Goal: Task Accomplishment & Management: Complete application form

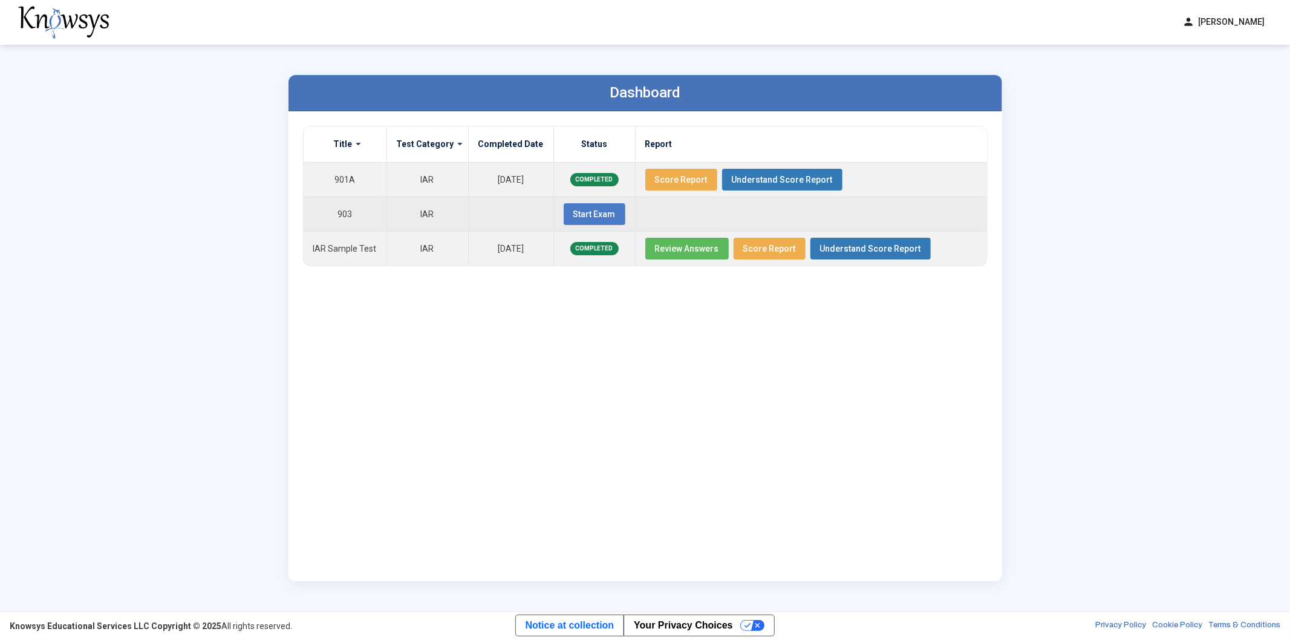
click at [591, 216] on span "Start Exam" at bounding box center [594, 214] width 42 height 10
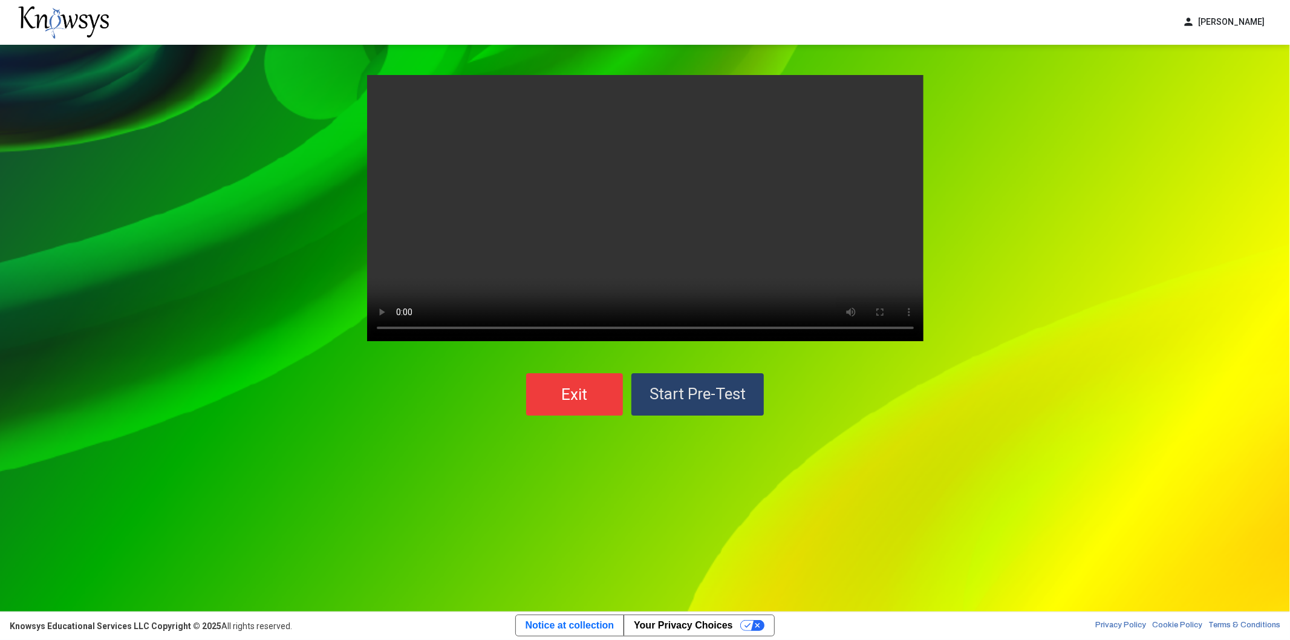
click at [716, 387] on span "Start Pre-Test" at bounding box center [697, 393] width 96 height 18
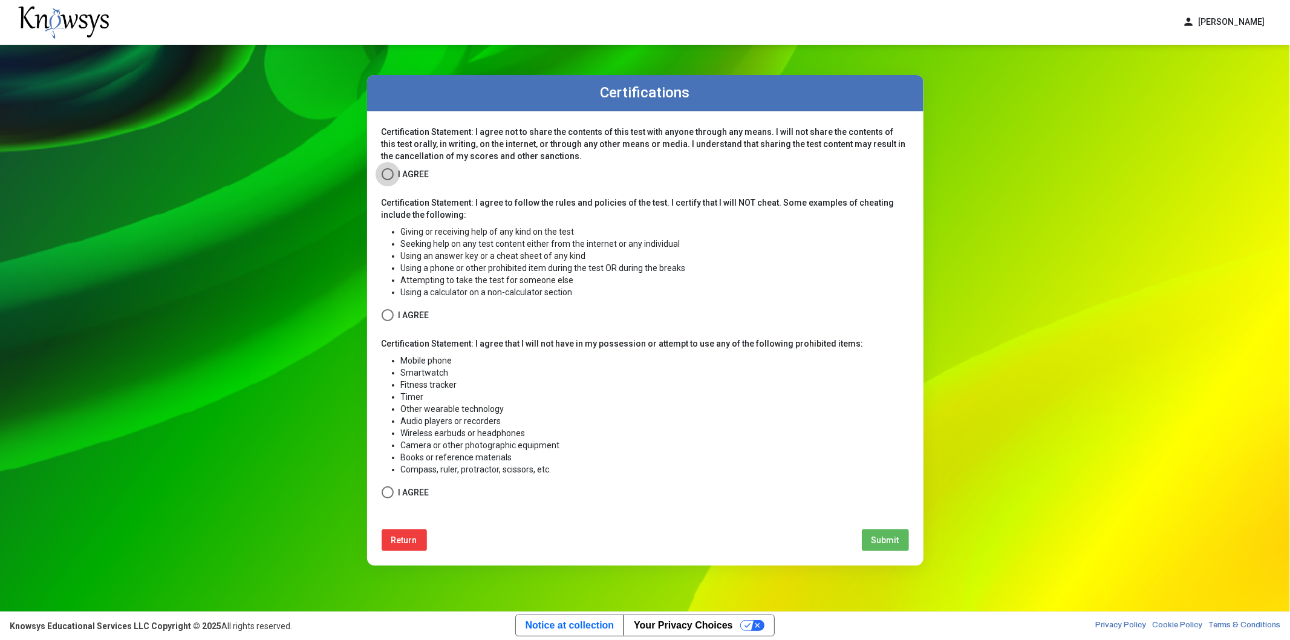
click at [391, 172] on span at bounding box center [387, 174] width 12 height 12
click at [389, 316] on span at bounding box center [387, 315] width 12 height 12
click at [384, 493] on span at bounding box center [387, 492] width 12 height 12
click at [877, 536] on span "Submit" at bounding box center [885, 540] width 28 height 10
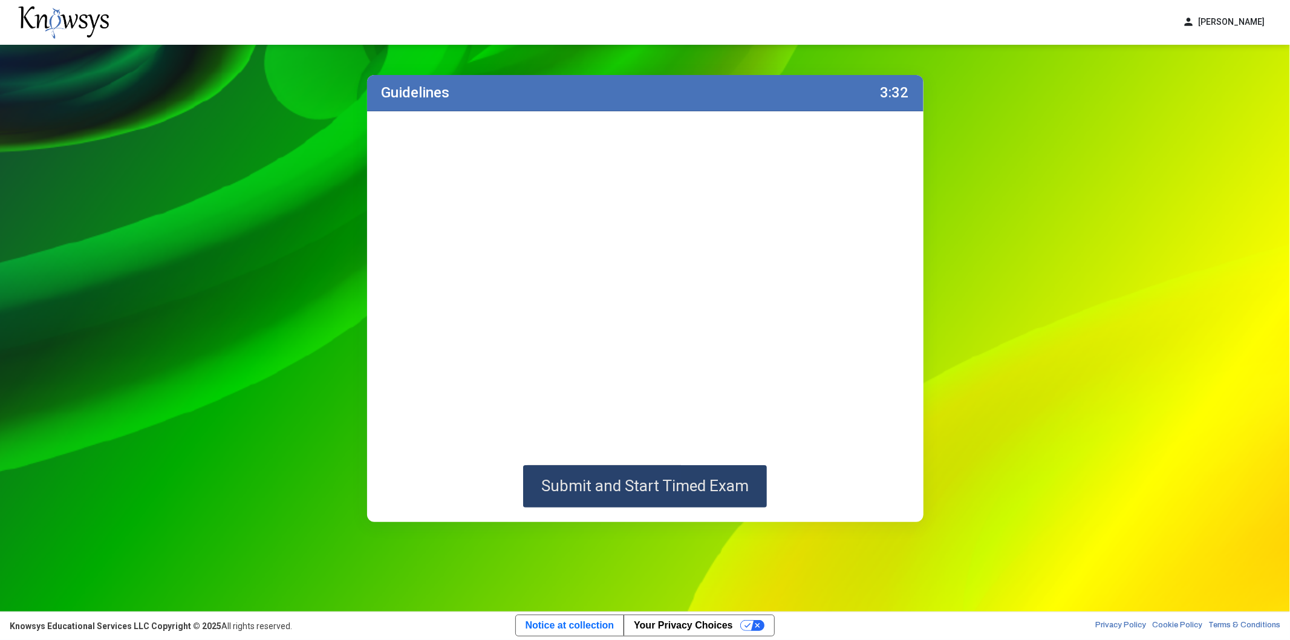
click at [571, 481] on span "Submit and Start Timed Exam" at bounding box center [644, 485] width 207 height 18
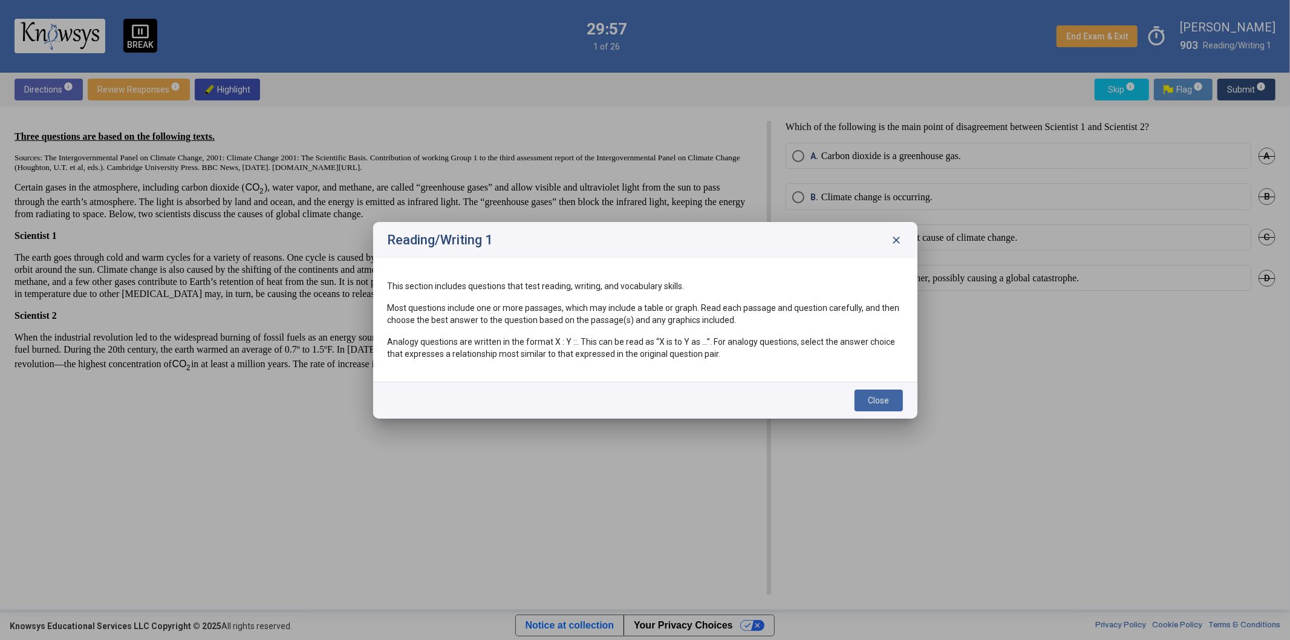
click at [884, 397] on span "Close" at bounding box center [878, 400] width 21 height 10
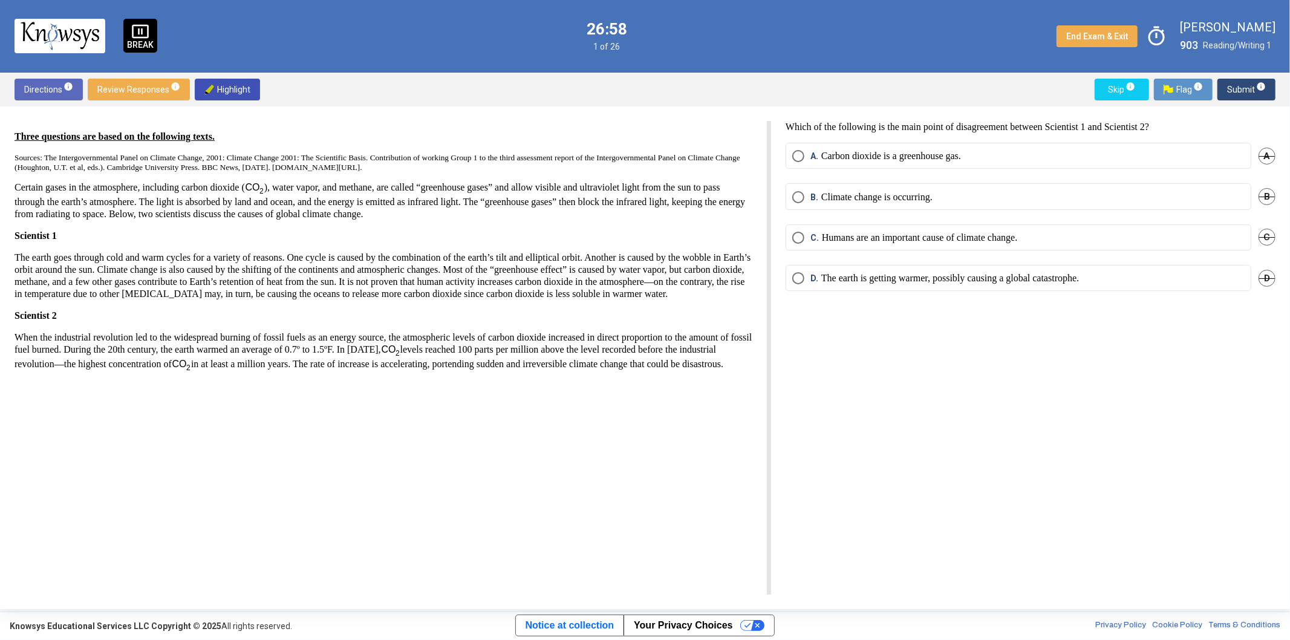
click at [796, 239] on span "Select an option" at bounding box center [798, 238] width 12 height 12
click at [1244, 92] on span "Submit info" at bounding box center [1246, 90] width 39 height 22
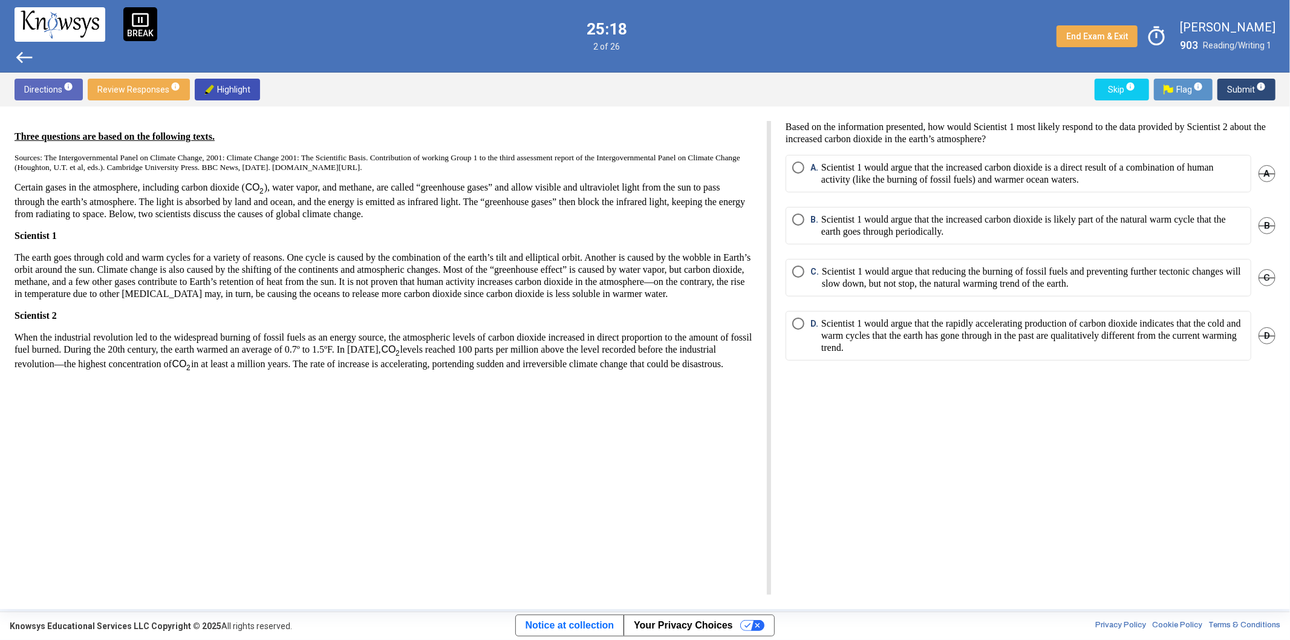
click at [818, 337] on span "D." at bounding box center [815, 335] width 11 height 36
click at [1238, 95] on span "Submit info" at bounding box center [1246, 90] width 39 height 22
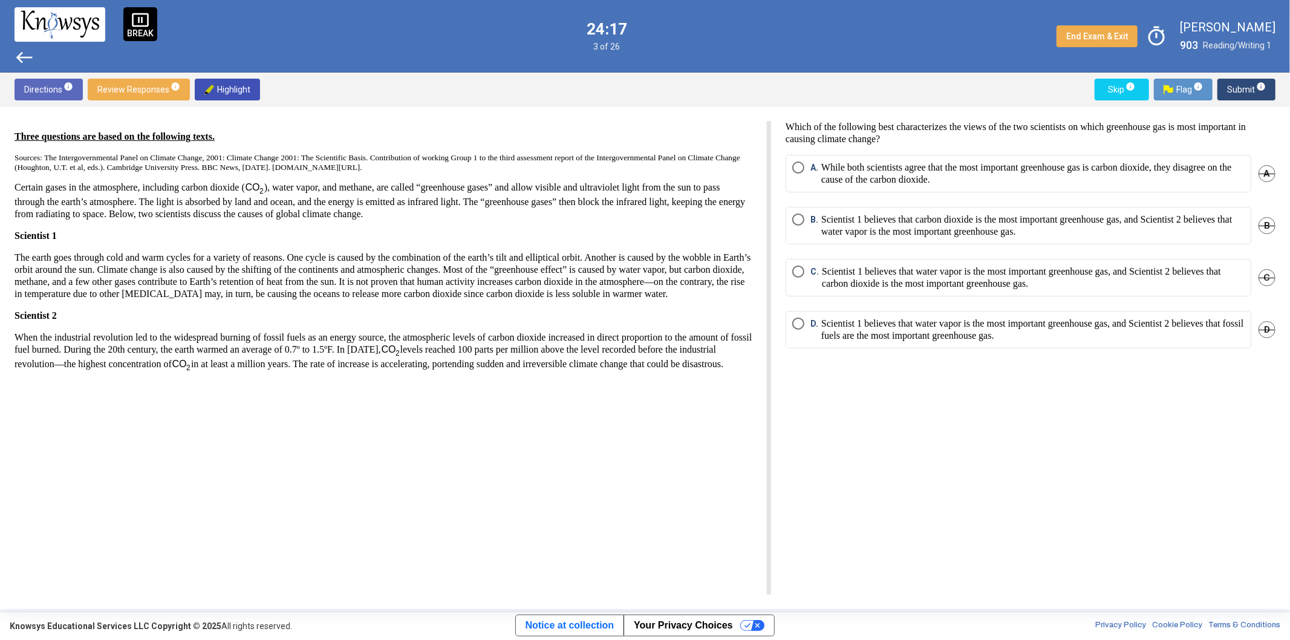
click at [817, 274] on span "C." at bounding box center [815, 277] width 11 height 24
click at [1248, 86] on span "Submit info" at bounding box center [1246, 90] width 39 height 22
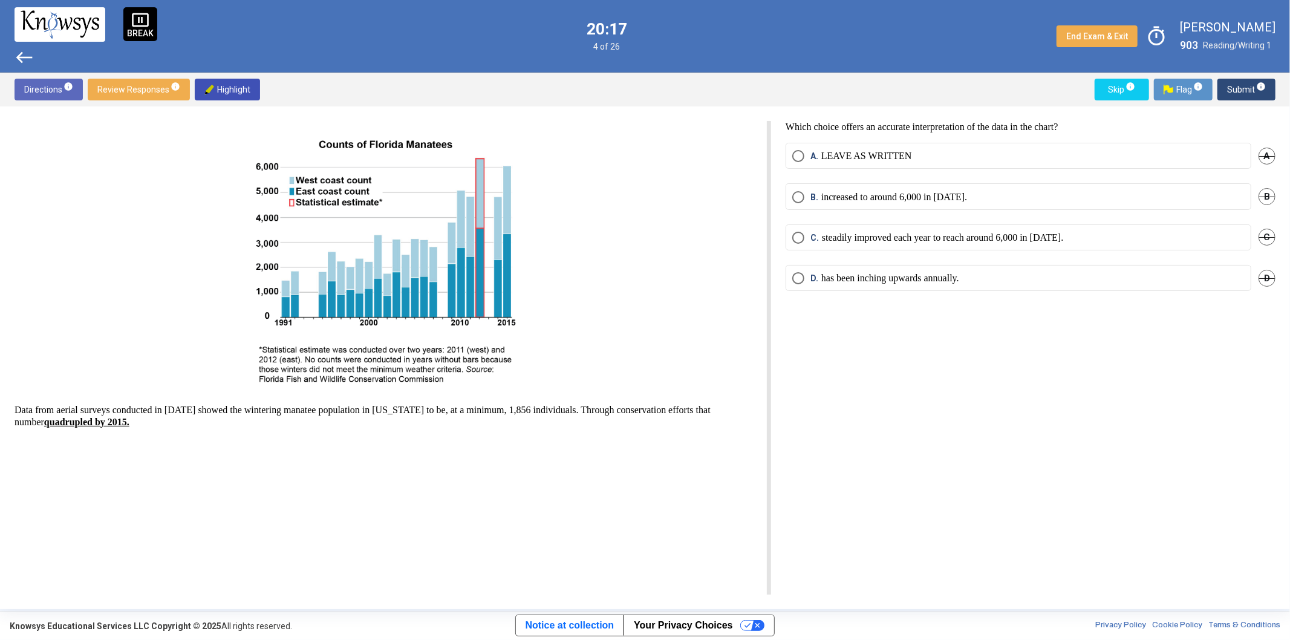
click at [835, 197] on p "increased to around 6,000 in [DATE]." at bounding box center [894, 197] width 146 height 12
click at [1239, 88] on span "Submit info" at bounding box center [1246, 90] width 39 height 22
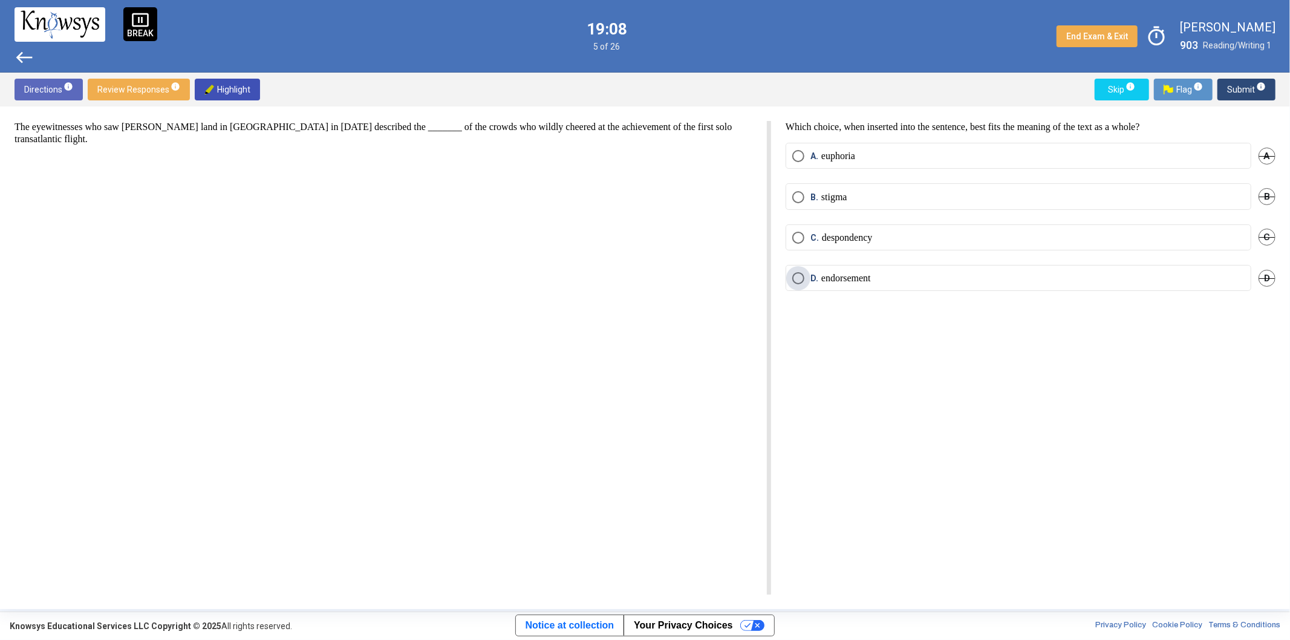
click at [871, 279] on p "endorsement" at bounding box center [846, 278] width 50 height 12
click at [895, 163] on mat-radio-button "A. euphoria" at bounding box center [1018, 156] width 466 height 26
click at [854, 156] on p "euphoria" at bounding box center [838, 156] width 34 height 12
click at [1251, 95] on span "Submit info" at bounding box center [1246, 90] width 39 height 22
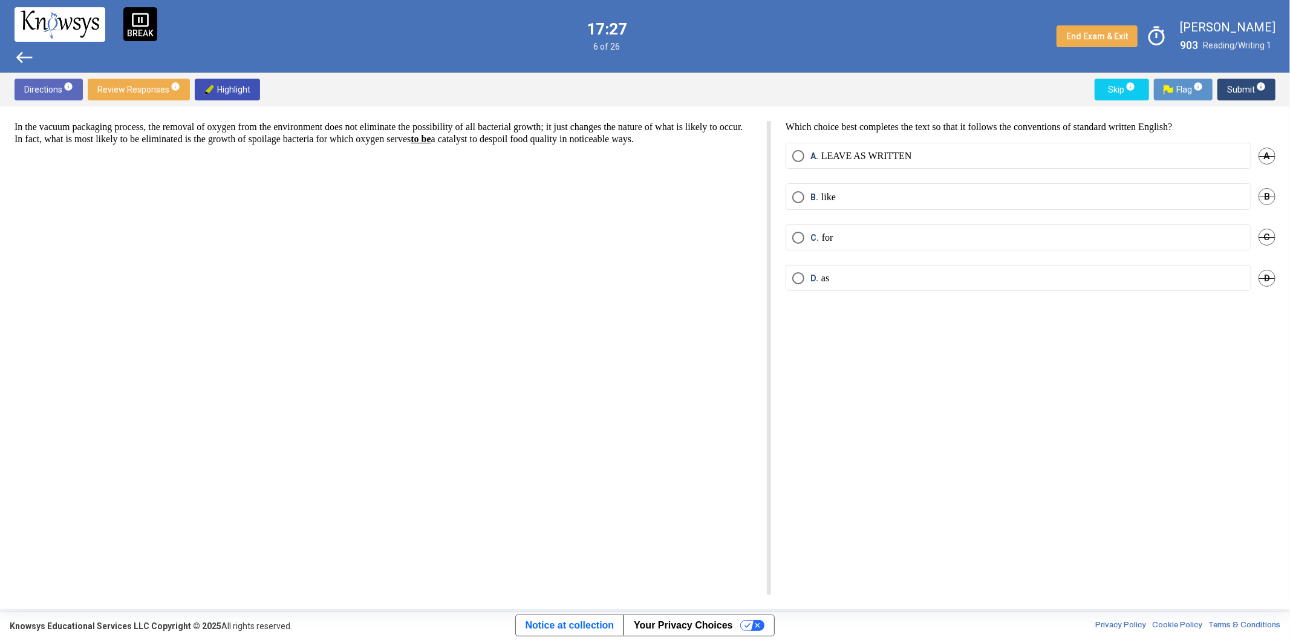
click at [823, 196] on p "like" at bounding box center [828, 197] width 15 height 12
click at [1239, 92] on span "Submit info" at bounding box center [1246, 90] width 39 height 22
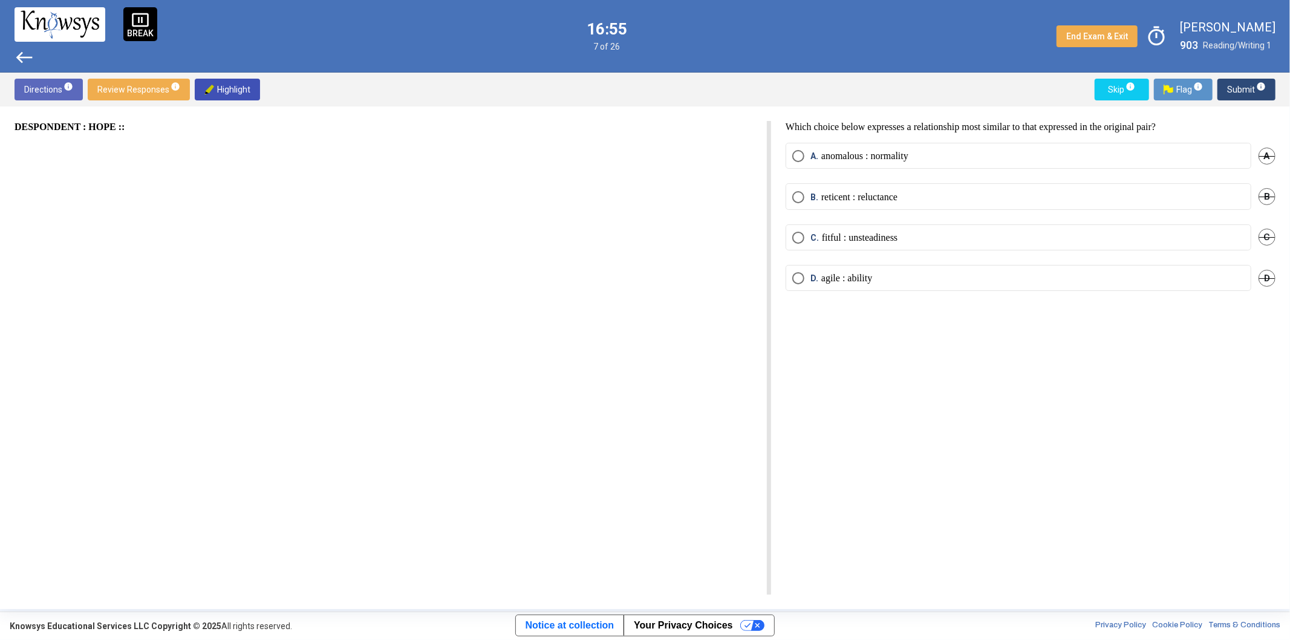
click at [884, 158] on p "anomalous : normality" at bounding box center [864, 156] width 87 height 12
click at [1254, 80] on span "Submit info" at bounding box center [1246, 90] width 39 height 22
click at [872, 238] on p "study and keep" at bounding box center [851, 238] width 58 height 12
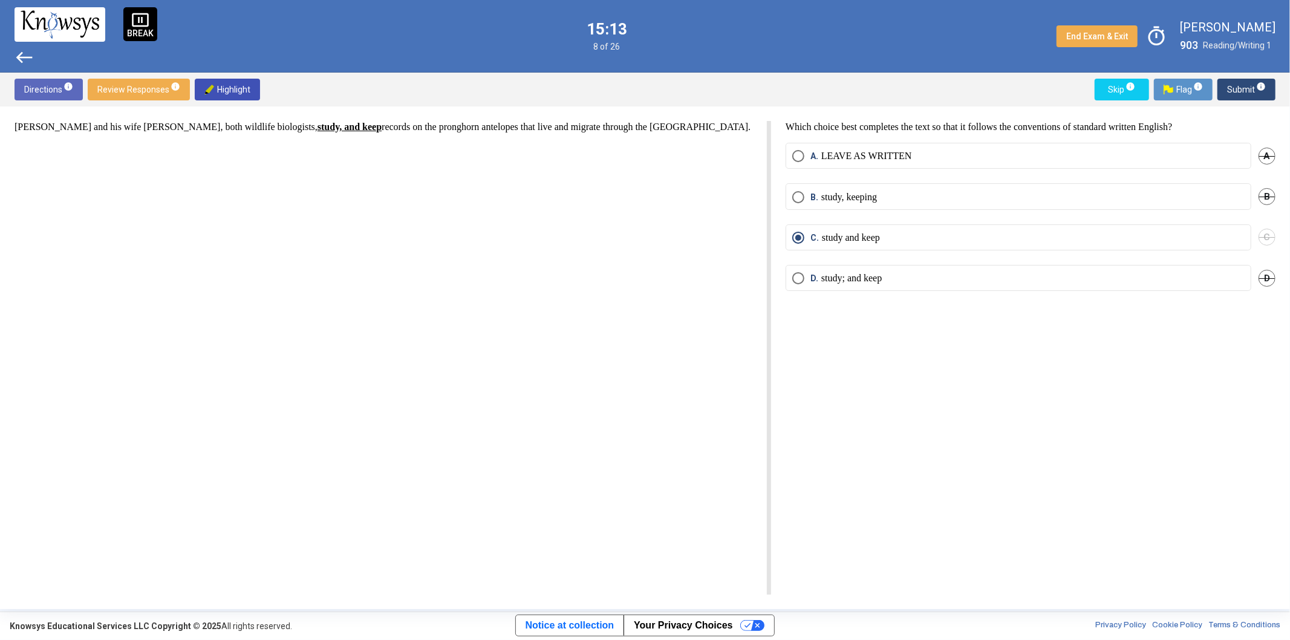
click at [1241, 91] on span "Submit info" at bounding box center [1246, 90] width 39 height 22
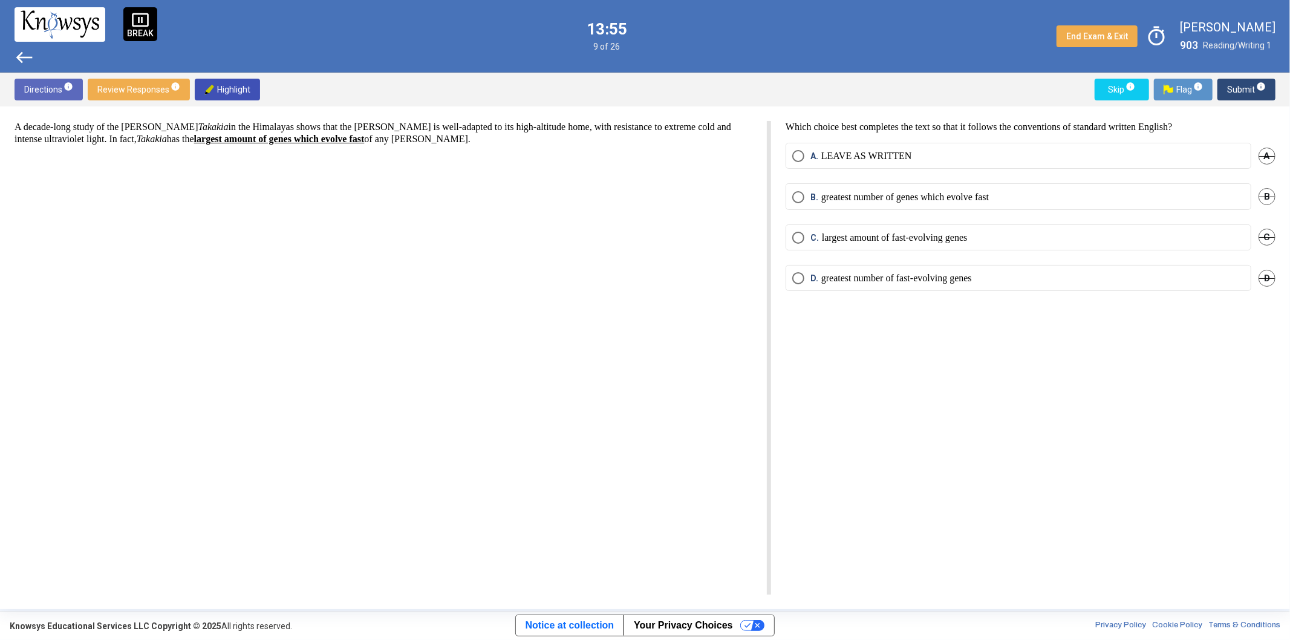
click at [808, 233] on span "C. largest amount of fast-evolving genes" at bounding box center [885, 238] width 163 height 12
click at [932, 276] on p "greatest number of fast-evolving genes" at bounding box center [896, 278] width 151 height 12
click at [887, 236] on p "largest amount of fast-evolving genes" at bounding box center [895, 238] width 146 height 12
click at [1237, 93] on span "Submit info" at bounding box center [1246, 90] width 39 height 22
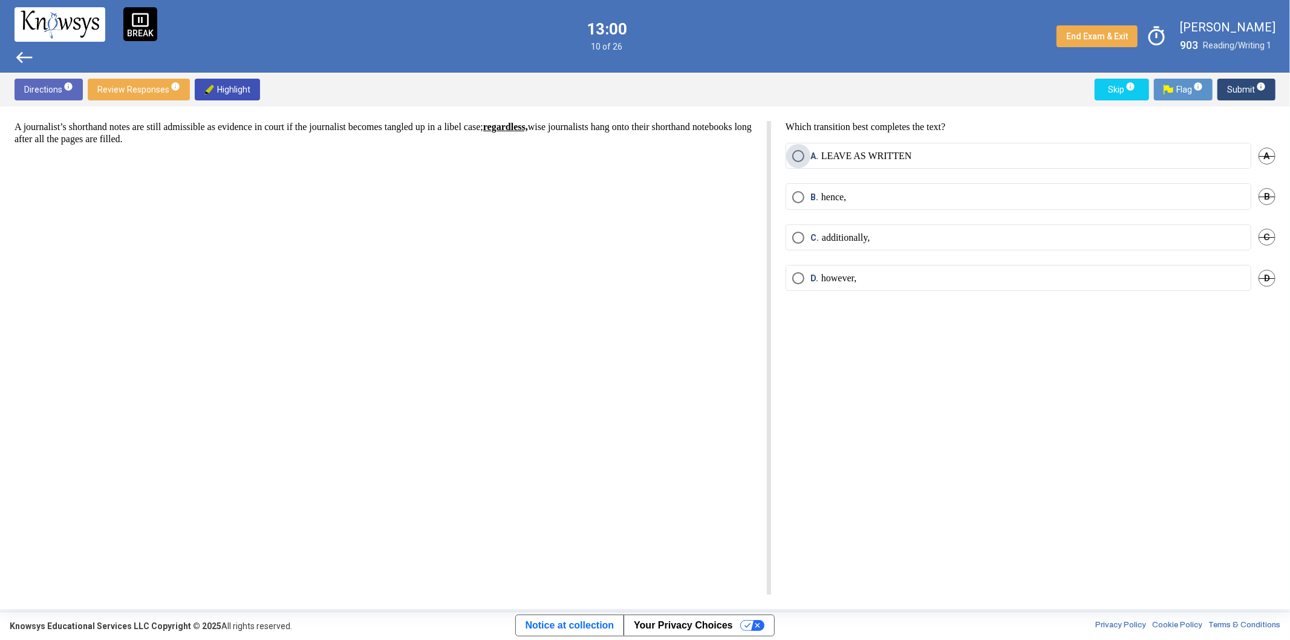
click at [897, 155] on p "LEAVE AS WRITTEN" at bounding box center [866, 156] width 91 height 12
click at [1235, 89] on span "Submit info" at bounding box center [1246, 90] width 39 height 22
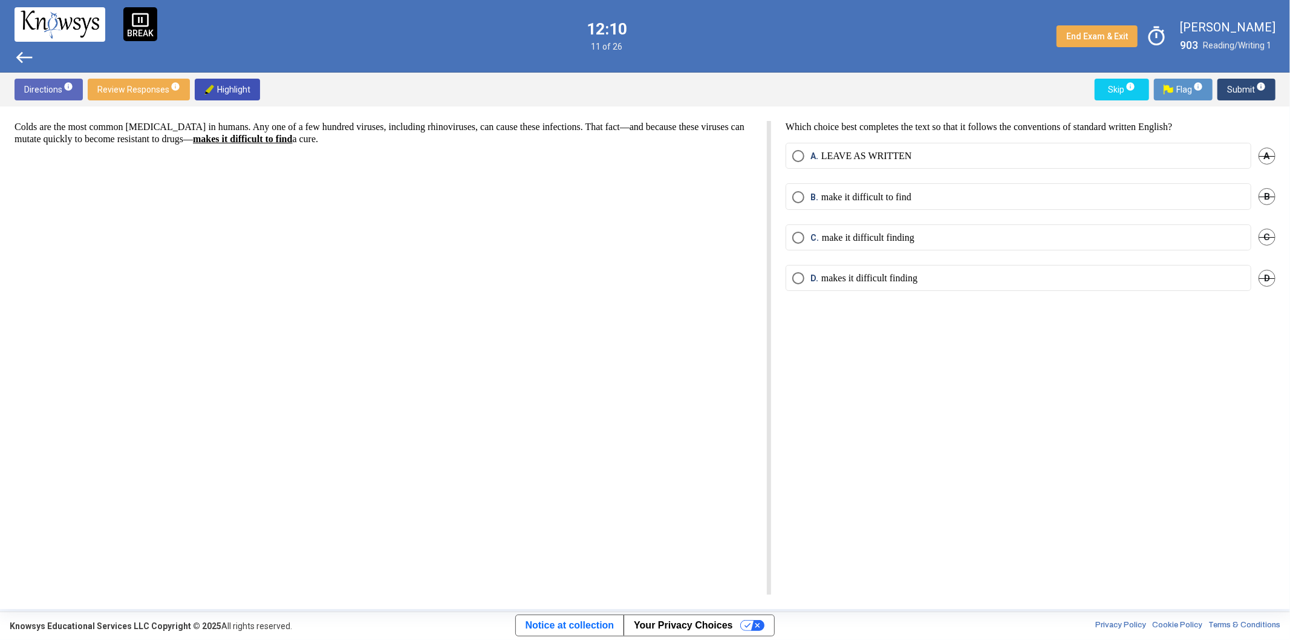
click at [811, 159] on span "A." at bounding box center [815, 156] width 11 height 12
click at [1252, 92] on span "Submit info" at bounding box center [1246, 90] width 39 height 22
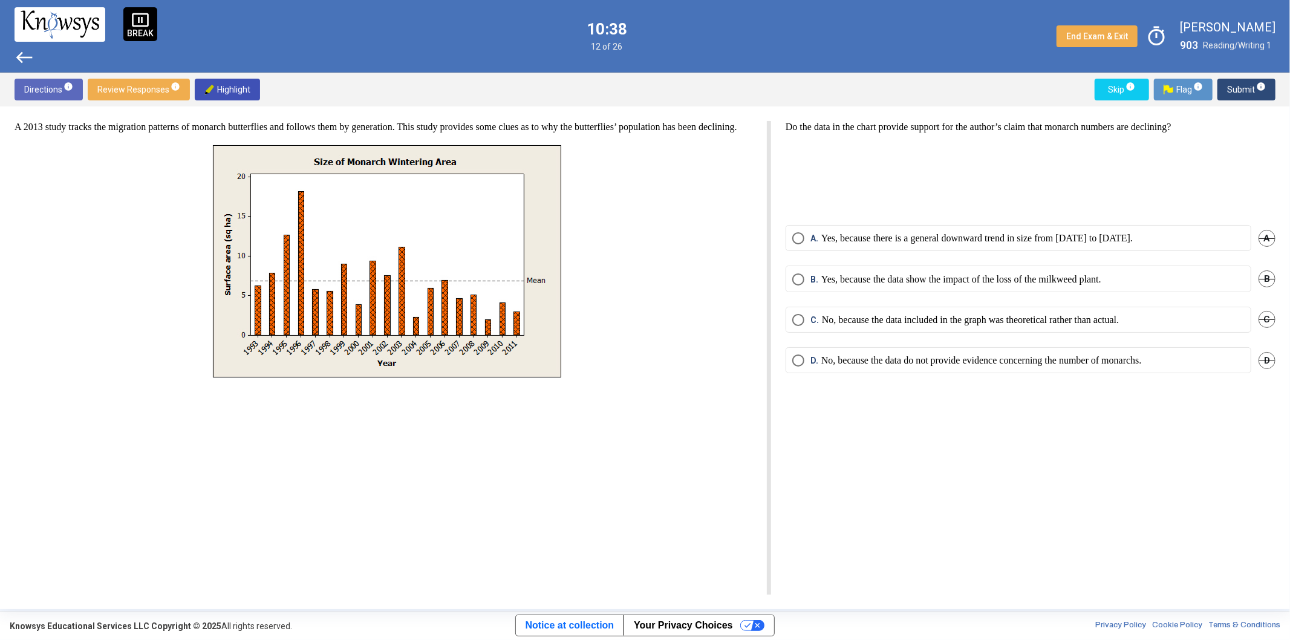
click at [1066, 358] on p "No, because the data do not provide evidence concerning the number of monarchs." at bounding box center [981, 360] width 320 height 12
click at [1265, 89] on span "info" at bounding box center [1261, 87] width 10 height 10
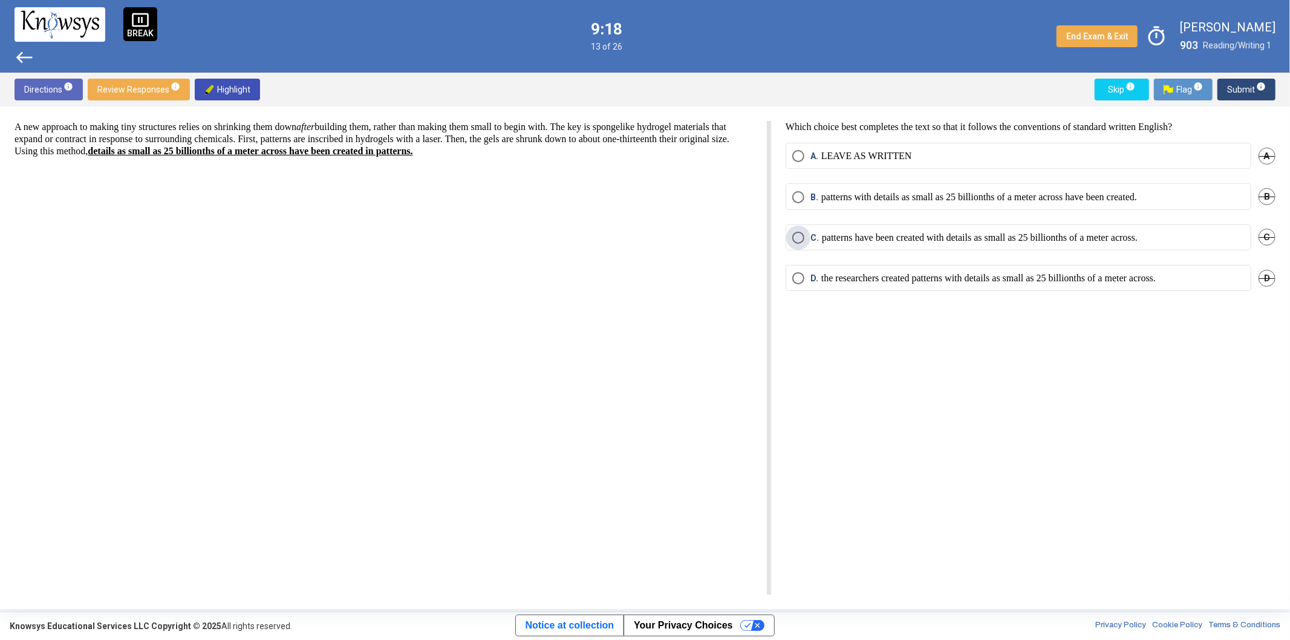
click at [1027, 239] on p "patterns have been created with details as small as 25 billionths of a meter ac…" at bounding box center [980, 238] width 316 height 12
click at [1265, 82] on span "info" at bounding box center [1261, 87] width 10 height 10
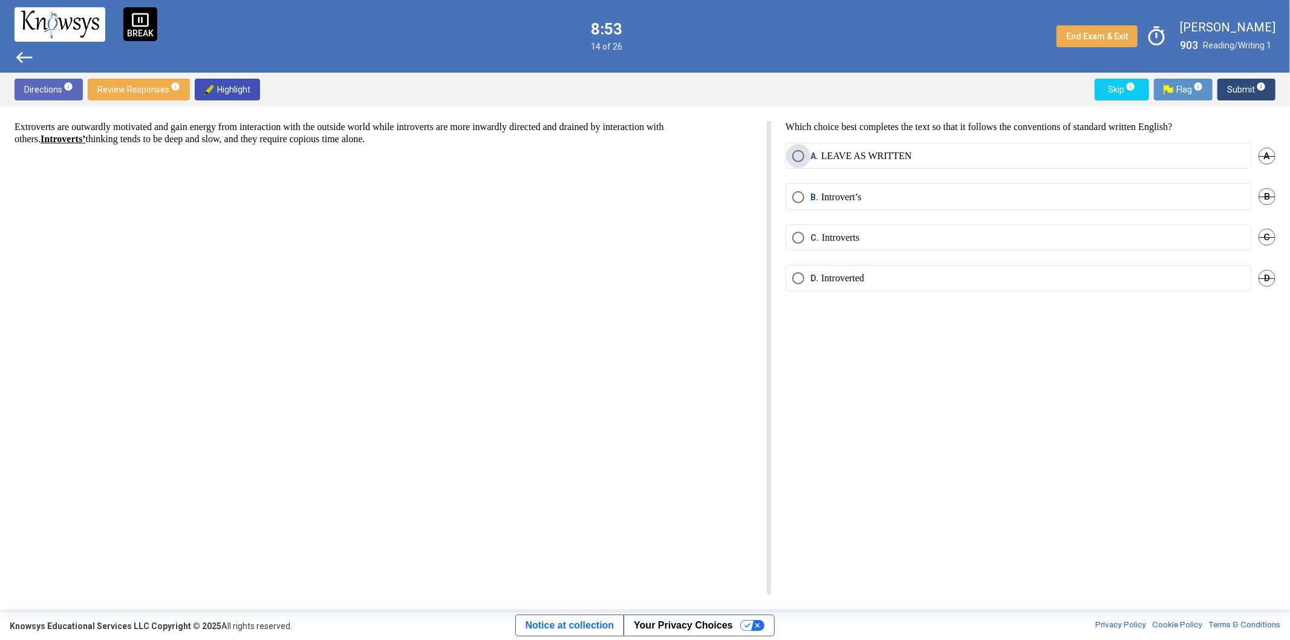
click at [920, 154] on label "A. LEAVE AS WRITTEN" at bounding box center [1018, 156] width 452 height 12
click at [1236, 88] on span "Submit info" at bounding box center [1246, 90] width 39 height 22
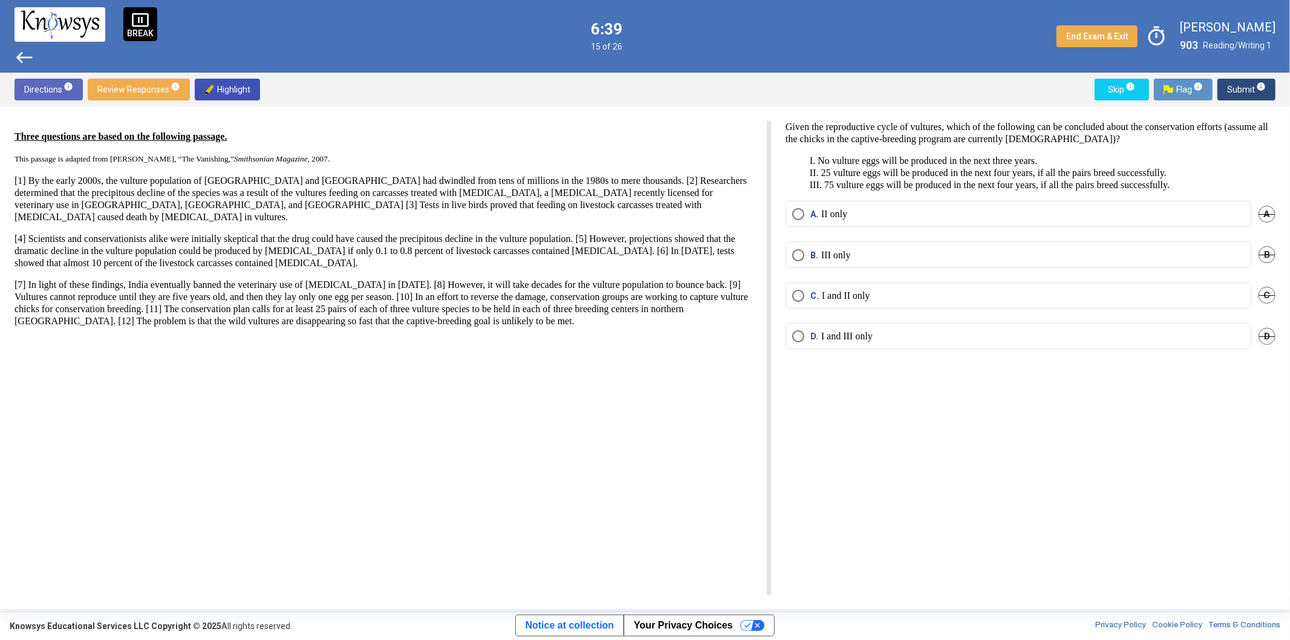
click at [800, 255] on span "Select an option" at bounding box center [798, 255] width 12 height 12
click at [1258, 86] on span "info" at bounding box center [1261, 87] width 10 height 10
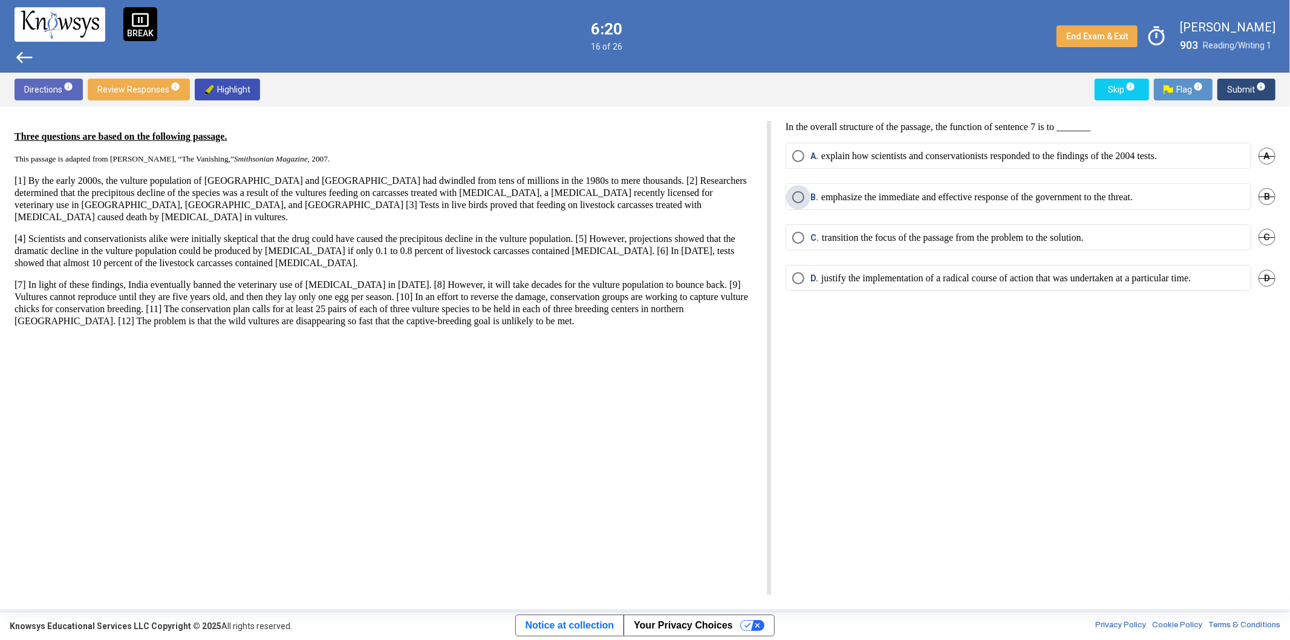
click at [800, 196] on span "Select an option" at bounding box center [798, 197] width 12 height 12
click at [1242, 92] on span "Submit info" at bounding box center [1246, 90] width 39 height 22
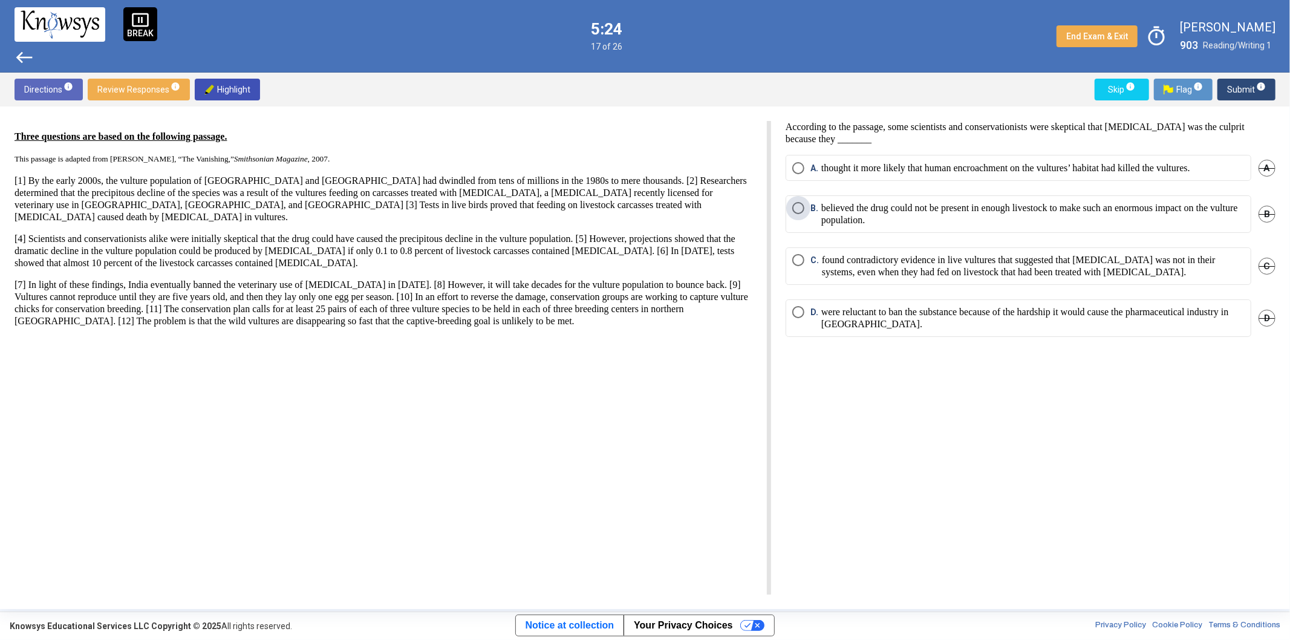
click at [891, 210] on p "believed the drug could not be present in enough livestock to make such an enor…" at bounding box center [1032, 214] width 423 height 24
click at [1242, 89] on span "Submit info" at bounding box center [1246, 90] width 39 height 22
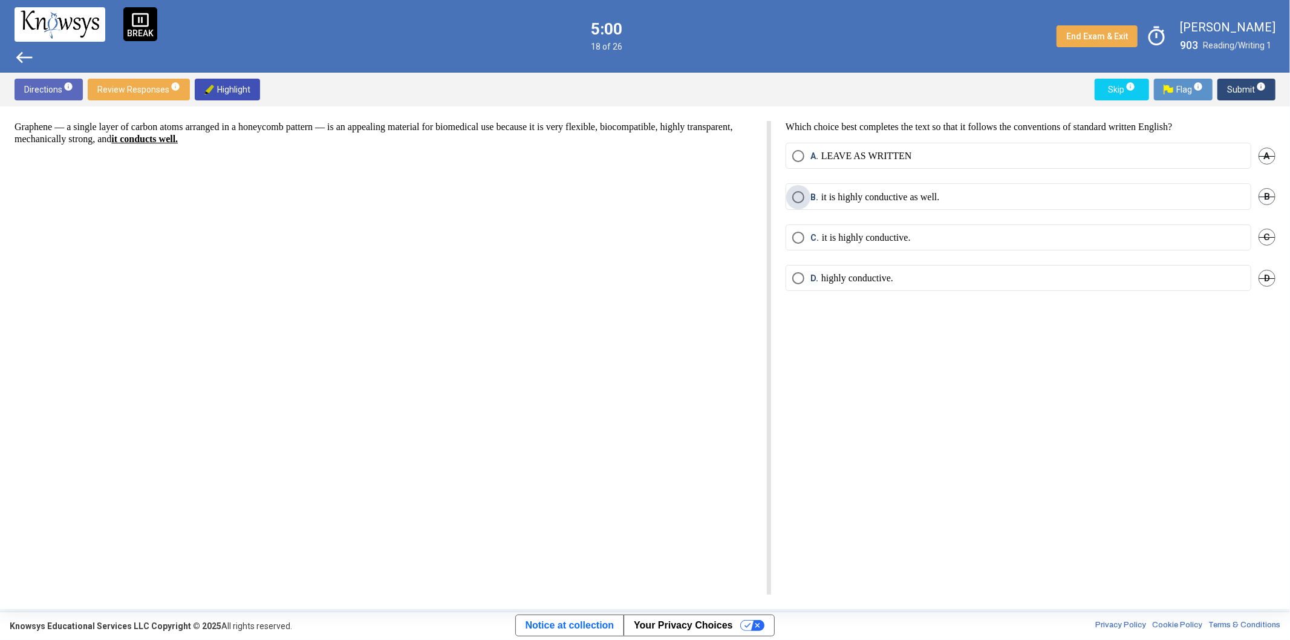
click at [939, 191] on p "it is highly conductive as well." at bounding box center [880, 197] width 118 height 12
click at [1244, 92] on span "Submit info" at bounding box center [1246, 90] width 39 height 22
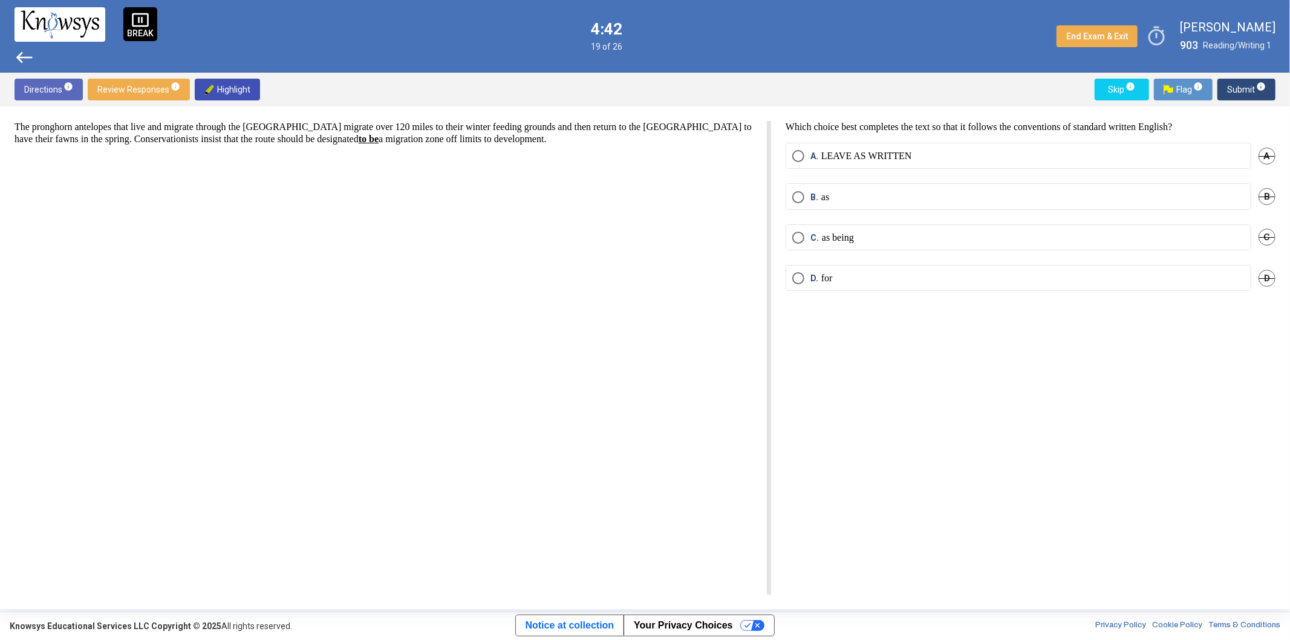
click at [903, 153] on p "LEAVE AS WRITTEN" at bounding box center [866, 156] width 91 height 12
click at [1254, 94] on span "Submit info" at bounding box center [1246, 90] width 39 height 22
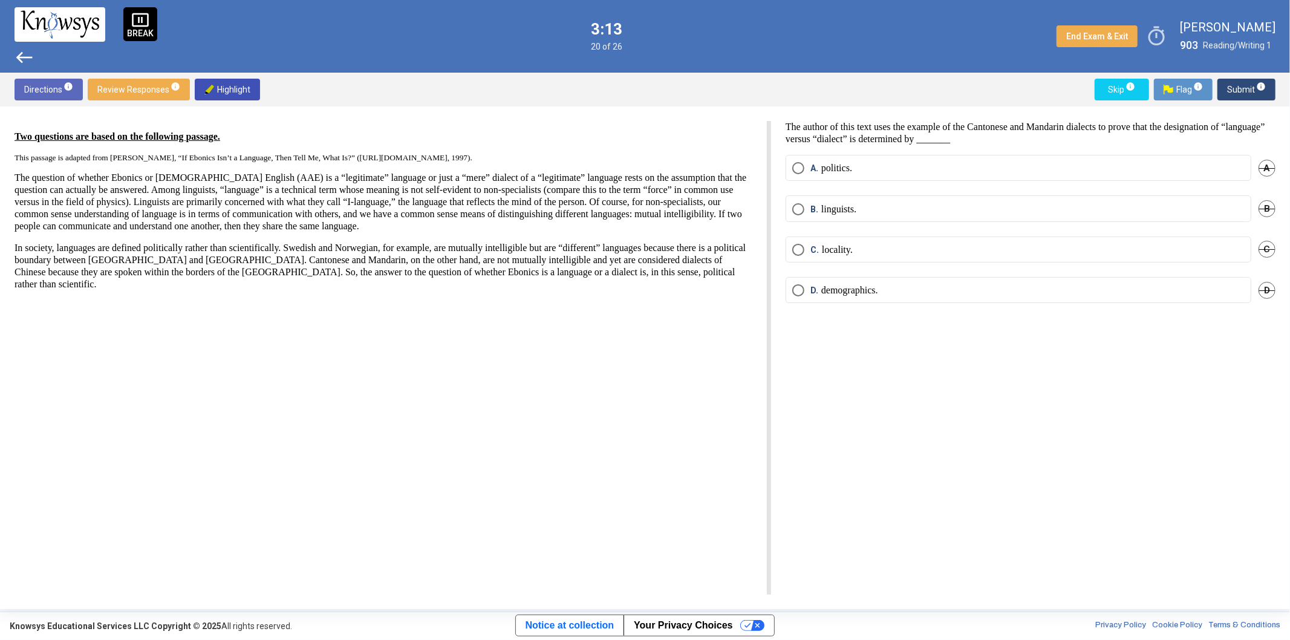
click at [907, 177] on mat-radio-button "A. politics." at bounding box center [1018, 168] width 466 height 26
click at [904, 170] on label "A. politics." at bounding box center [1018, 168] width 452 height 12
click at [1271, 80] on button "Submit info" at bounding box center [1246, 90] width 58 height 22
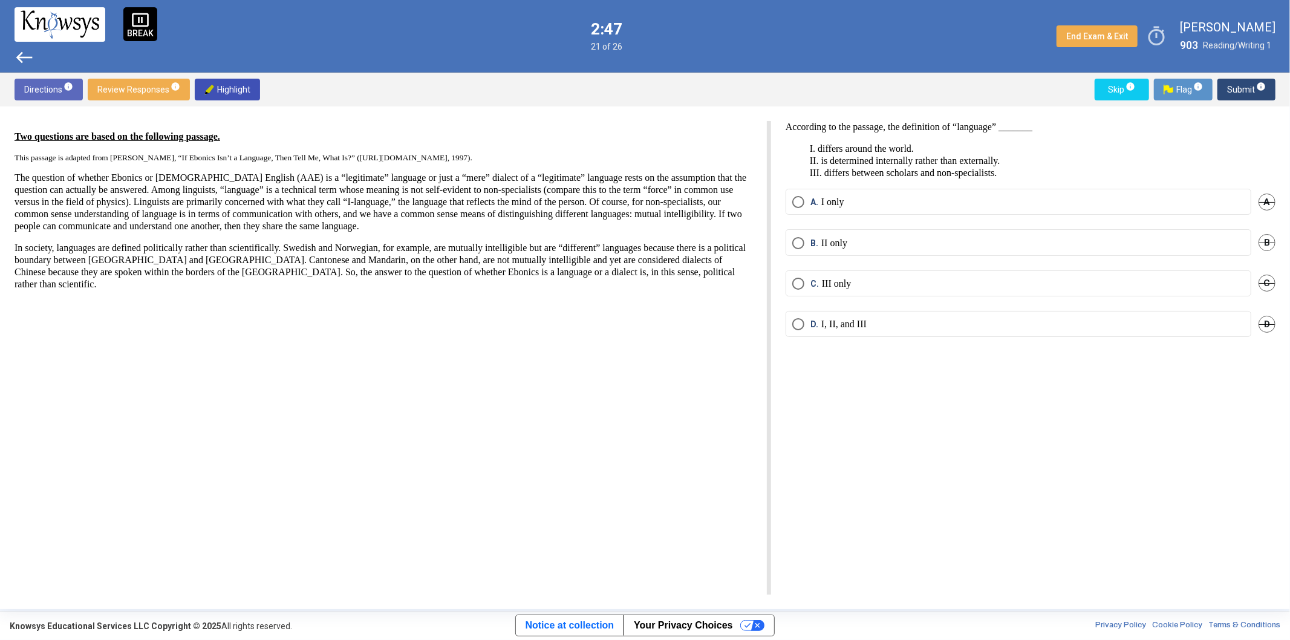
click at [866, 323] on p "I, II, and III" at bounding box center [843, 324] width 45 height 12
click at [1262, 85] on span "info" at bounding box center [1261, 87] width 10 height 10
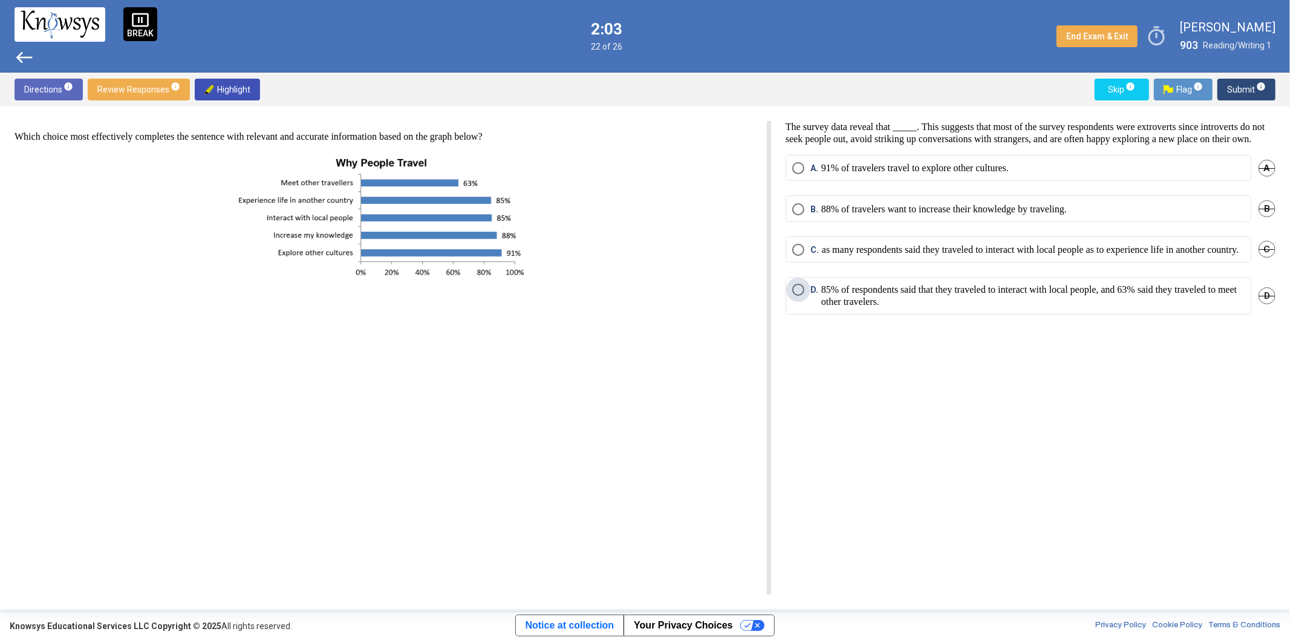
click at [922, 308] on p "85% of respondents said that they traveled to interact with local people, and 6…" at bounding box center [1032, 296] width 423 height 24
click at [1248, 85] on span "Submit info" at bounding box center [1246, 90] width 39 height 22
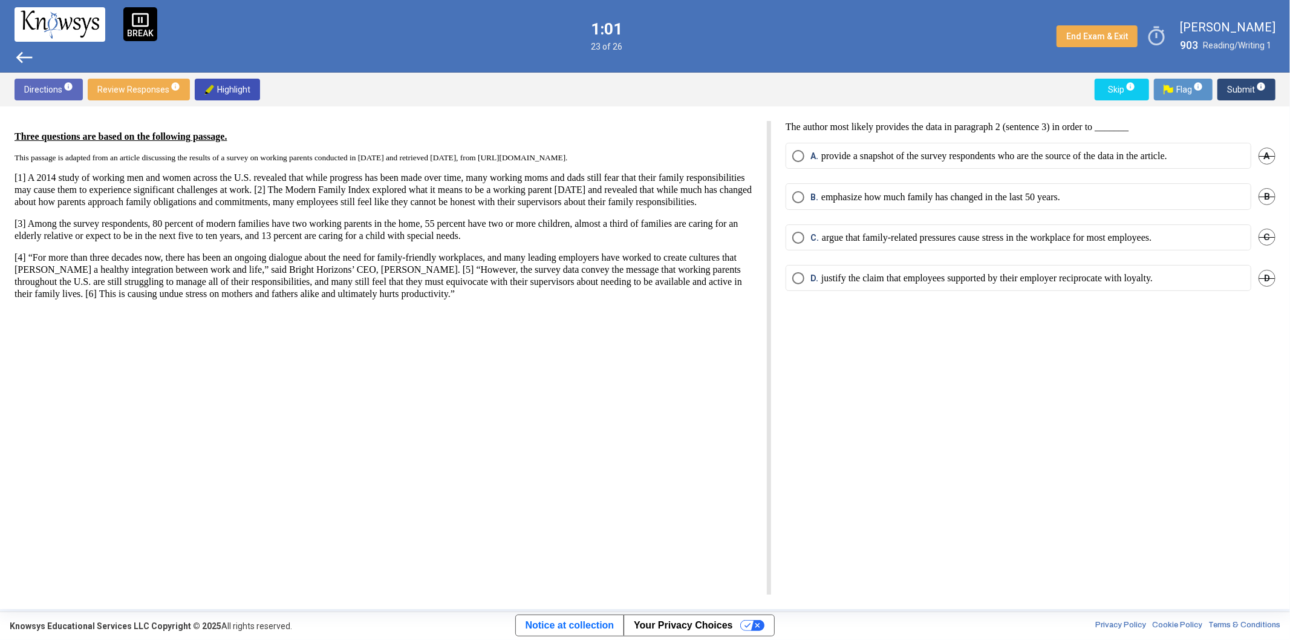
click at [946, 239] on p "argue that family-related pressures cause stress in the workplace for most empl…" at bounding box center [986, 238] width 329 height 12
click at [1248, 89] on span "Submit info" at bounding box center [1246, 90] width 39 height 22
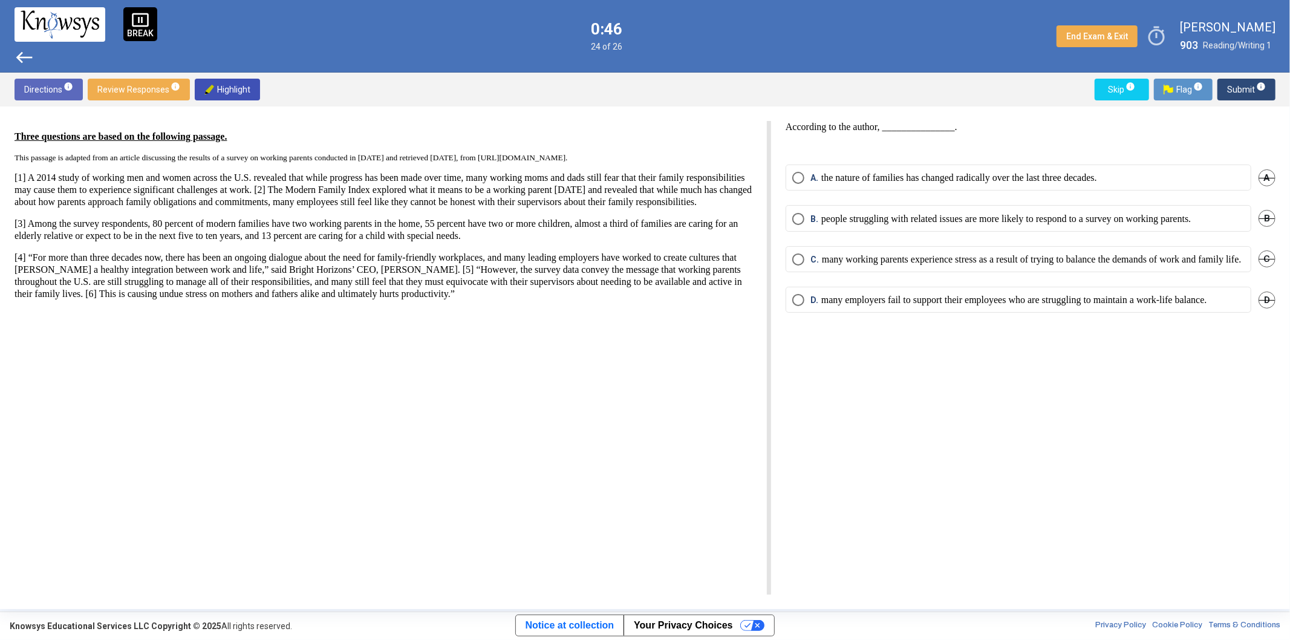
click at [1040, 265] on p "many working parents experience stress as a result of trying to balance the dem…" at bounding box center [1032, 259] width 420 height 12
click at [1243, 96] on span "Submit info" at bounding box center [1246, 90] width 39 height 22
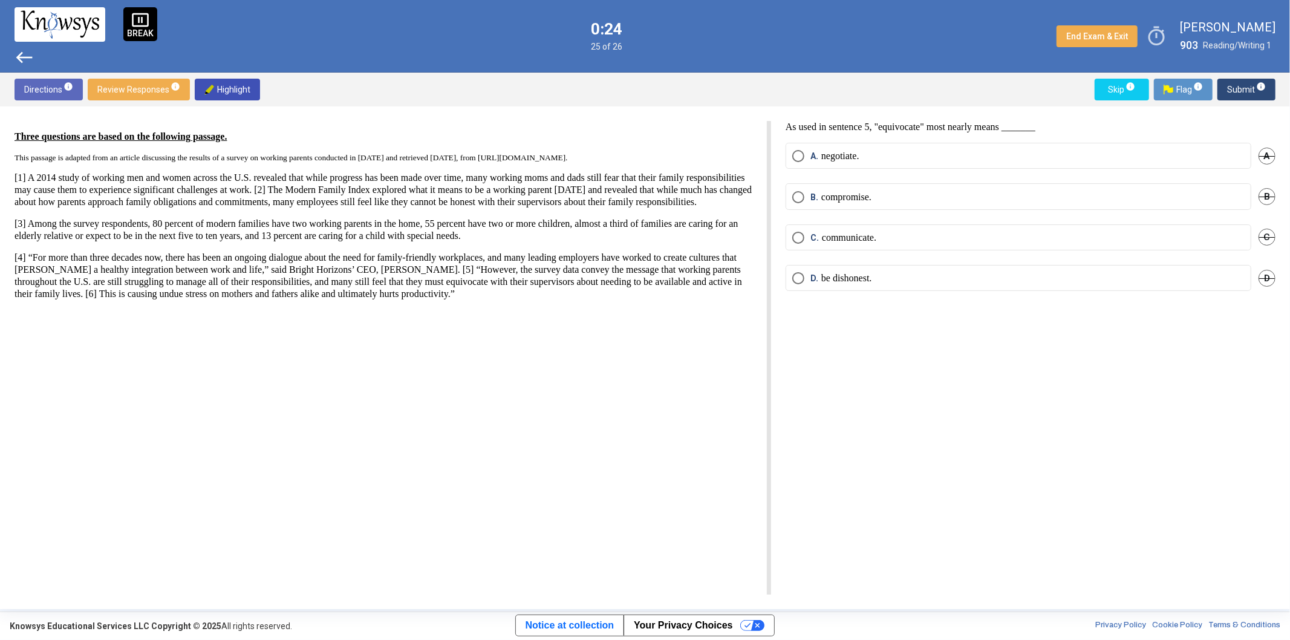
click at [898, 234] on label "C. communicate." at bounding box center [1018, 238] width 452 height 12
click at [1257, 94] on span "Submit info" at bounding box center [1246, 90] width 39 height 22
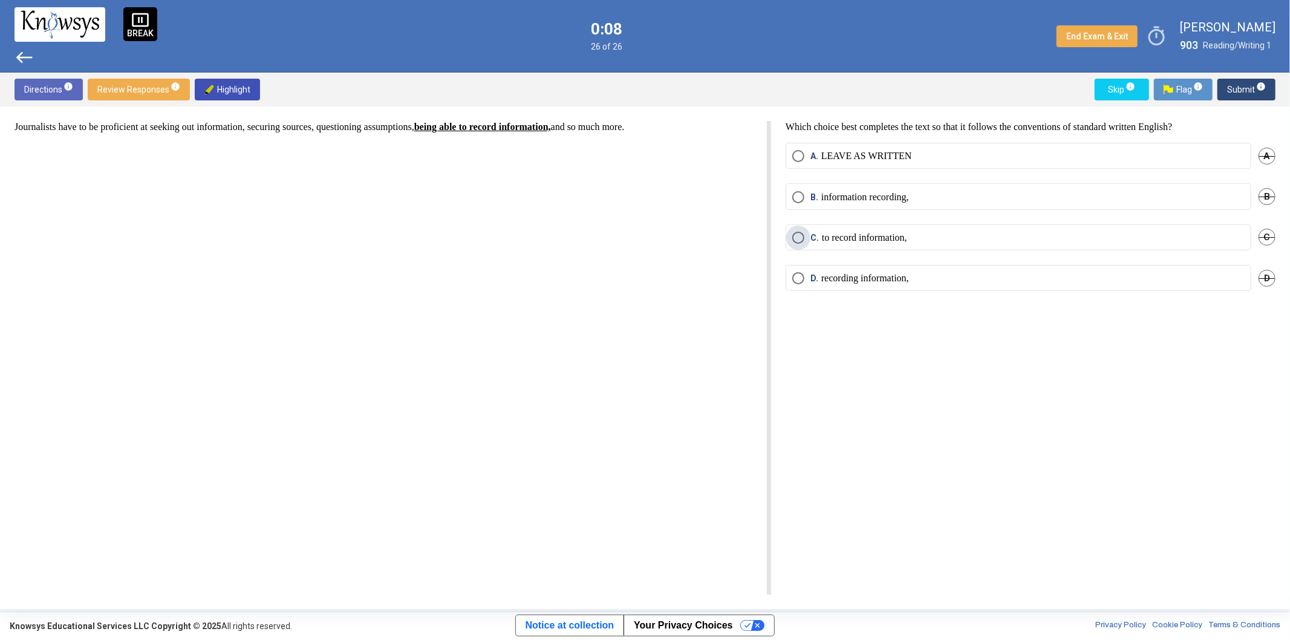
click at [855, 236] on p "to record information," at bounding box center [864, 238] width 85 height 12
click at [1242, 89] on span "Submit info" at bounding box center [1246, 90] width 39 height 22
click at [1259, 88] on span "info" at bounding box center [1261, 87] width 10 height 10
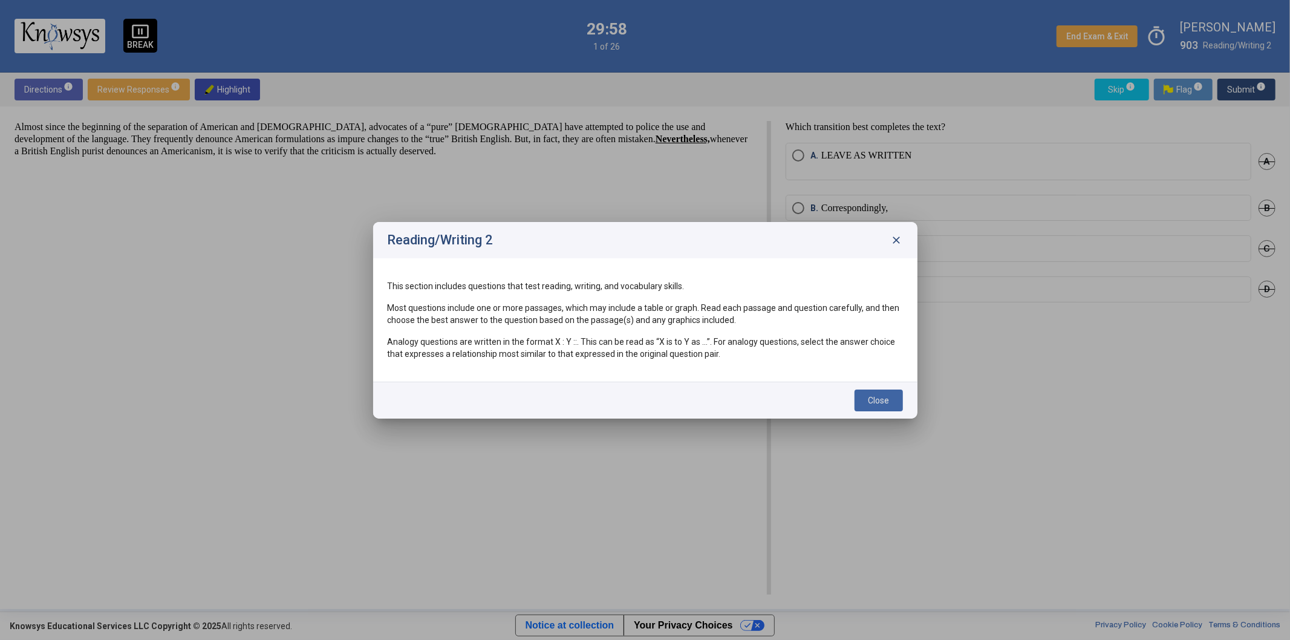
click at [877, 403] on span "Close" at bounding box center [878, 400] width 21 height 10
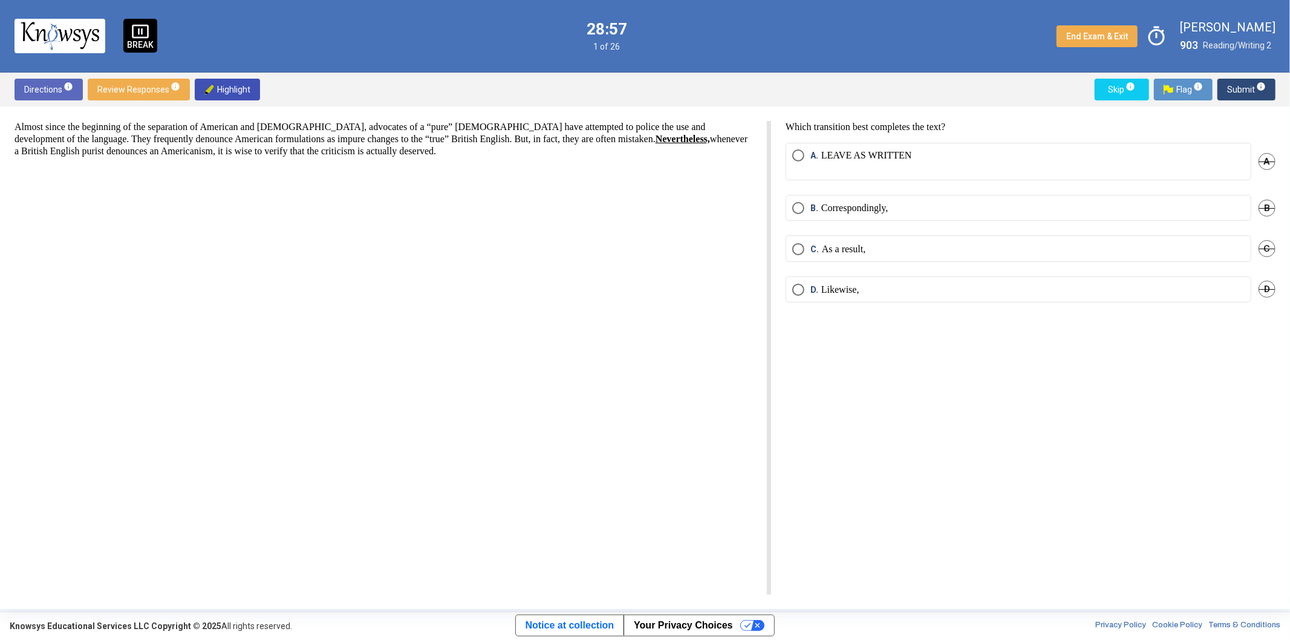
click at [846, 158] on p "LEAVE AS WRITTEN" at bounding box center [866, 155] width 91 height 12
click at [1258, 83] on span "info" at bounding box center [1261, 87] width 10 height 10
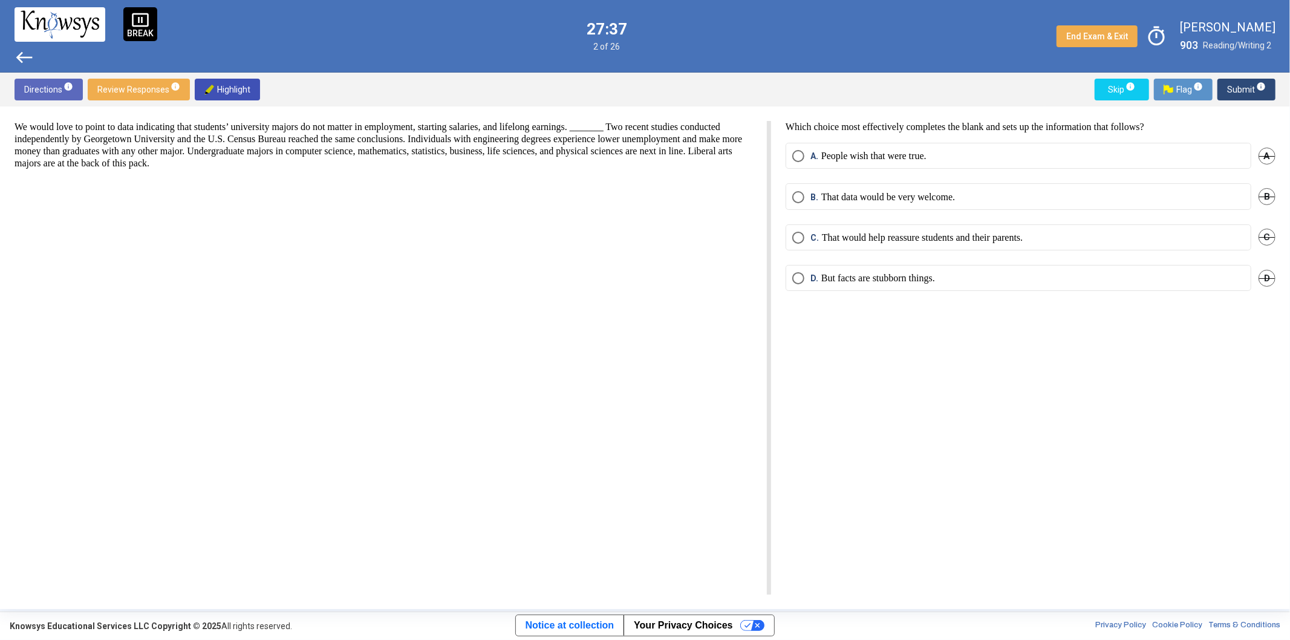
click at [881, 237] on p "That would help reassure students and their parents." at bounding box center [922, 238] width 201 height 12
click at [1241, 88] on span "Submit info" at bounding box center [1246, 90] width 39 height 22
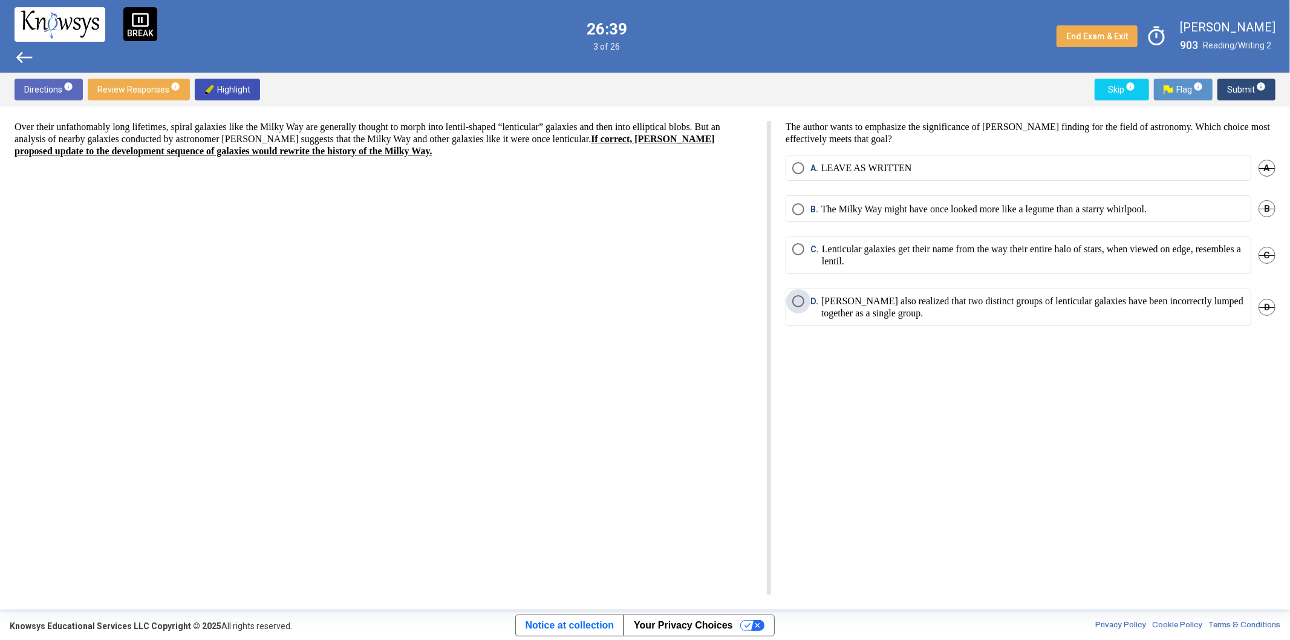
click at [953, 310] on p "[PERSON_NAME] also realized that two distinct groups of lenticular galaxies hav…" at bounding box center [1032, 307] width 423 height 24
click at [1241, 82] on span "Submit info" at bounding box center [1246, 90] width 39 height 22
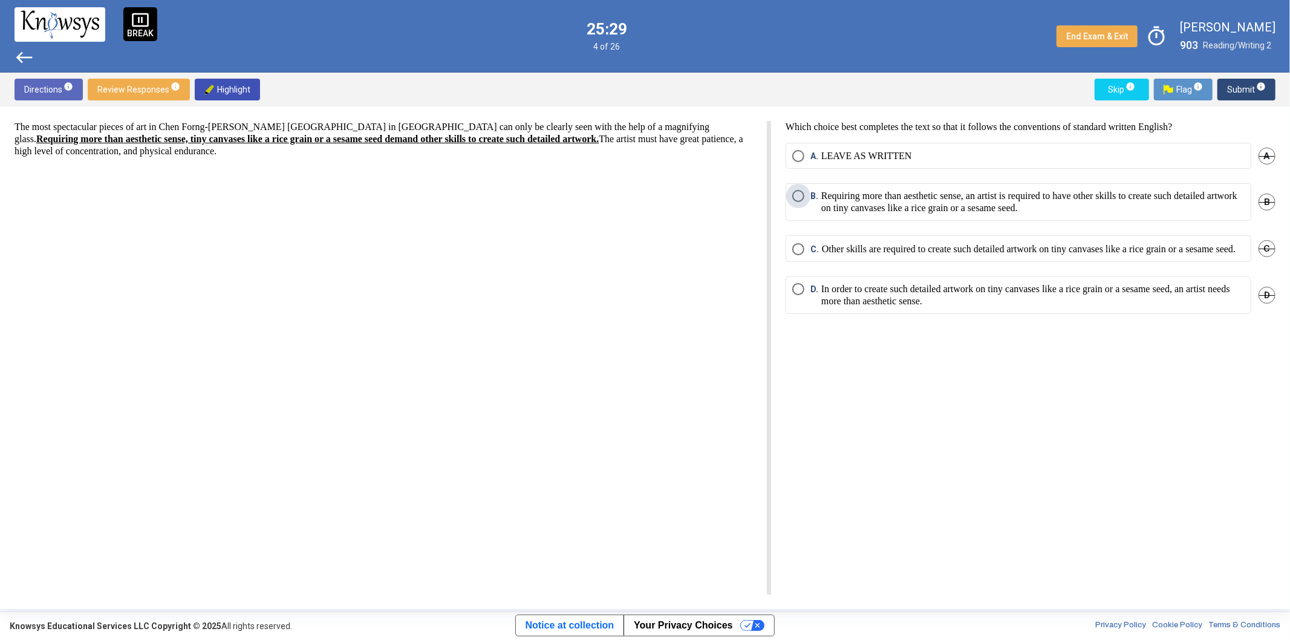
click at [927, 208] on p "Requiring more than aesthetic sense, an artist is required to have other skills…" at bounding box center [1032, 202] width 423 height 24
click at [1258, 85] on span "info" at bounding box center [1261, 87] width 10 height 10
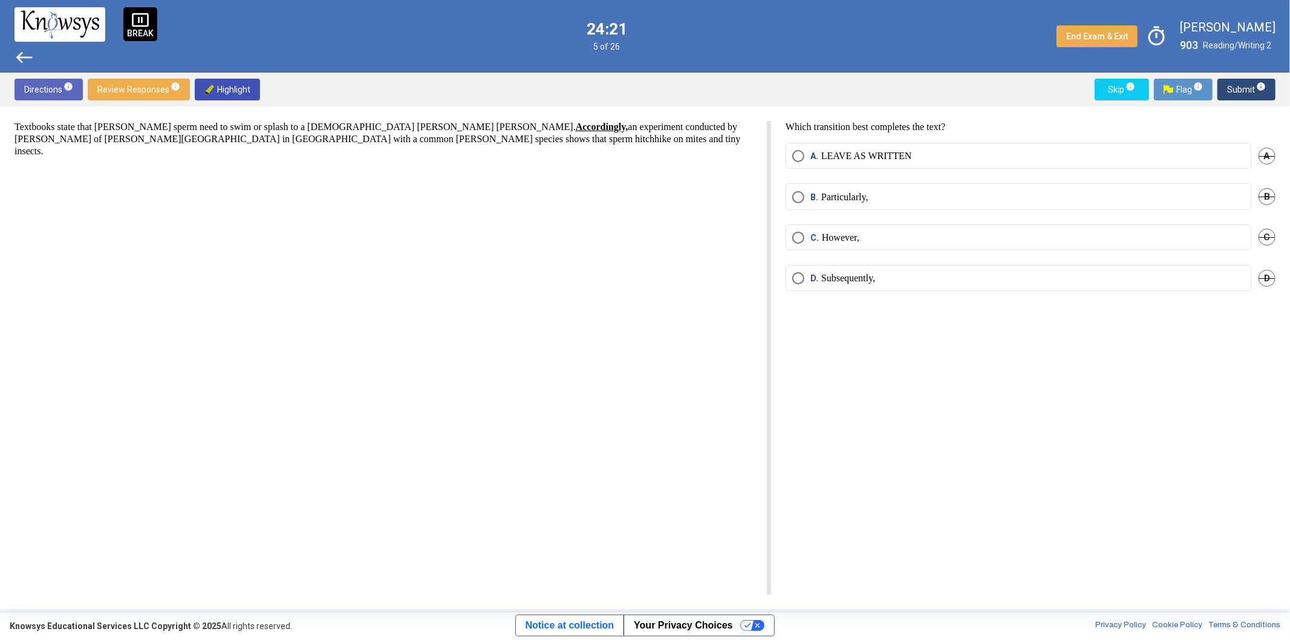
click at [803, 160] on span "Select an option" at bounding box center [798, 156] width 12 height 12
click at [1256, 92] on span "Submit info" at bounding box center [1246, 90] width 39 height 22
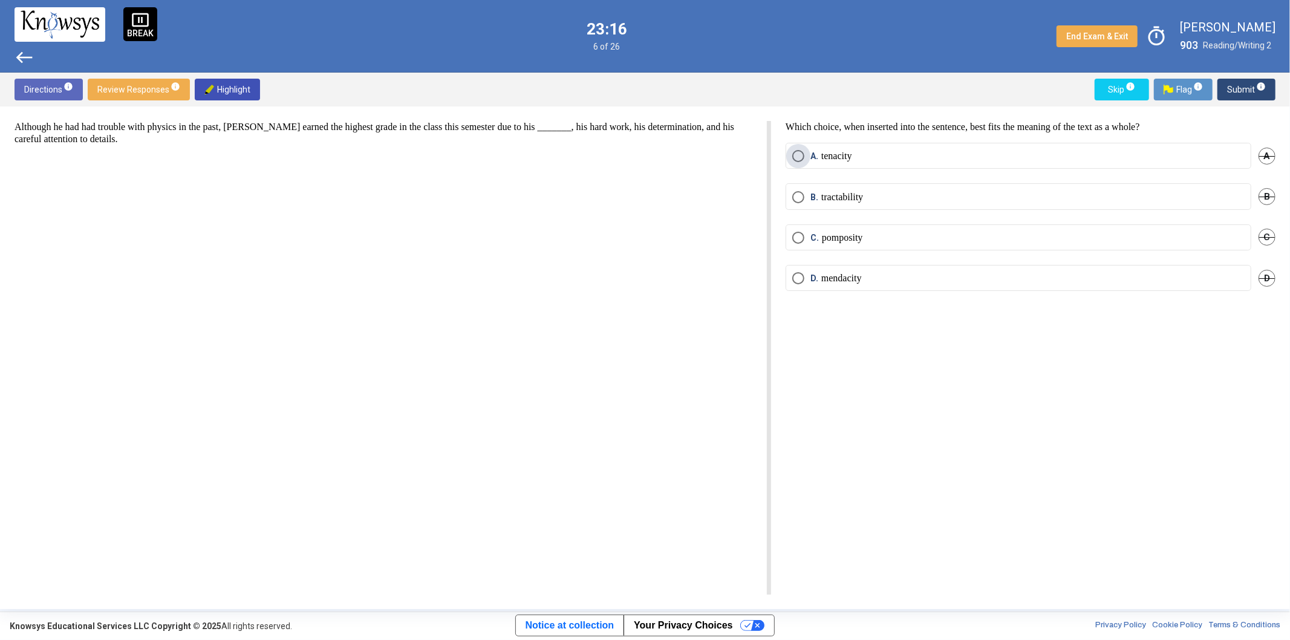
click at [821, 154] on p "tenacity" at bounding box center [836, 156] width 31 height 12
click at [1250, 85] on span "Submit info" at bounding box center [1246, 90] width 39 height 22
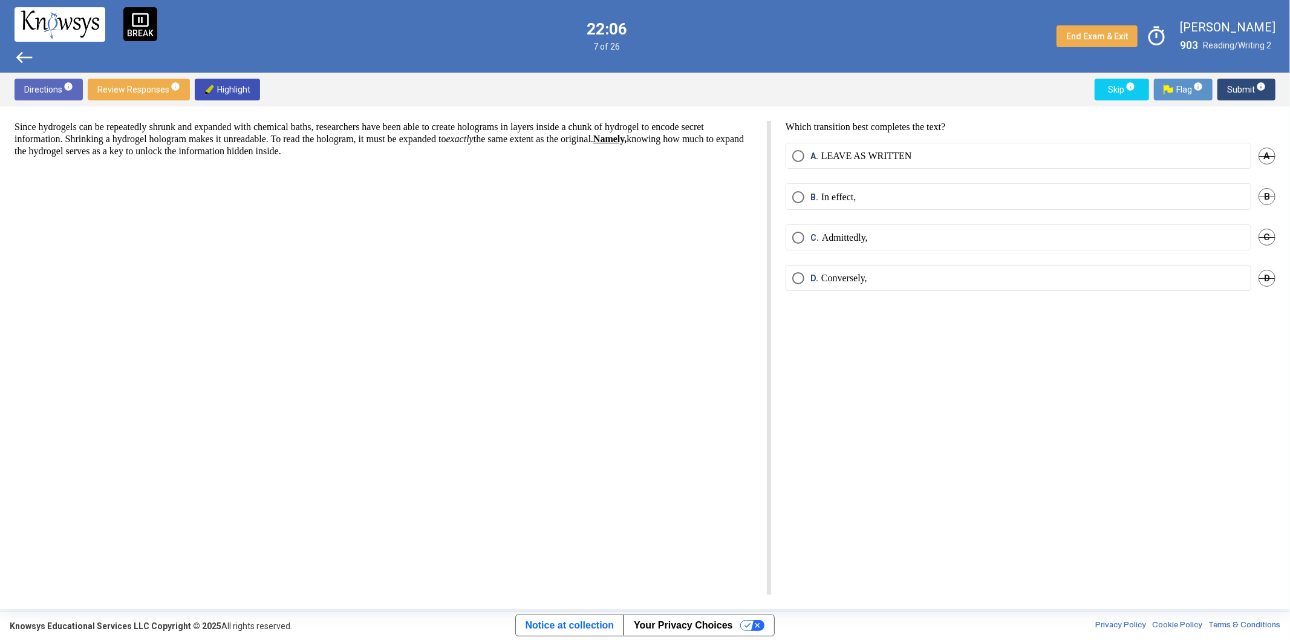
click at [842, 196] on p "In effect," at bounding box center [838, 197] width 34 height 12
click at [1261, 91] on mat-tooltip-component "Click to enter an answer with no flag and continue to the next question." at bounding box center [1196, 113] width 168 height 44
click at [1243, 88] on span "Submit info" at bounding box center [1246, 90] width 39 height 22
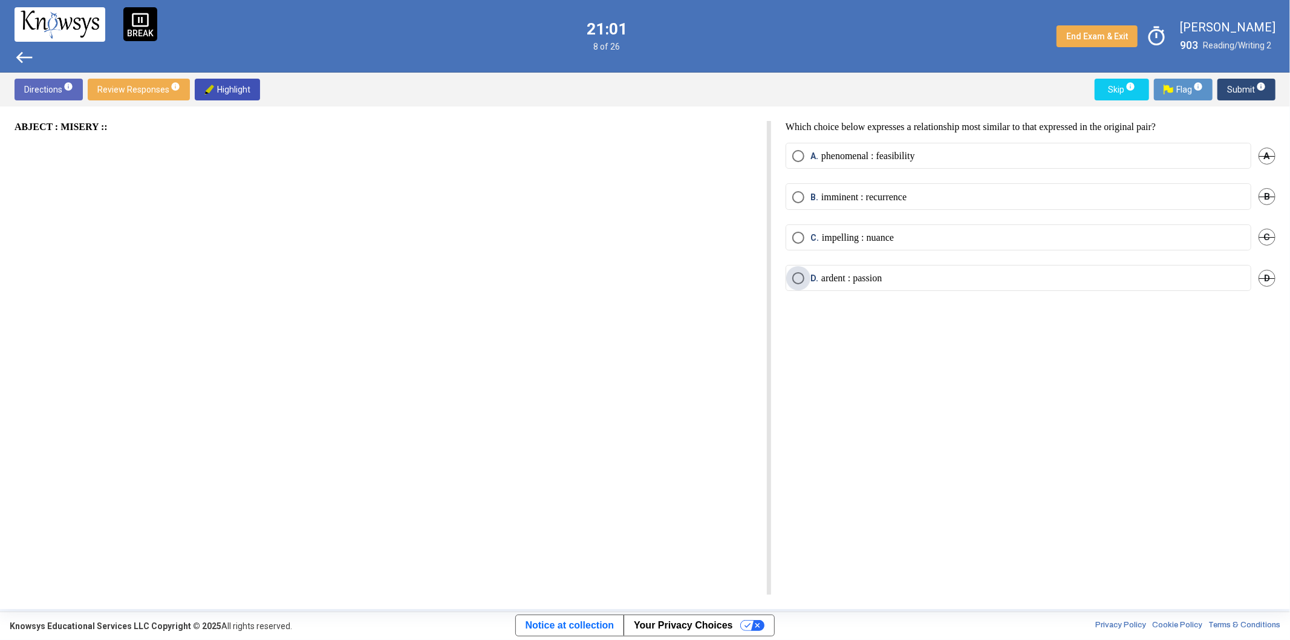
click at [796, 276] on span "Select an option" at bounding box center [798, 278] width 12 height 12
click at [1251, 93] on span "Submit info" at bounding box center [1246, 90] width 39 height 22
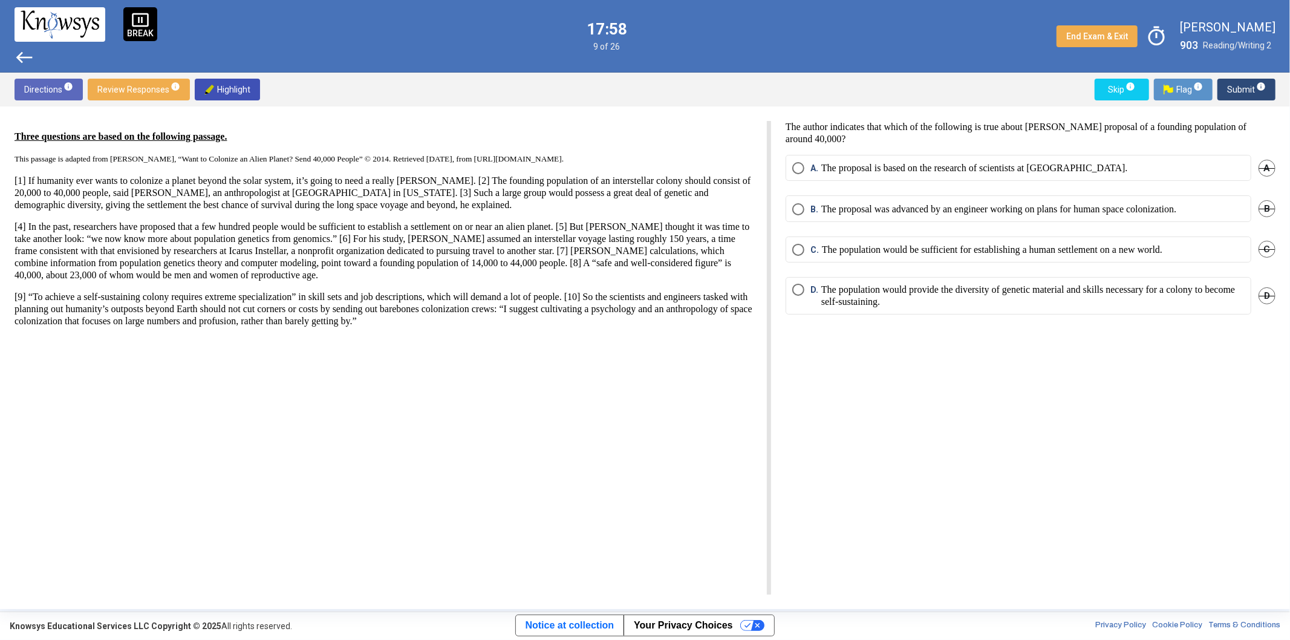
click at [919, 247] on p "The population would be sufficient for establishing a human settlement on a new…" at bounding box center [992, 250] width 340 height 12
click at [1266, 89] on button "Submit info" at bounding box center [1246, 90] width 58 height 22
click at [802, 252] on span "Select an option" at bounding box center [798, 250] width 12 height 12
click at [1250, 94] on span "Submit info" at bounding box center [1246, 90] width 39 height 22
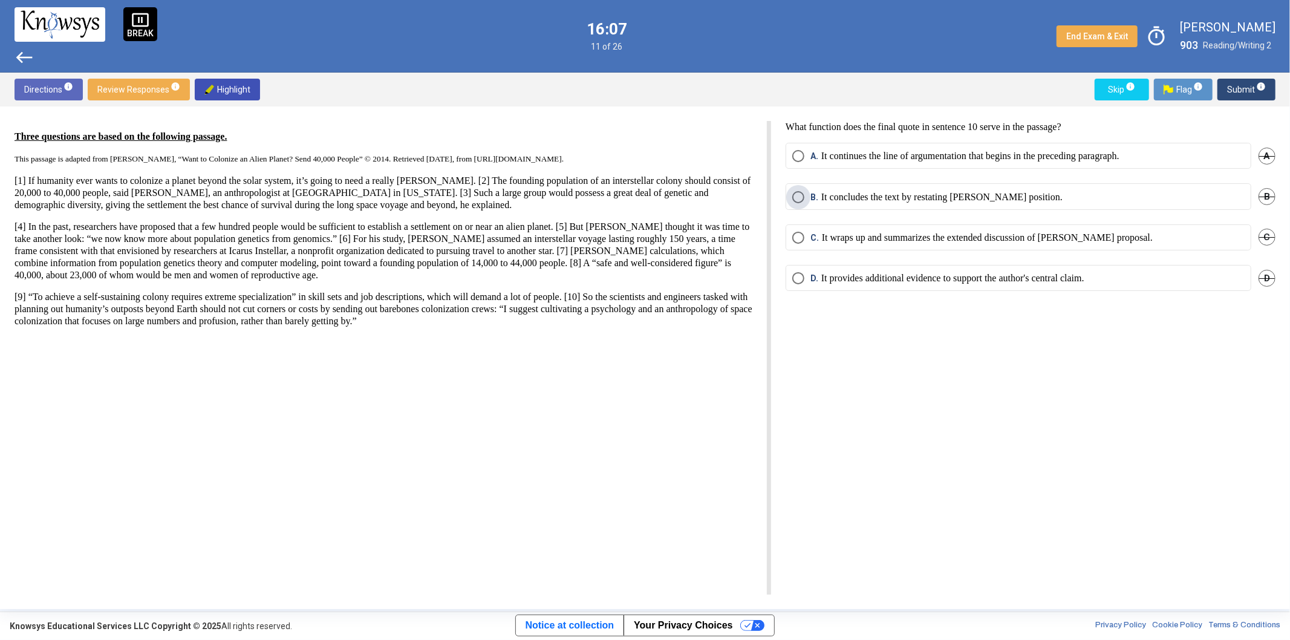
click at [977, 196] on p "It concludes the text by restating [PERSON_NAME] position." at bounding box center [941, 197] width 241 height 12
click at [1237, 80] on span "Submit info" at bounding box center [1246, 90] width 39 height 22
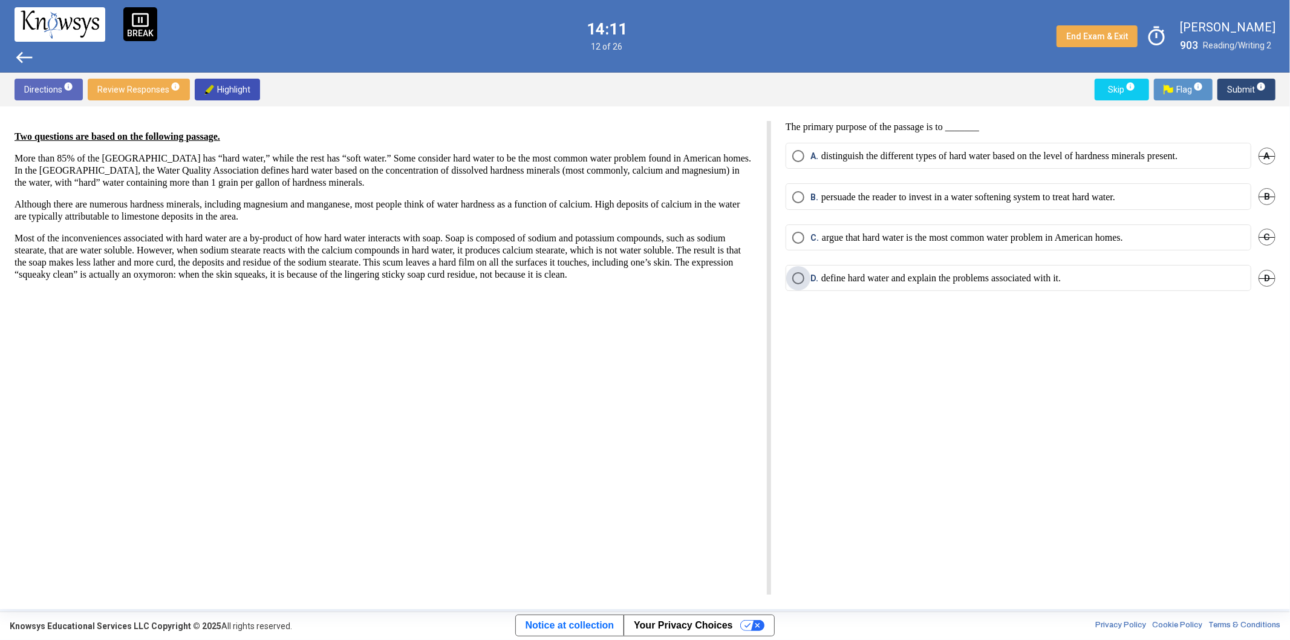
click at [984, 276] on p "define hard water and explain the problems associated with it." at bounding box center [940, 278] width 239 height 12
click at [1258, 93] on span "Submit info" at bounding box center [1246, 90] width 39 height 22
click at [875, 192] on p "When mixed with sodium and potassium compounds, hard water produces calcium ste…" at bounding box center [999, 197] width 356 height 12
click at [1046, 238] on p "Sodium stearate leaves a film of soap scum on the surfaces that it touches." at bounding box center [965, 238] width 287 height 12
click at [1244, 85] on span "Submit info" at bounding box center [1246, 90] width 39 height 22
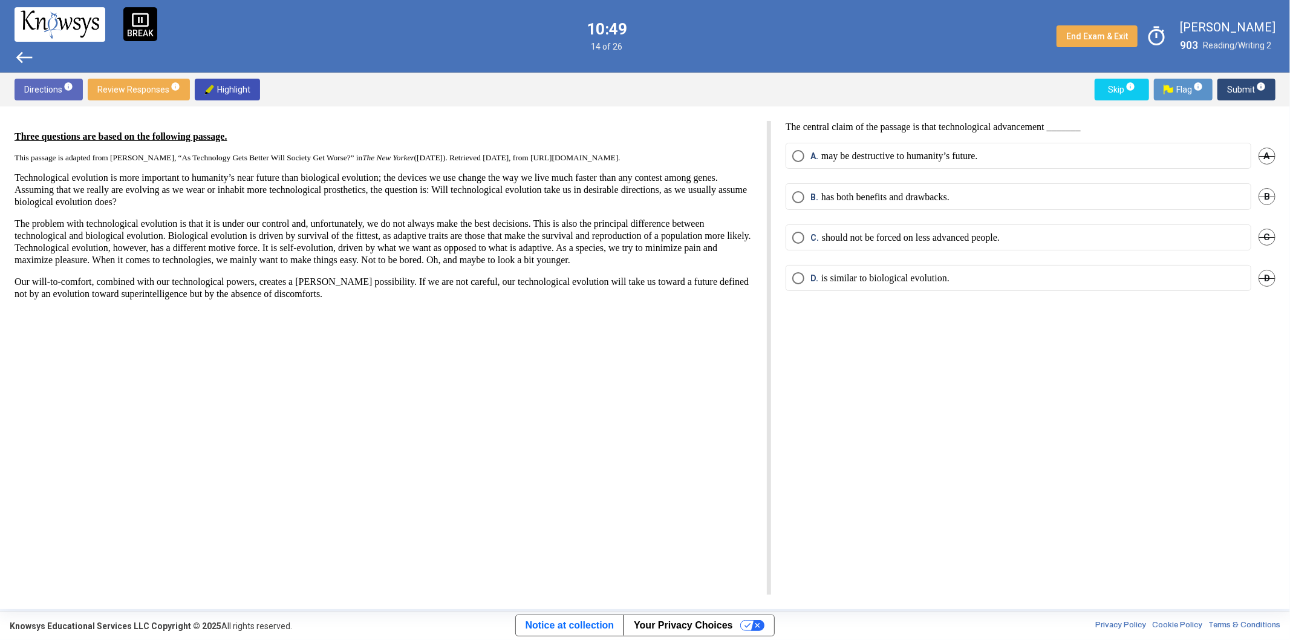
click at [984, 200] on label "B. has both benefits and drawbacks." at bounding box center [1018, 197] width 452 height 12
click at [1246, 82] on span "Submit info" at bounding box center [1246, 90] width 39 height 22
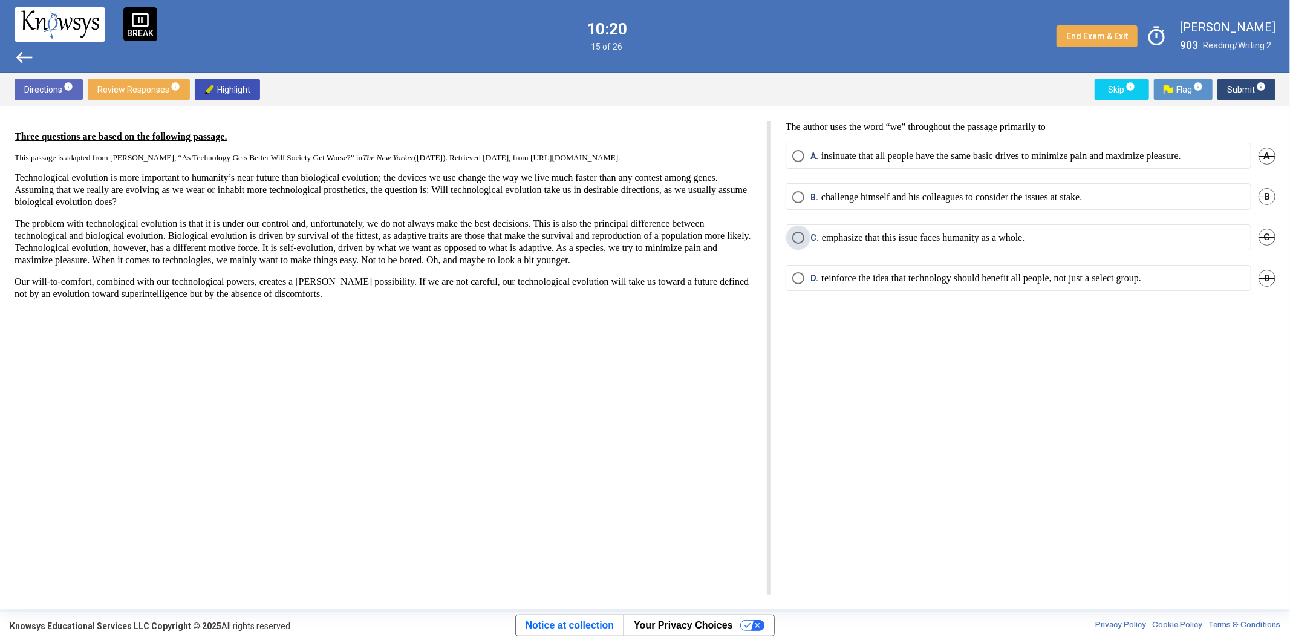
click at [946, 242] on p "emphasize that this issue faces humanity as a whole." at bounding box center [923, 238] width 203 height 12
click at [1241, 89] on span "Submit info" at bounding box center [1246, 90] width 39 height 22
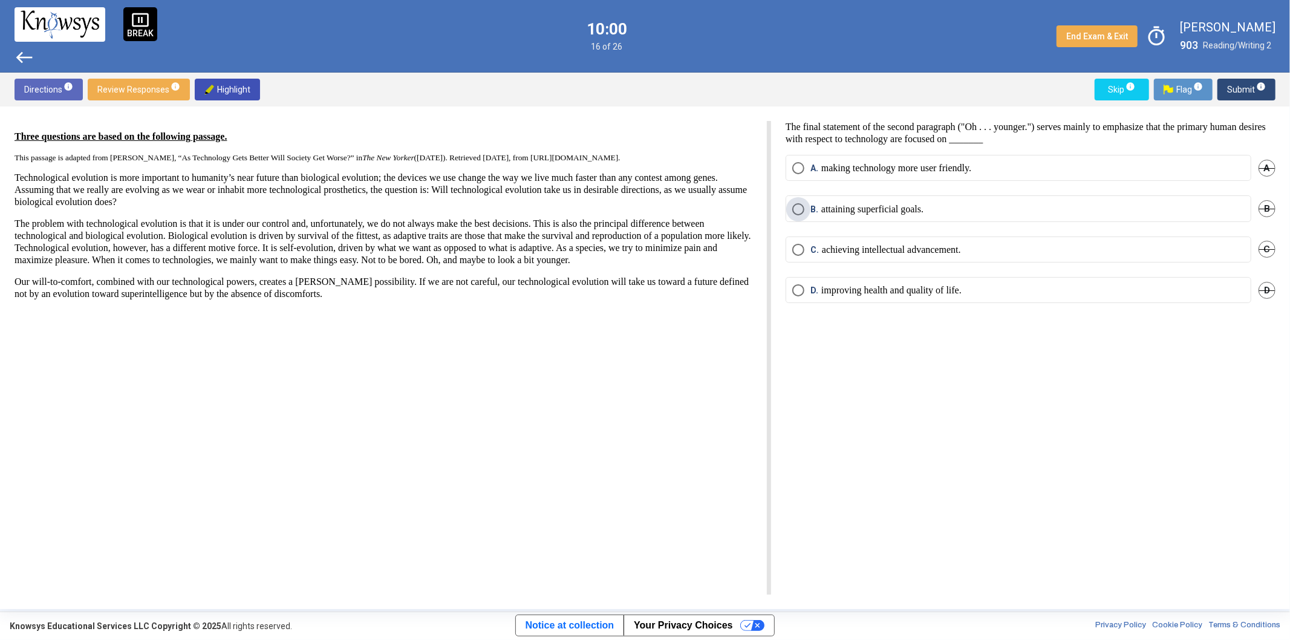
click at [878, 213] on p "attaining superficial goals." at bounding box center [872, 209] width 102 height 12
click at [1258, 85] on span "info" at bounding box center [1261, 87] width 10 height 10
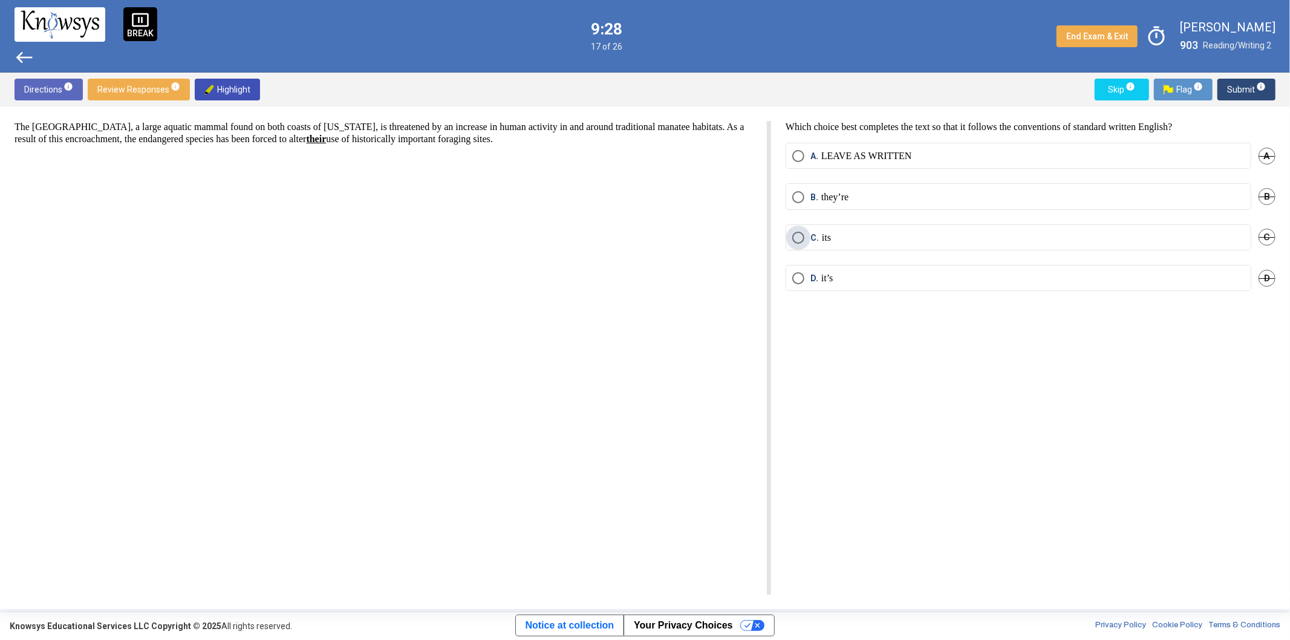
click at [807, 238] on span "C. its" at bounding box center [817, 238] width 27 height 12
click at [797, 157] on span "Select an option" at bounding box center [798, 156] width 12 height 12
click at [1245, 93] on span "Submit info" at bounding box center [1246, 90] width 39 height 22
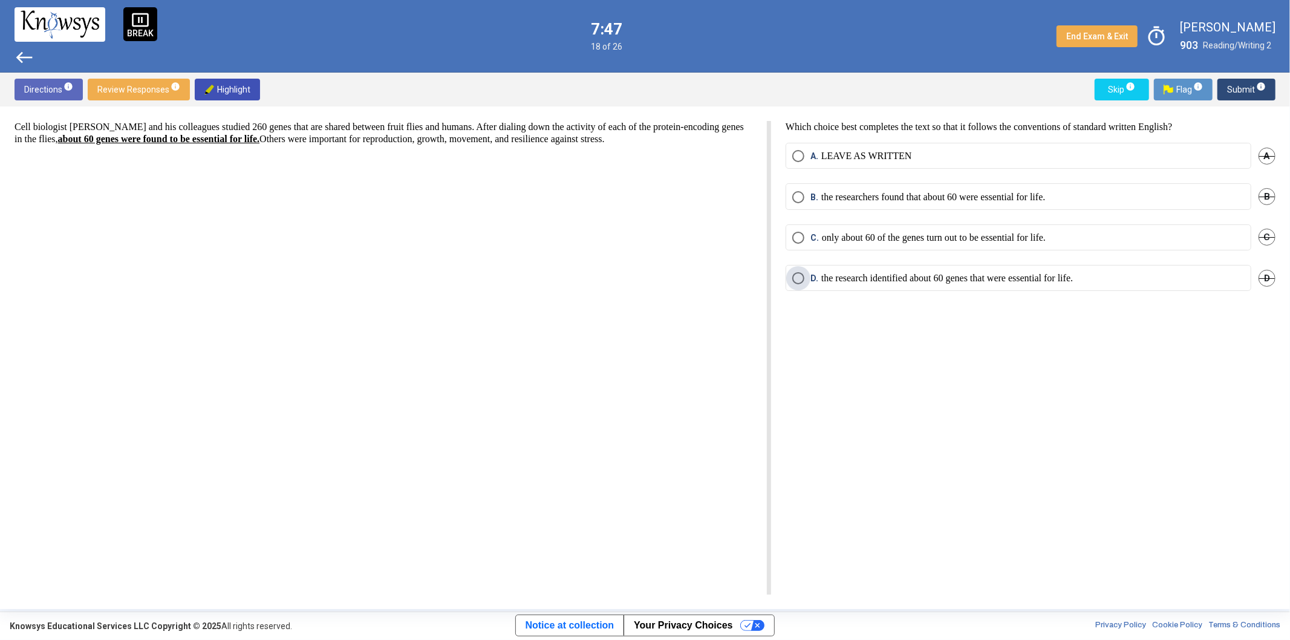
click at [904, 281] on p "the research identified about 60 genes that were essential for life." at bounding box center [946, 278] width 251 height 12
click at [1259, 87] on span "info" at bounding box center [1261, 87] width 10 height 10
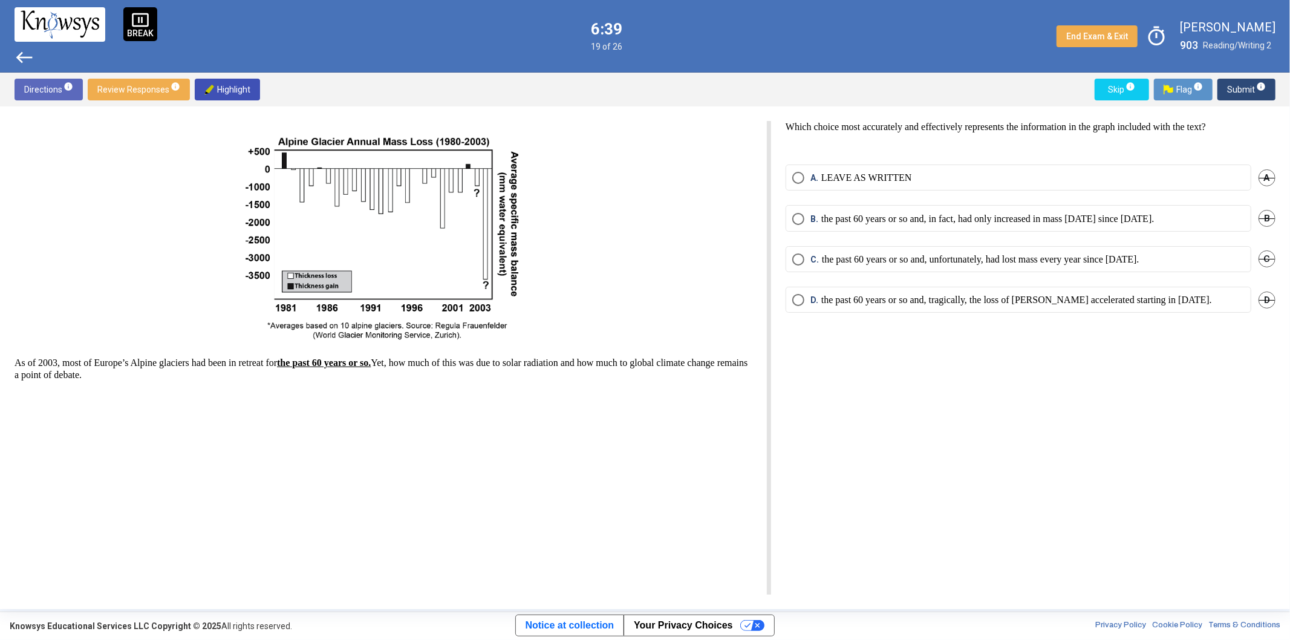
click at [970, 256] on p "the past 60 years or so and, unfortunately, had lost mass every year since [DAT…" at bounding box center [980, 259] width 317 height 12
click at [1242, 74] on div "Directions info Review Responses info Highlight Skip info Flag info Submit info" at bounding box center [645, 90] width 1290 height 34
click at [1242, 85] on span "Submit info" at bounding box center [1246, 90] width 39 height 22
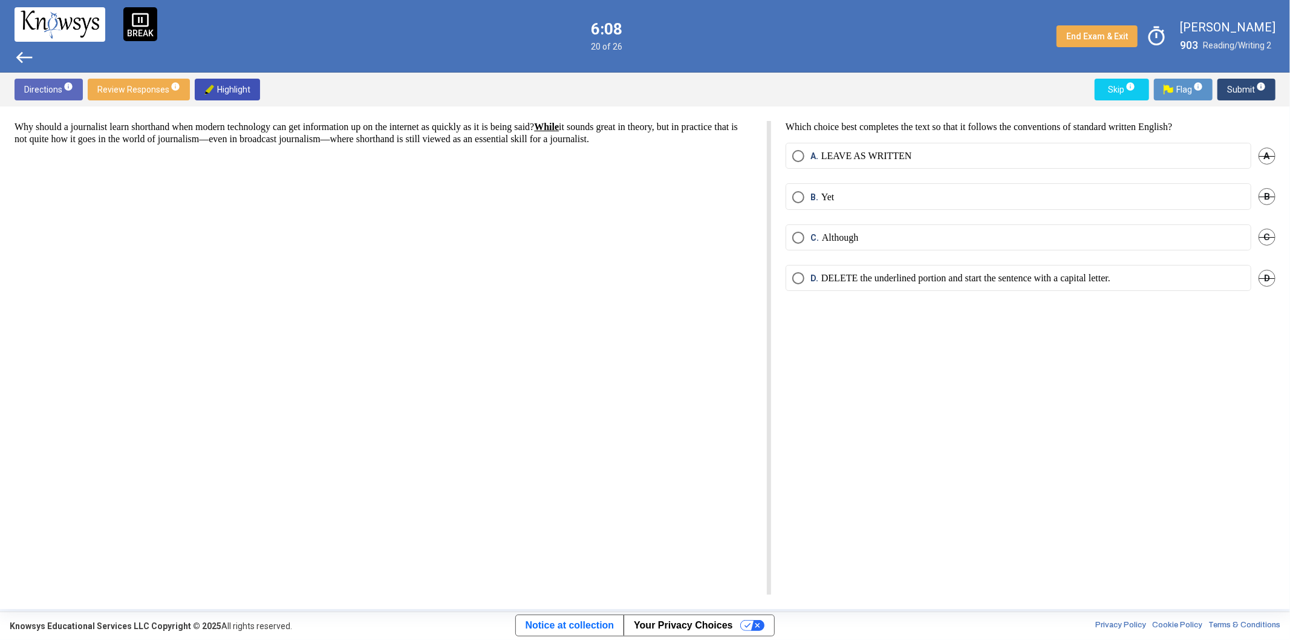
click at [874, 270] on mat-radio-button "D. DELETE the underlined portion and start the sentence with a capital letter." at bounding box center [1018, 278] width 466 height 26
click at [799, 280] on span "Select an option" at bounding box center [798, 278] width 12 height 12
click at [1243, 89] on span "Submit info" at bounding box center [1246, 90] width 39 height 22
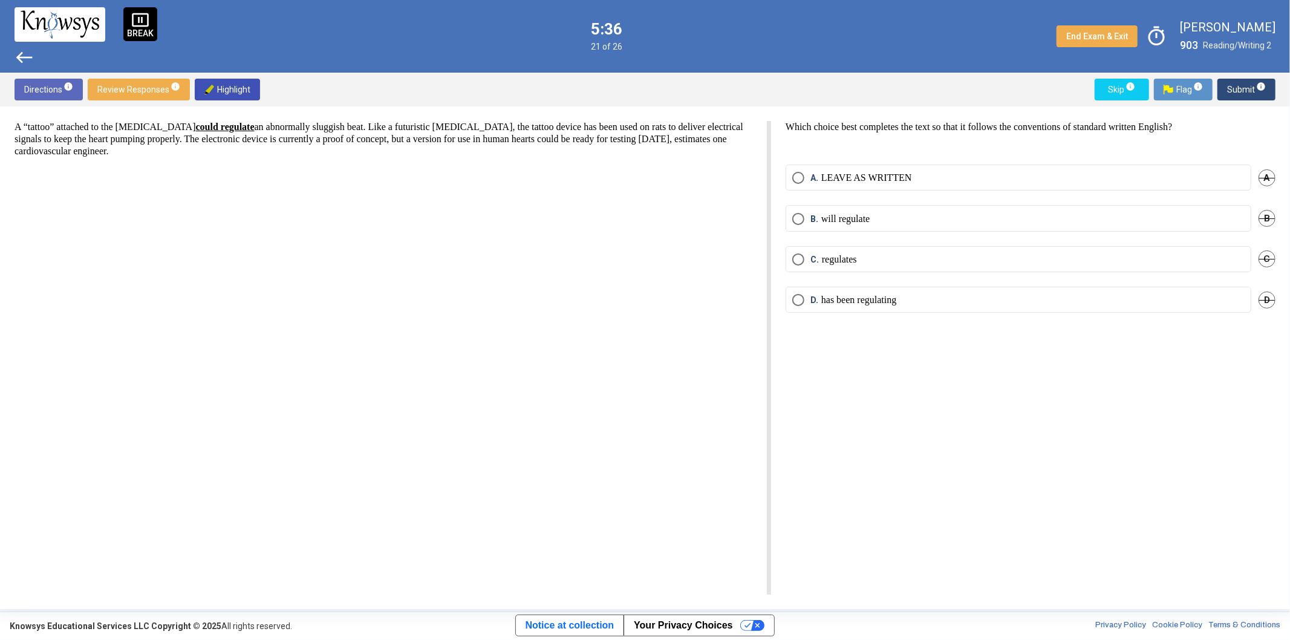
click at [857, 175] on p "LEAVE AS WRITTEN" at bounding box center [866, 178] width 91 height 12
click at [1239, 91] on span "Submit info" at bounding box center [1246, 90] width 39 height 22
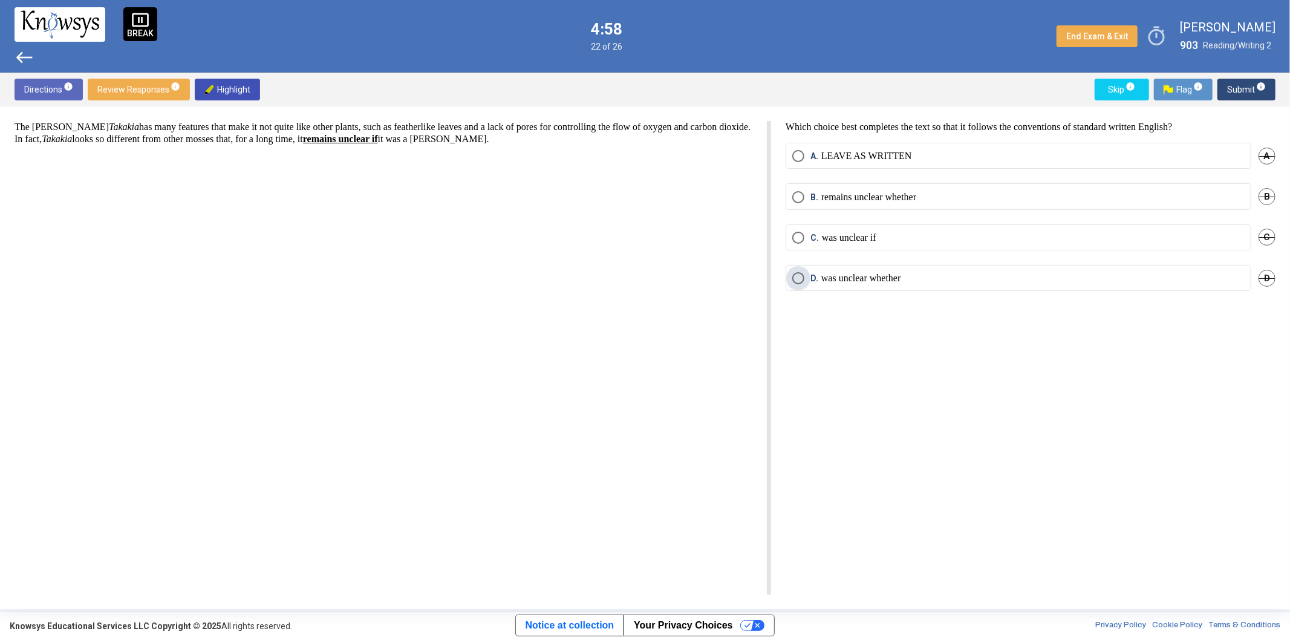
click at [800, 279] on span "Select an option" at bounding box center [798, 278] width 12 height 12
click at [874, 233] on p "was unclear if" at bounding box center [849, 238] width 54 height 12
click at [1246, 94] on span "Submit info" at bounding box center [1246, 90] width 39 height 22
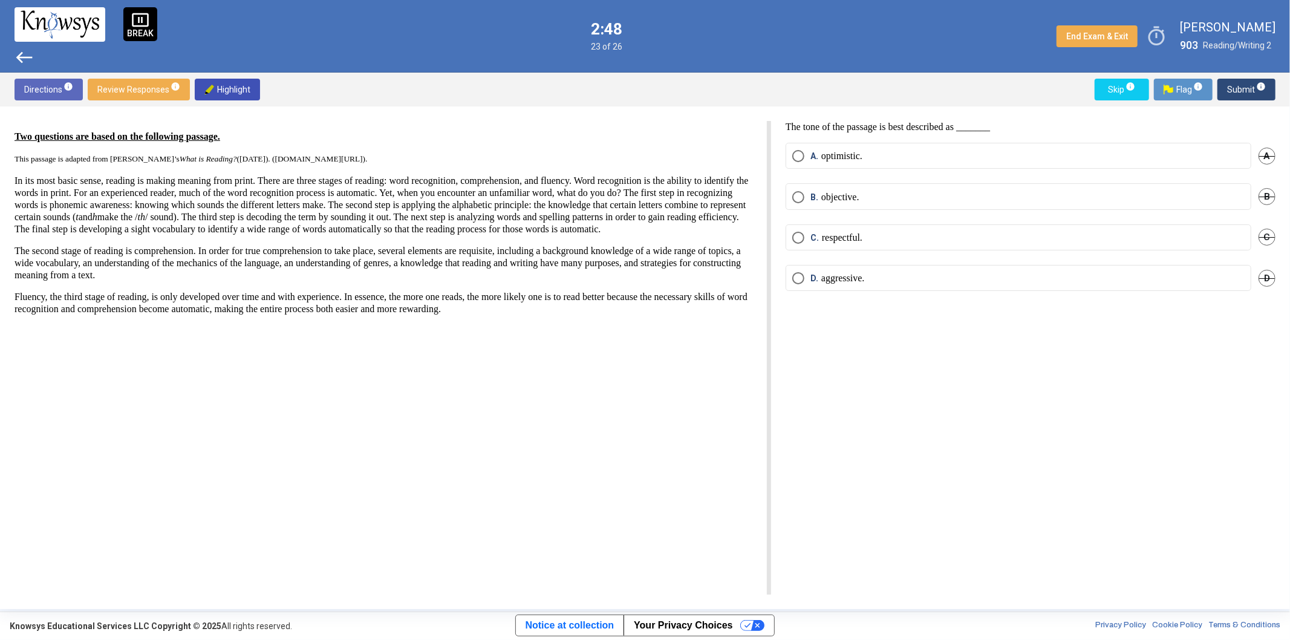
click at [794, 196] on span "Select an option" at bounding box center [798, 197] width 12 height 12
click at [1248, 86] on span "Submit info" at bounding box center [1246, 90] width 39 height 22
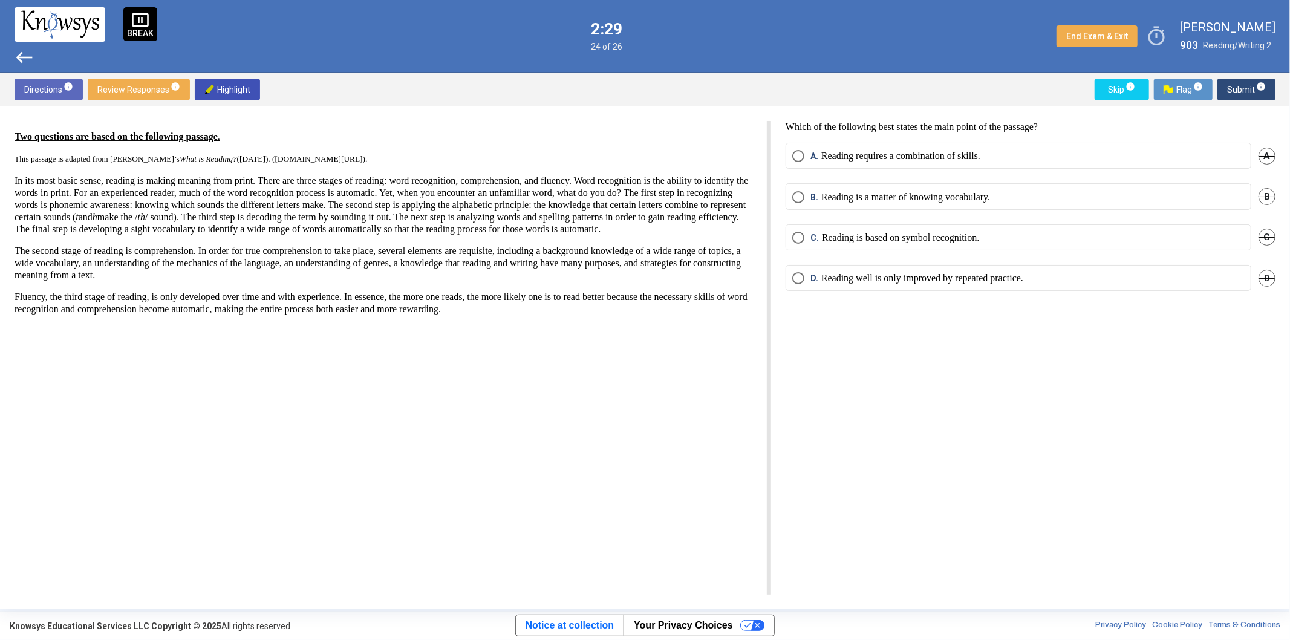
click at [800, 151] on span "Select an option" at bounding box center [798, 156] width 12 height 12
click at [1236, 91] on span "Submit info" at bounding box center [1246, 90] width 39 height 22
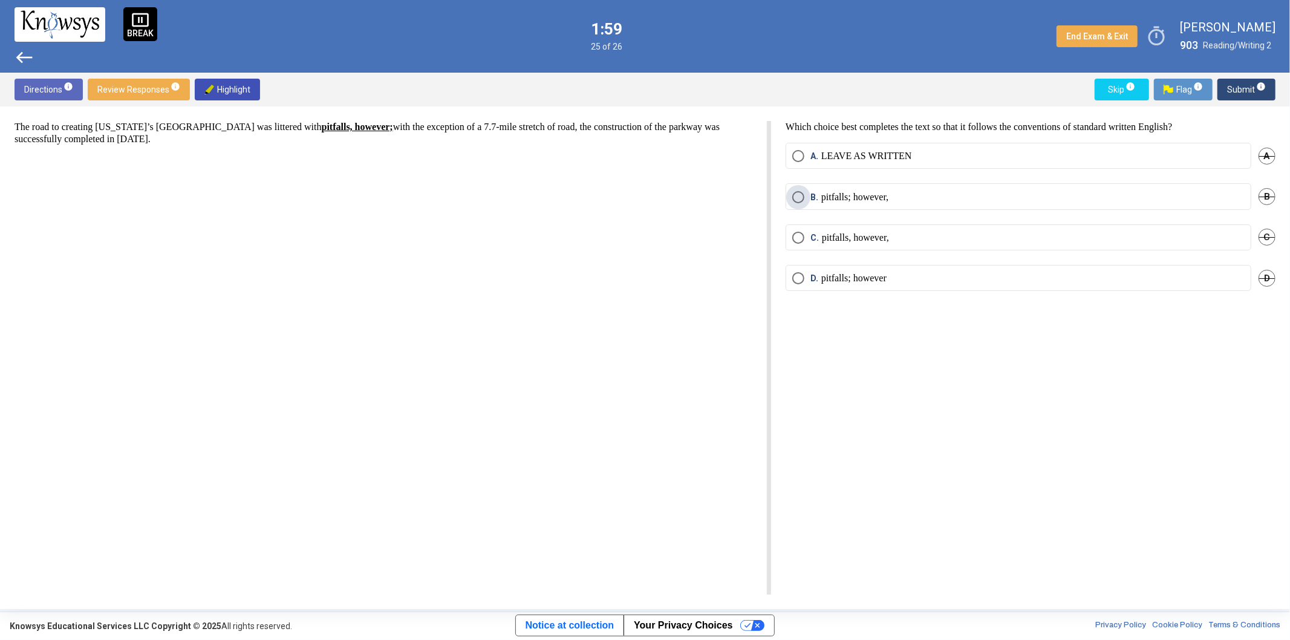
click at [814, 194] on span "B." at bounding box center [815, 197] width 11 height 12
click at [1245, 88] on span "Submit info" at bounding box center [1246, 90] width 39 height 22
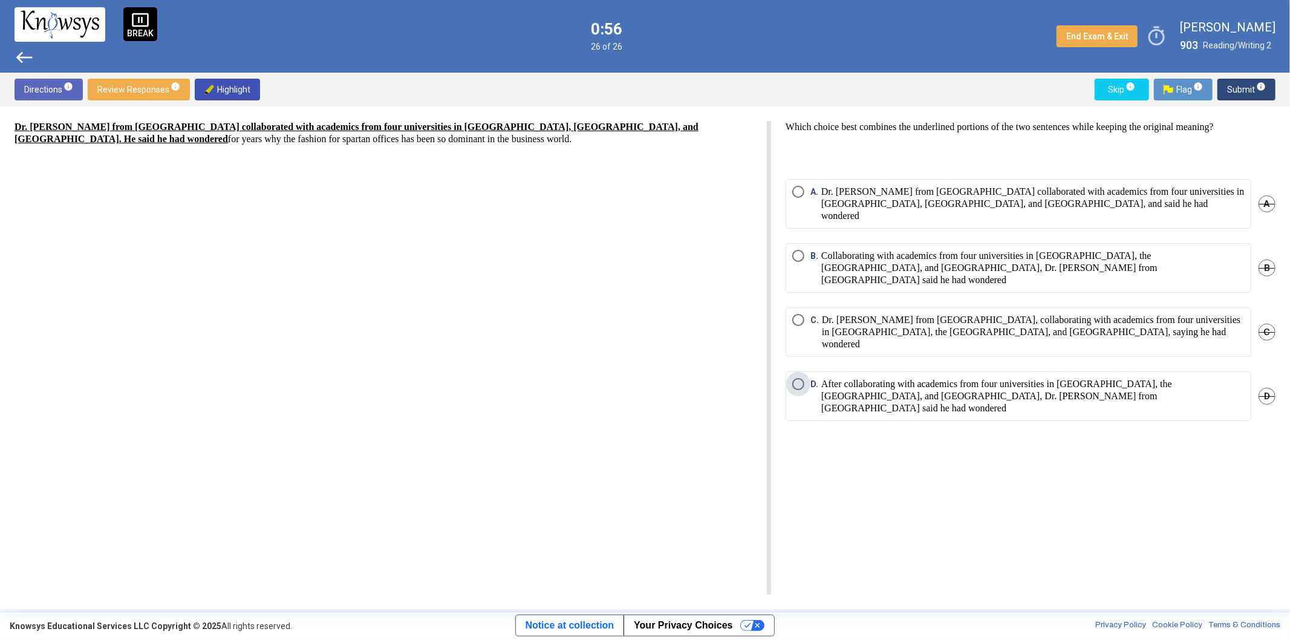
click at [883, 378] on p "After collaborating with academics from four universities in [GEOGRAPHIC_DATA],…" at bounding box center [1032, 396] width 423 height 36
click at [1260, 92] on span "Submit info" at bounding box center [1246, 90] width 39 height 22
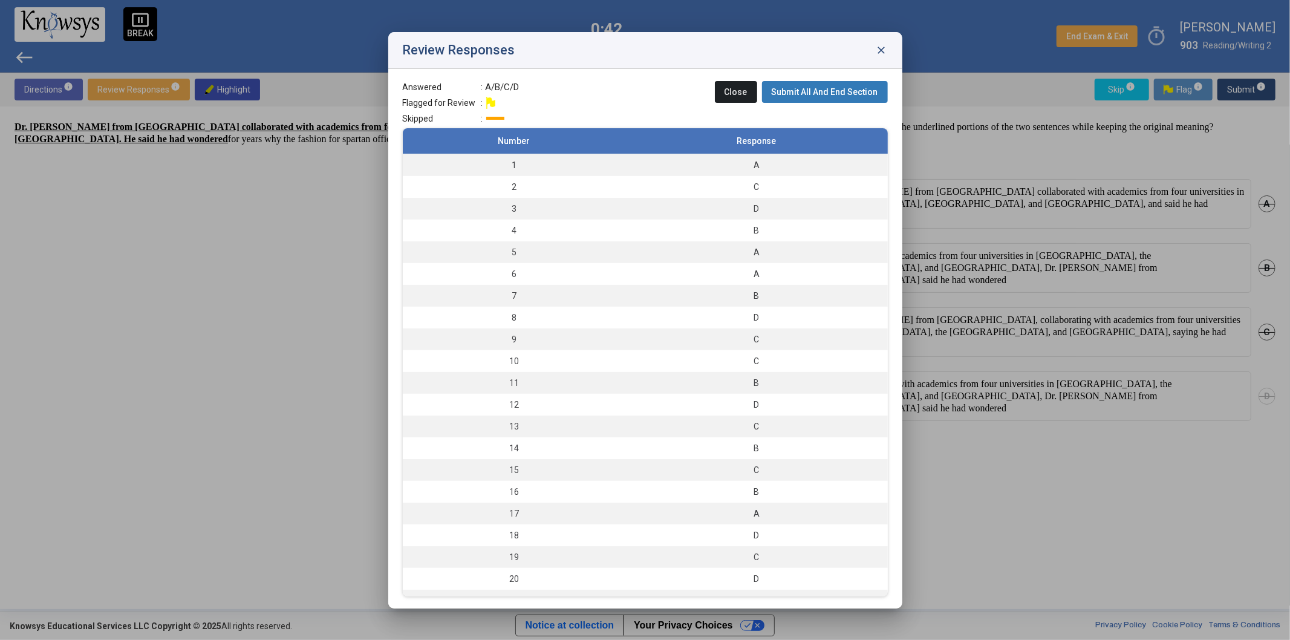
click at [815, 93] on span "Submit All And End Section" at bounding box center [824, 92] width 106 height 10
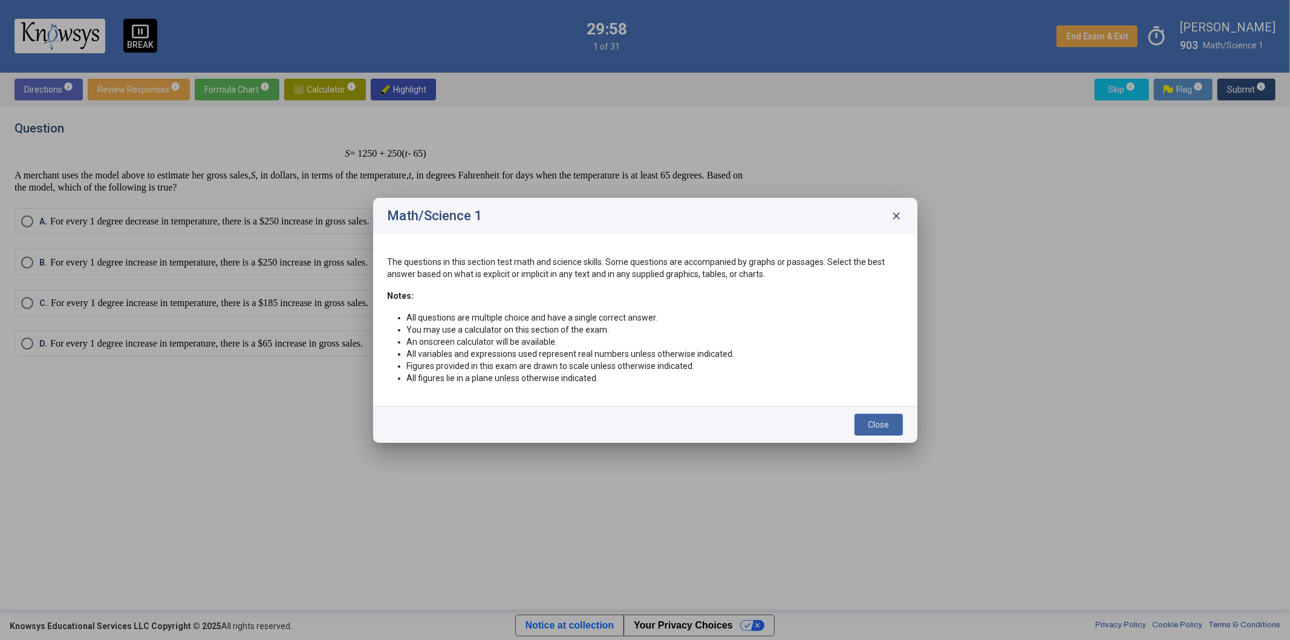
click at [875, 424] on span "Close" at bounding box center [878, 425] width 21 height 10
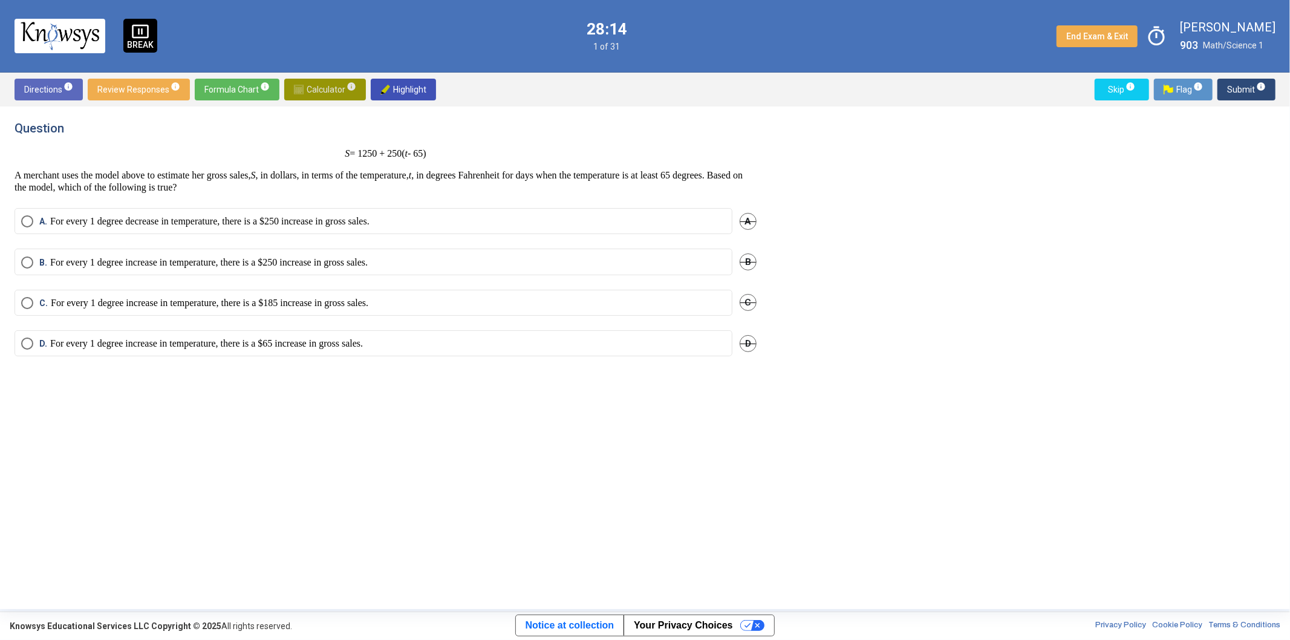
click at [331, 79] on span "Calculator info" at bounding box center [325, 90] width 62 height 22
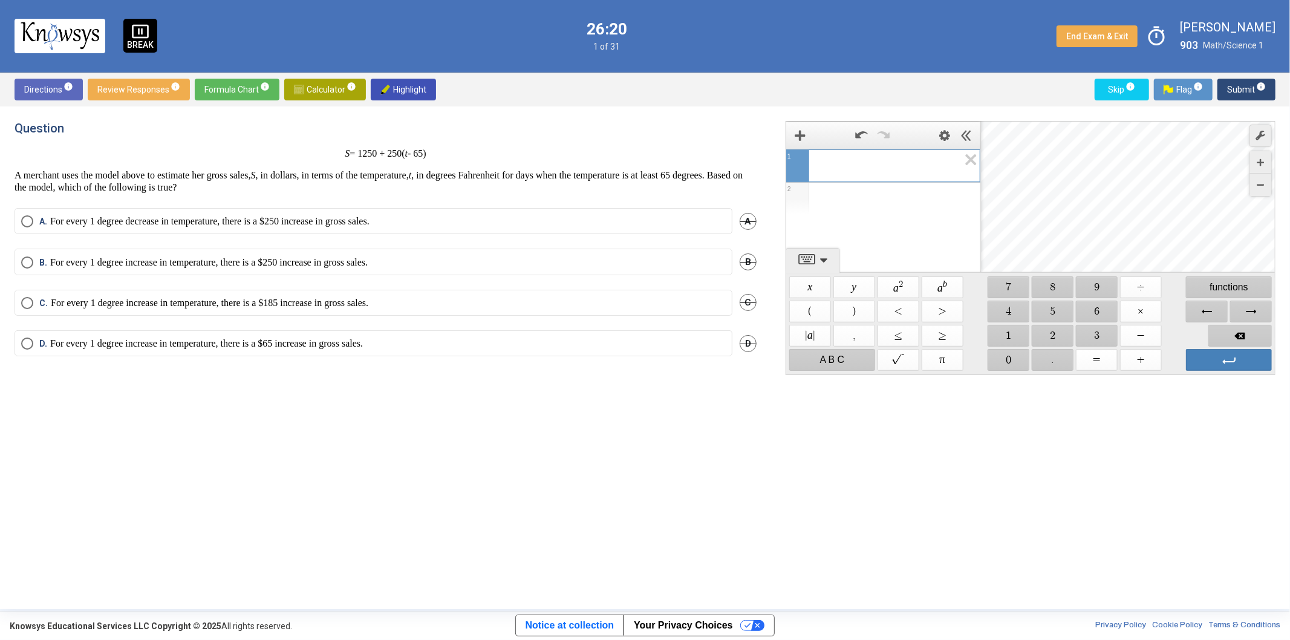
click at [660, 92] on div "Directions info Review Responses info Formula Chart info Calculator info Highli…" at bounding box center [645, 90] width 1290 height 34
click at [323, 85] on span "Calculator info" at bounding box center [325, 90] width 62 height 22
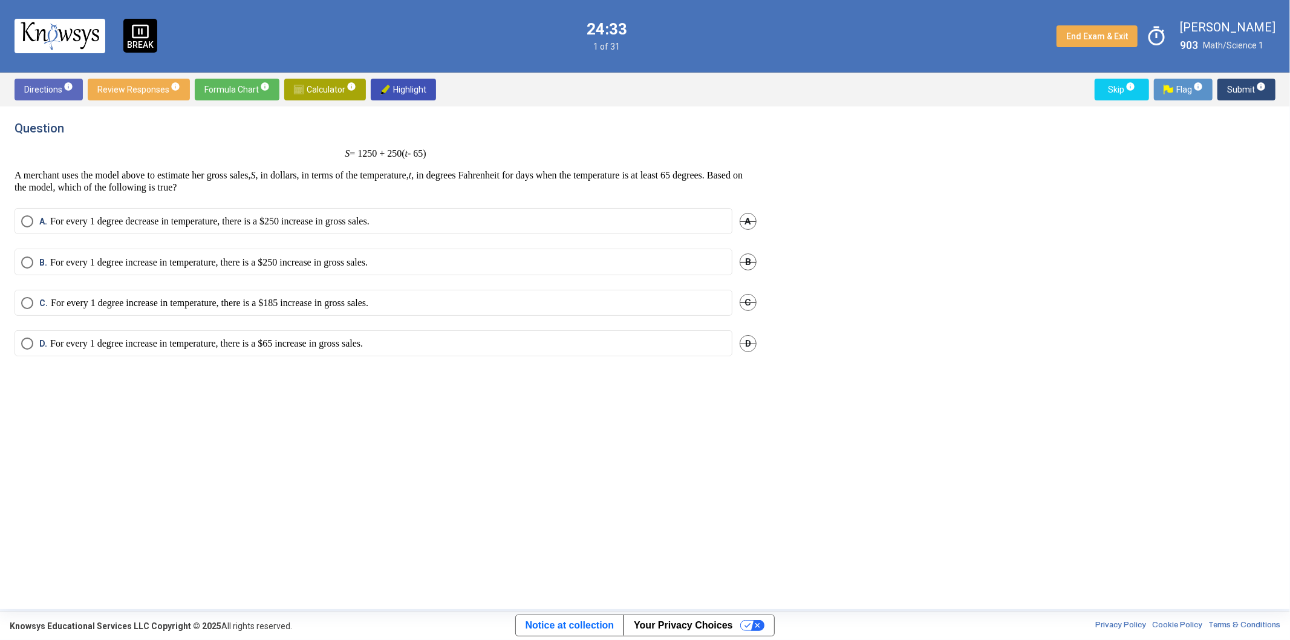
click at [327, 262] on p "For every 1 degree increase in temperature, there is a $250 increase in gross s…" at bounding box center [208, 262] width 317 height 12
click at [1254, 88] on sup "info" at bounding box center [1259, 87] width 11 height 10
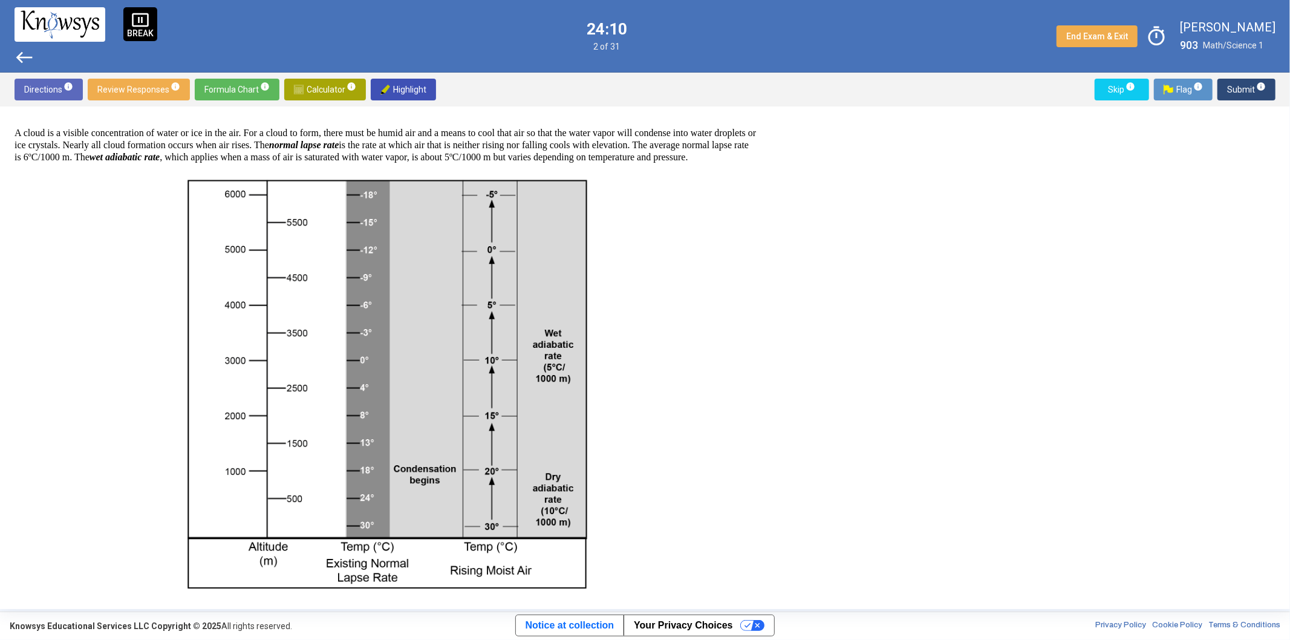
scroll to position [43, 0]
drag, startPoint x: 771, startPoint y: 433, endPoint x: 771, endPoint y: 439, distance: 6.1
click at [771, 439] on div "Question Two questions are based on the following information. A cloud is a vis…" at bounding box center [645, 357] width 1260 height 473
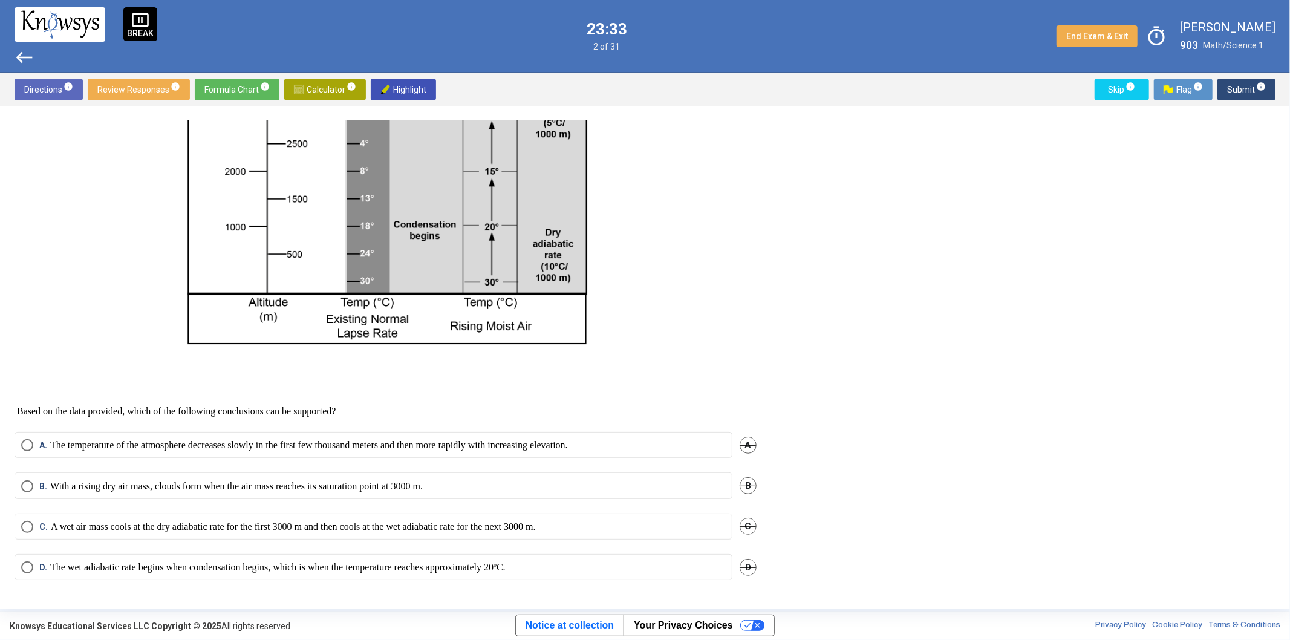
scroll to position [297, 0]
drag, startPoint x: 771, startPoint y: 429, endPoint x: 763, endPoint y: 393, distance: 37.1
drag, startPoint x: 763, startPoint y: 393, endPoint x: 769, endPoint y: 371, distance: 23.2
click at [769, 371] on div "Question Two questions are based on the following information. A cloud is a vis…" at bounding box center [393, 357] width 756 height 473
drag, startPoint x: 771, startPoint y: 376, endPoint x: 767, endPoint y: 351, distance: 25.1
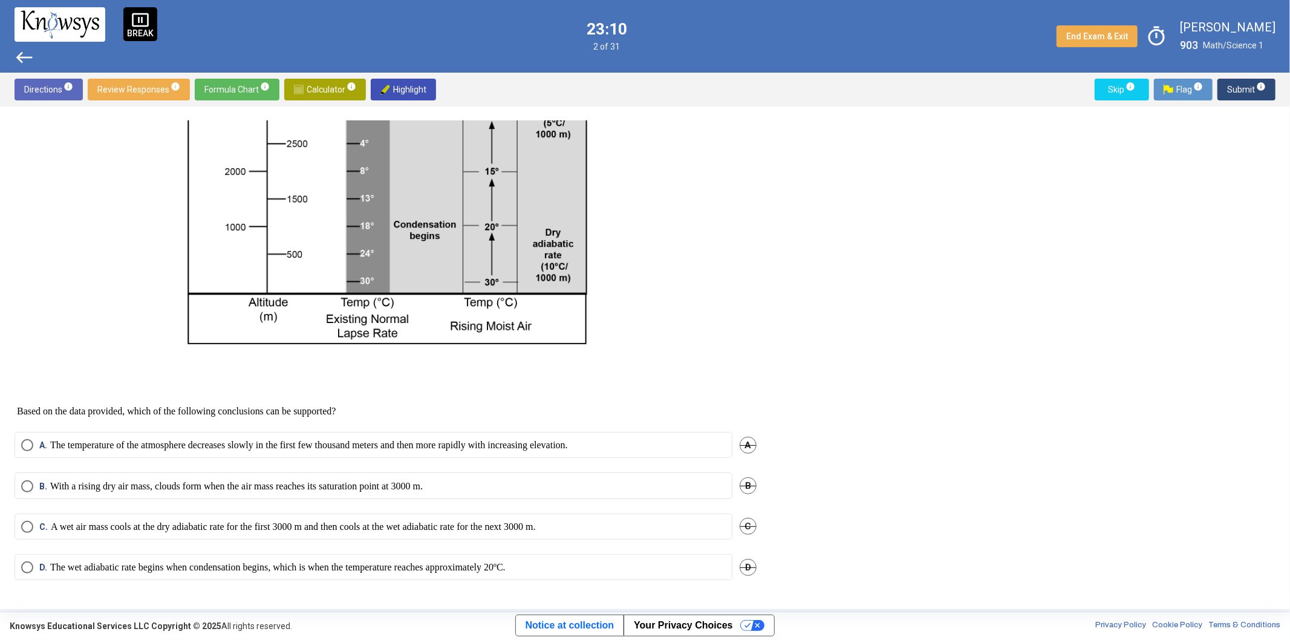
click at [767, 351] on div "Question Two questions are based on the following information. A cloud is a vis…" at bounding box center [645, 357] width 1260 height 473
drag, startPoint x: 767, startPoint y: 351, endPoint x: 768, endPoint y: 336, distance: 15.2
click at [768, 336] on div "Question Two questions are based on the following information. A cloud is a vis…" at bounding box center [393, 357] width 756 height 473
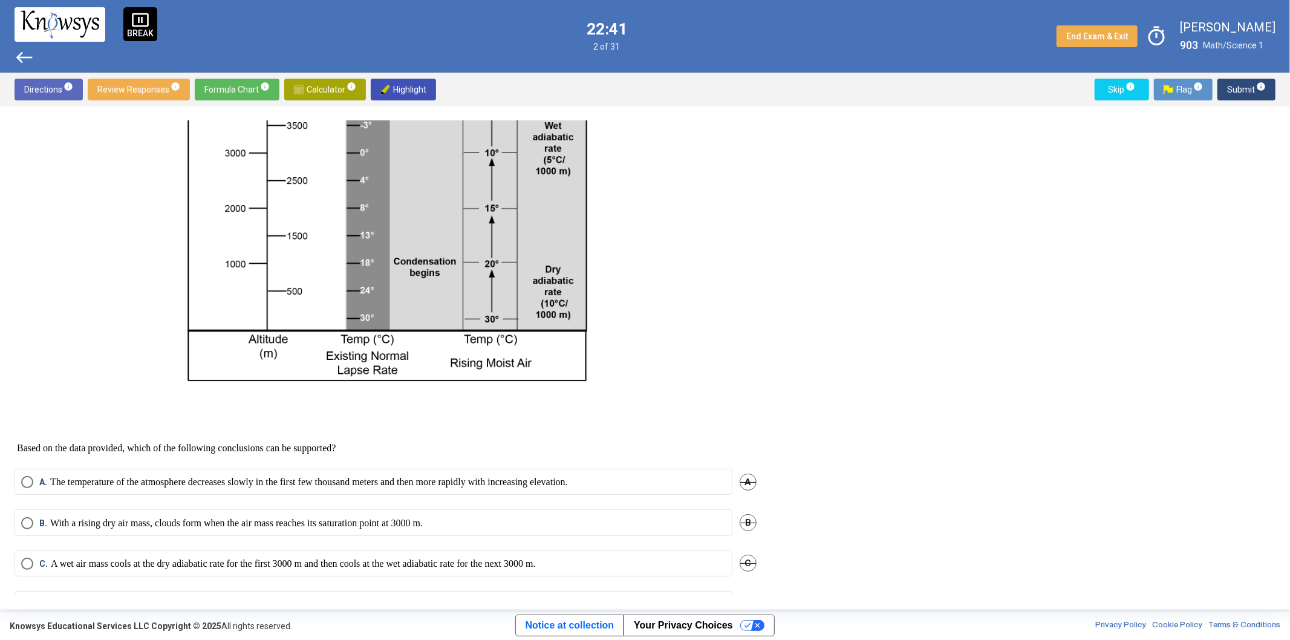
scroll to position [252, 0]
click at [686, 567] on label "C. A wet air mass cools at the dry adiabatic rate for the first 3000 m and then…" at bounding box center [373, 561] width 704 height 12
click at [1238, 82] on span "Submit info" at bounding box center [1246, 90] width 39 height 22
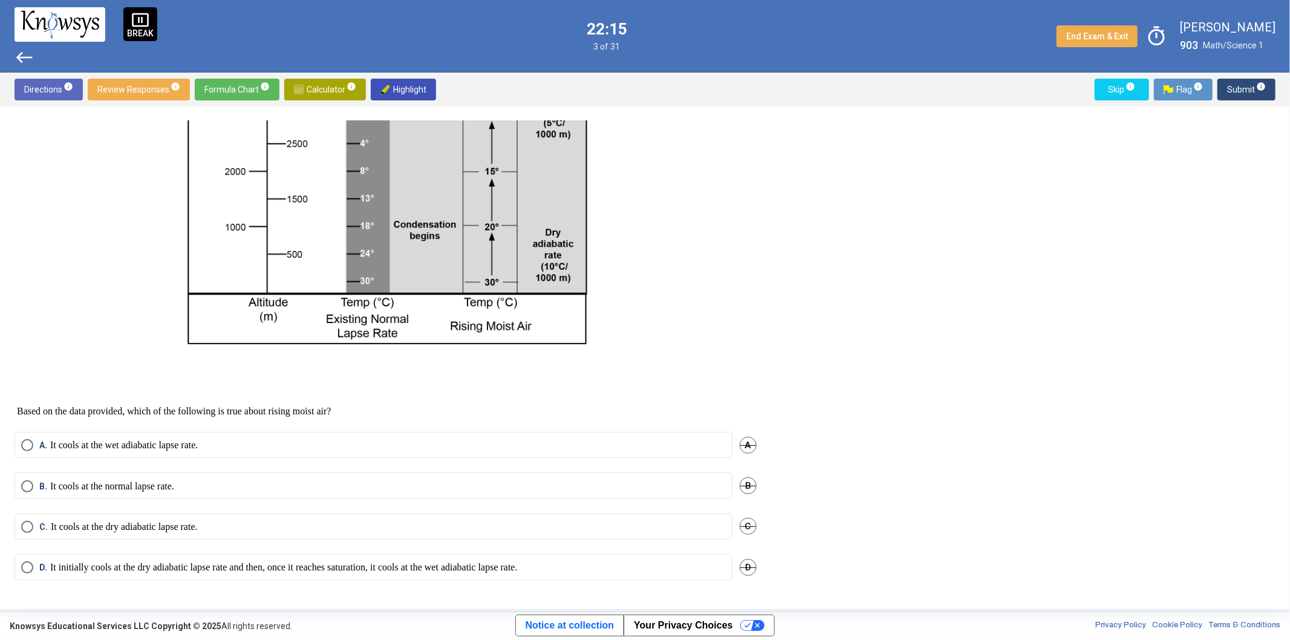
scroll to position [297, 0]
click at [586, 569] on label "D. It initially cools at the dry adiabatic lapse rate and then, once it reaches…" at bounding box center [373, 567] width 704 height 12
click at [1242, 89] on span "Submit info" at bounding box center [1246, 90] width 39 height 22
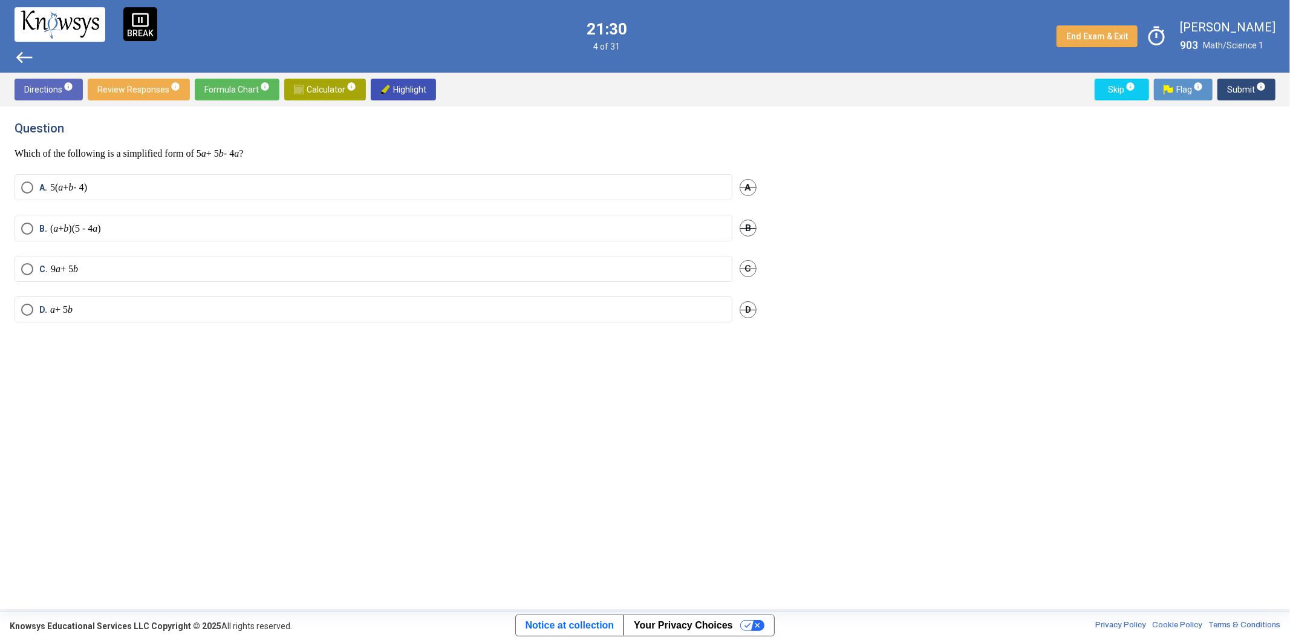
click at [127, 312] on label "D. a + 5 b" at bounding box center [373, 309] width 704 height 12
click at [1243, 89] on span "Submit info" at bounding box center [1246, 90] width 39 height 22
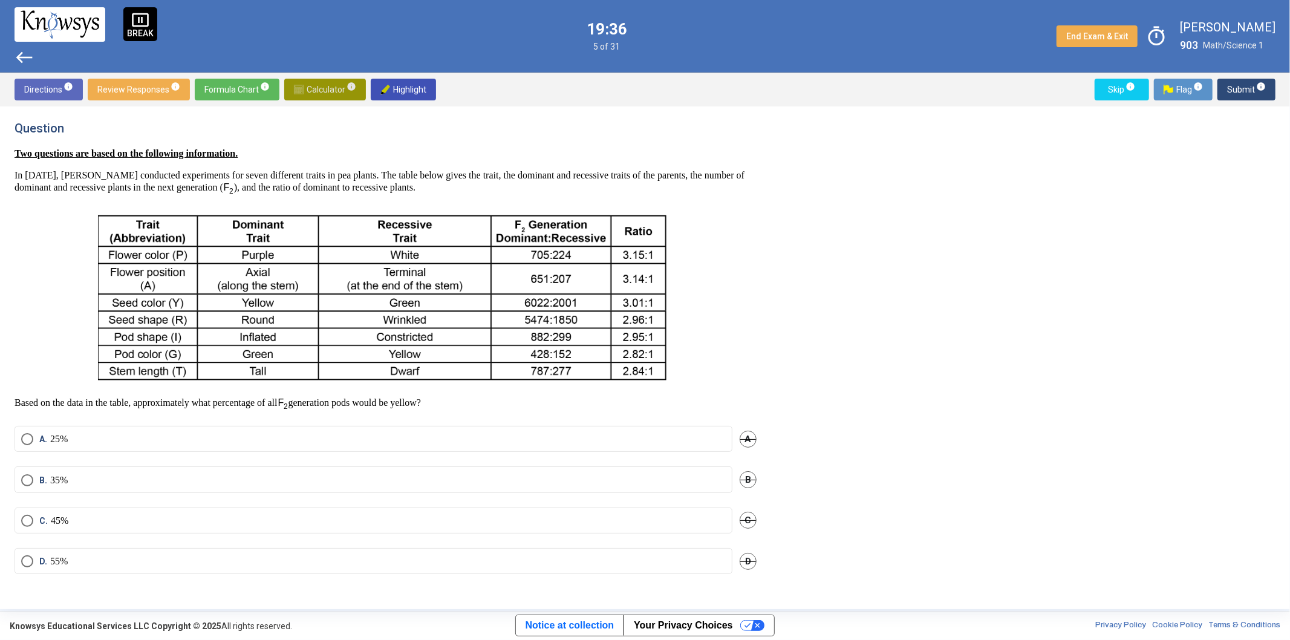
click at [334, 83] on span "Calculator info" at bounding box center [325, 90] width 62 height 22
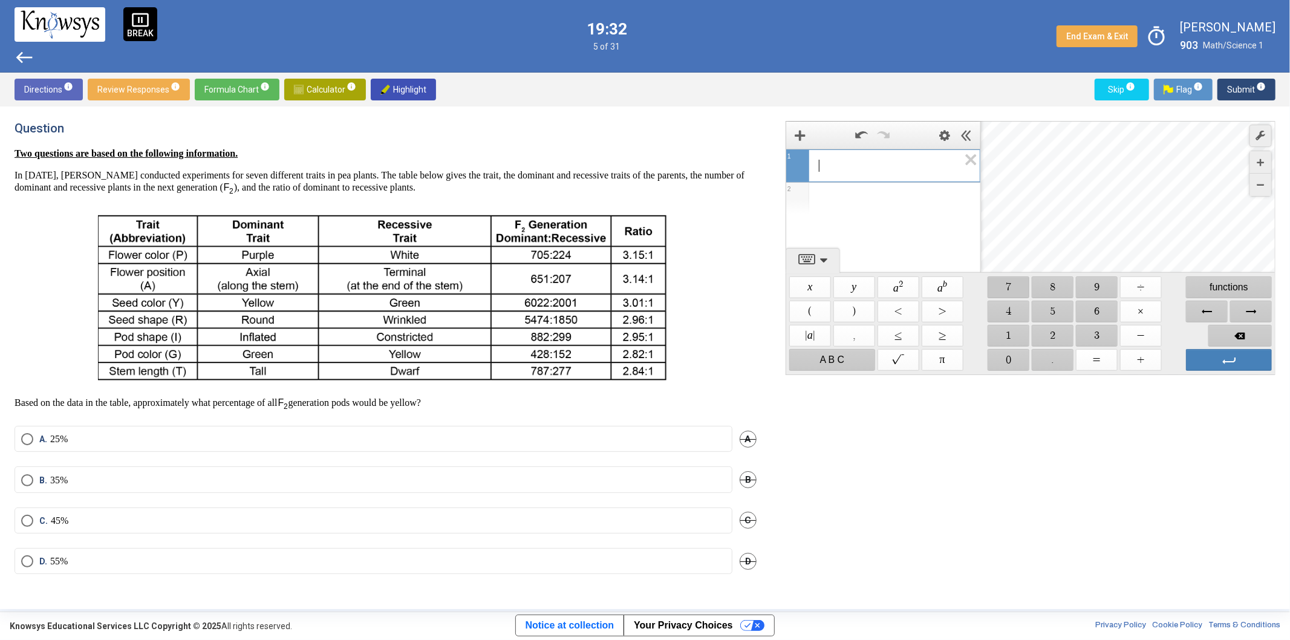
click at [1010, 288] on span "$$ 7" at bounding box center [1008, 287] width 42 height 22
click at [1011, 358] on span "$$ 0" at bounding box center [1008, 360] width 42 height 22
click at [1054, 307] on span "$$ 5" at bounding box center [1052, 311] width 42 height 22
click at [1139, 357] on span "$$ +" at bounding box center [1141, 360] width 42 height 22
click at [1086, 308] on span "$$ 6" at bounding box center [1097, 311] width 42 height 22
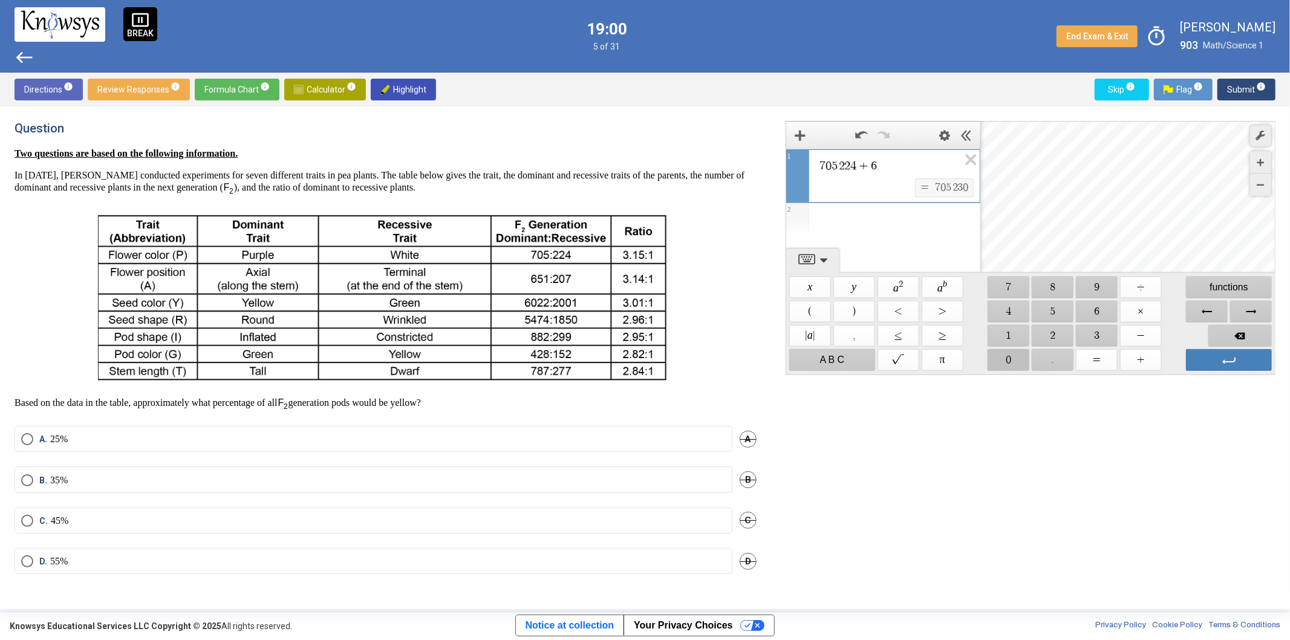
click at [1007, 354] on span "$$ 0" at bounding box center [1008, 360] width 42 height 22
click at [1051, 331] on span "$$ 2" at bounding box center [1052, 336] width 42 height 22
click at [1132, 360] on span "$$ +" at bounding box center [1141, 360] width 42 height 22
click at [1254, 333] on span "Backspace" at bounding box center [1239, 336] width 63 height 22
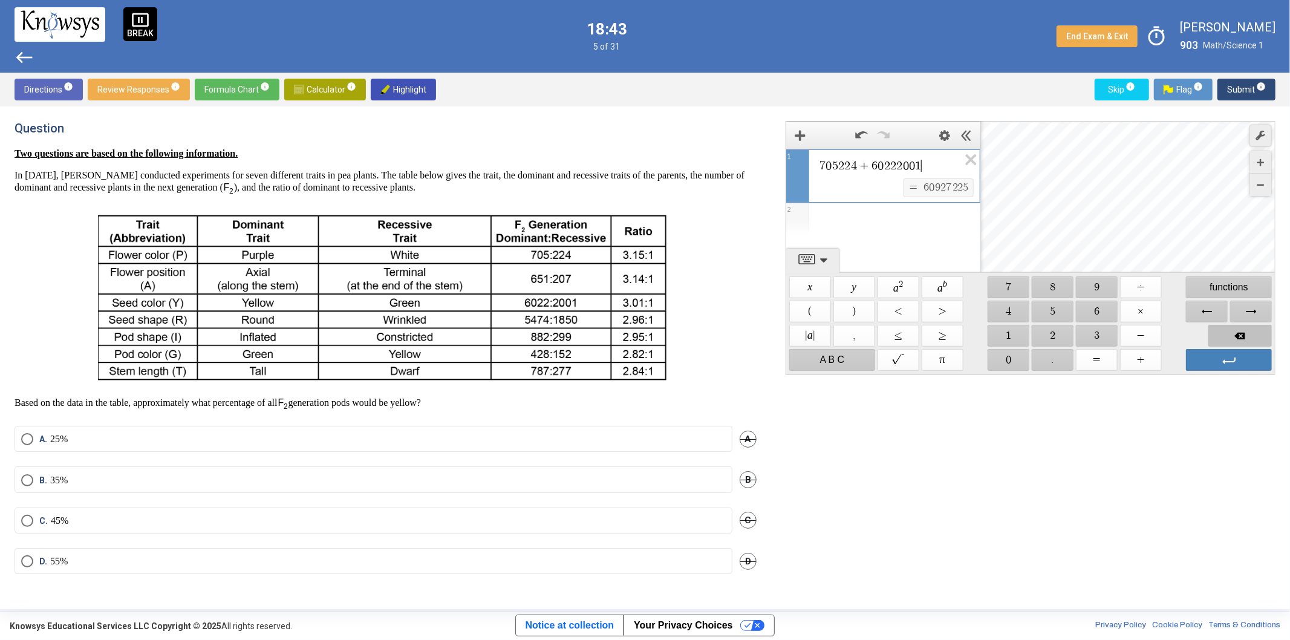
click at [1254, 333] on span "Backspace" at bounding box center [1239, 336] width 63 height 22
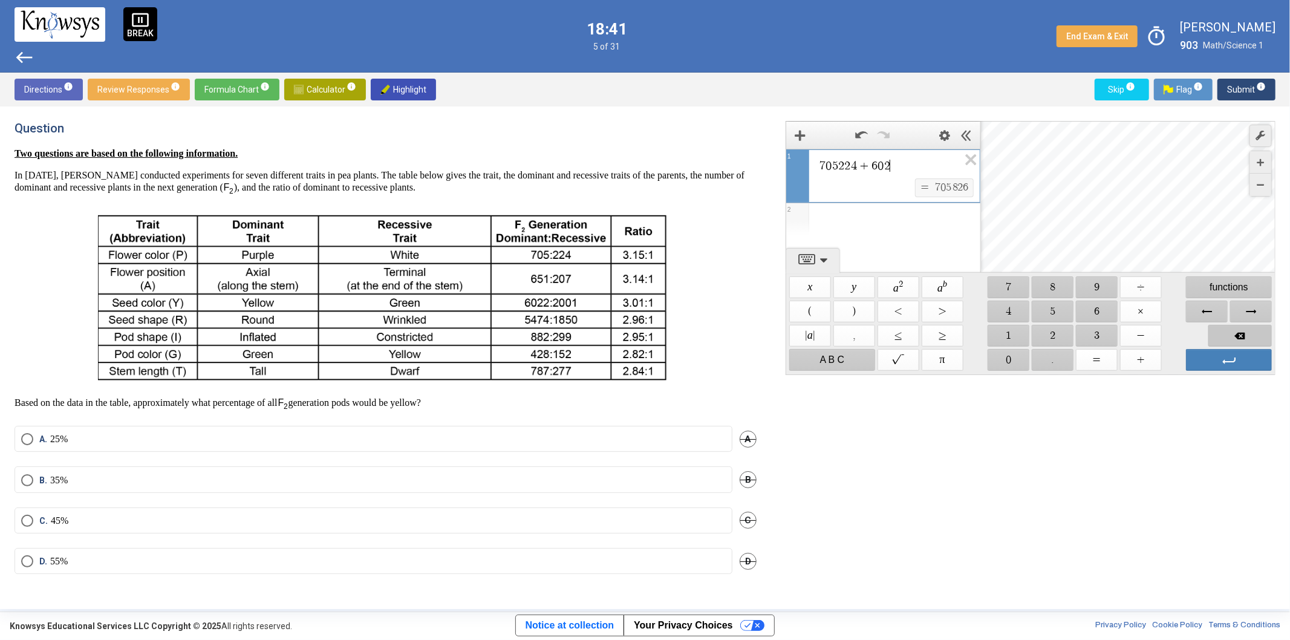
click at [1254, 333] on span "Backspace" at bounding box center [1239, 336] width 63 height 22
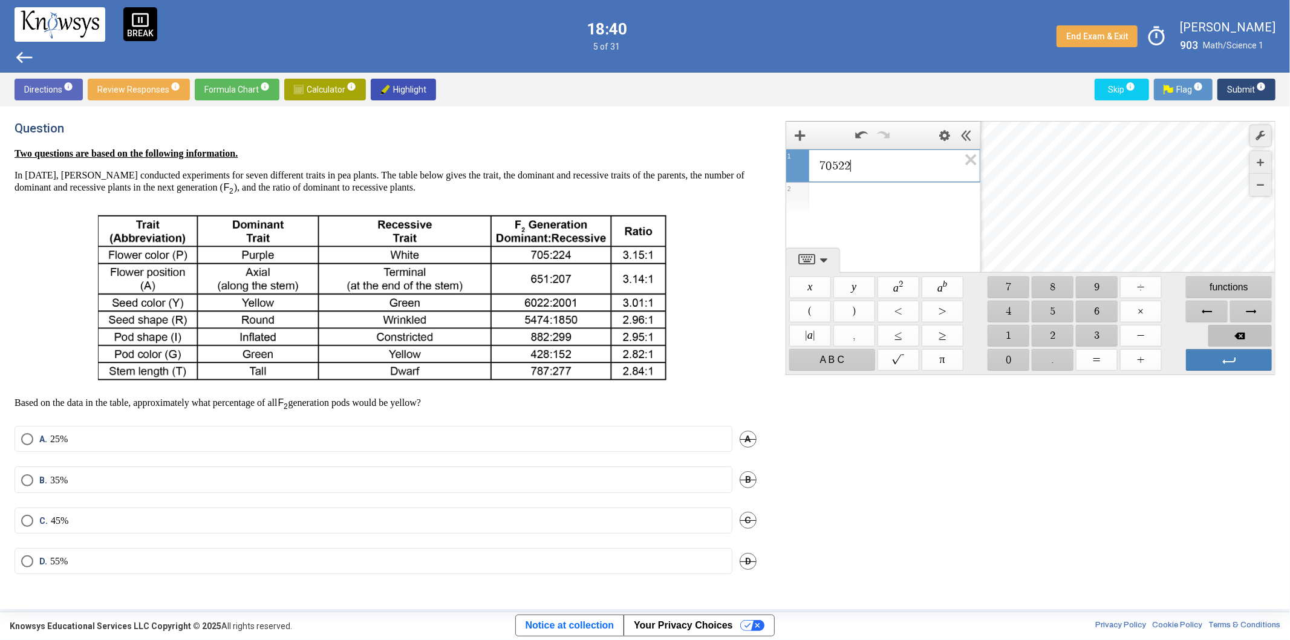
click at [1254, 333] on span "Backspace" at bounding box center [1239, 336] width 63 height 22
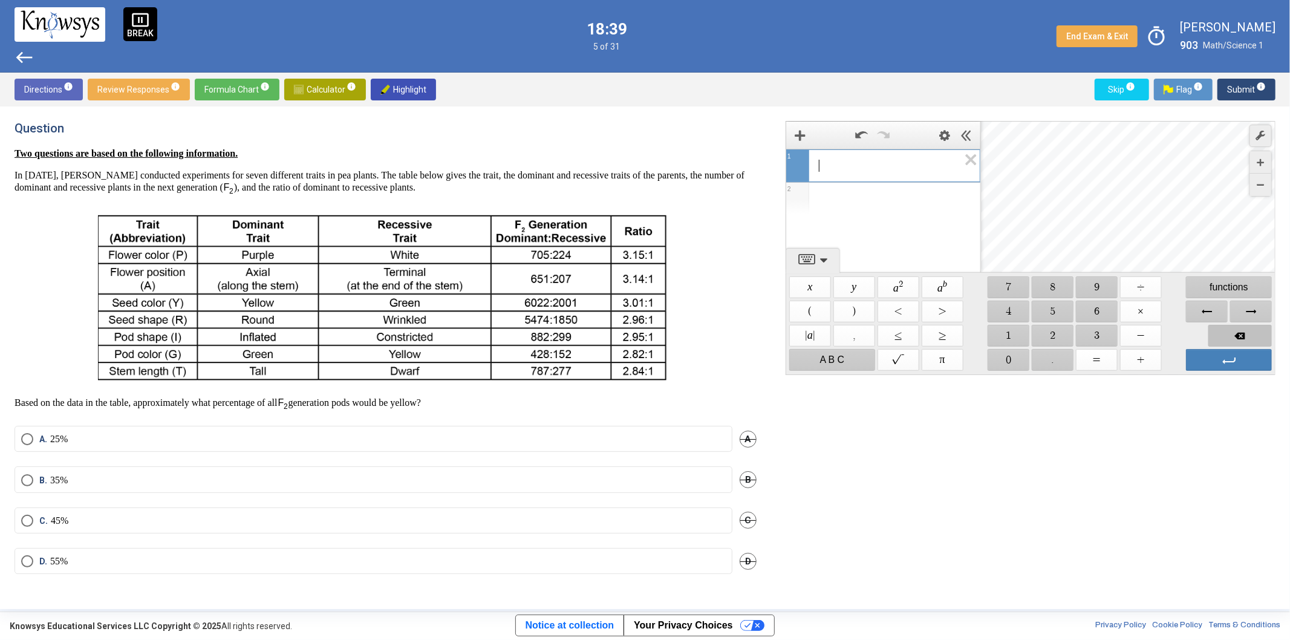
click at [1254, 333] on span "Backspace" at bounding box center [1239, 336] width 63 height 22
click at [311, 85] on span "Calculator info" at bounding box center [325, 90] width 62 height 22
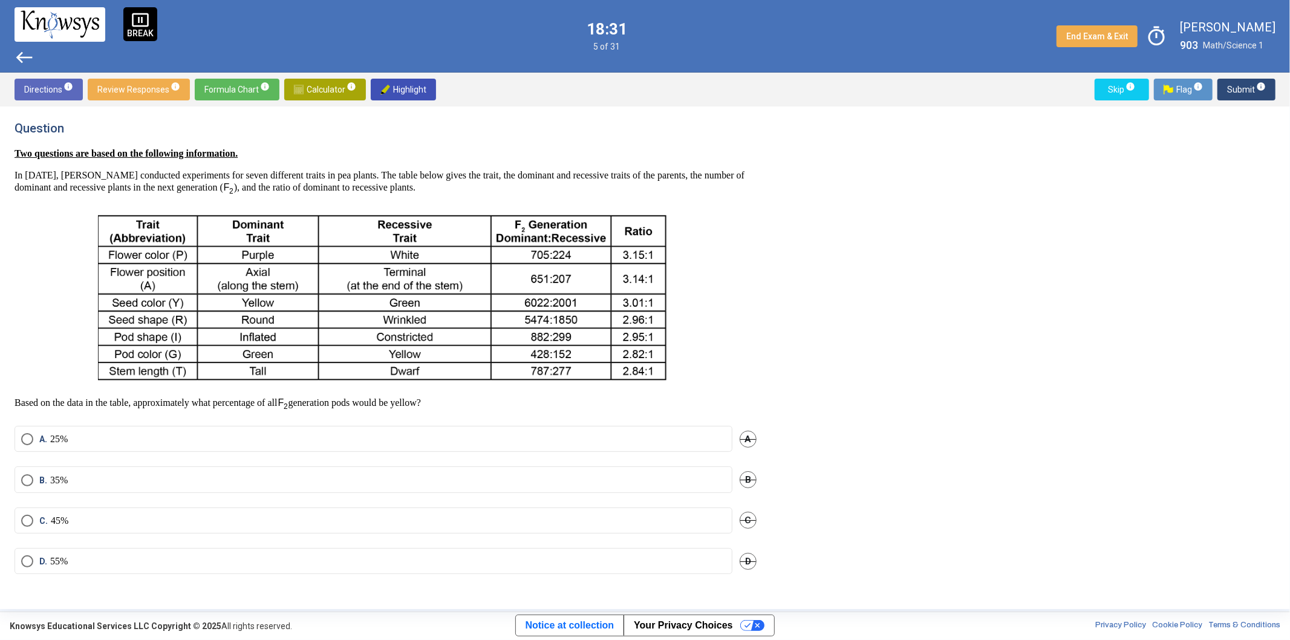
click at [68, 482] on p "35%" at bounding box center [59, 480] width 18 height 12
click at [1250, 93] on span "Submit info" at bounding box center [1246, 90] width 39 height 22
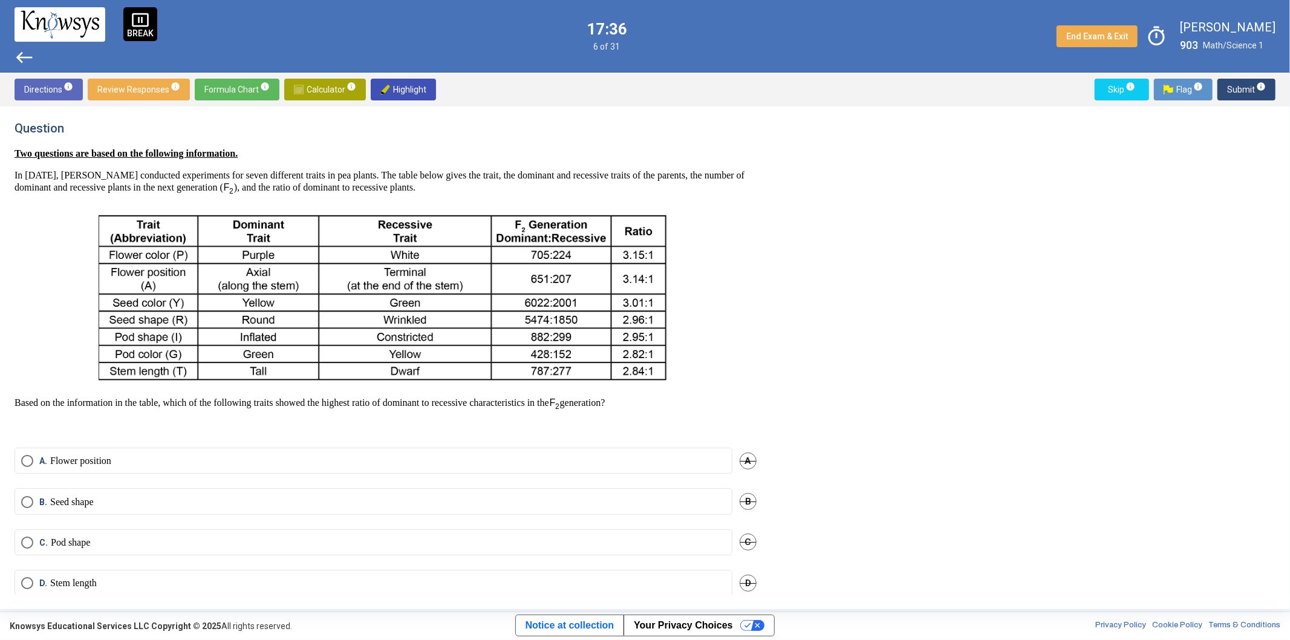
click at [22, 461] on span "Select an option" at bounding box center [27, 461] width 12 height 12
click at [27, 540] on span "Select an option" at bounding box center [27, 542] width 12 height 12
click at [144, 499] on label "B. Seed shape" at bounding box center [373, 502] width 704 height 12
click at [1240, 91] on span "Submit info" at bounding box center [1246, 90] width 39 height 22
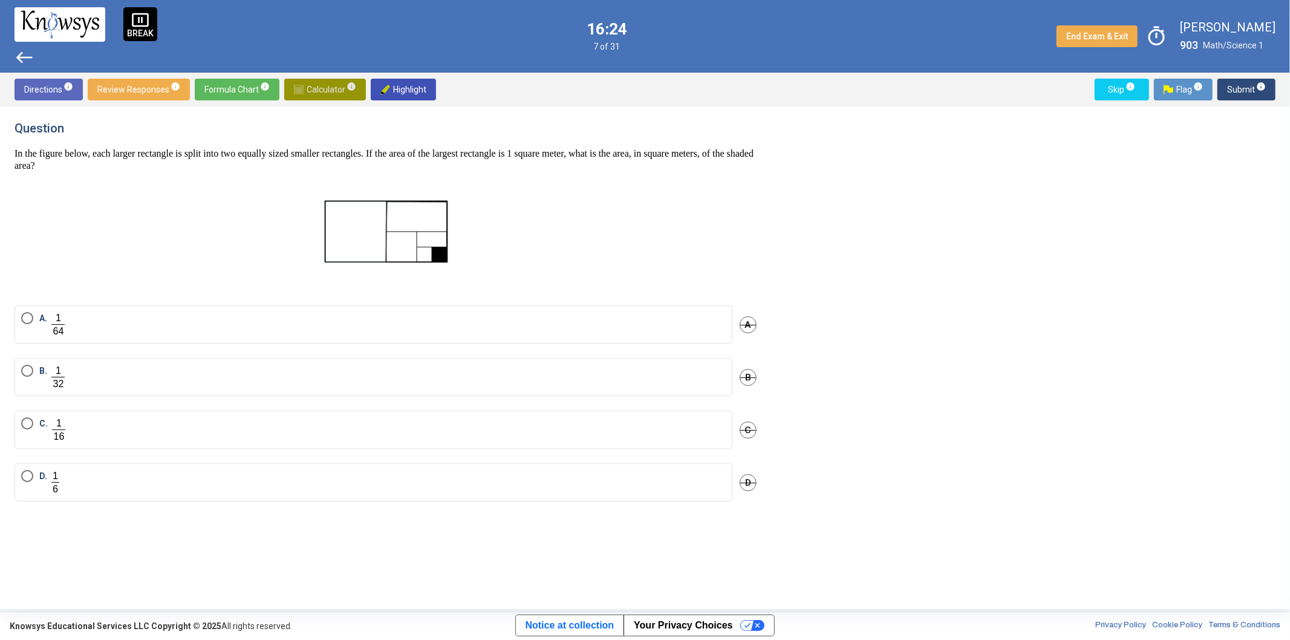
click at [311, 91] on span "Calculator info" at bounding box center [325, 90] width 62 height 22
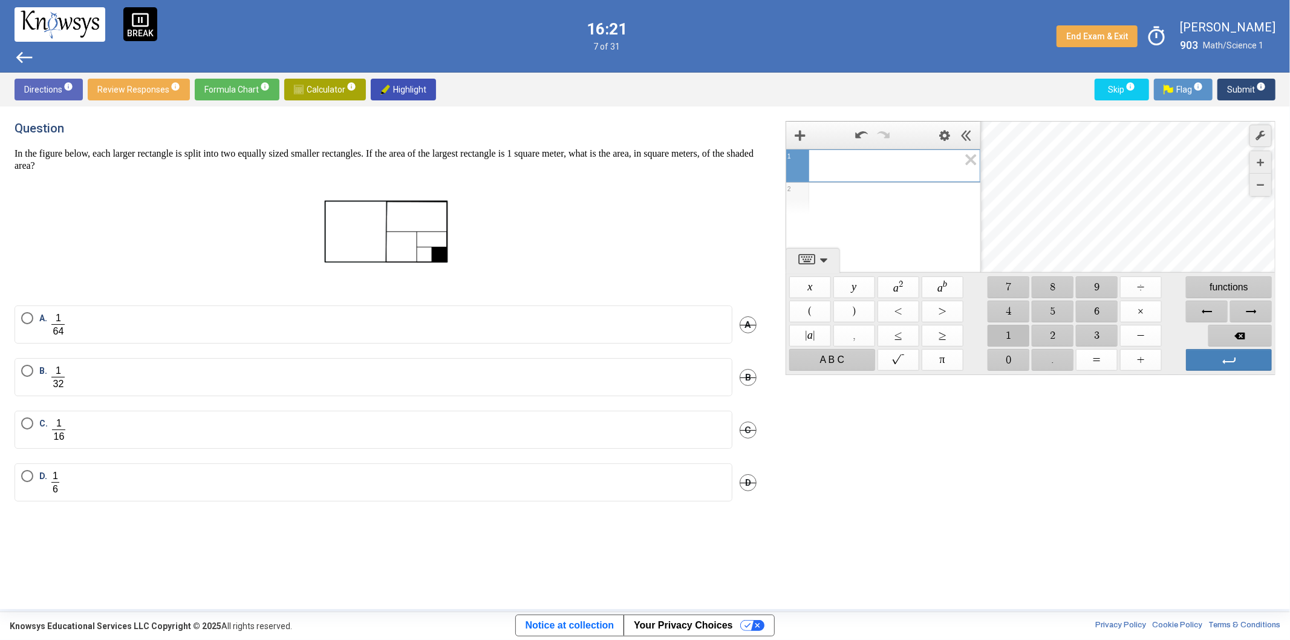
click at [1020, 337] on span "$$ 1" at bounding box center [1008, 336] width 42 height 22
click at [1096, 307] on span "$$ 6" at bounding box center [1097, 311] width 42 height 22
click at [1145, 354] on span "$$ +" at bounding box center [1141, 360] width 42 height 22
click at [1060, 286] on span "$$ 8" at bounding box center [1052, 287] width 42 height 22
click at [1141, 353] on span "$$ +" at bounding box center [1141, 360] width 42 height 22
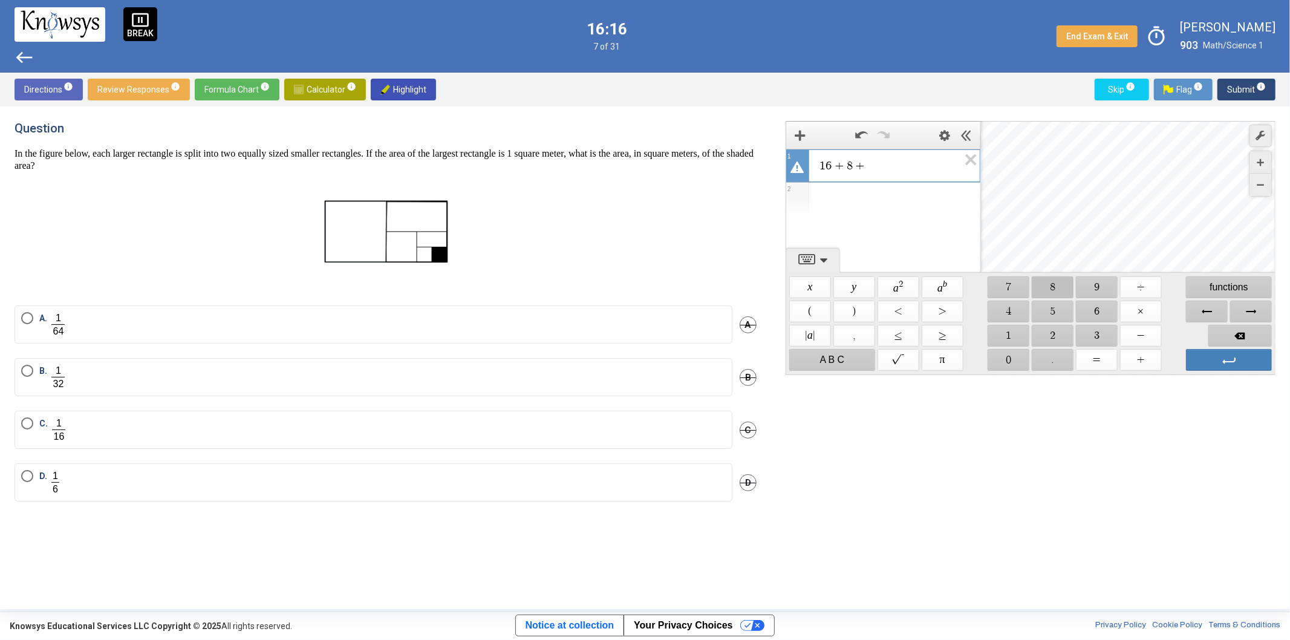
click at [1060, 292] on span "$$ 8" at bounding box center [1052, 287] width 42 height 22
click at [32, 375] on span "Select an option" at bounding box center [27, 371] width 12 height 12
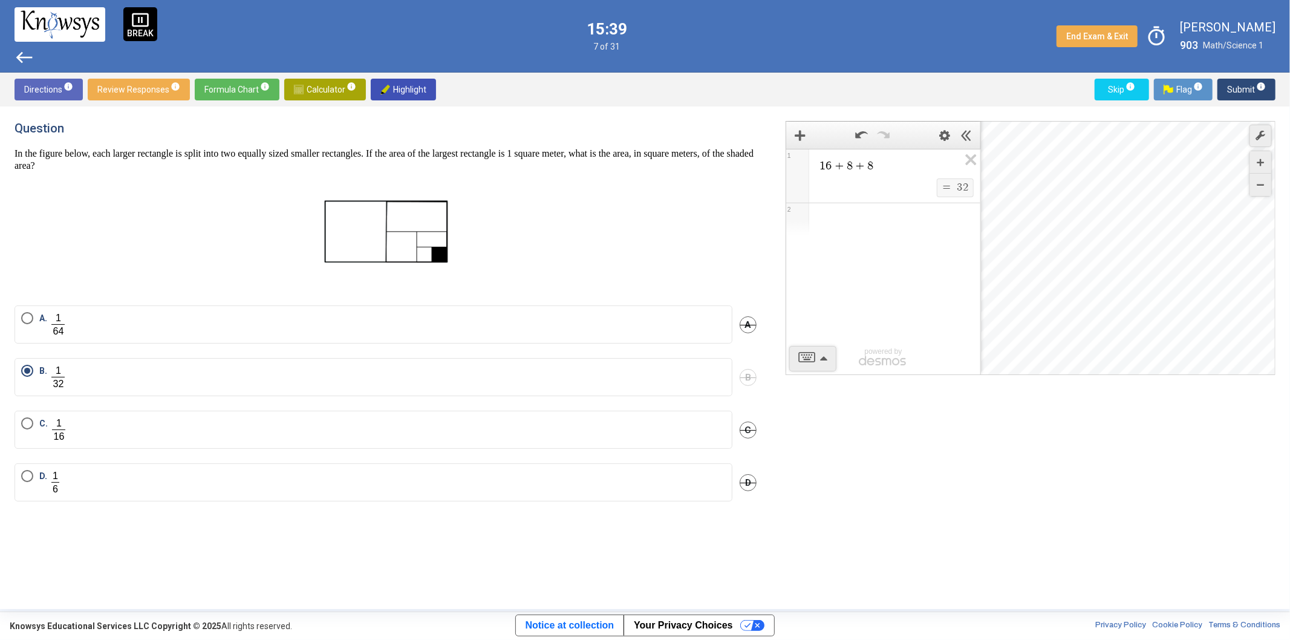
click at [1241, 83] on span "Submit info" at bounding box center [1246, 90] width 39 height 22
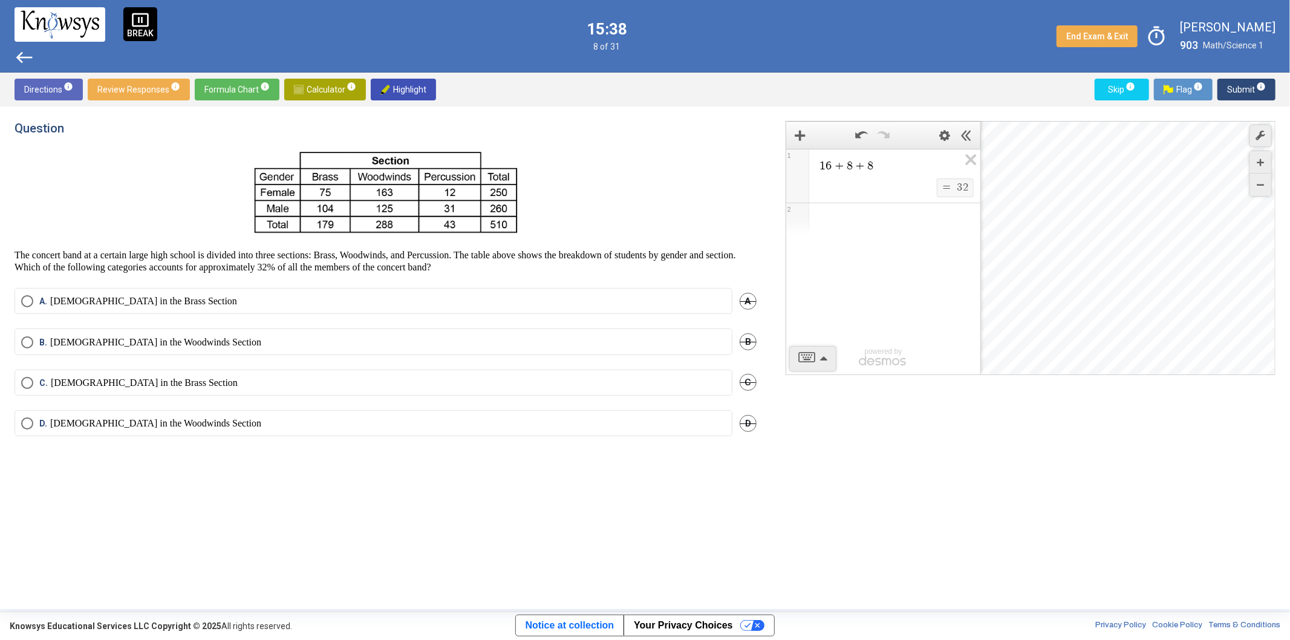
click at [336, 89] on span "Calculator info" at bounding box center [325, 90] width 62 height 22
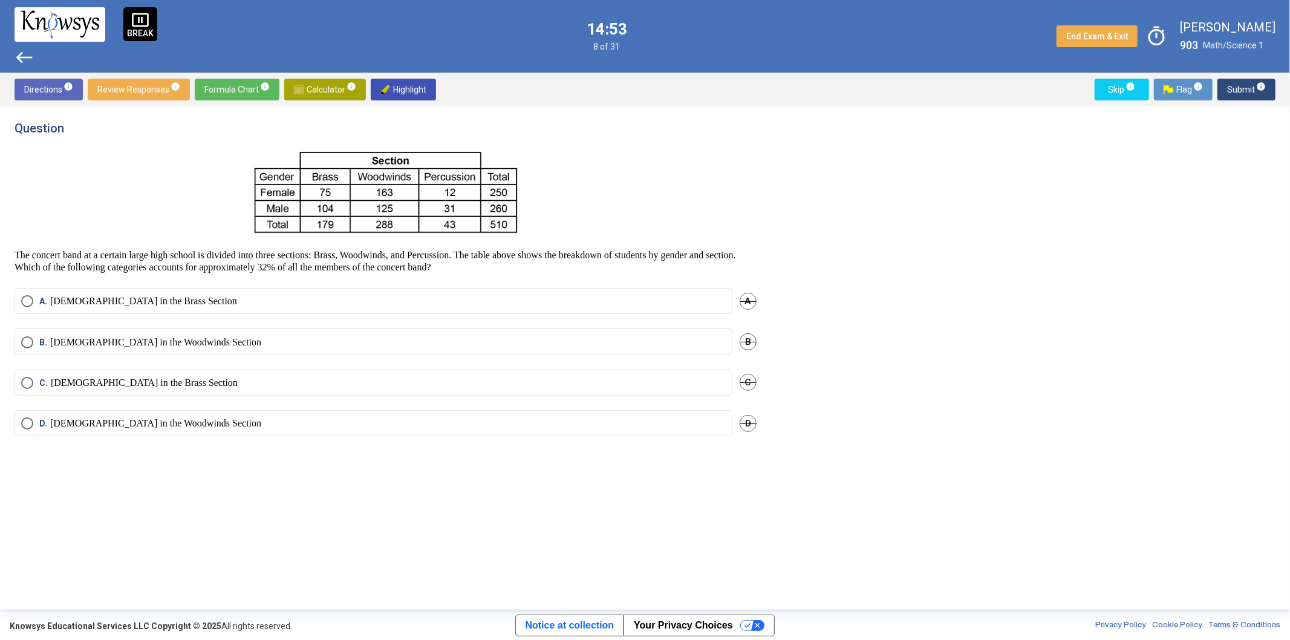
click at [328, 80] on span "Calculator info" at bounding box center [325, 90] width 62 height 22
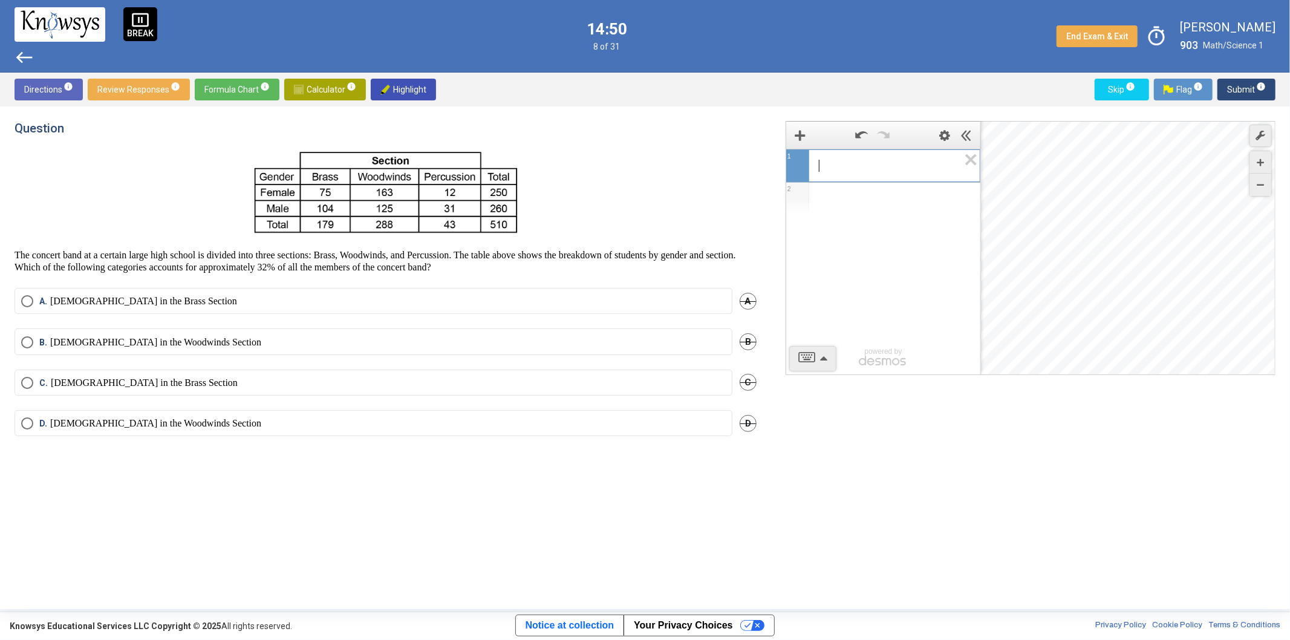
click at [842, 164] on span "​" at bounding box center [888, 165] width 140 height 15
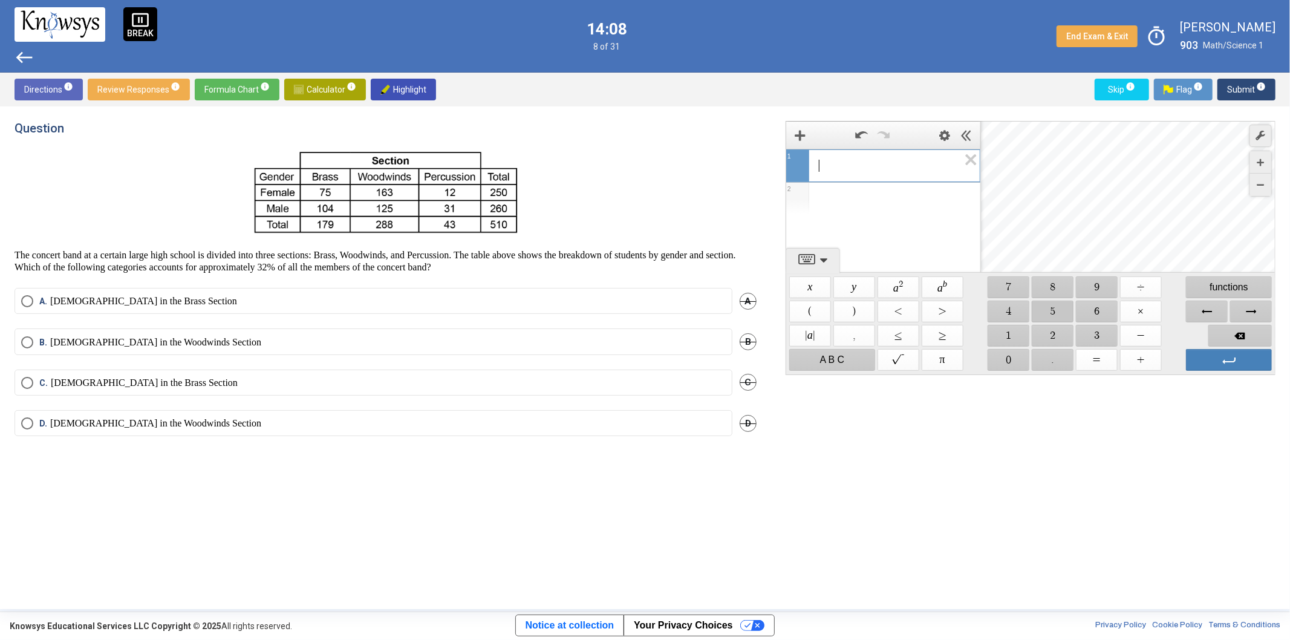
click at [1048, 307] on span "$$ 5" at bounding box center [1052, 311] width 42 height 22
click at [1002, 335] on span "$$ 1" at bounding box center [1008, 336] width 42 height 22
click at [1010, 357] on span "$$ 0" at bounding box center [1008, 360] width 42 height 22
click at [1152, 312] on span "$$ ×" at bounding box center [1141, 311] width 42 height 22
click at [1016, 349] on span "$$ 0" at bounding box center [1008, 360] width 42 height 22
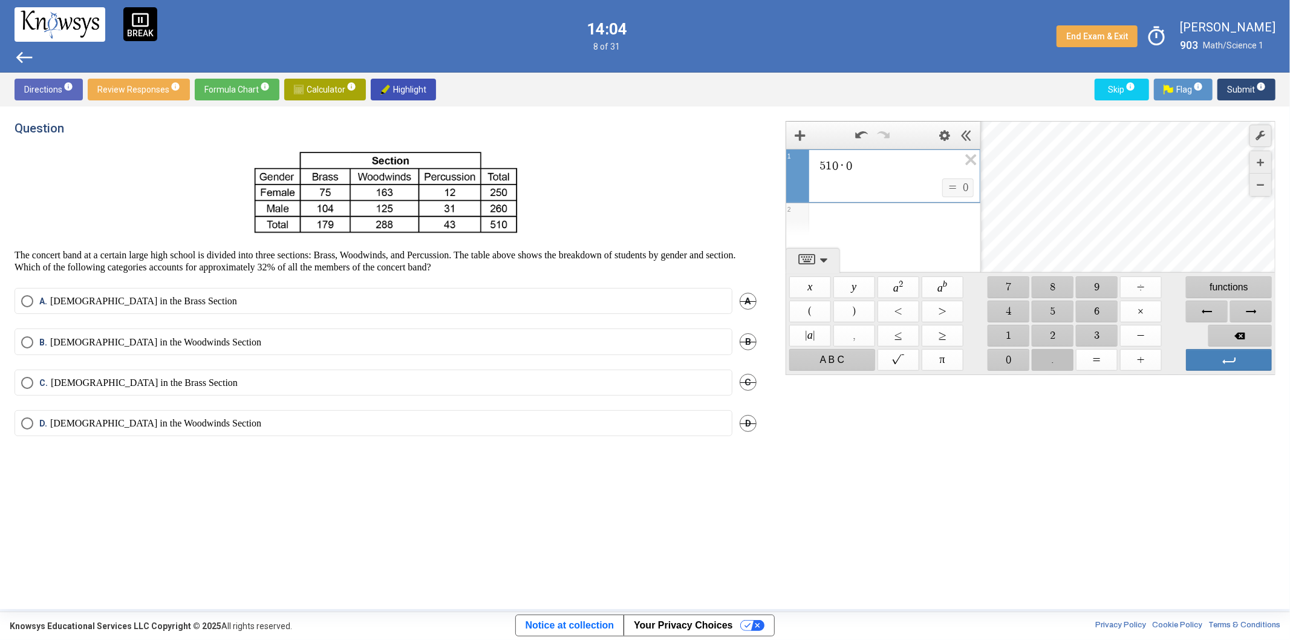
click at [1062, 355] on span "$$ ." at bounding box center [1052, 360] width 42 height 22
click at [1097, 333] on span "$$ 3" at bounding box center [1097, 336] width 42 height 22
click at [1057, 330] on span "$$ 2" at bounding box center [1052, 336] width 42 height 22
click at [331, 87] on span "Calculator info" at bounding box center [325, 90] width 62 height 22
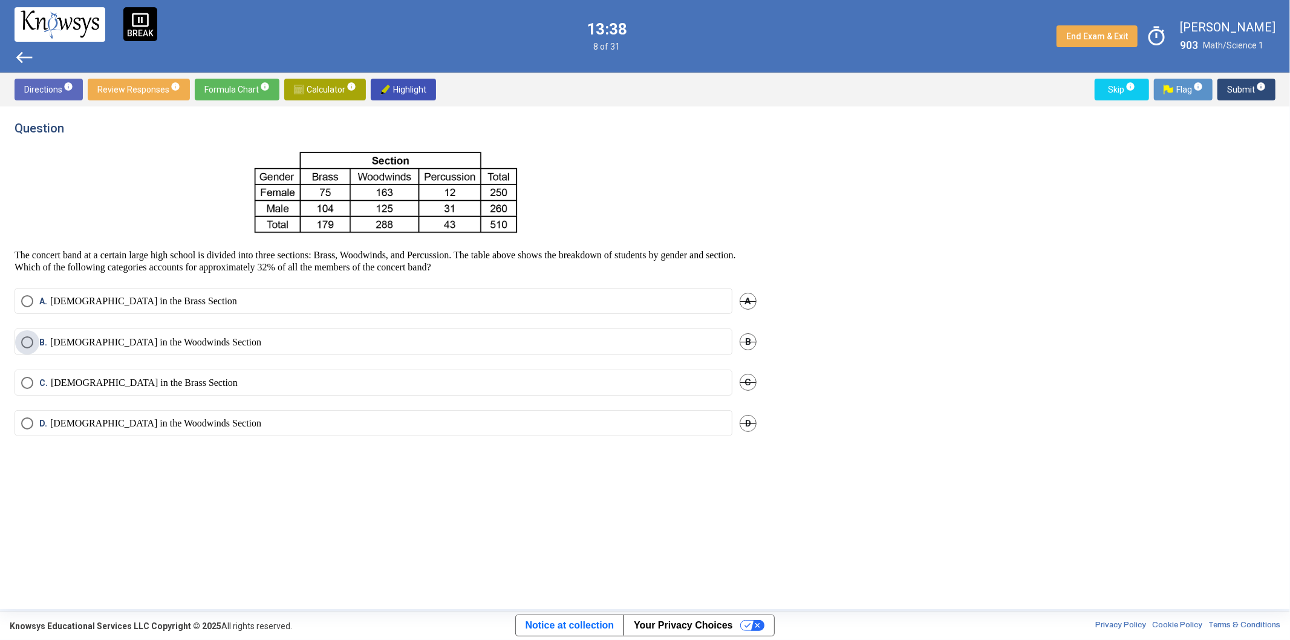
click at [267, 340] on label "B. [DEMOGRAPHIC_DATA] in the Woodwinds Section" at bounding box center [373, 342] width 704 height 12
click at [1240, 89] on span "Submit info" at bounding box center [1246, 90] width 39 height 22
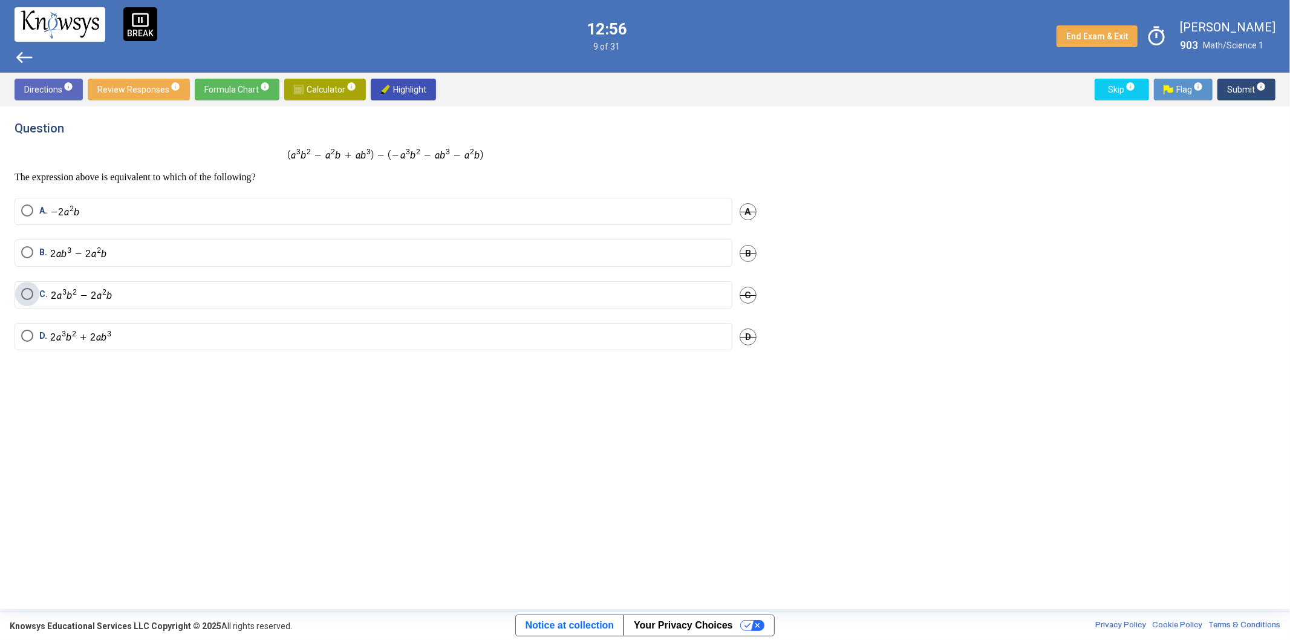
click at [108, 294] on img "Select an option" at bounding box center [82, 295] width 62 height 14
click at [1253, 82] on span "Submit info" at bounding box center [1246, 90] width 39 height 22
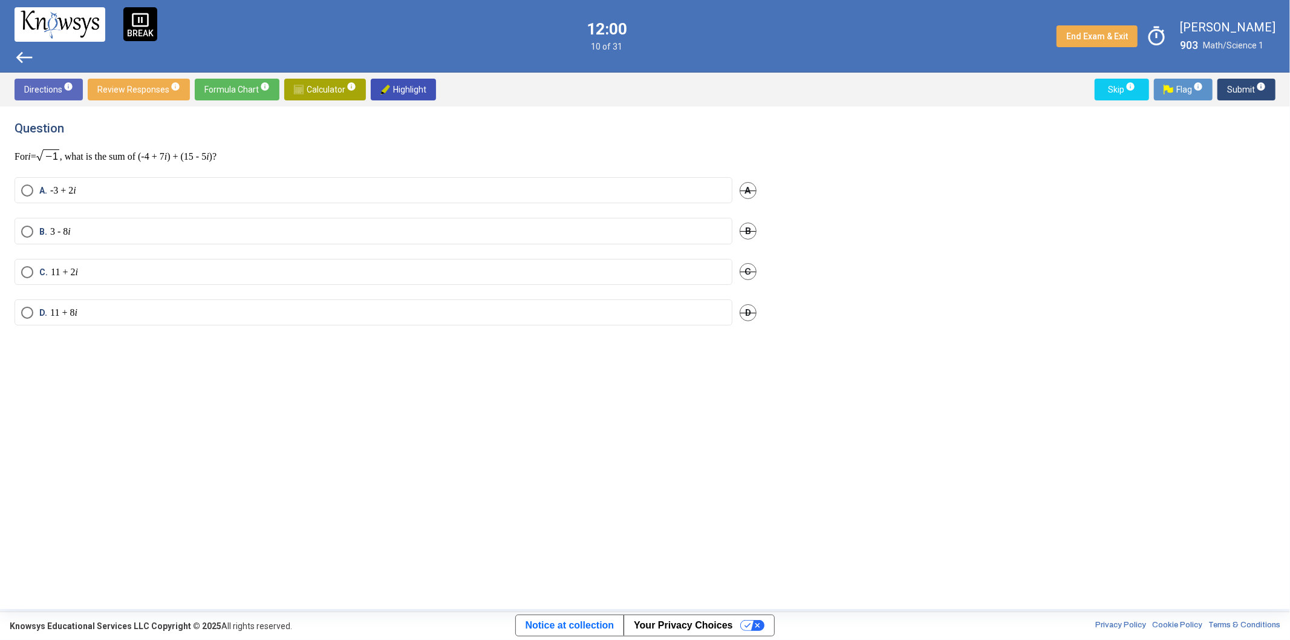
click at [76, 259] on mat-radio-button "C. 11 + 2 i" at bounding box center [374, 272] width 718 height 26
click at [77, 267] on em "i" at bounding box center [76, 272] width 2 height 10
click at [1248, 88] on span "Submit info" at bounding box center [1246, 90] width 39 height 22
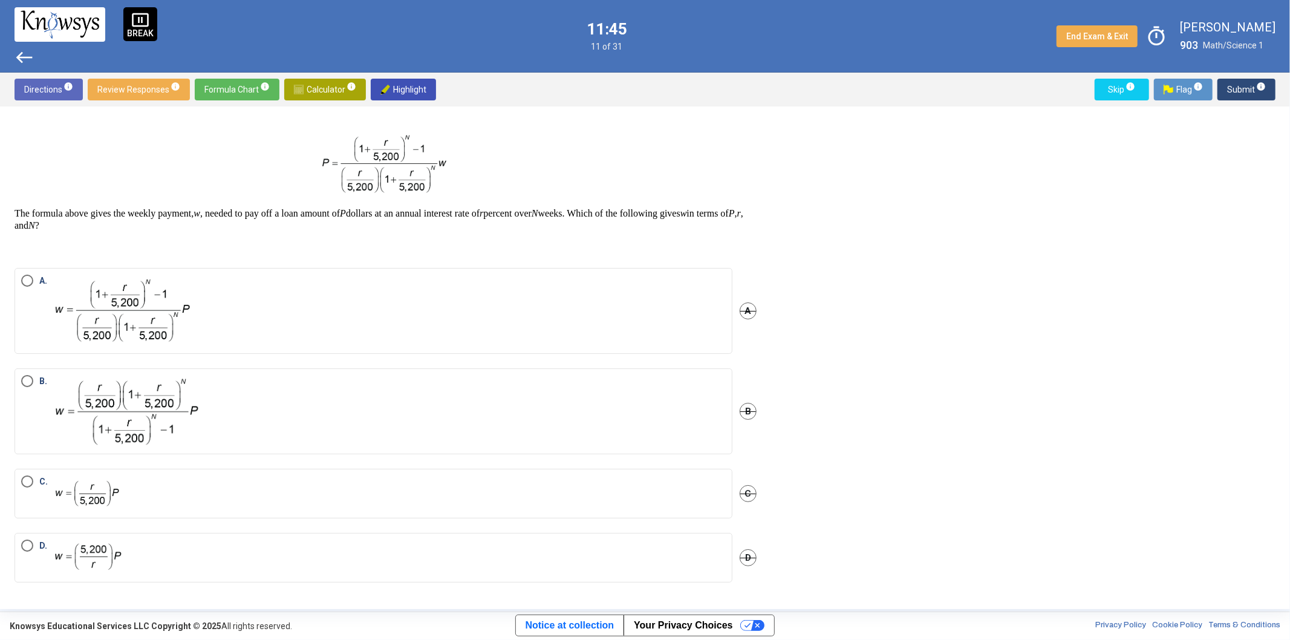
scroll to position [24, 0]
click at [194, 413] on img "Select an option" at bounding box center [125, 409] width 150 height 73
click at [1259, 86] on span "info" at bounding box center [1261, 87] width 10 height 10
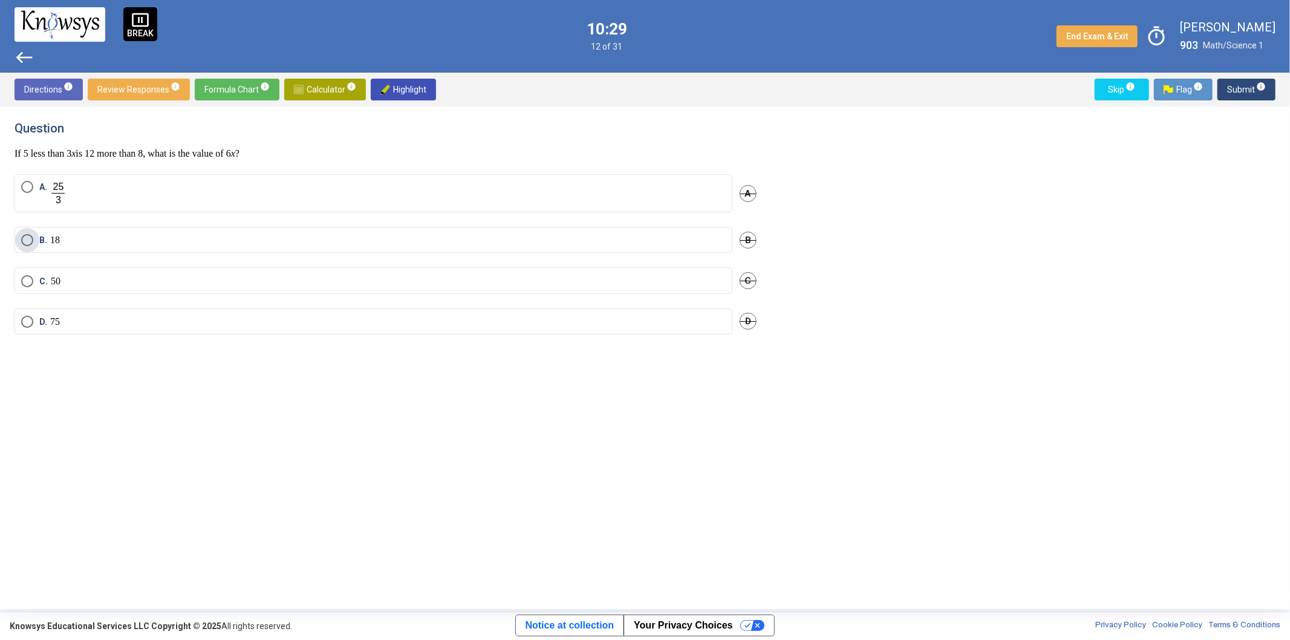
click at [94, 239] on label "B. 18" at bounding box center [373, 240] width 704 height 12
click at [1248, 86] on span "Submit info" at bounding box center [1246, 90] width 39 height 22
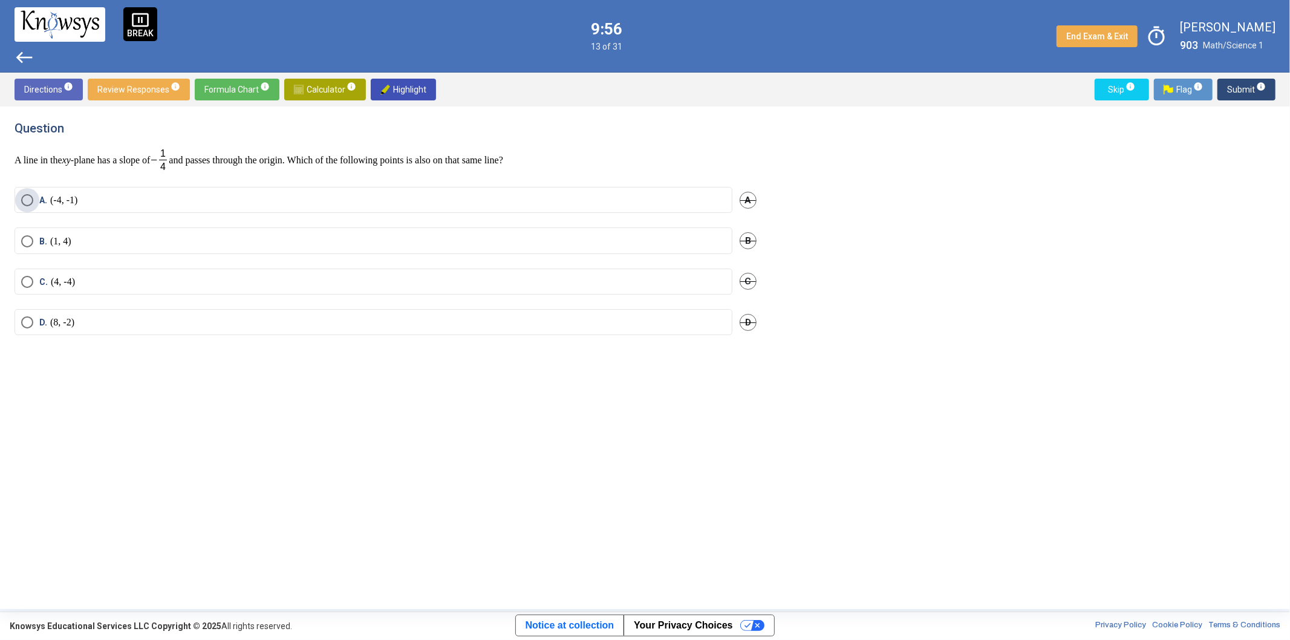
click at [117, 195] on label "A. (-4, -1)" at bounding box center [373, 200] width 704 height 12
click at [1243, 79] on span "Submit info" at bounding box center [1246, 90] width 39 height 22
click at [83, 204] on label "A." at bounding box center [373, 204] width 704 height 14
click at [81, 246] on label "B." at bounding box center [373, 246] width 704 height 14
click at [1250, 85] on span "Submit info" at bounding box center [1246, 90] width 39 height 22
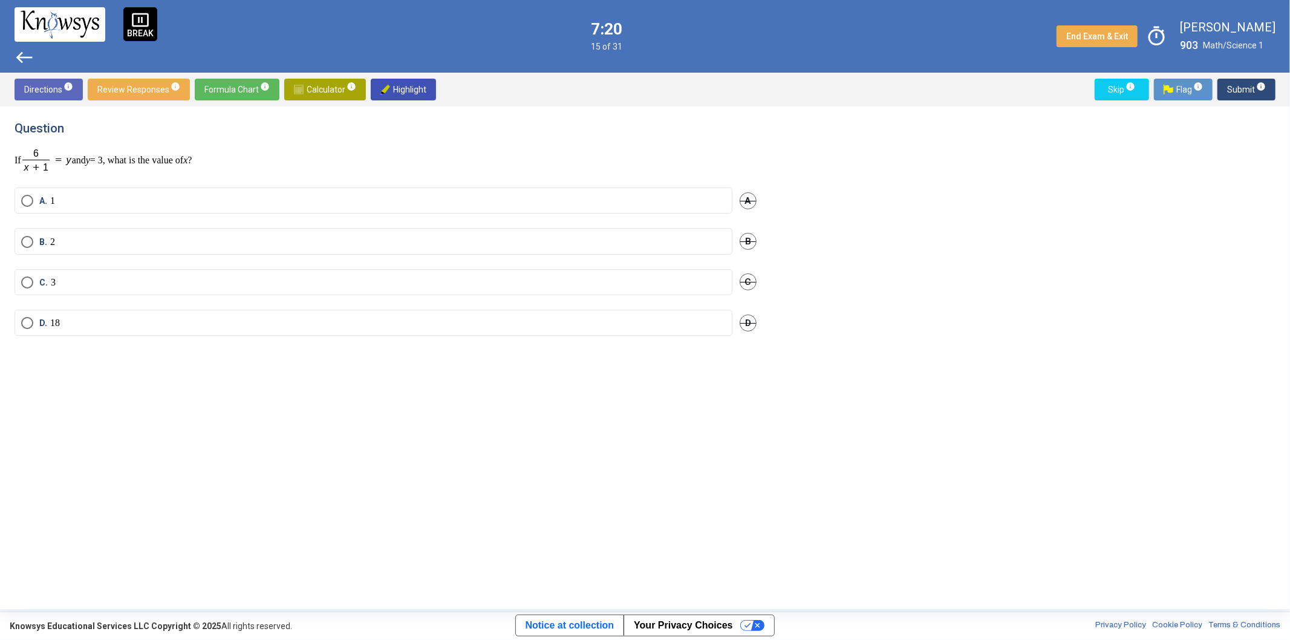
click at [34, 196] on span "A. 1" at bounding box center [44, 201] width 22 height 12
click at [1260, 80] on span "Submit info" at bounding box center [1246, 90] width 39 height 22
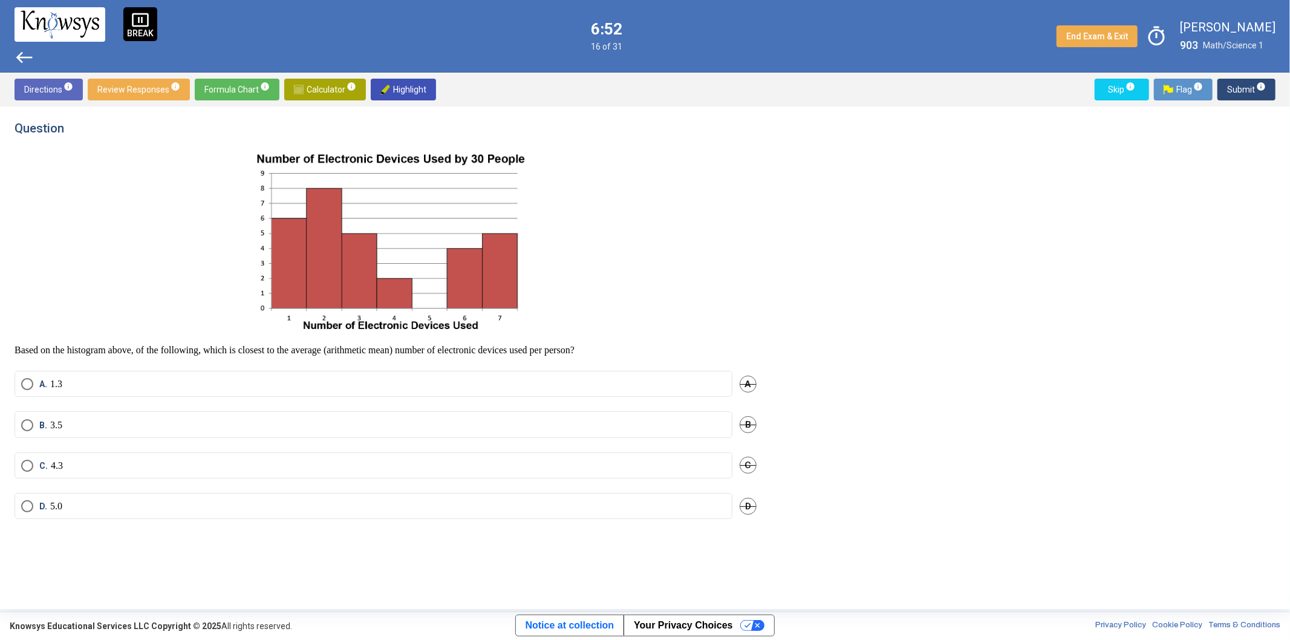
click at [108, 464] on label "C. 4.3" at bounding box center [373, 465] width 704 height 12
click at [1244, 87] on span "Submit info" at bounding box center [1246, 90] width 39 height 22
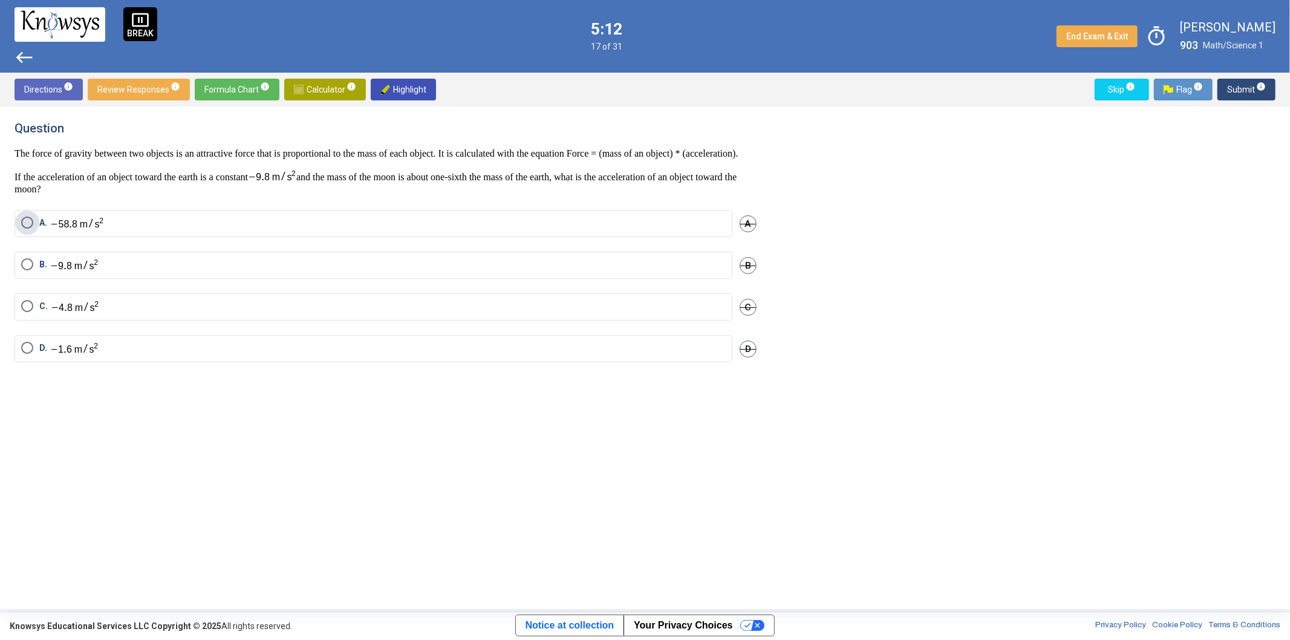
click at [106, 230] on label "A." at bounding box center [373, 223] width 704 height 14
click at [1261, 85] on span "info" at bounding box center [1261, 87] width 10 height 10
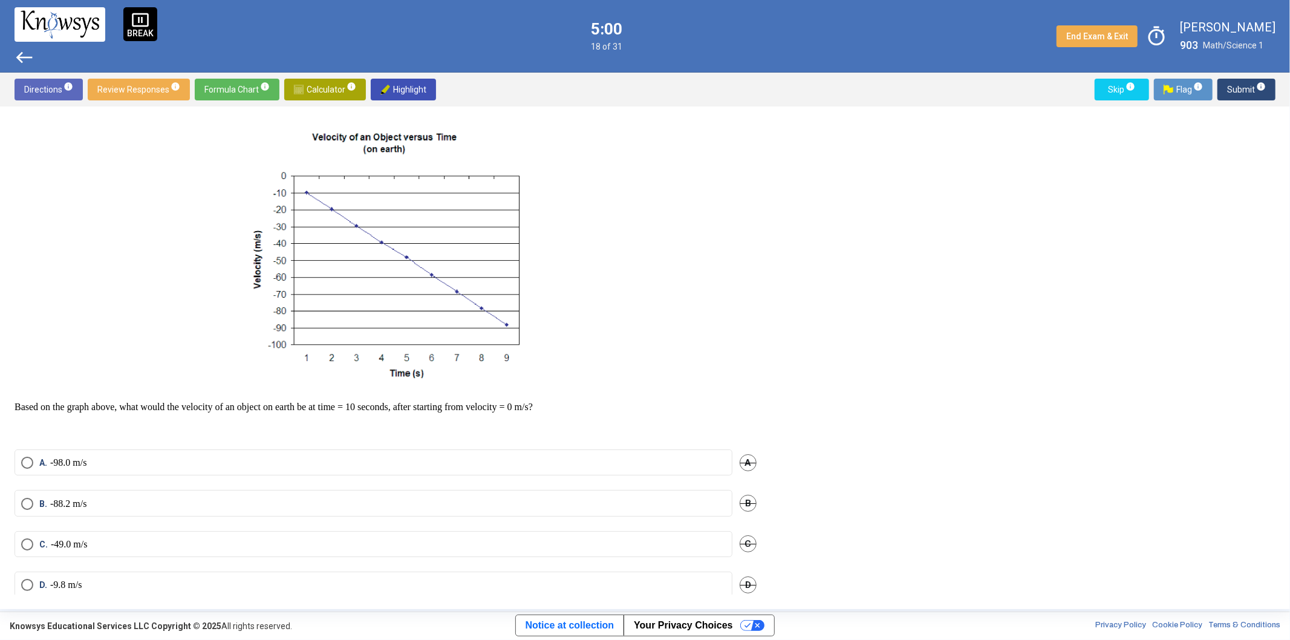
scroll to position [37, 0]
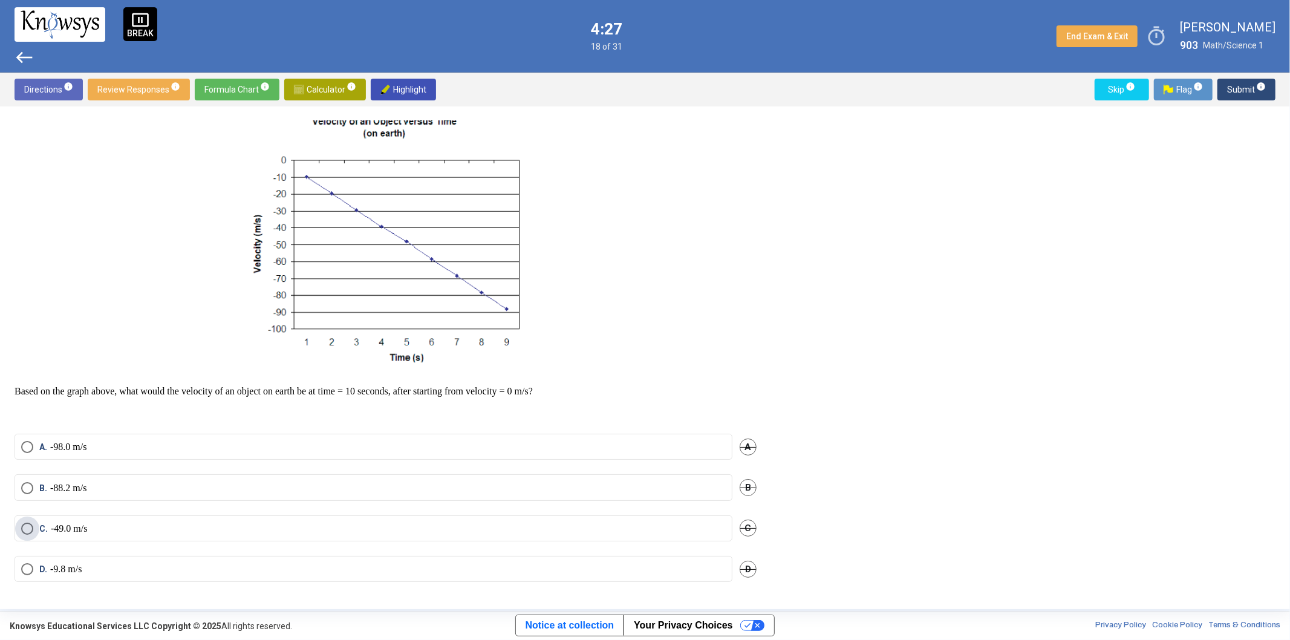
click at [115, 529] on label "C. -49.0 m/s" at bounding box center [373, 528] width 704 height 12
click at [420, 563] on label "D. -9.8 m/s" at bounding box center [373, 569] width 704 height 12
click at [1254, 88] on sup "info" at bounding box center [1259, 87] width 11 height 10
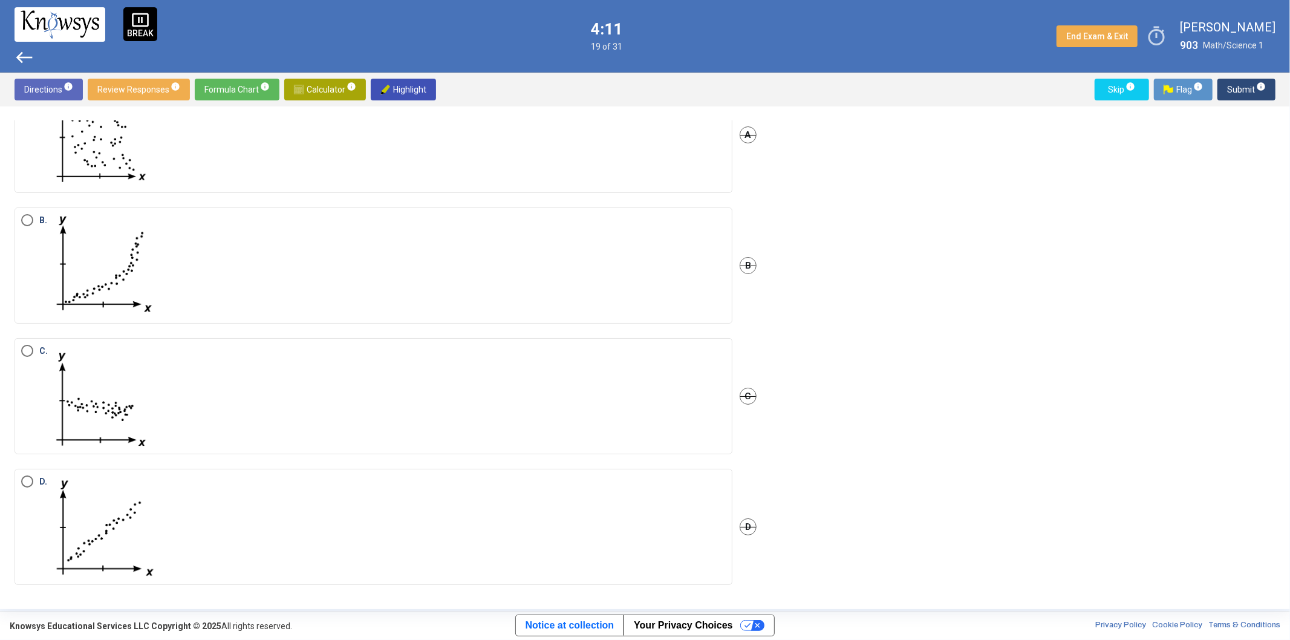
scroll to position [99, 0]
click at [123, 522] on img "Select an option" at bounding box center [104, 525] width 109 height 103
click at [1256, 88] on span "info" at bounding box center [1261, 87] width 10 height 10
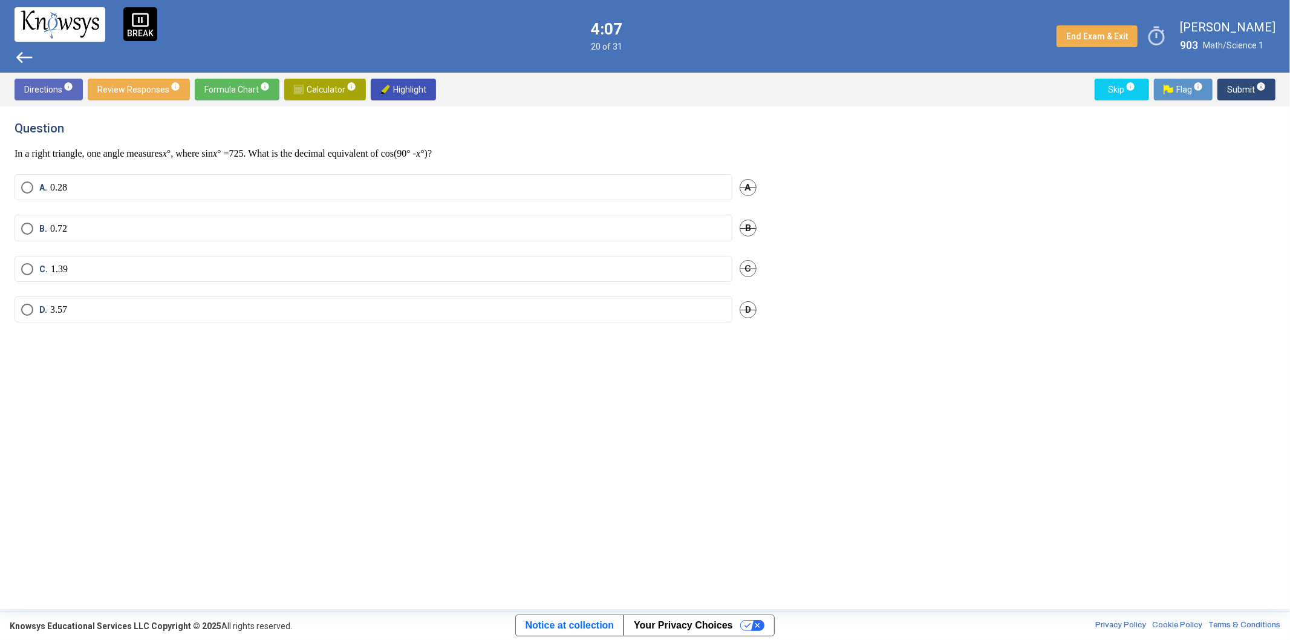
scroll to position [0, 0]
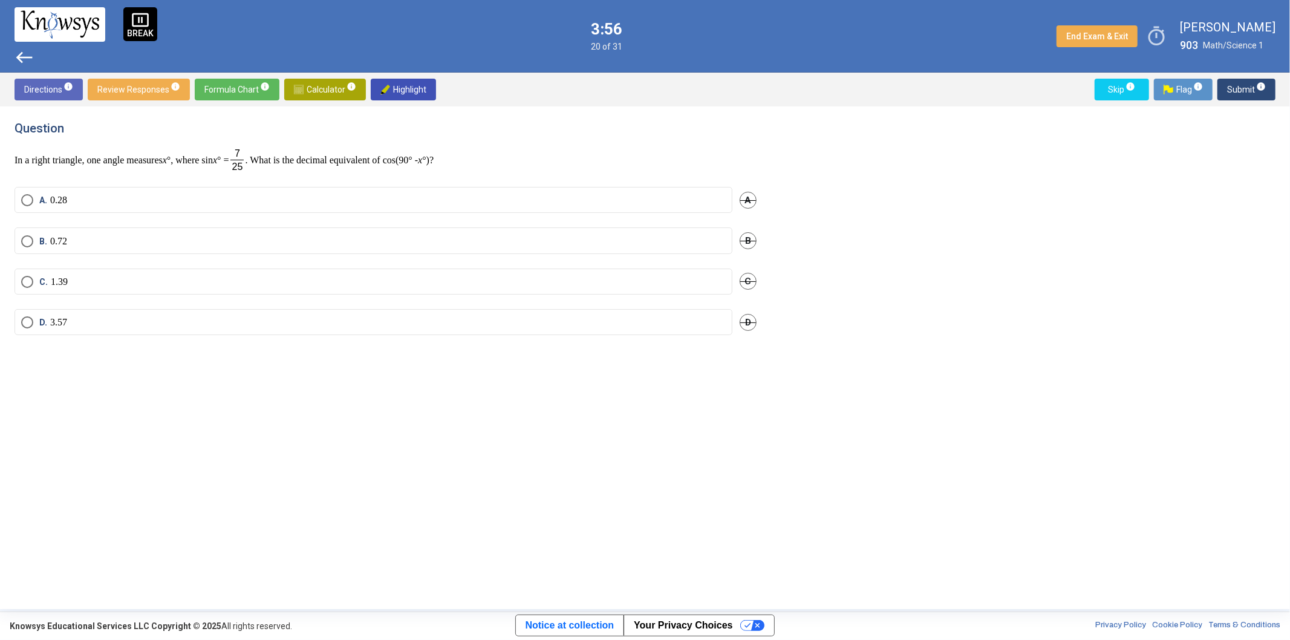
click at [95, 278] on label "C. 1.39" at bounding box center [373, 282] width 704 height 12
click at [1238, 94] on span "Submit info" at bounding box center [1246, 90] width 39 height 22
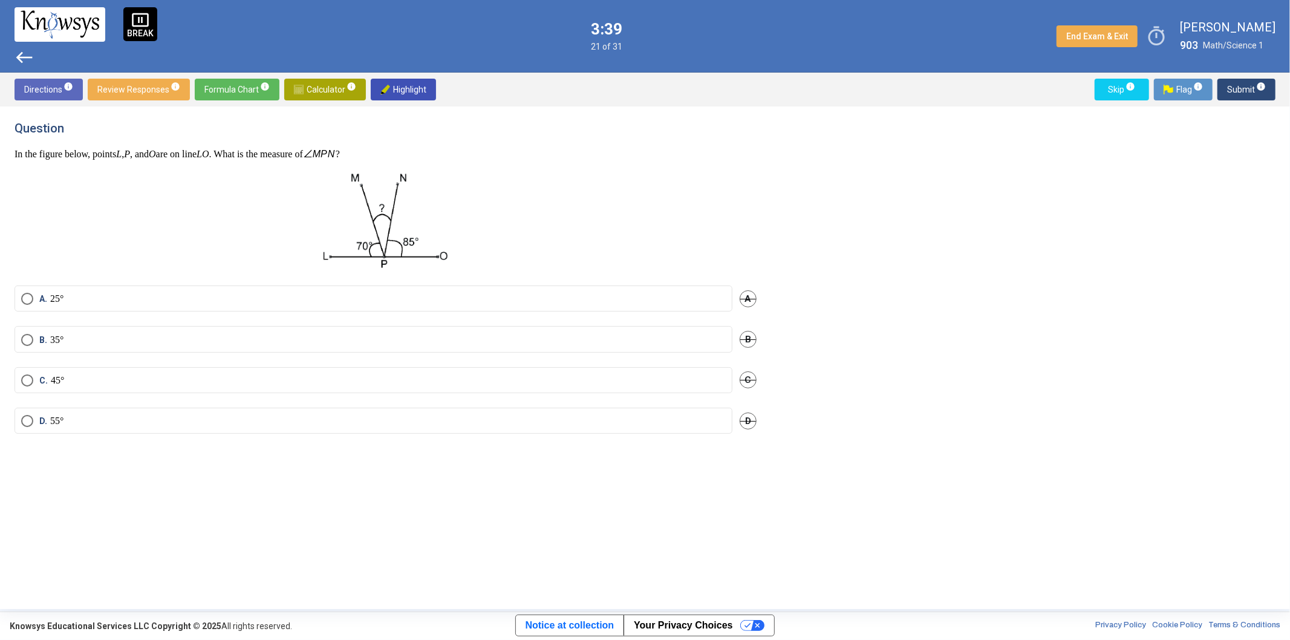
click at [121, 375] on label "C. 45°" at bounding box center [373, 380] width 704 height 12
click at [215, 339] on label "B. 35°" at bounding box center [373, 340] width 704 height 12
click at [1250, 83] on span "Submit info" at bounding box center [1246, 90] width 39 height 22
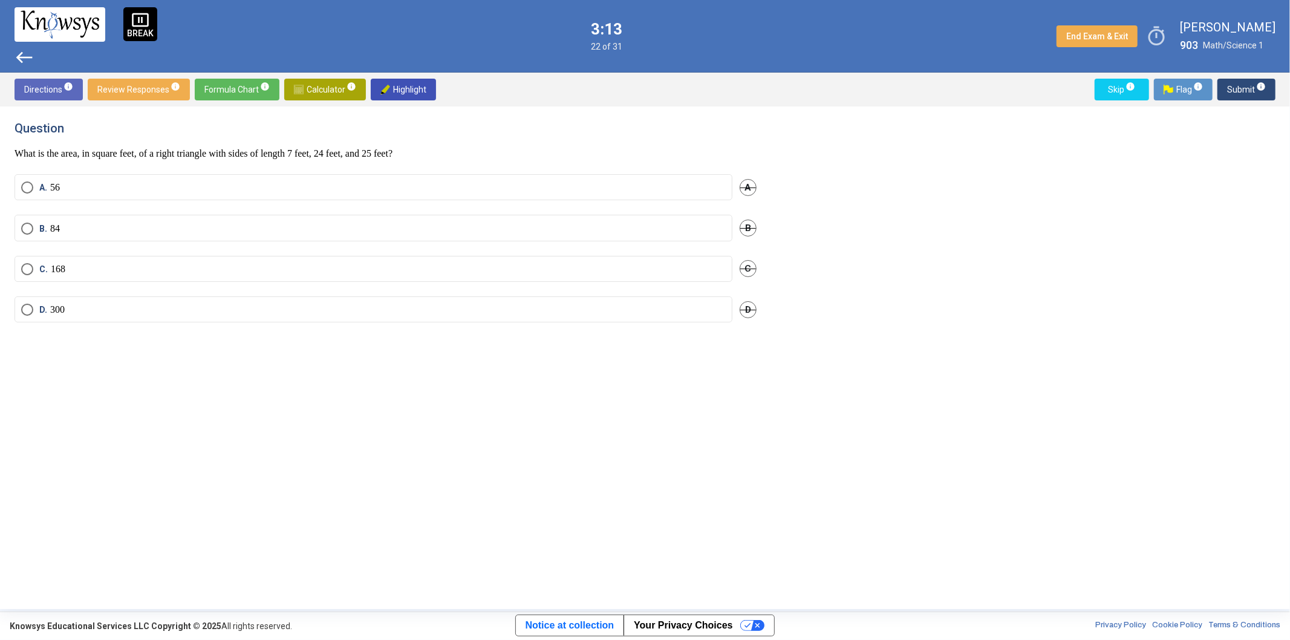
click at [333, 93] on span "Calculator info" at bounding box center [325, 90] width 62 height 22
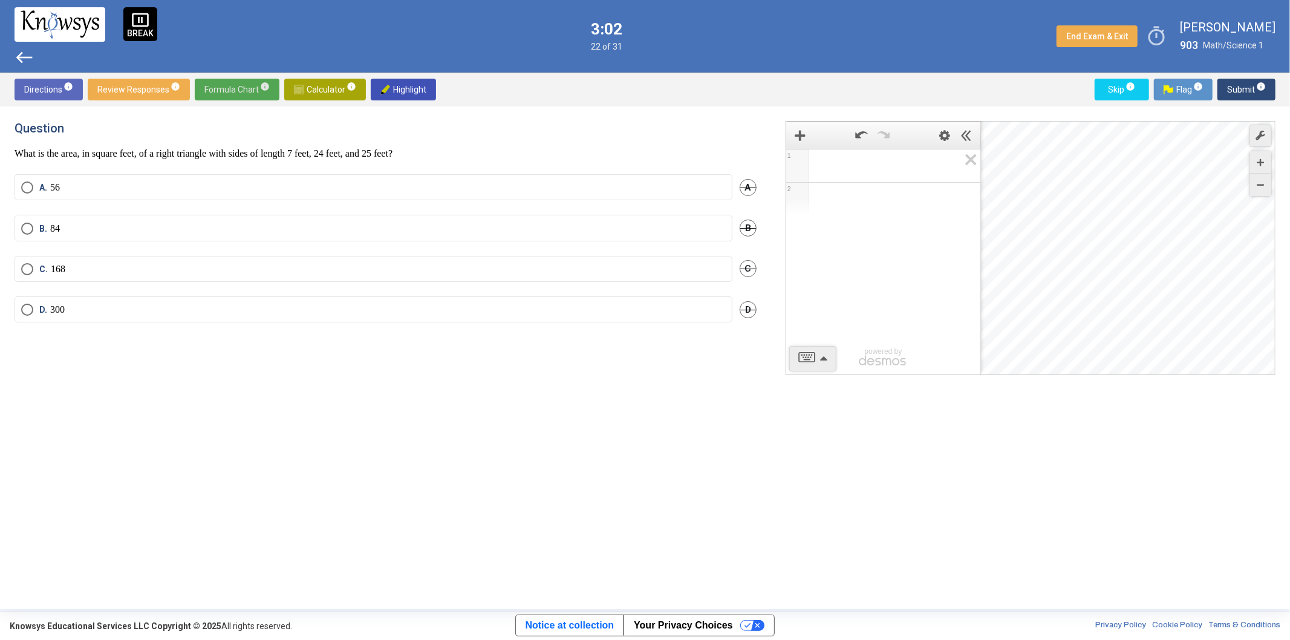
click at [268, 99] on button "Formula Chart info" at bounding box center [237, 90] width 85 height 22
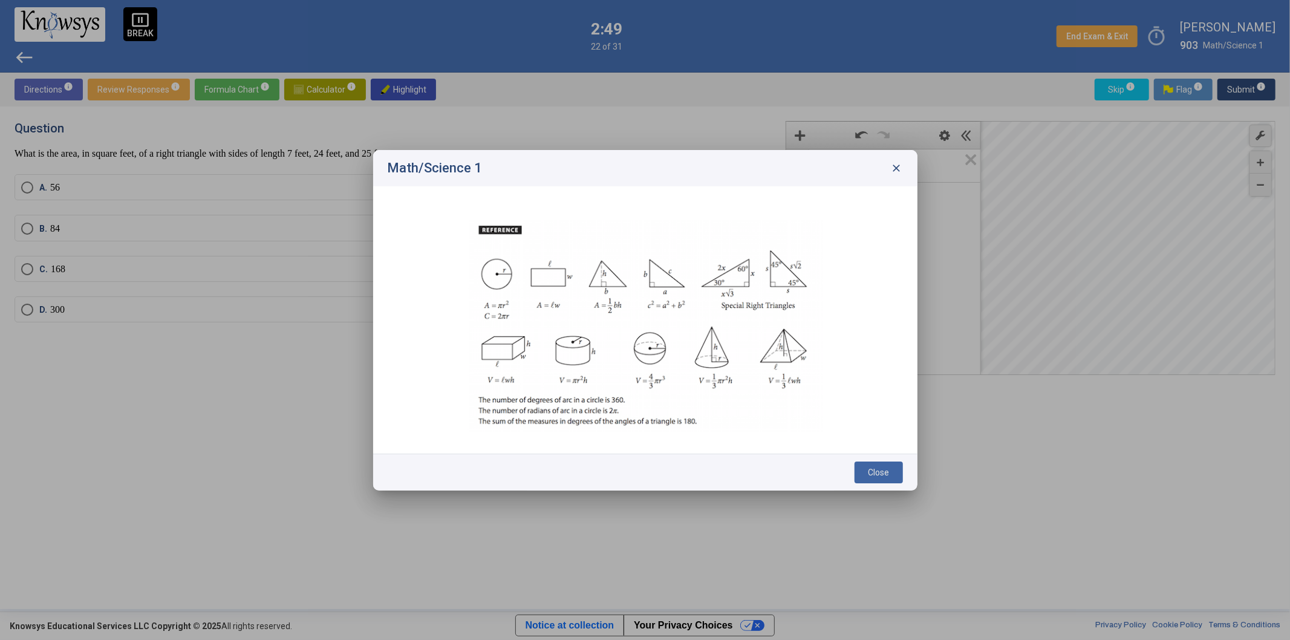
click at [892, 171] on span "close" at bounding box center [897, 168] width 12 height 12
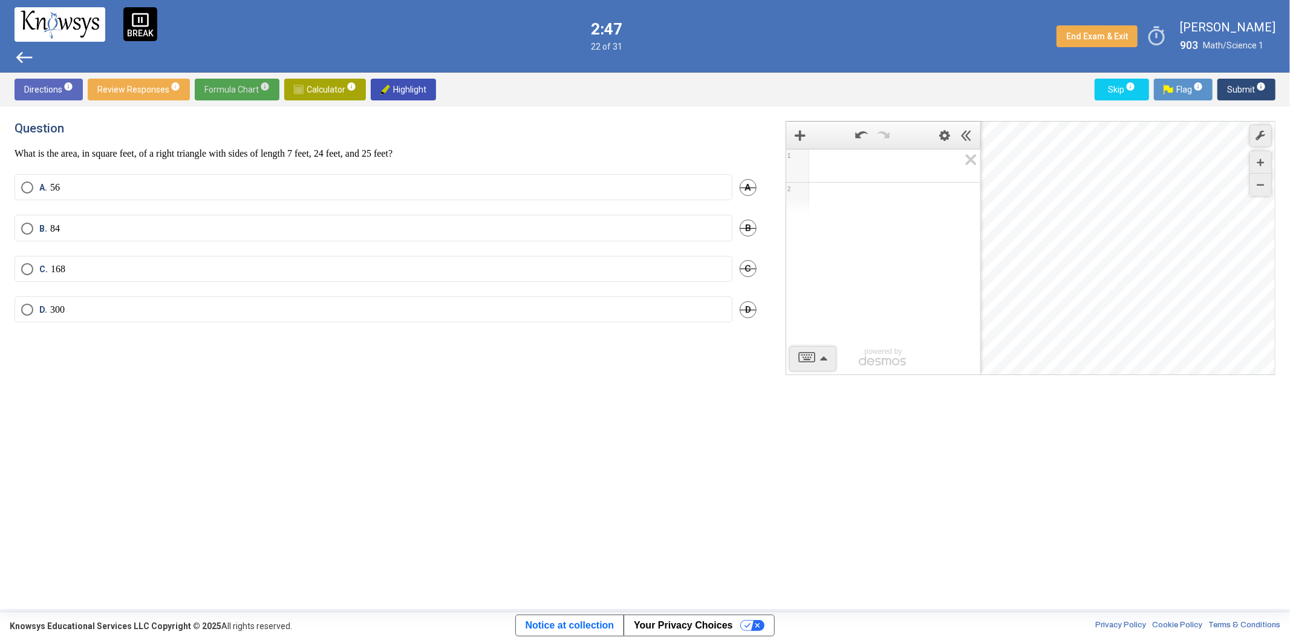
click at [57, 267] on p "168" at bounding box center [58, 269] width 15 height 12
click at [1239, 86] on span "Submit info" at bounding box center [1246, 90] width 39 height 22
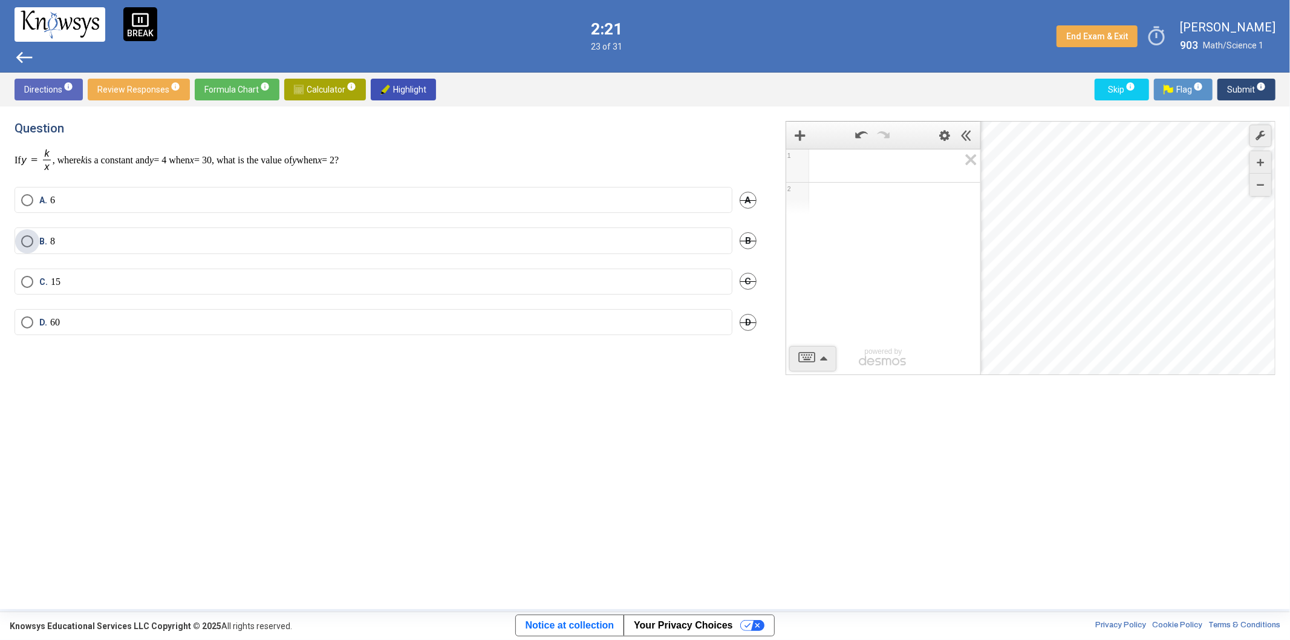
click at [136, 237] on label "B. 8" at bounding box center [373, 241] width 704 height 12
click at [1243, 94] on span "Submit info" at bounding box center [1246, 90] width 39 height 22
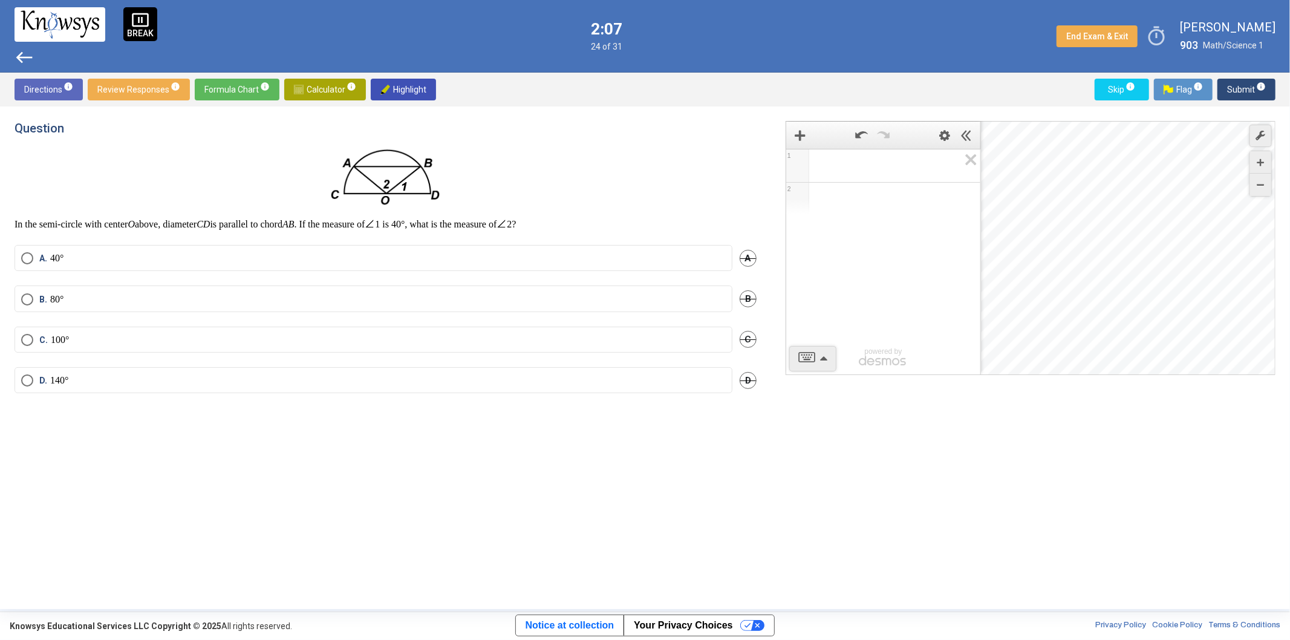
click at [103, 258] on label "A. 40°" at bounding box center [373, 258] width 704 height 12
click at [1247, 87] on span "Submit info" at bounding box center [1246, 90] width 39 height 22
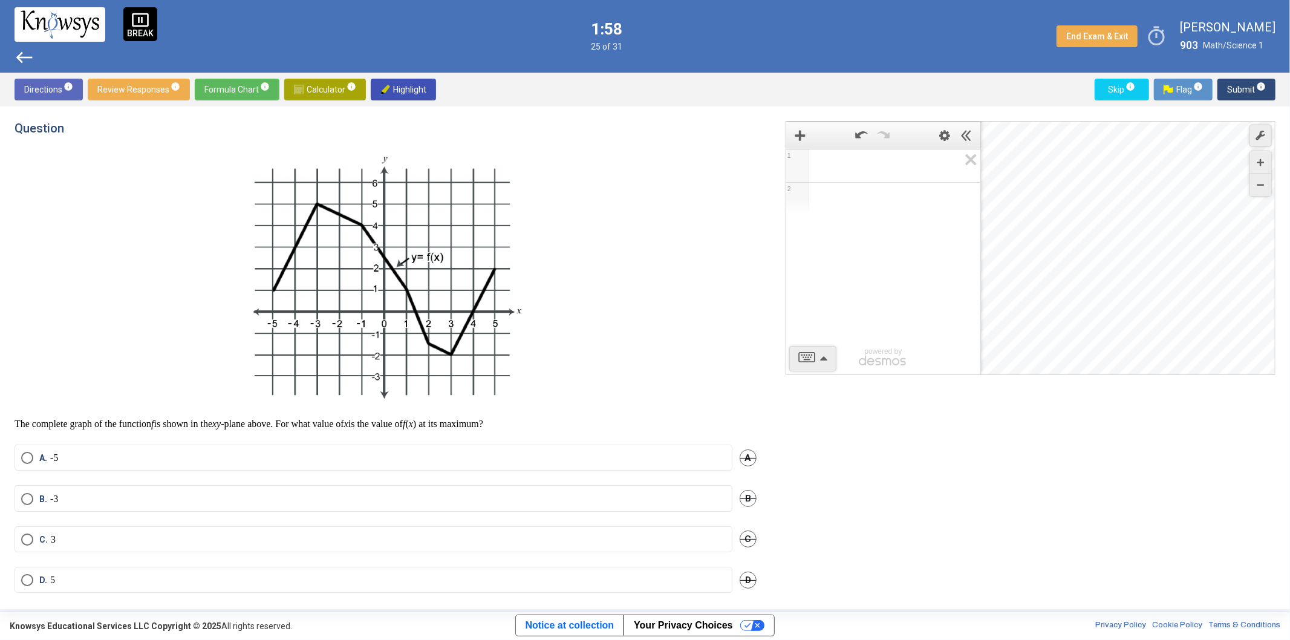
drag, startPoint x: 771, startPoint y: 303, endPoint x: 777, endPoint y: 333, distance: 30.8
click at [777, 333] on div "1 2 powered by powered by $$ x $$ y $$ a 2 $$ a b $$ 7 $$ 8 $$ 9 $$ ÷ functions…" at bounding box center [1023, 357] width 504 height 473
drag, startPoint x: 770, startPoint y: 331, endPoint x: 770, endPoint y: 373, distance: 41.7
click at [771, 373] on div "1 2 powered by powered by $$ x $$ y $$ a 2 $$ a b $$ 7 $$ 8 $$ 9 $$ ÷ functions…" at bounding box center [1023, 357] width 504 height 473
click at [168, 530] on mat-radio-button "C. 3" at bounding box center [374, 539] width 718 height 26
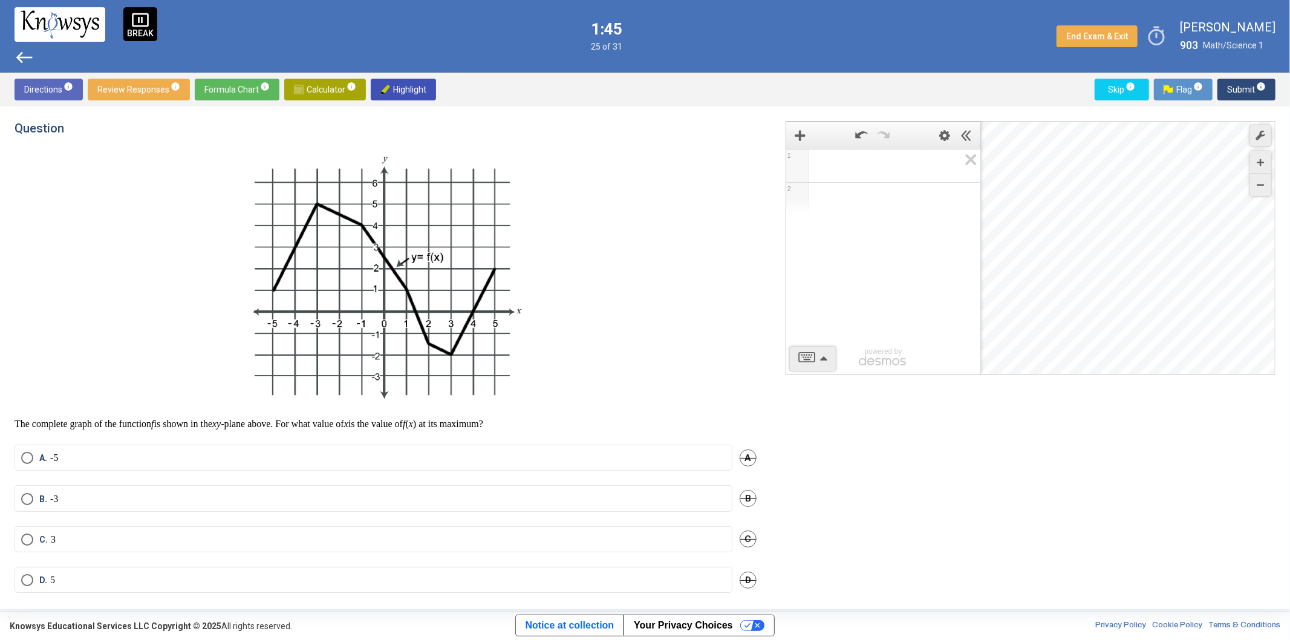
click at [152, 540] on label "C. 3" at bounding box center [373, 539] width 704 height 12
click at [1250, 82] on span "Submit info" at bounding box center [1246, 90] width 39 height 22
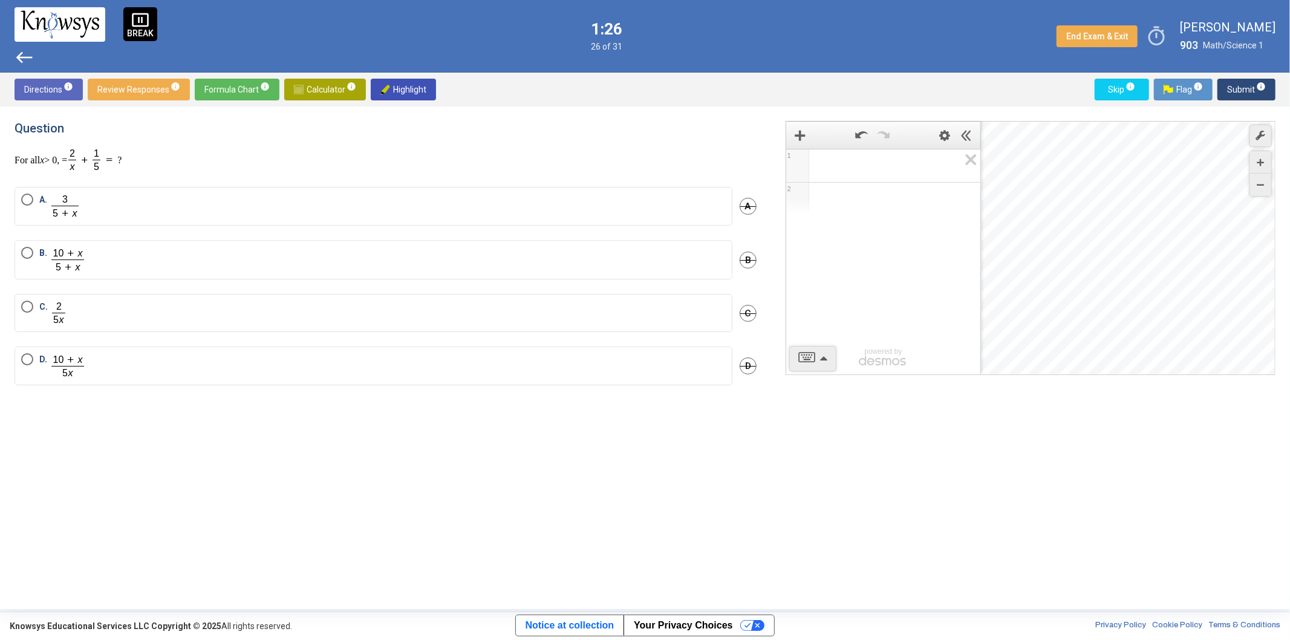
click at [103, 208] on label "A." at bounding box center [373, 205] width 704 height 25
click at [1258, 92] on span "Submit info" at bounding box center [1246, 90] width 39 height 22
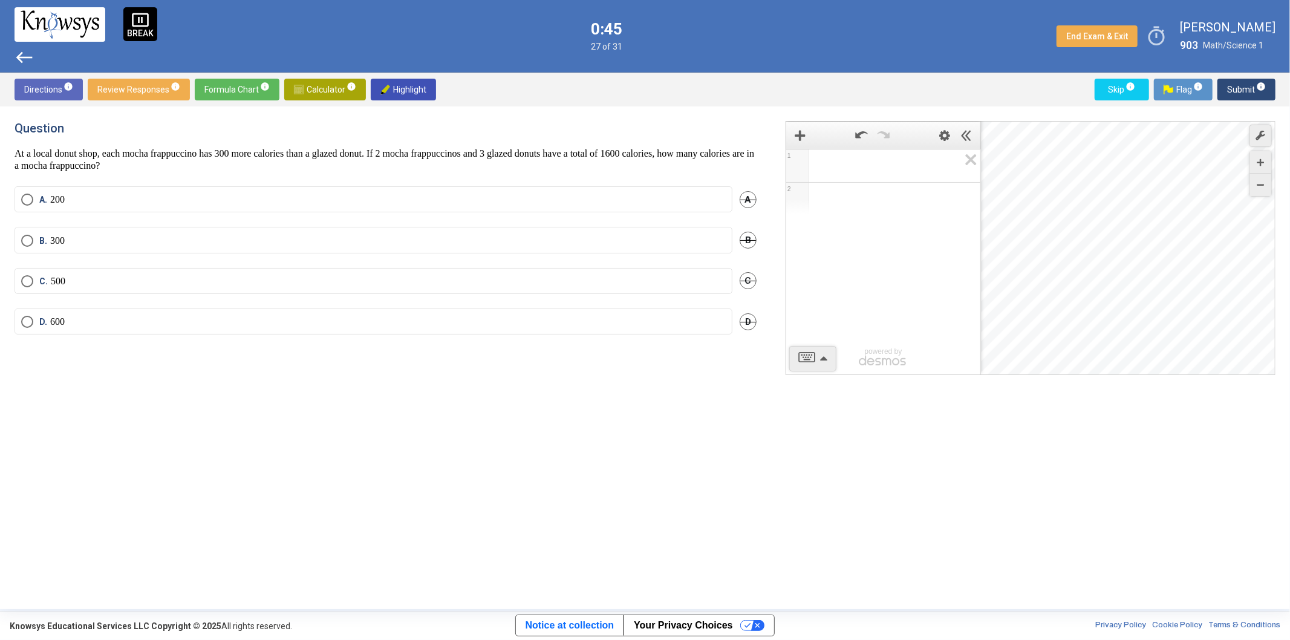
click at [76, 237] on label "B. 300" at bounding box center [373, 241] width 704 height 12
click at [1240, 88] on span "Submit info" at bounding box center [1246, 90] width 39 height 22
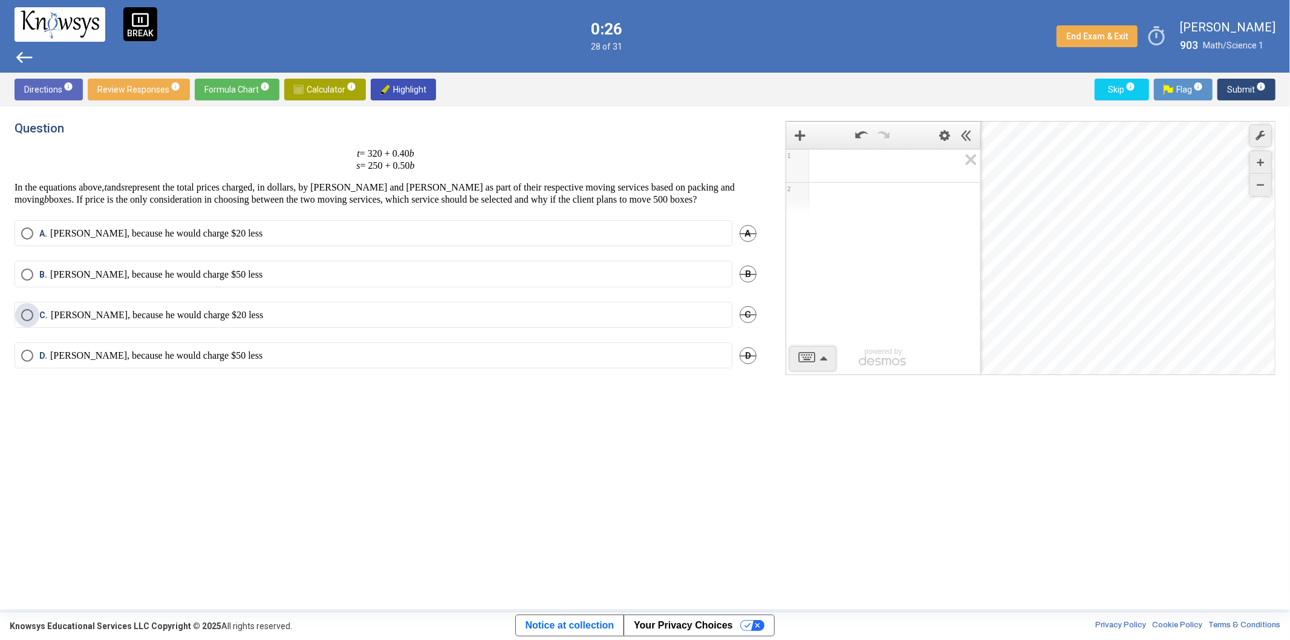
click at [207, 321] on p "[PERSON_NAME], because he would charge $20 less" at bounding box center [157, 315] width 212 height 12
click at [1268, 91] on button "Submit info" at bounding box center [1246, 90] width 58 height 22
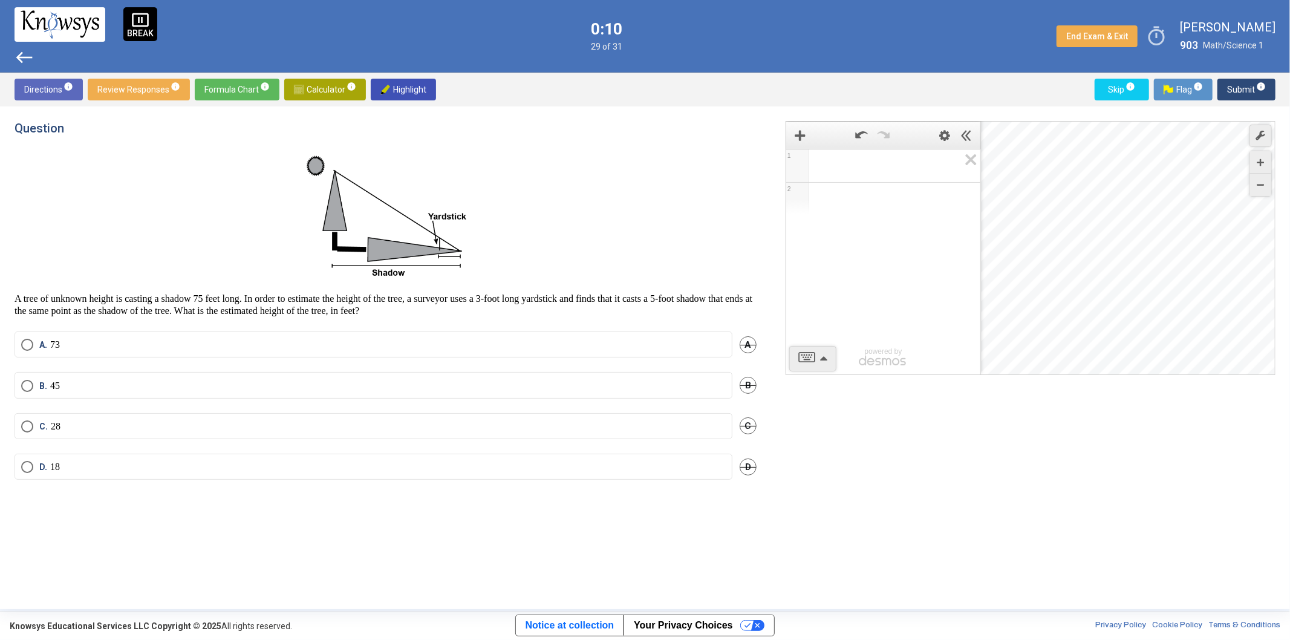
click at [125, 383] on label "B. 45" at bounding box center [373, 386] width 704 height 12
click at [1261, 85] on span "info" at bounding box center [1261, 87] width 10 height 10
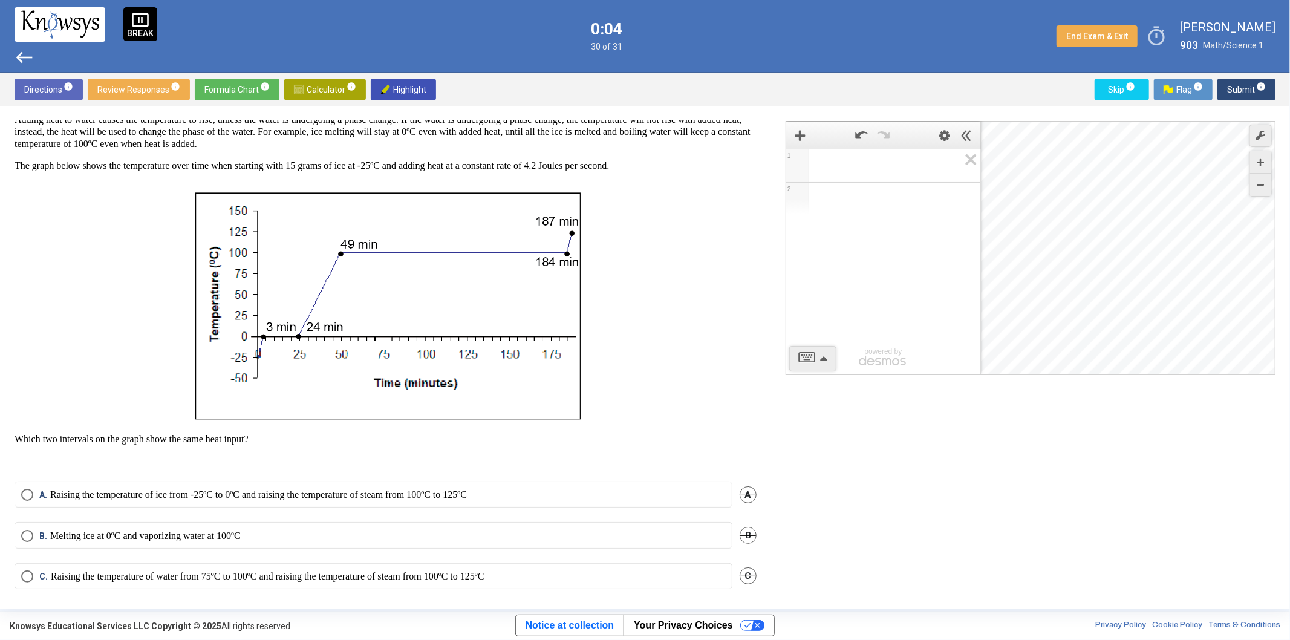
scroll to position [59, 0]
click at [307, 528] on label "B. Melting ice at 0ºC and vaporizing water at 100ºC" at bounding box center [373, 533] width 704 height 12
click at [1267, 88] on button "Submit info" at bounding box center [1246, 90] width 58 height 22
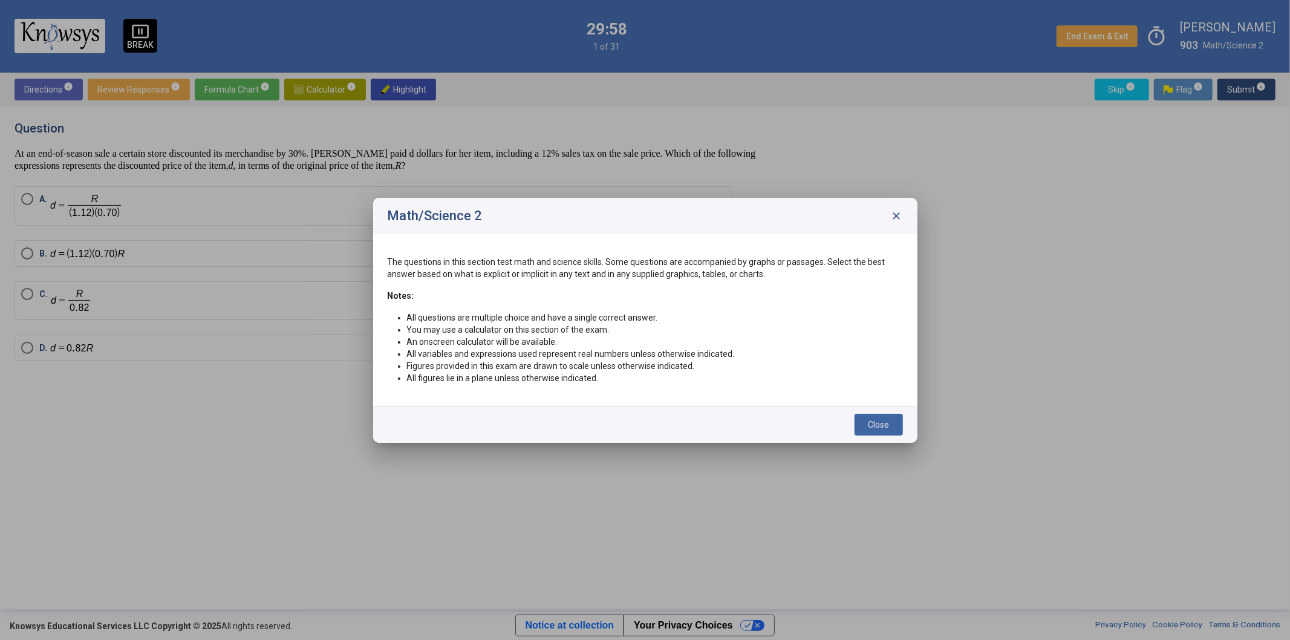
click at [868, 423] on span "Close" at bounding box center [878, 425] width 21 height 10
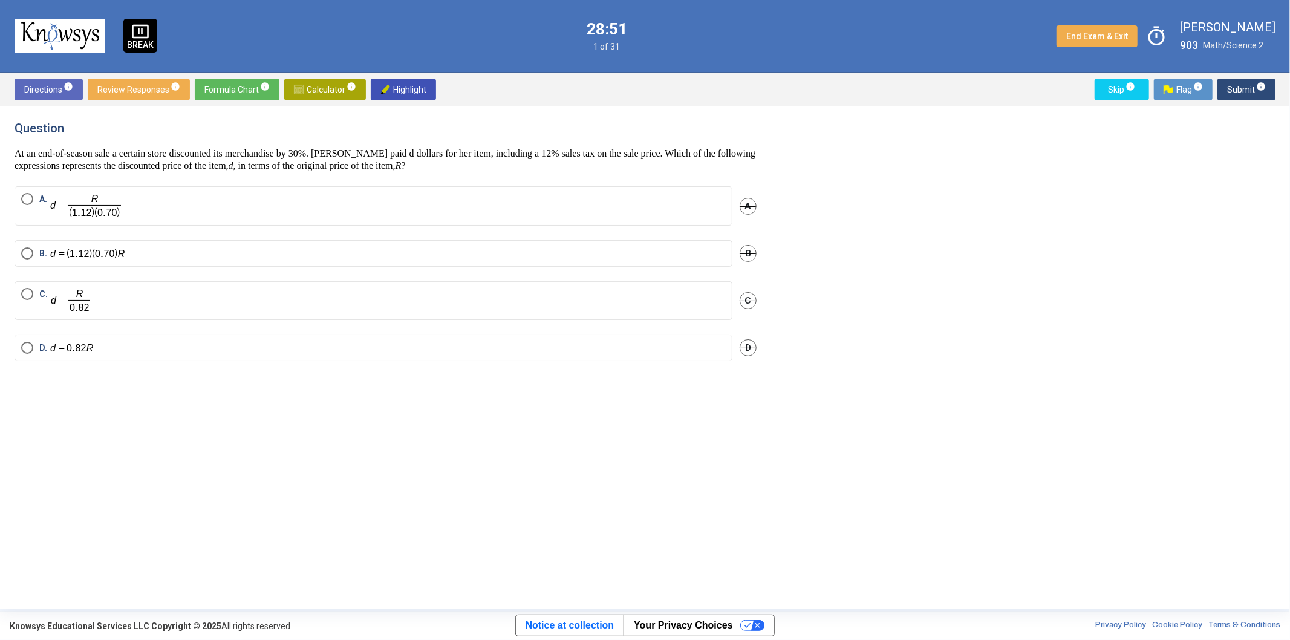
click at [128, 207] on p "Select an option" at bounding box center [88, 206] width 77 height 26
click at [1235, 88] on span "Submit info" at bounding box center [1246, 90] width 39 height 22
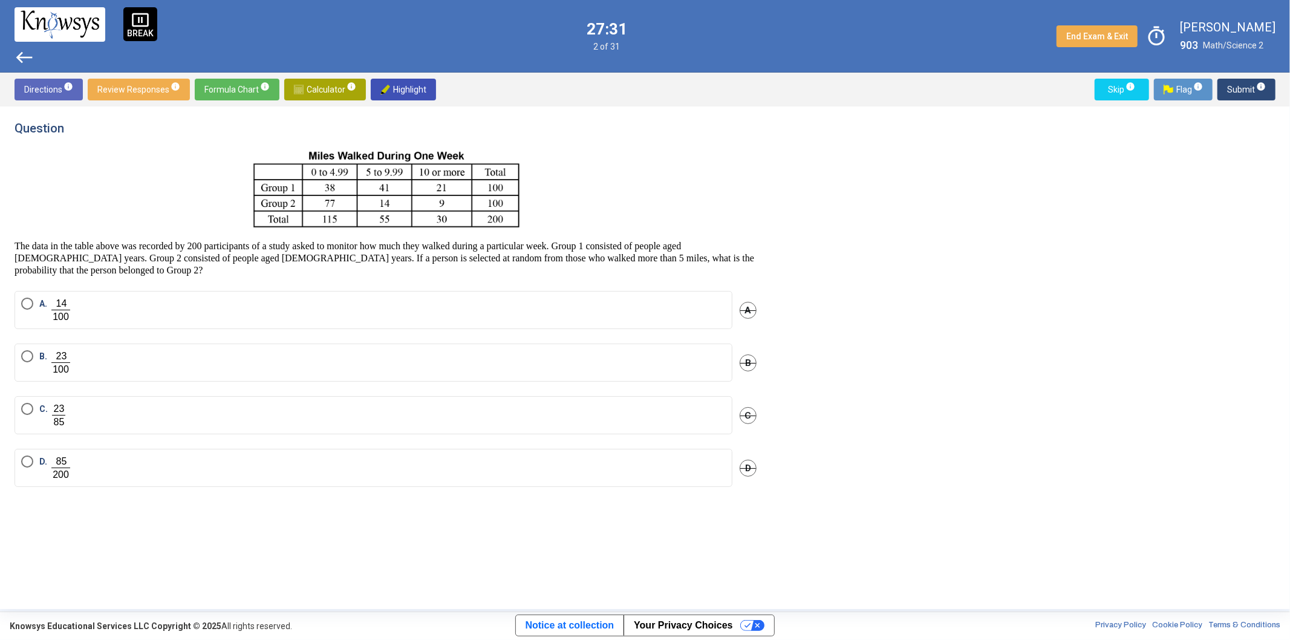
click at [63, 366] on img "Select an option" at bounding box center [61, 362] width 22 height 25
click at [1262, 85] on span "info" at bounding box center [1261, 87] width 10 height 10
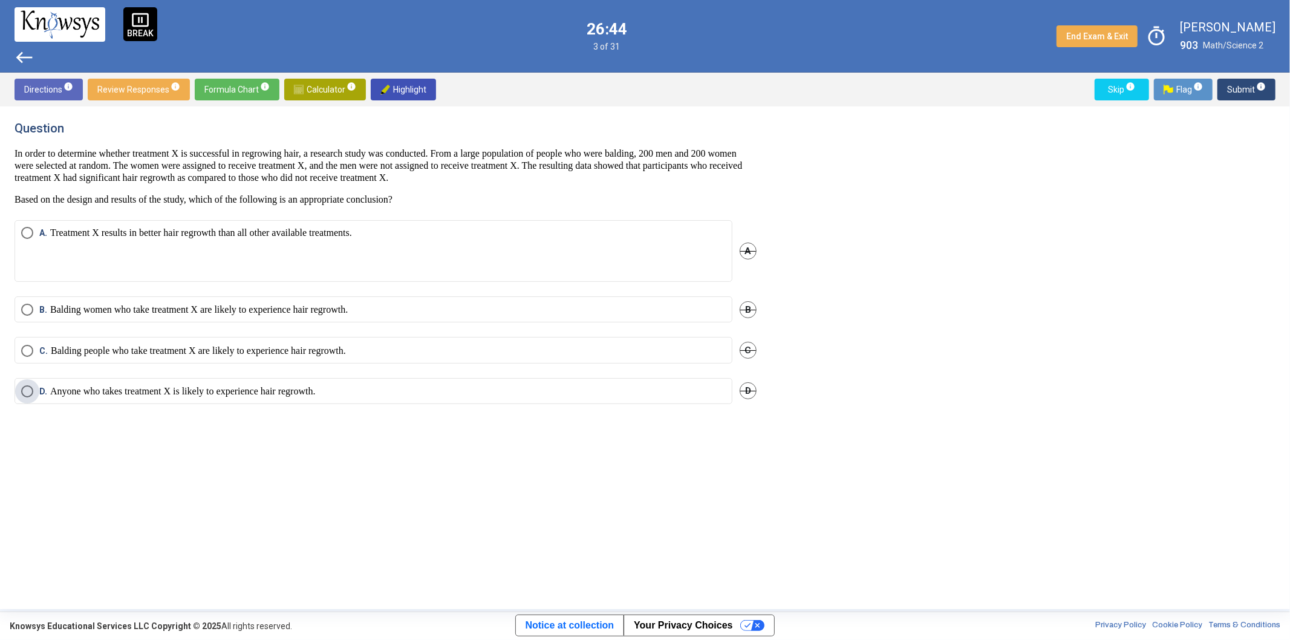
click at [266, 387] on p "Anyone who takes treatment X is likely to experience hair regrowth." at bounding box center [182, 391] width 265 height 12
click at [1259, 89] on span "info" at bounding box center [1261, 87] width 10 height 10
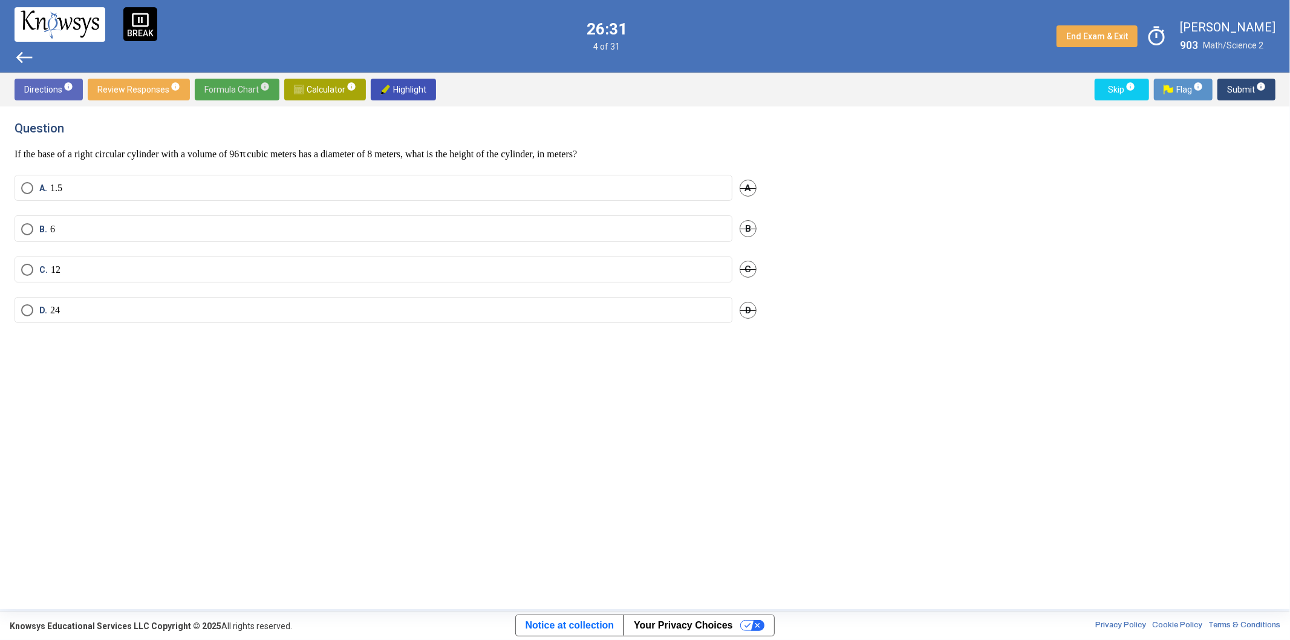
click at [239, 88] on span "Formula Chart info" at bounding box center [236, 90] width 65 height 22
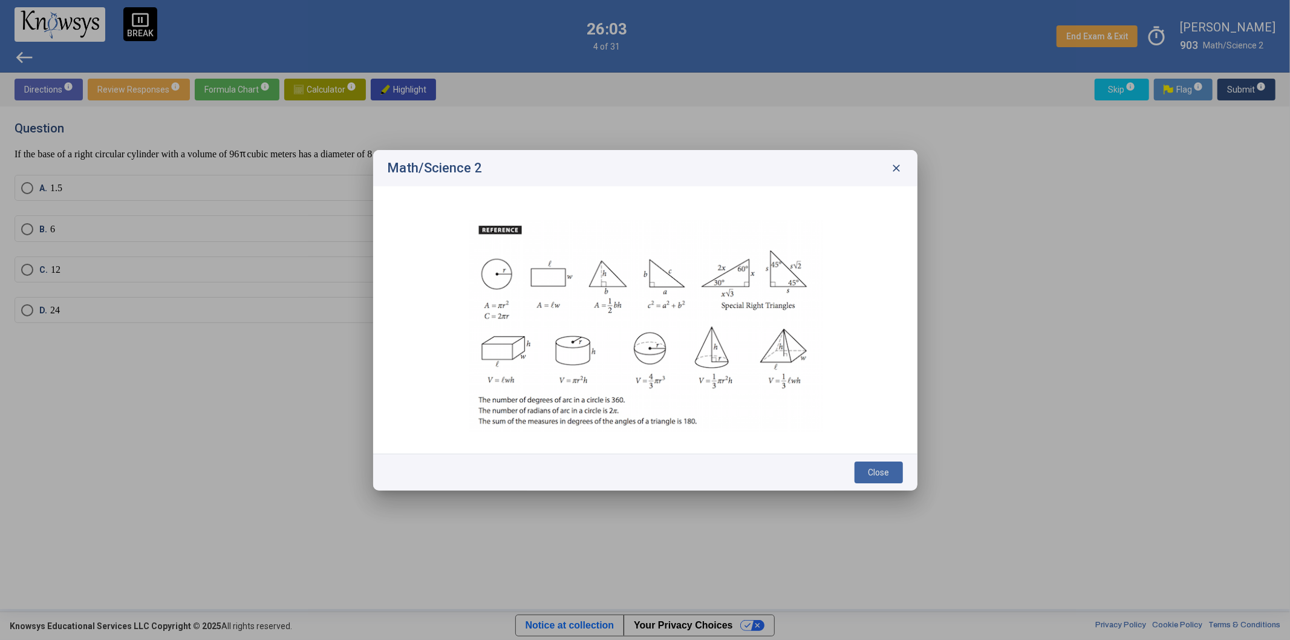
click at [736, 407] on img at bounding box center [644, 326] width 355 height 212
click at [895, 171] on span "close" at bounding box center [897, 168] width 12 height 12
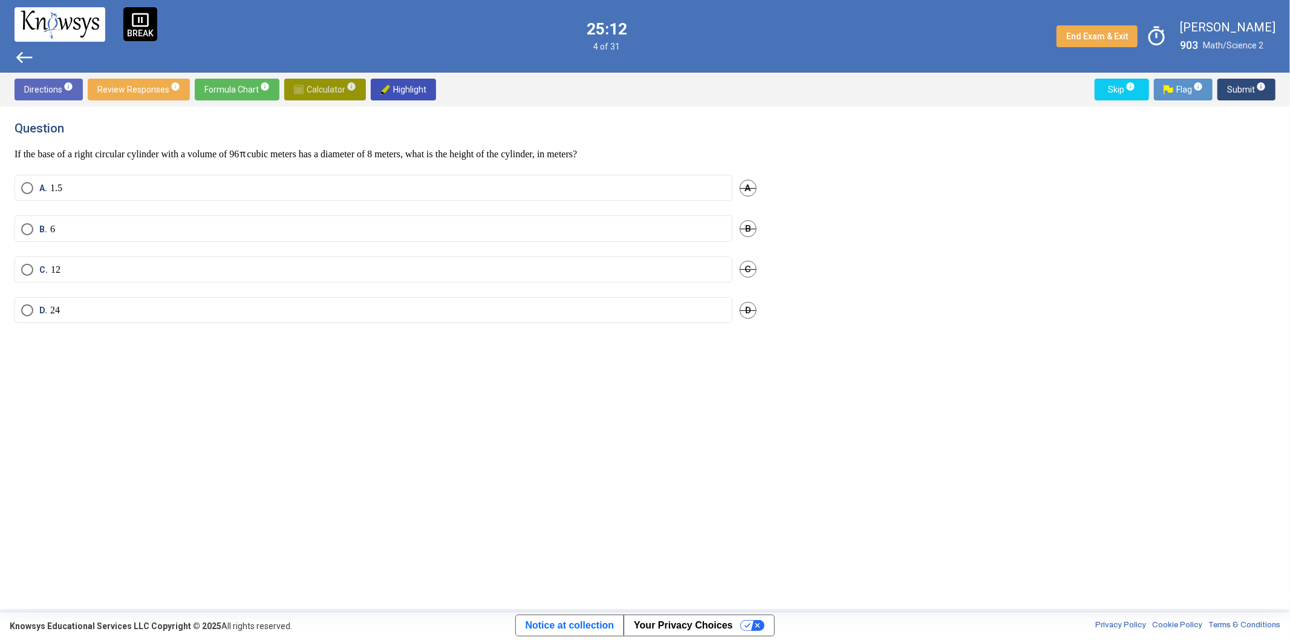
click at [329, 87] on span "Calculator info" at bounding box center [325, 90] width 62 height 22
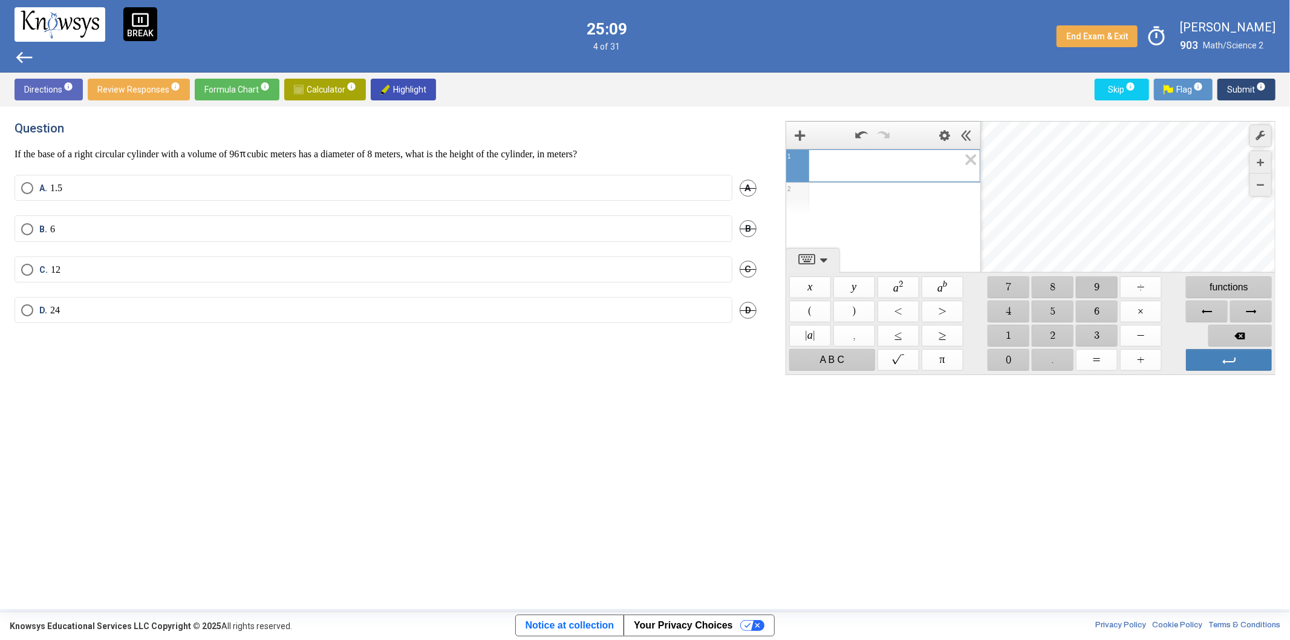
click at [1098, 281] on span "$$ 9" at bounding box center [1097, 287] width 42 height 22
click at [1095, 308] on span "$$ 6" at bounding box center [1097, 311] width 42 height 22
click at [1152, 281] on span "$$ ÷" at bounding box center [1141, 287] width 42 height 22
click at [1017, 336] on span "$$ 1" at bounding box center [1008, 336] width 42 height 22
click at [1096, 311] on span "$$ 6" at bounding box center [1097, 311] width 42 height 22
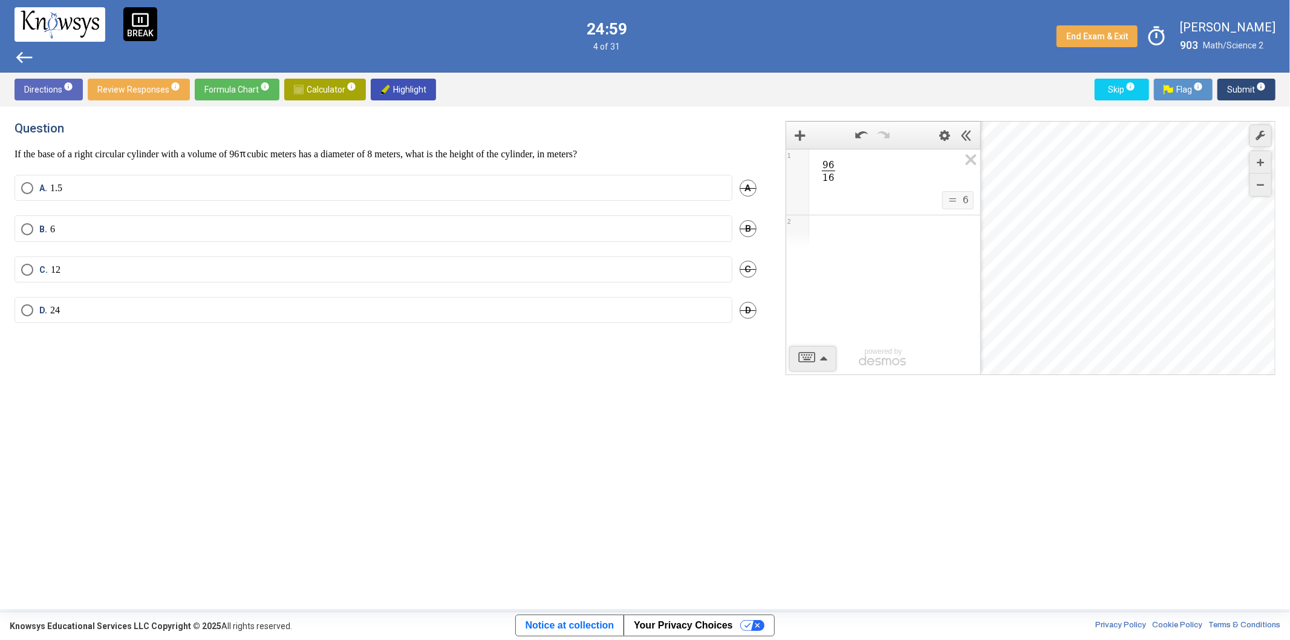
click at [595, 213] on div "A. 1.5 A" at bounding box center [386, 195] width 742 height 41
click at [594, 223] on label "B. 6" at bounding box center [373, 229] width 704 height 12
click at [1248, 91] on span "Submit info" at bounding box center [1246, 90] width 39 height 22
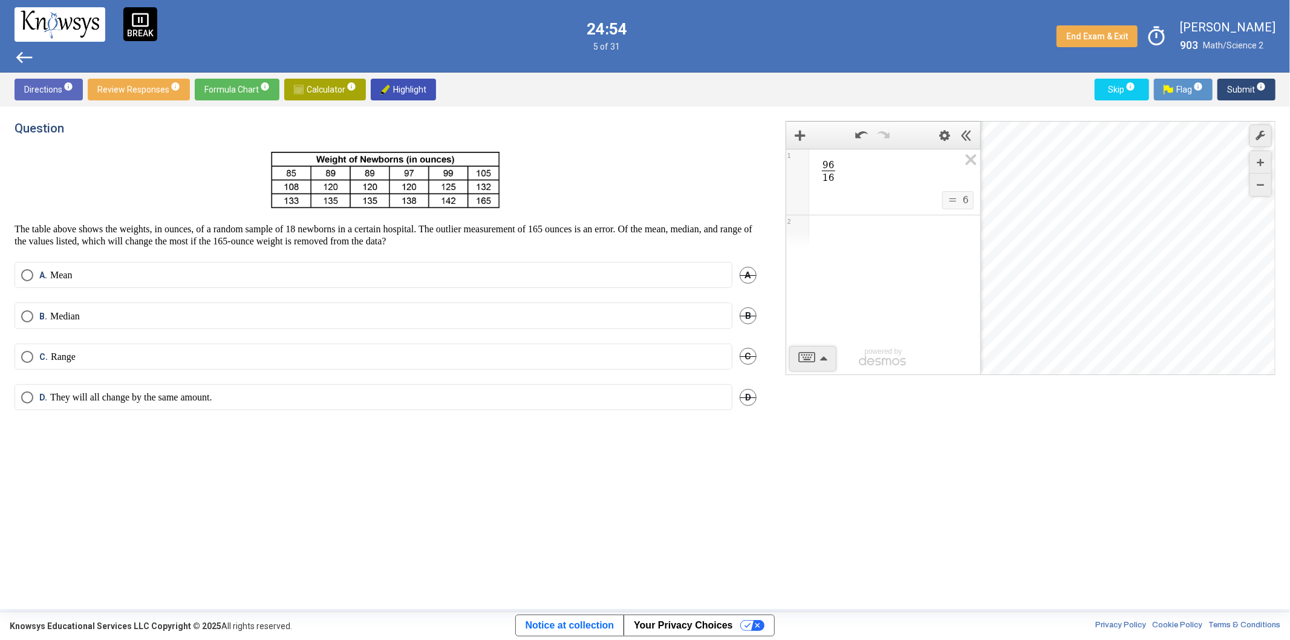
click at [329, 91] on span "Calculator info" at bounding box center [325, 90] width 62 height 22
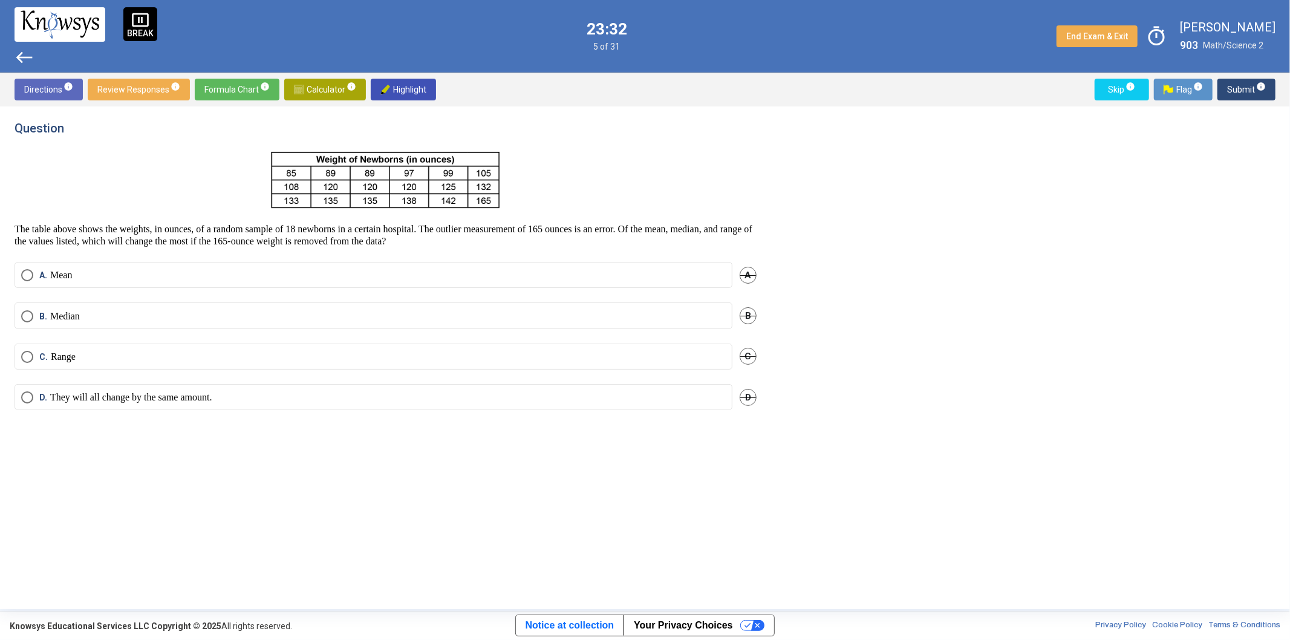
click at [19, 394] on mat-radio-button "D. They will all change by the same amount." at bounding box center [374, 397] width 718 height 26
click at [22, 394] on span "Select an option" at bounding box center [27, 397] width 12 height 12
click at [1243, 83] on span "Submit info" at bounding box center [1246, 90] width 39 height 22
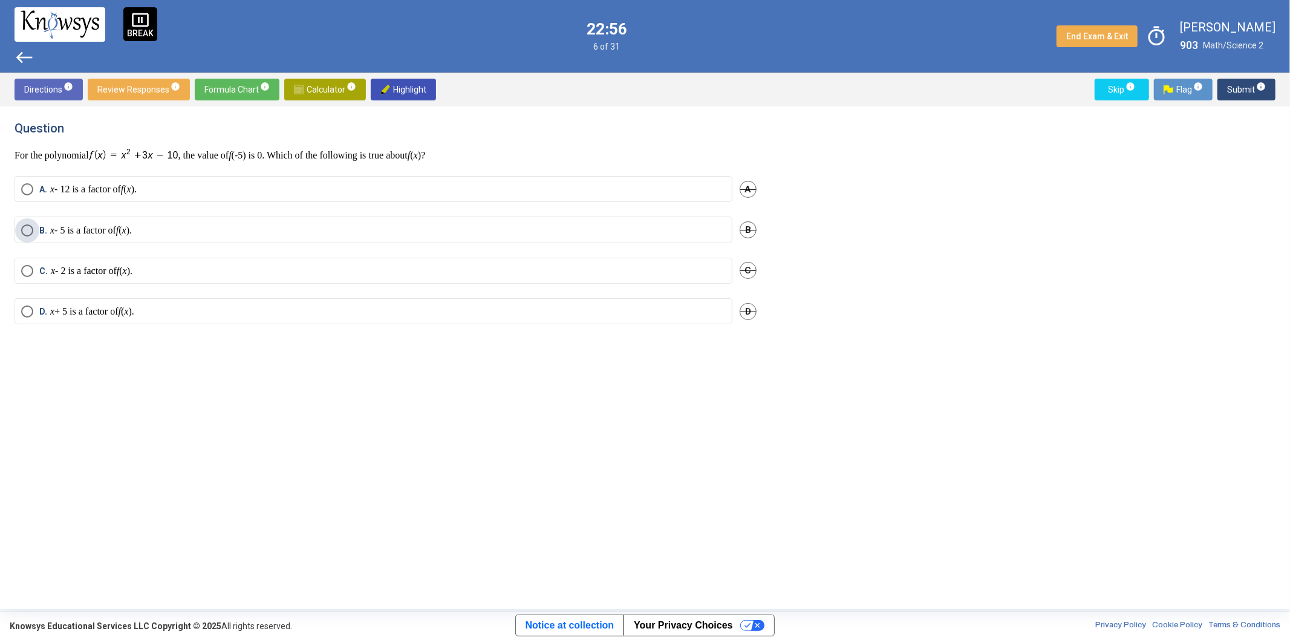
click at [172, 231] on label "B. x - 5 is a factor of f ( x )." at bounding box center [373, 230] width 704 height 12
click at [1253, 89] on span "Submit info" at bounding box center [1246, 90] width 39 height 22
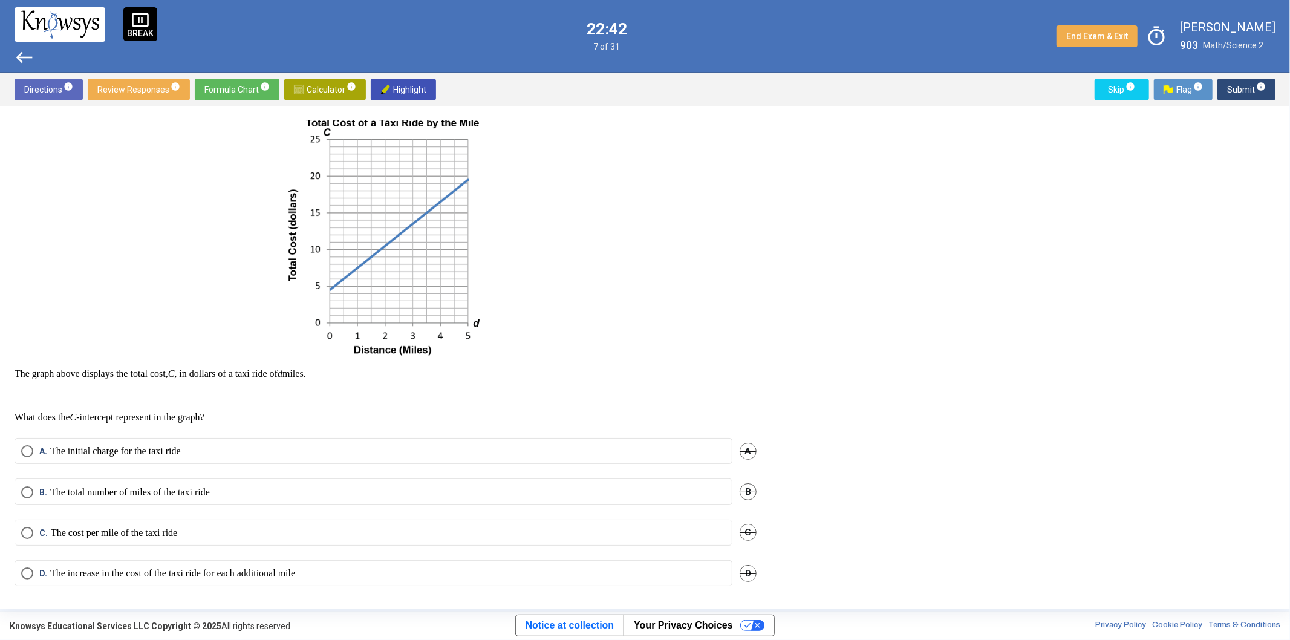
scroll to position [35, 0]
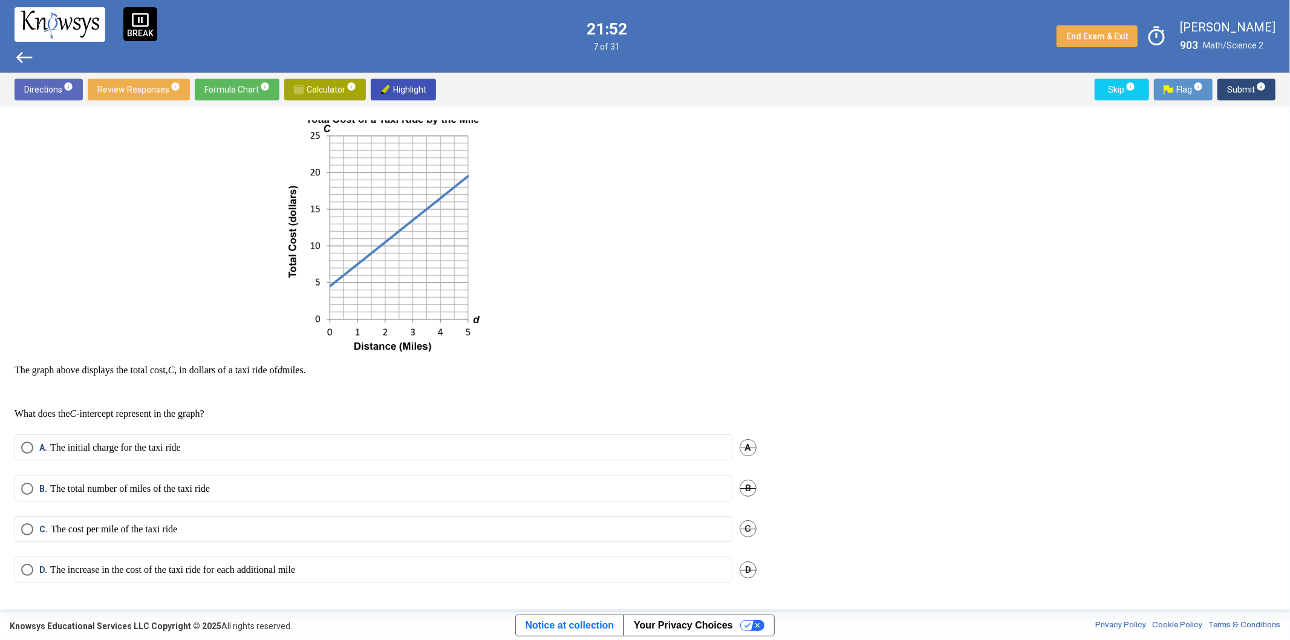
click at [193, 526] on label "C. The cost per mile of the taxi ride" at bounding box center [373, 529] width 704 height 12
click at [1256, 93] on span "Submit info" at bounding box center [1246, 90] width 39 height 22
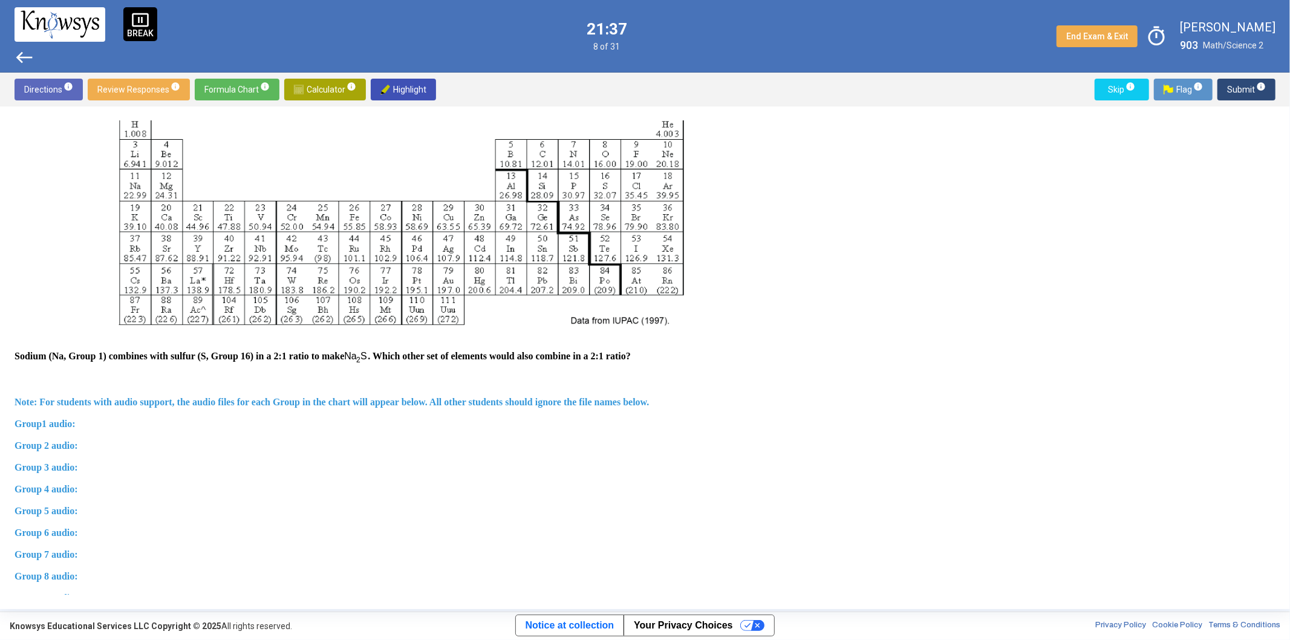
scroll to position [201, 0]
drag, startPoint x: 765, startPoint y: 372, endPoint x: 762, endPoint y: 319, distance: 52.7
click at [762, 319] on div "Question Two questions are based on the following information. The modern perio…" at bounding box center [393, 357] width 756 height 473
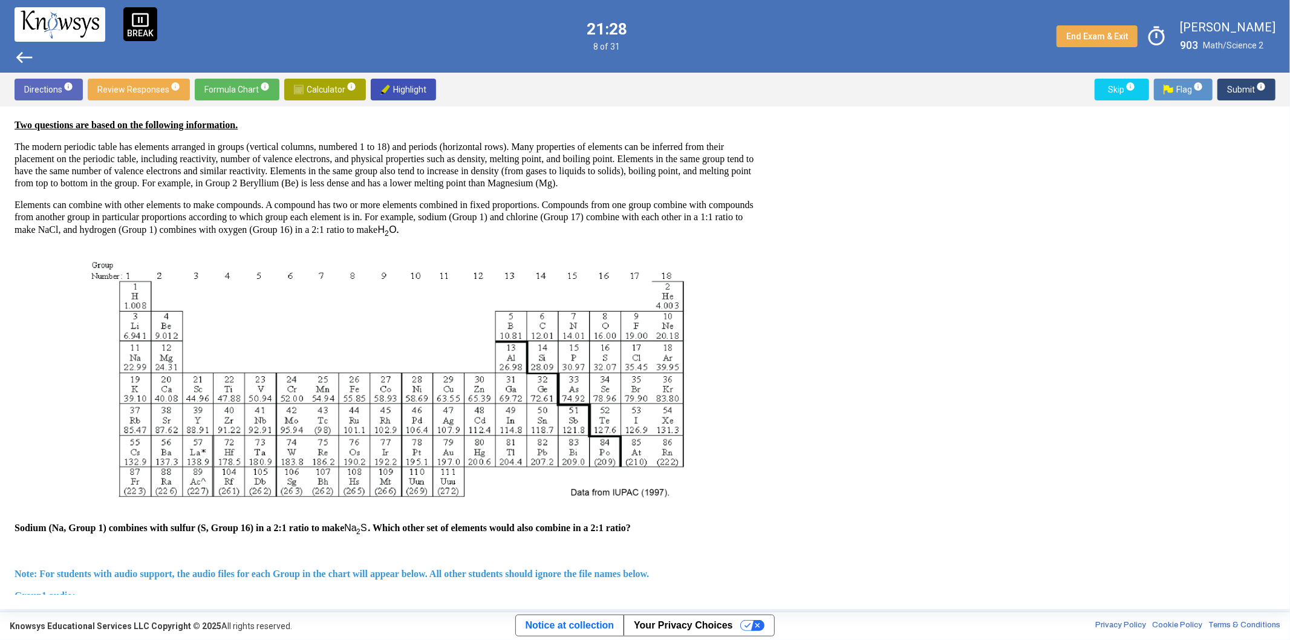
scroll to position [17, 0]
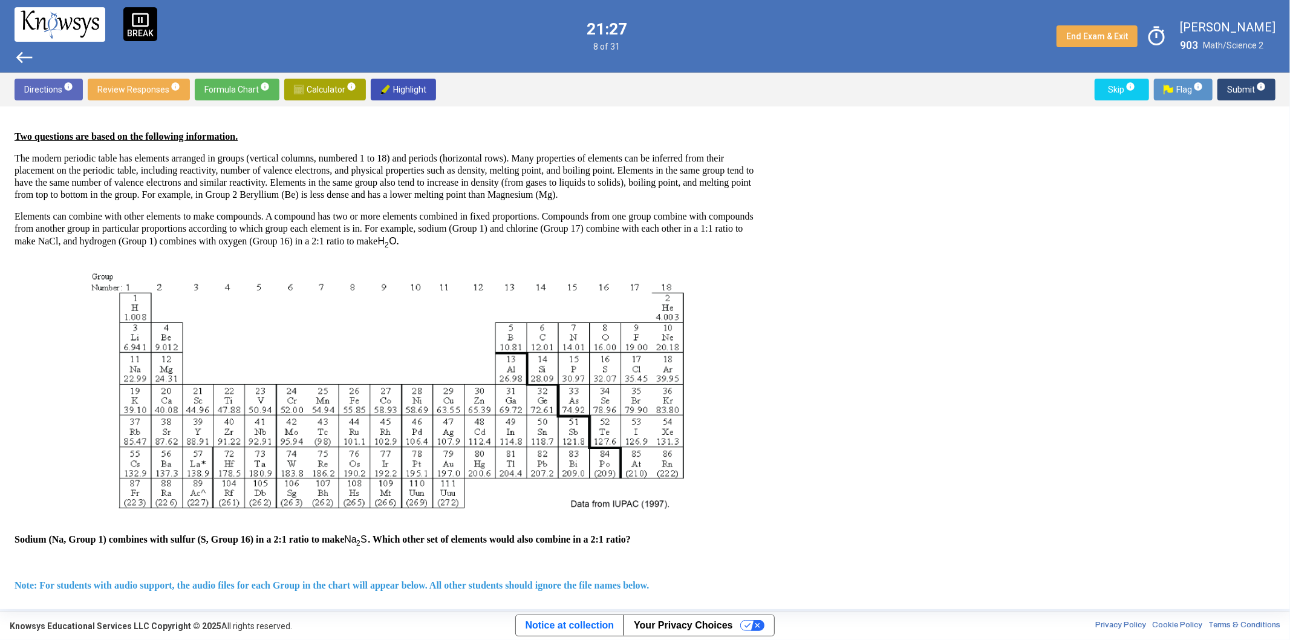
click at [855, 302] on div "Question Two questions are based on the following information. The modern perio…" at bounding box center [645, 357] width 1260 height 473
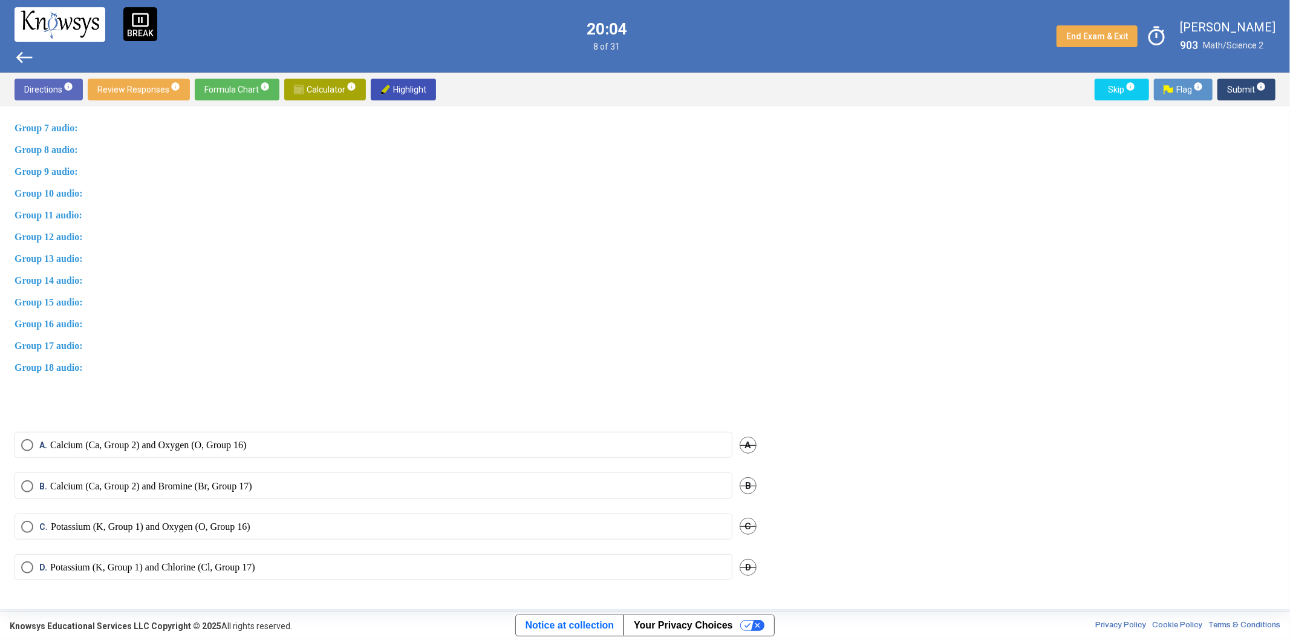
scroll to position [649, 0]
click at [273, 524] on label "C. Potassium (K, Group 1) and Oxygen (O, Group 16)" at bounding box center [373, 527] width 704 height 12
click at [1249, 96] on span "Submit info" at bounding box center [1246, 90] width 39 height 22
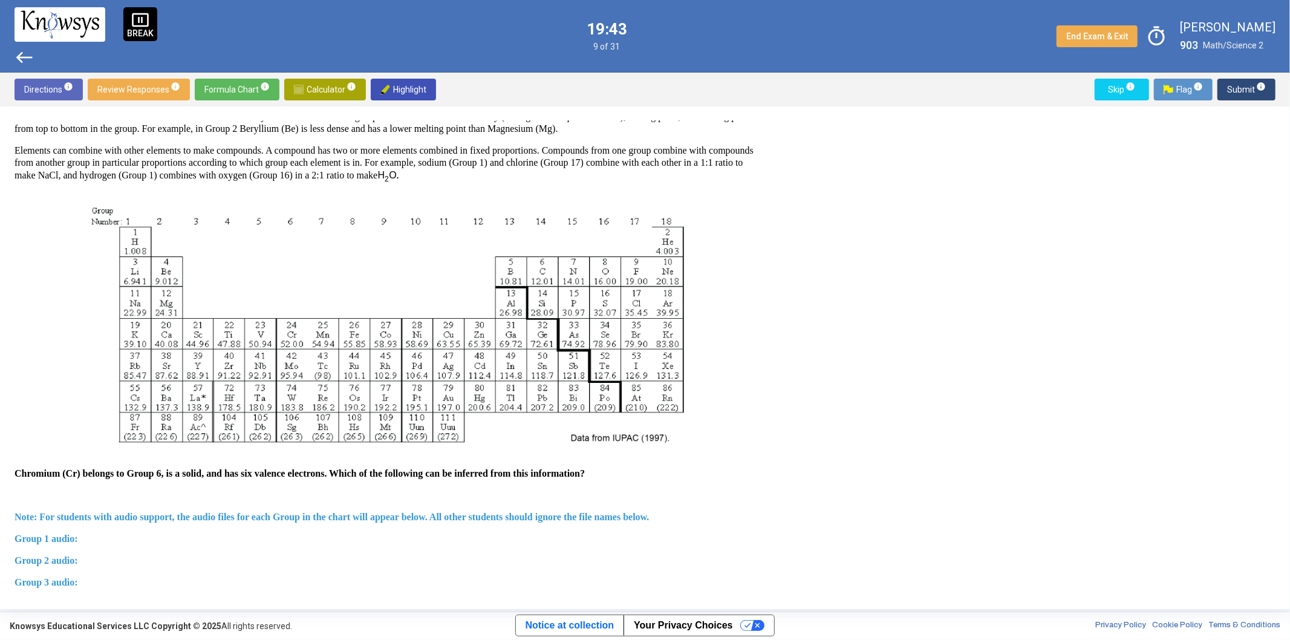
scroll to position [80, 0]
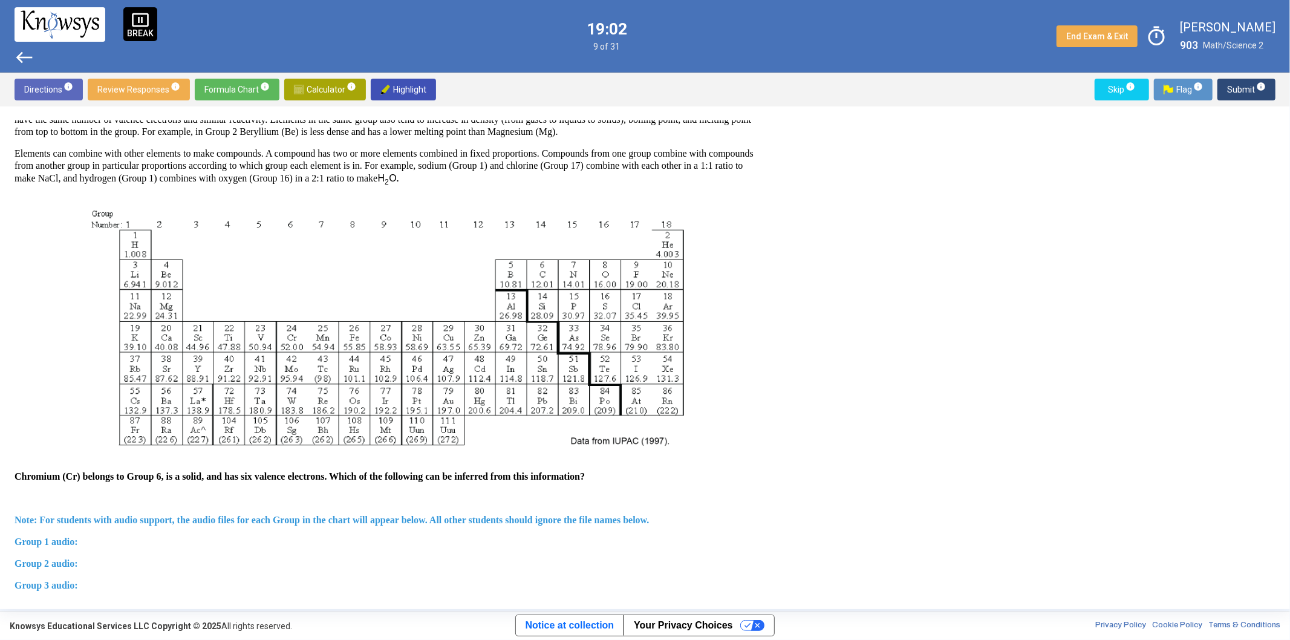
drag, startPoint x: 767, startPoint y: 271, endPoint x: 762, endPoint y: 303, distance: 33.0
click at [762, 303] on div "Question Two questions are based on the following information. The modern perio…" at bounding box center [393, 357] width 756 height 473
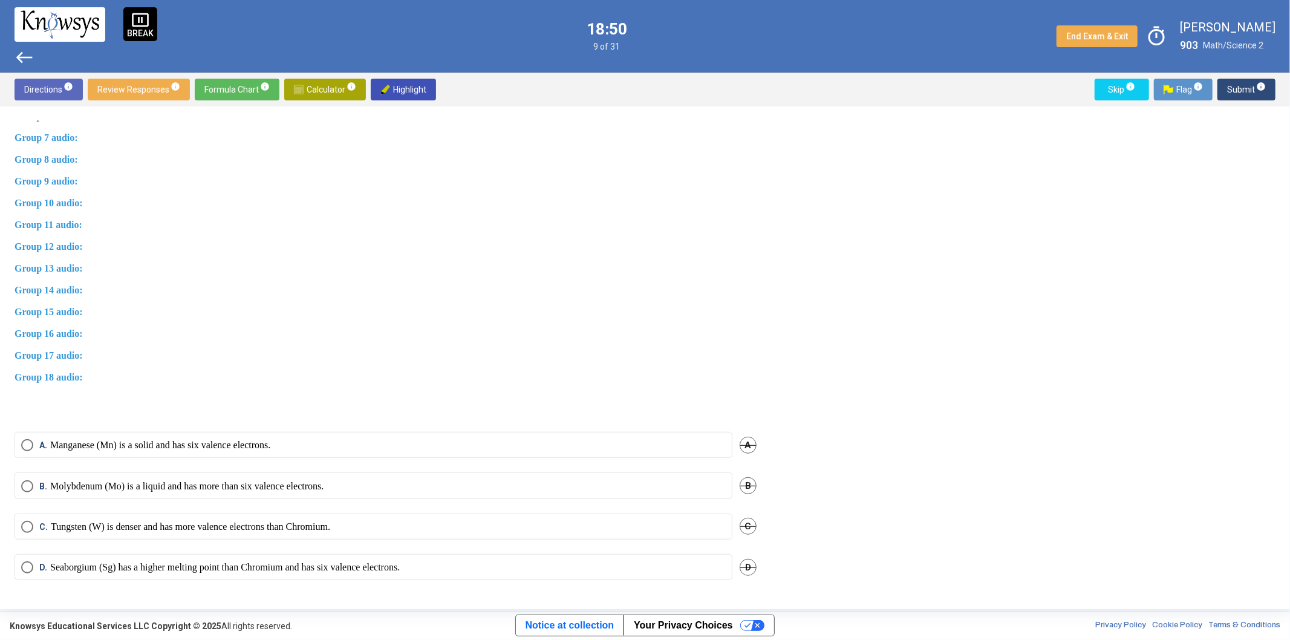
scroll to position [634, 0]
drag, startPoint x: 767, startPoint y: 559, endPoint x: 768, endPoint y: 512, distance: 46.6
click at [768, 512] on div "Question Two questions are based on the following information. The modern perio…" at bounding box center [393, 357] width 756 height 473
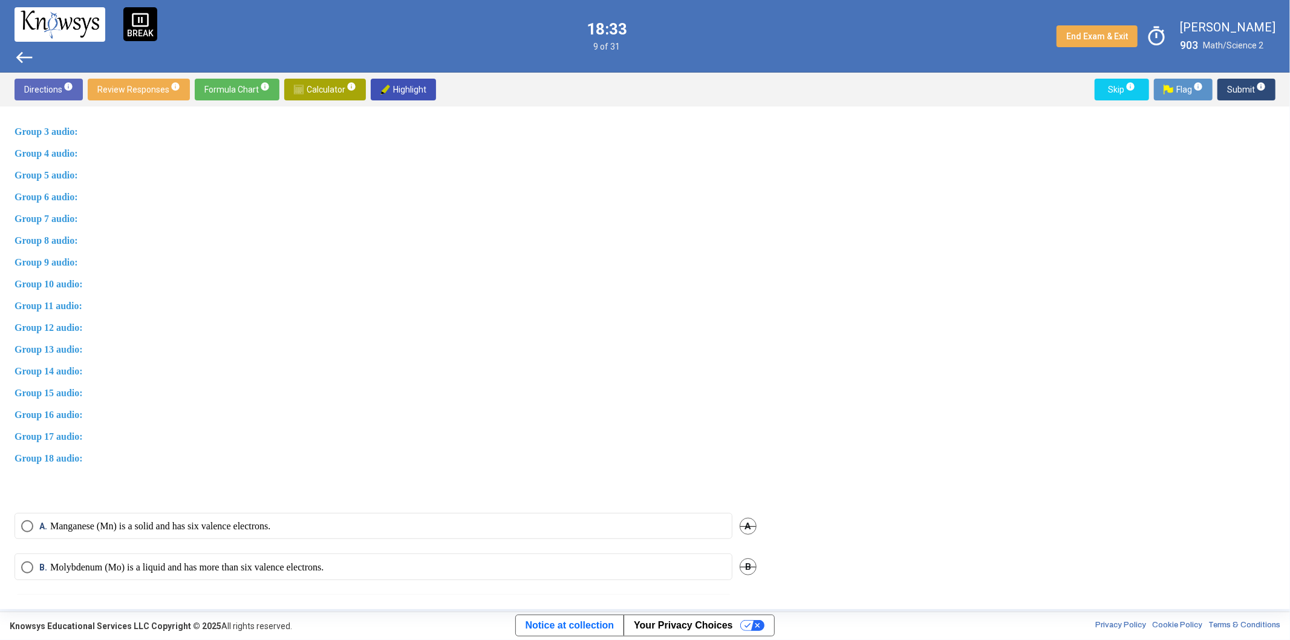
scroll to position [637, 0]
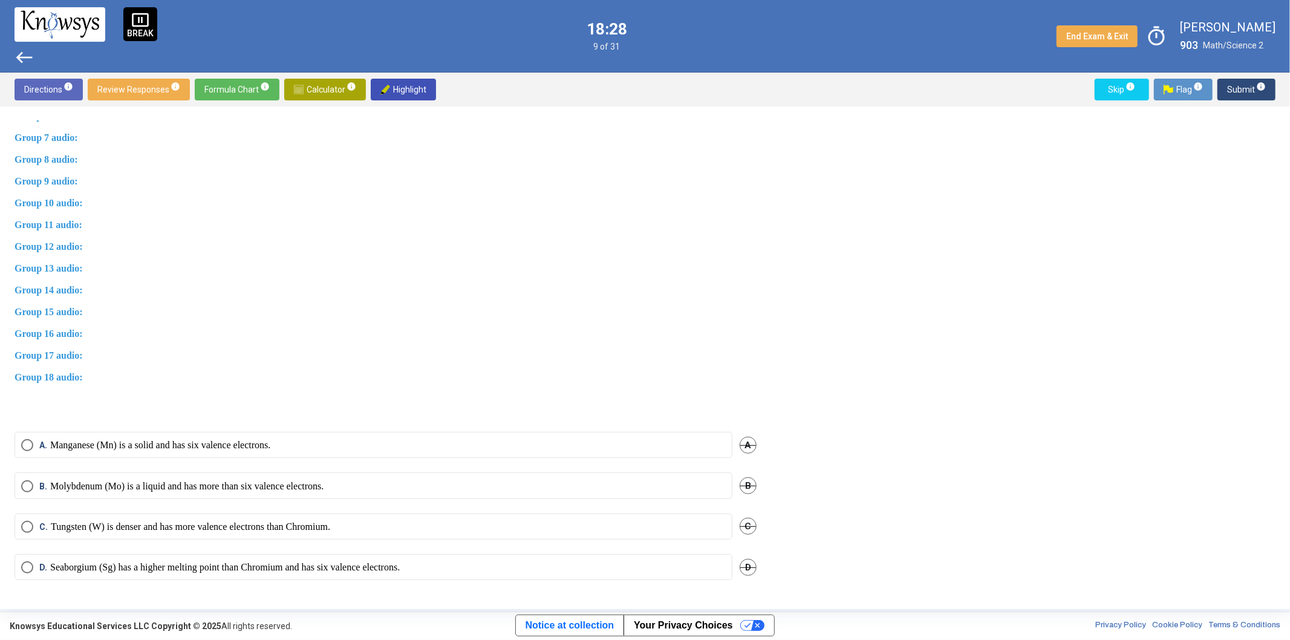
click at [309, 388] on p "Group 18 audio:" at bounding box center [386, 383] width 742 height 24
click at [288, 573] on p "Seaborgium (Sg) has a higher melting point than Chromium and has six valence el…" at bounding box center [224, 567] width 349 height 12
click at [1260, 85] on span "info" at bounding box center [1261, 87] width 10 height 10
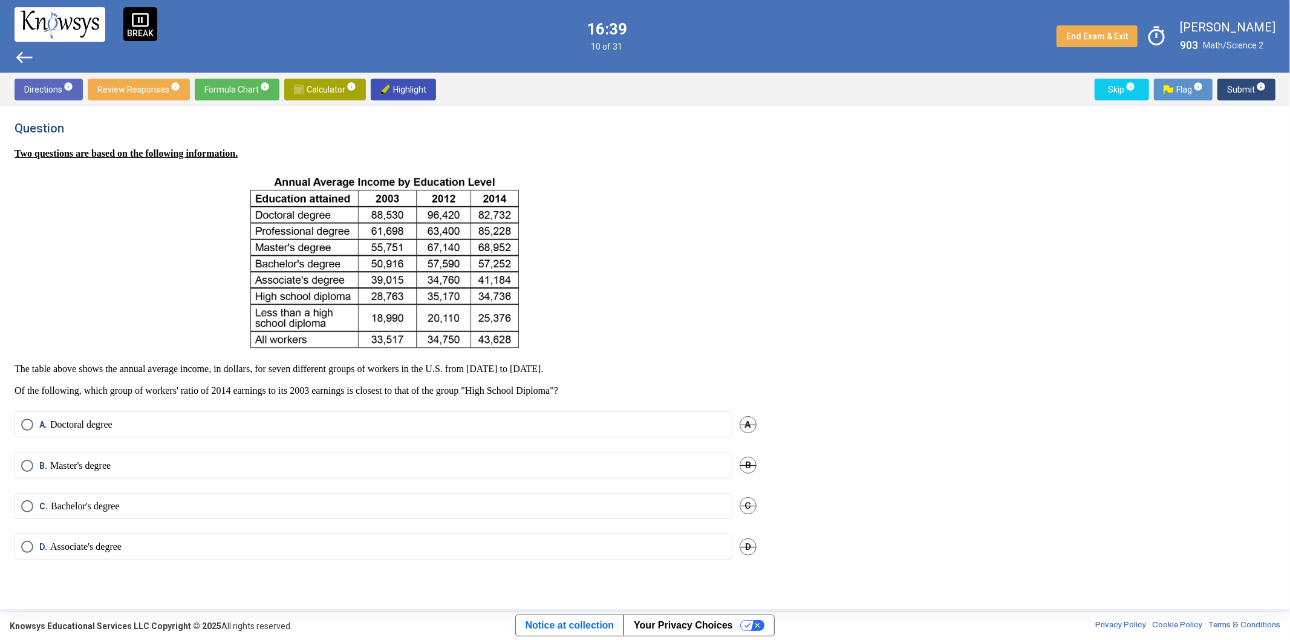
click at [27, 505] on span "Select an option" at bounding box center [27, 506] width 12 height 12
click at [1238, 89] on span "Submit info" at bounding box center [1246, 90] width 39 height 22
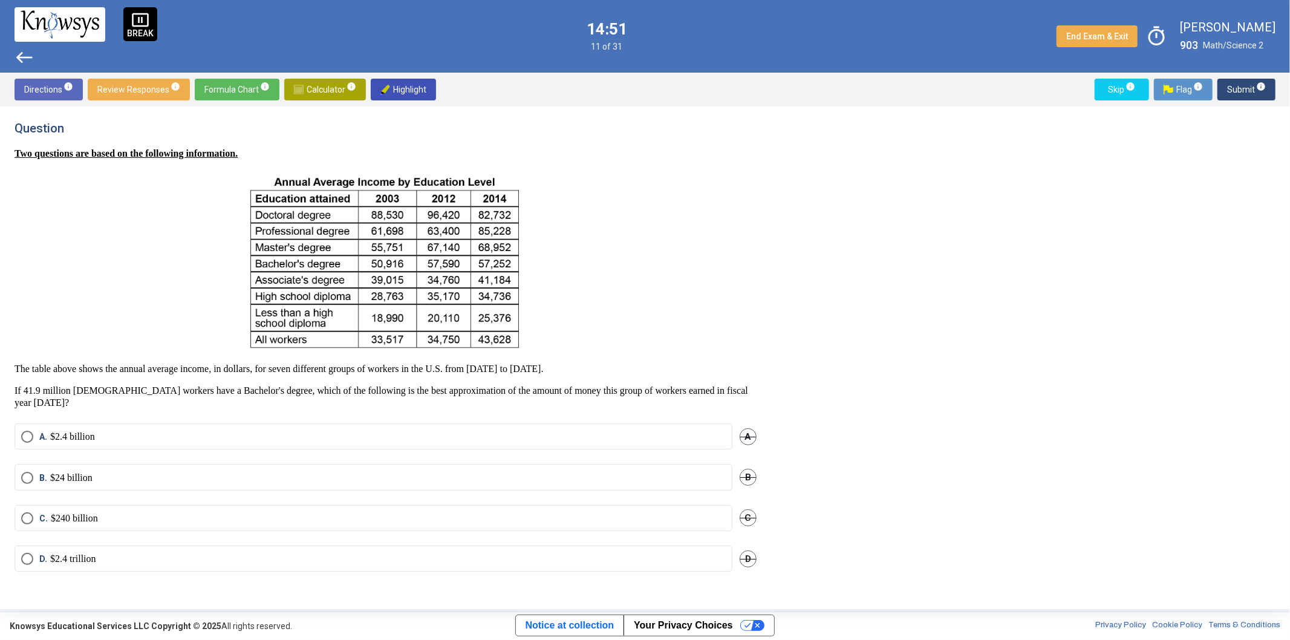
click at [117, 522] on label "C. $240 billion" at bounding box center [373, 518] width 704 height 12
click at [1246, 91] on span "Submit info" at bounding box center [1246, 90] width 39 height 22
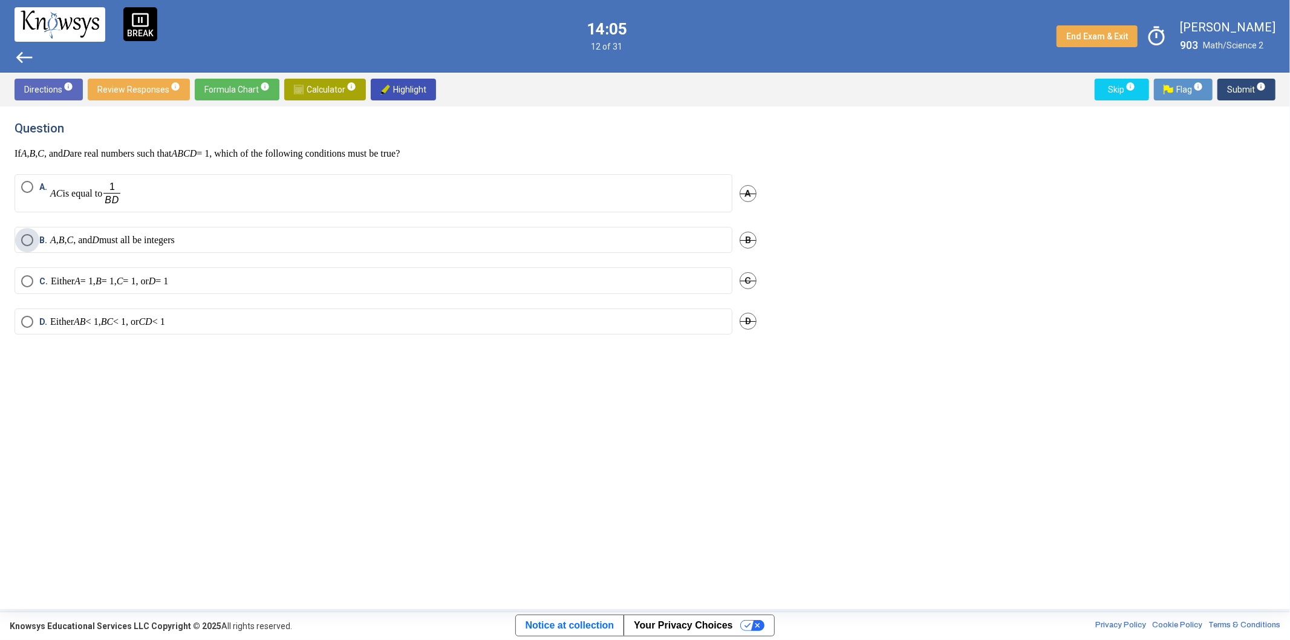
click at [175, 242] on p "A , B , C , and D must all be integers" at bounding box center [112, 240] width 125 height 12
click at [1248, 83] on span "Submit info" at bounding box center [1246, 90] width 39 height 22
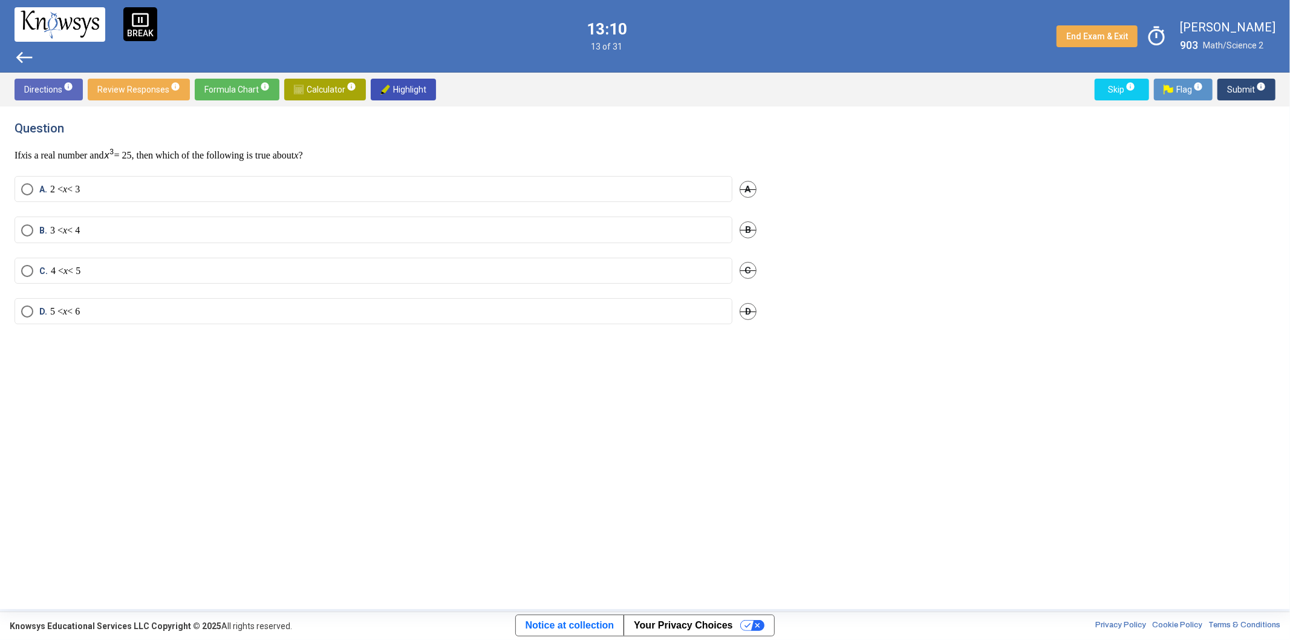
click at [105, 186] on label "A. 2 < x < 3" at bounding box center [373, 189] width 704 height 12
click at [1256, 89] on span "info" at bounding box center [1261, 87] width 10 height 10
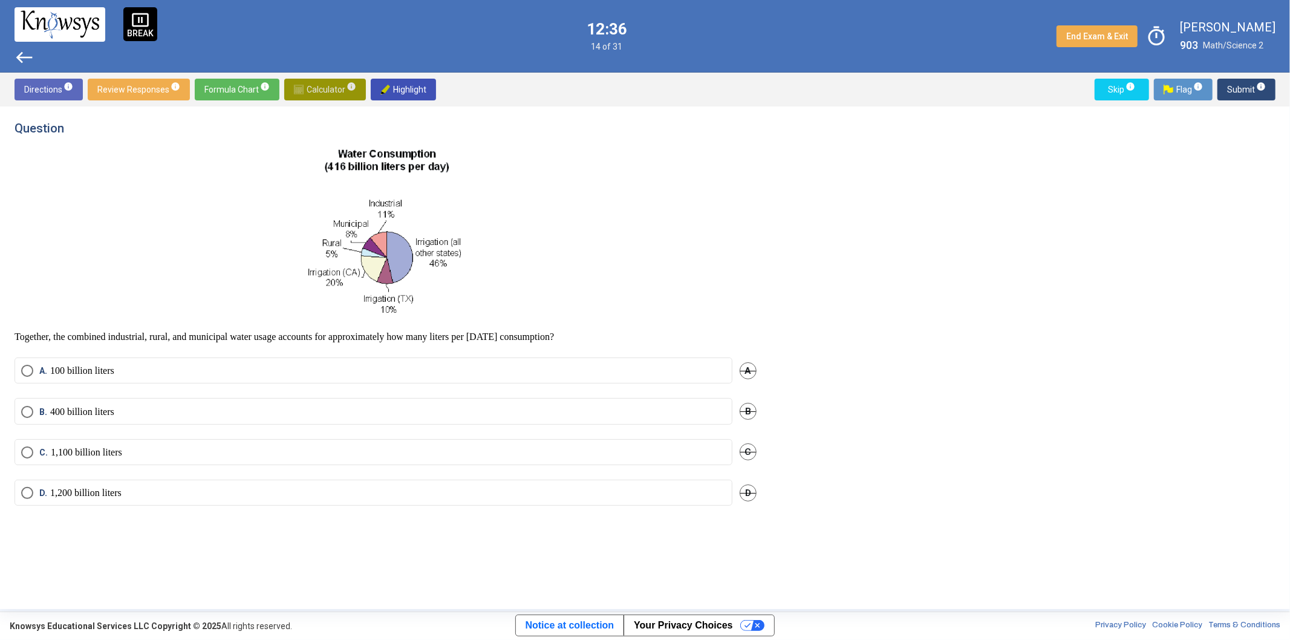
click at [336, 83] on span "Calculator info" at bounding box center [325, 90] width 62 height 22
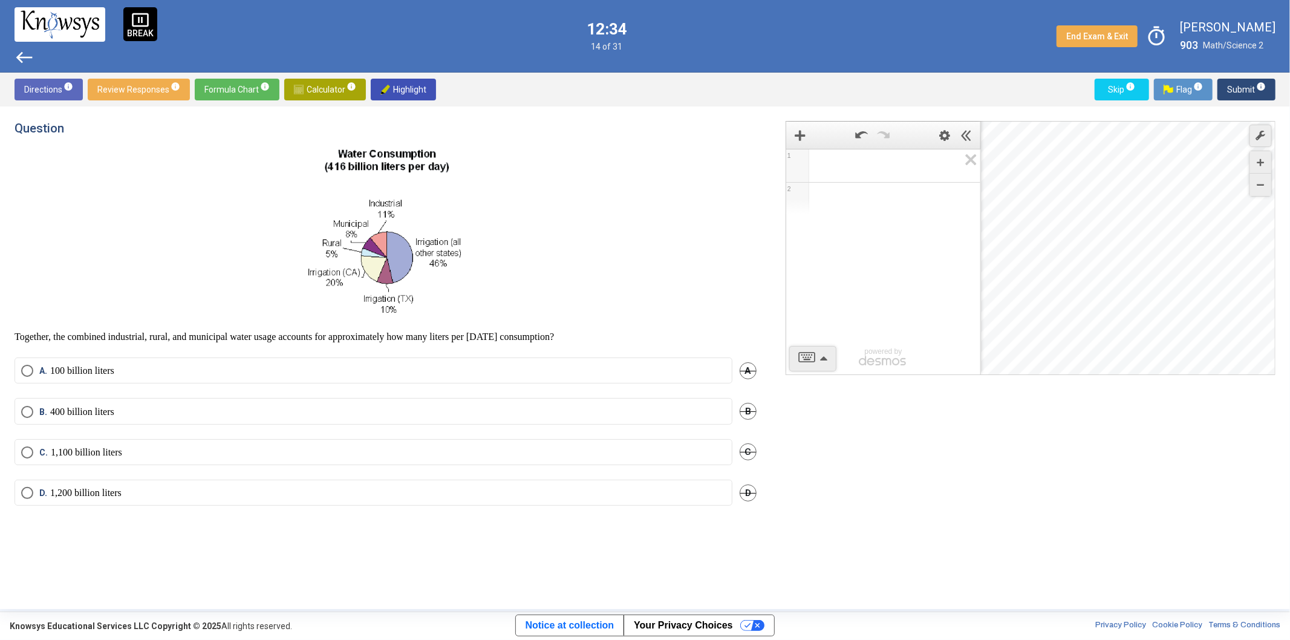
click at [840, 175] on div "Expression List" at bounding box center [883, 163] width 194 height 29
click at [889, 428] on div "1 2 powered by powered by $$ x $$ y $$ a 2 $$ a b $$ 7 $$ 8 $$ 9 $$ ÷ functions…" at bounding box center [1023, 357] width 504 height 473
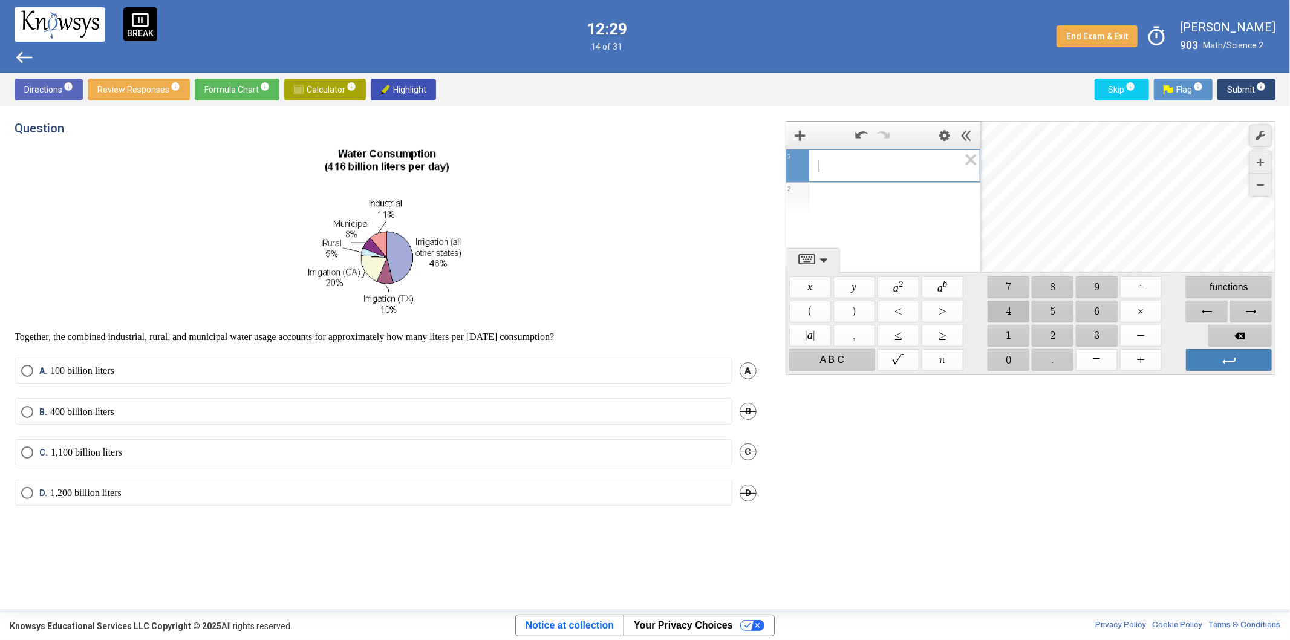
click at [1006, 307] on span "$$ 4" at bounding box center [1008, 311] width 42 height 22
click at [1010, 331] on span "$$ 1" at bounding box center [1008, 336] width 42 height 22
click at [1101, 307] on span "$$ 6" at bounding box center [1097, 311] width 42 height 22
click at [1140, 313] on span "$$ ×" at bounding box center [1141, 311] width 42 height 22
click at [947, 463] on div "4 1 6 · ​ 1 2 powered by powered by $$ x $$ y $$ a 2 $$ a b $$ 7 $$ 8 $$ 9 $$ ÷…" at bounding box center [1023, 357] width 504 height 473
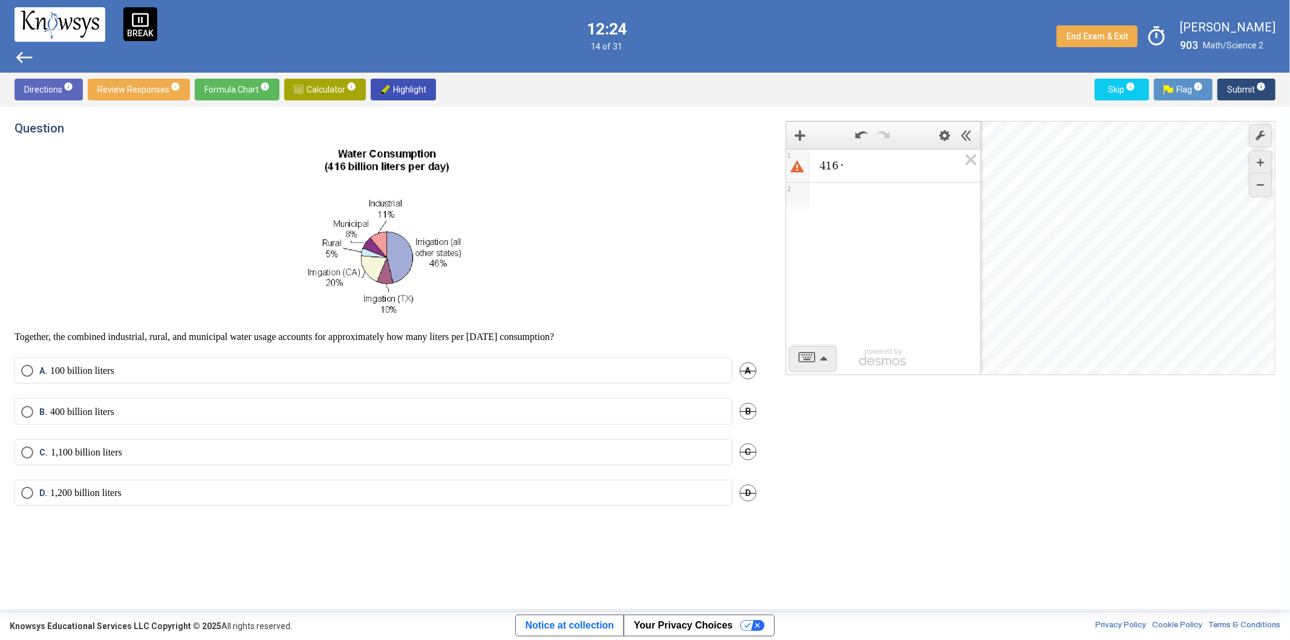
click at [869, 160] on span "4 1 6 ·" at bounding box center [888, 165] width 141 height 15
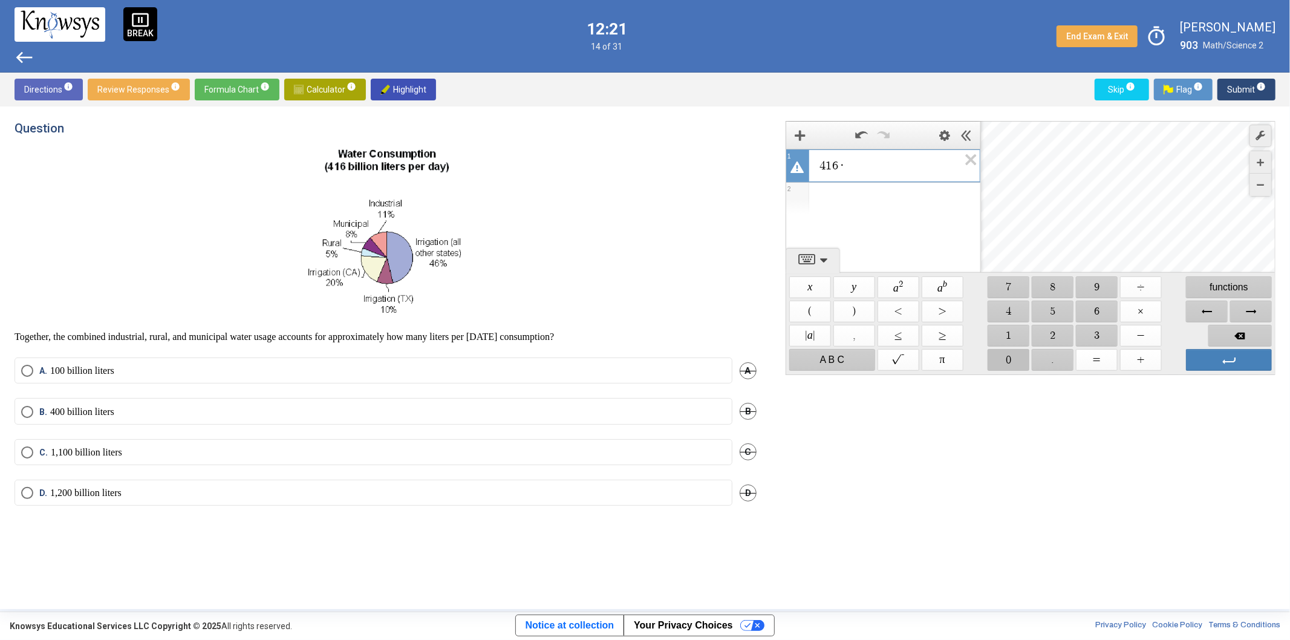
click at [1006, 360] on span "$$ 0" at bounding box center [1008, 360] width 42 height 22
click at [1045, 354] on span "$$ ." at bounding box center [1052, 360] width 42 height 22
click at [1049, 337] on span "$$ 2" at bounding box center [1052, 336] width 42 height 22
click at [1011, 310] on span "$$ 4" at bounding box center [1008, 311] width 42 height 22
click at [145, 371] on label "A. 100 billion liters" at bounding box center [373, 371] width 704 height 12
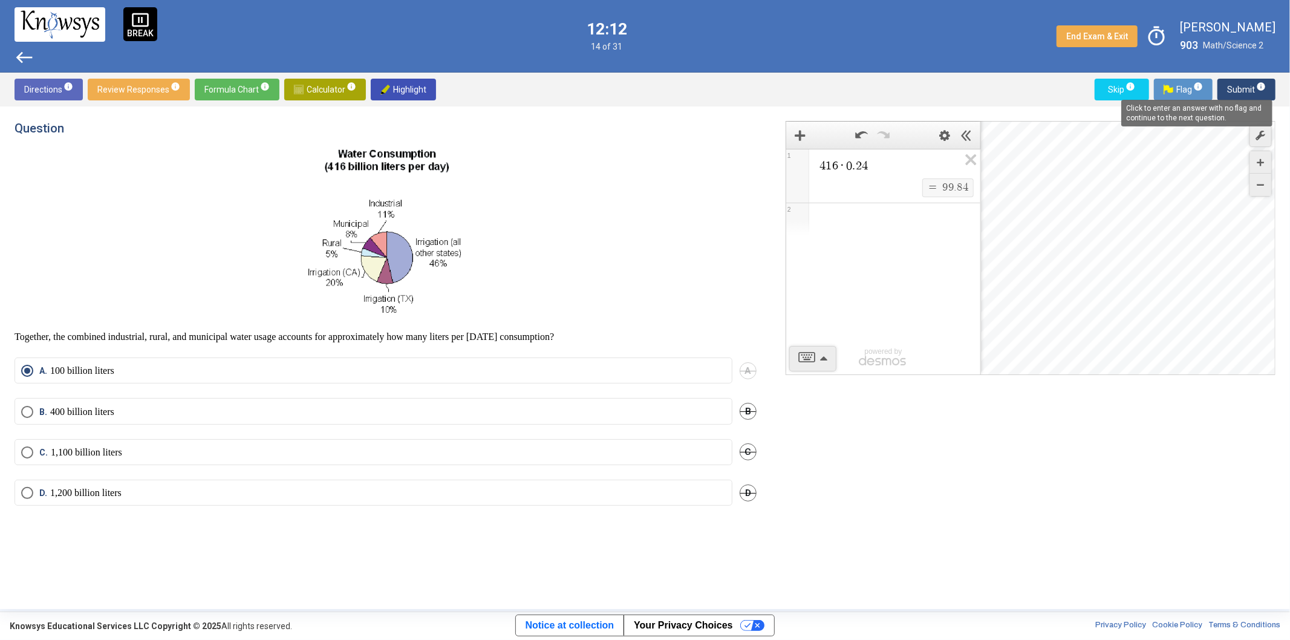
click at [1264, 92] on mat-tooltip-component "Click to enter an answer with no flag and continue to the next question." at bounding box center [1196, 113] width 168 height 44
click at [1254, 86] on sup "info" at bounding box center [1259, 87] width 11 height 10
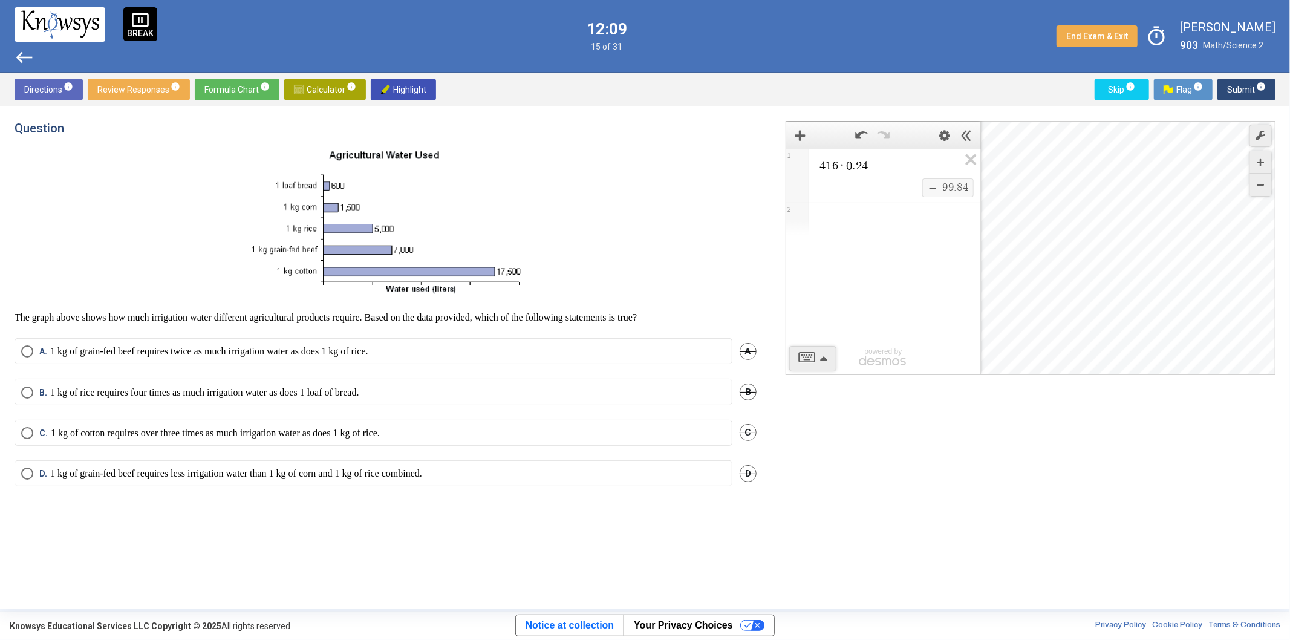
click at [333, 85] on span "Calculator info" at bounding box center [325, 90] width 62 height 22
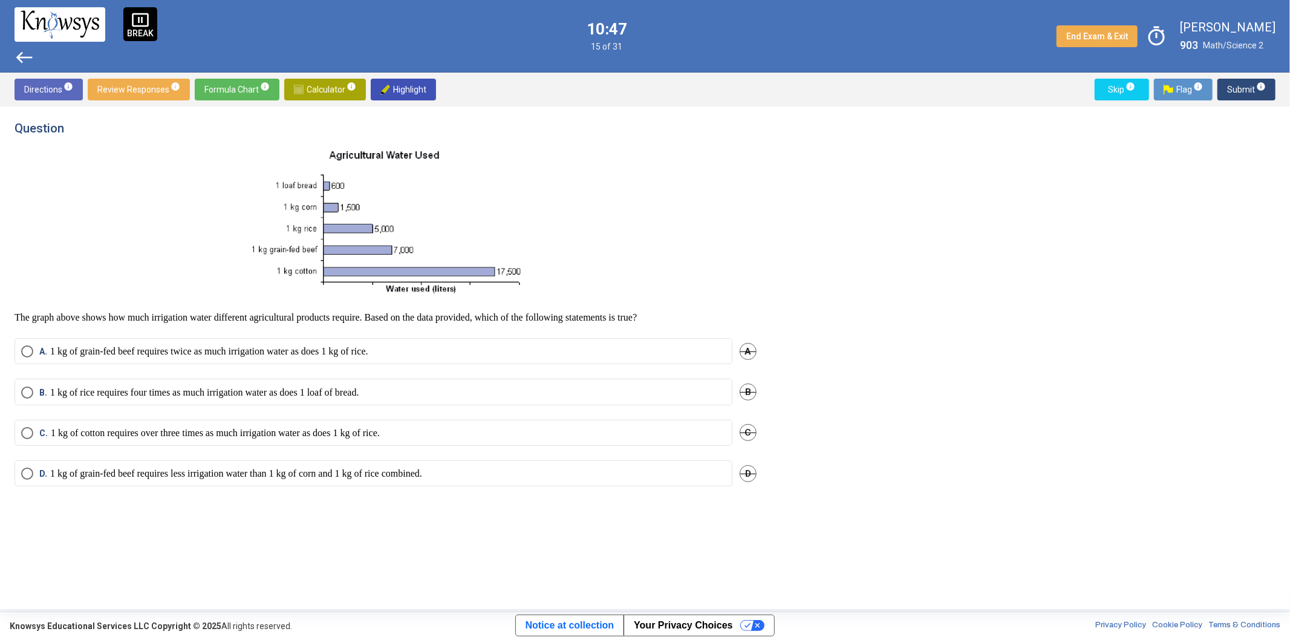
click at [28, 470] on span "Select an option" at bounding box center [27, 473] width 12 height 12
click at [200, 433] on p "1 kg of cotton requires over three times as much irrigation water as does 1 kg …" at bounding box center [215, 433] width 329 height 12
click at [1230, 91] on span "Submit info" at bounding box center [1246, 90] width 39 height 22
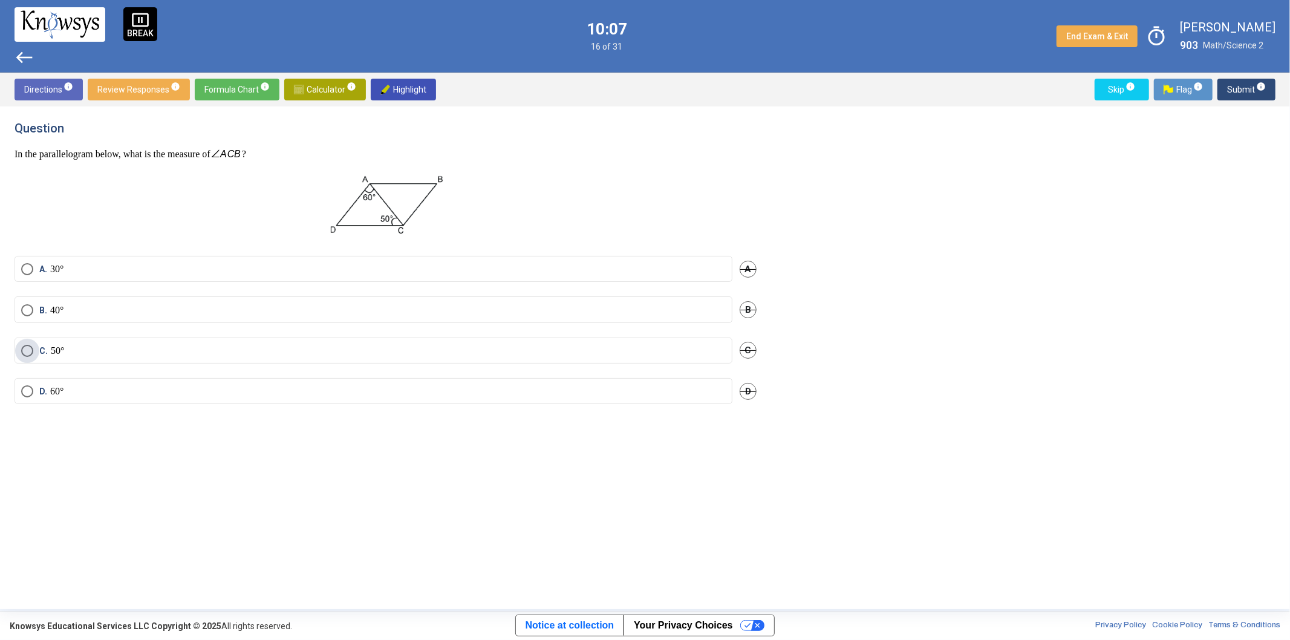
click at [27, 351] on span "Select an option" at bounding box center [27, 351] width 0 height 0
click at [23, 388] on span "Select an option" at bounding box center [27, 391] width 12 height 12
click at [1243, 91] on span "Submit info" at bounding box center [1246, 90] width 39 height 22
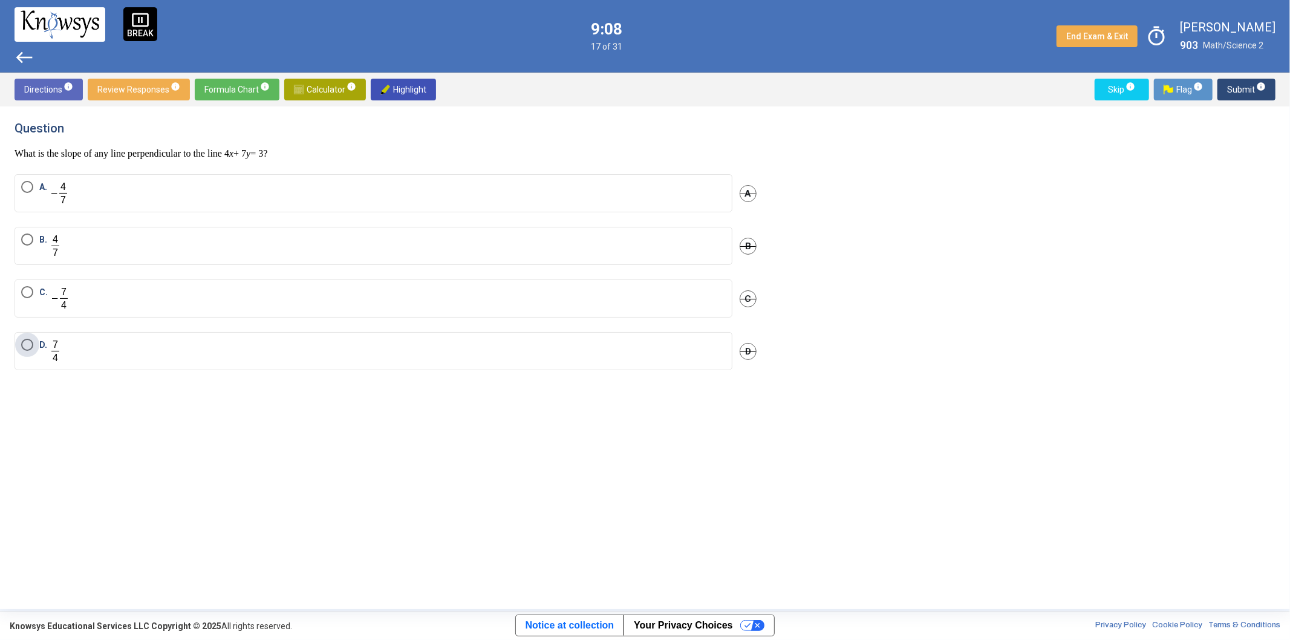
click at [91, 348] on label "D." at bounding box center [373, 351] width 704 height 25
click at [1260, 91] on mat-tooltip-component "Click to enter an answer with no flag and continue to the next question." at bounding box center [1196, 113] width 168 height 44
click at [1256, 82] on span "info" at bounding box center [1261, 87] width 10 height 10
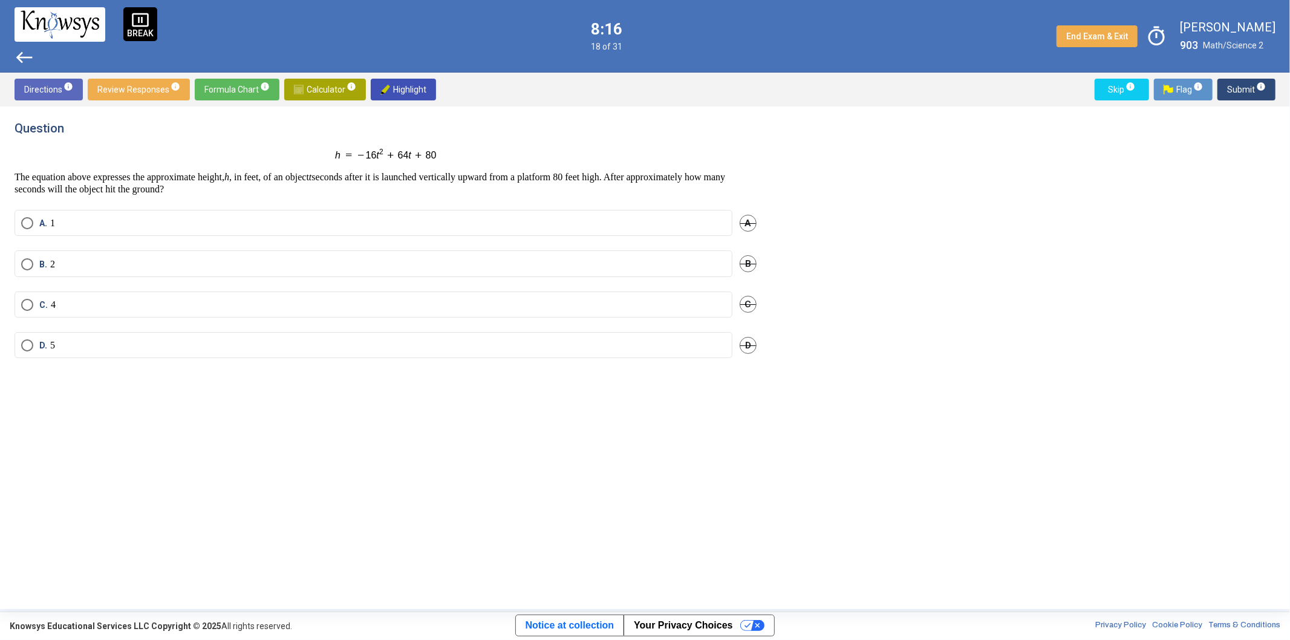
click at [296, 79] on span "Calculator info" at bounding box center [325, 90] width 62 height 22
click at [821, 162] on span "Math Input:" at bounding box center [888, 165] width 141 height 15
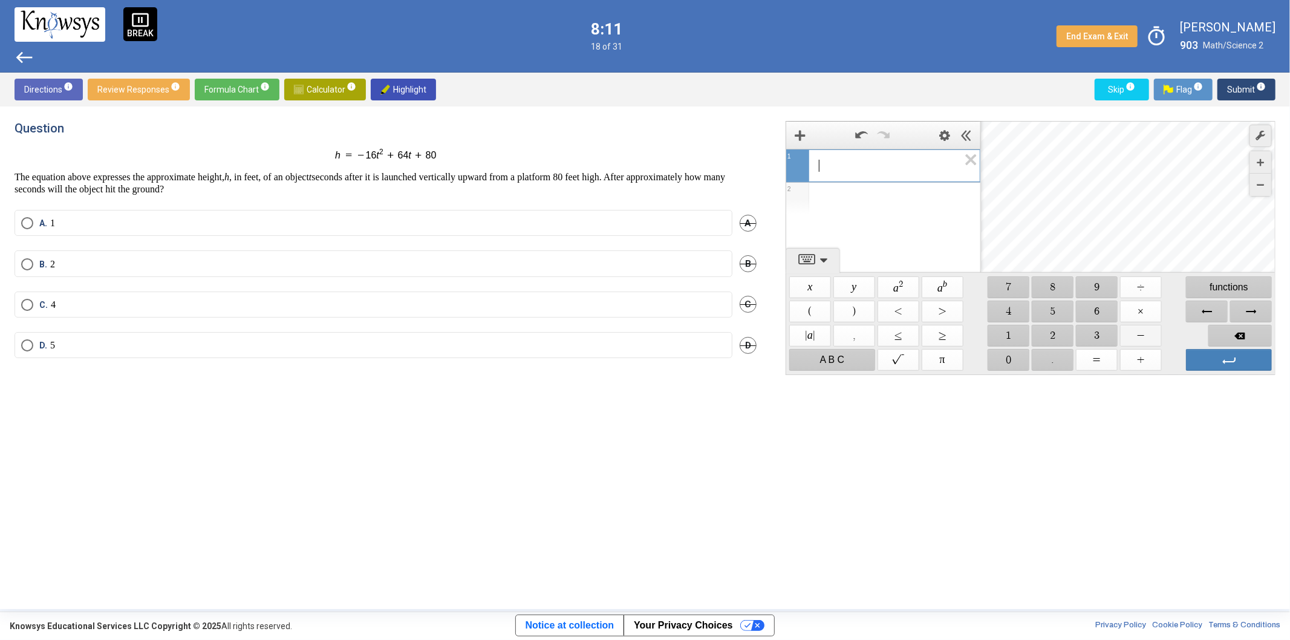
click at [1139, 333] on span "$$ −" at bounding box center [1141, 336] width 42 height 22
click at [1011, 335] on span "$$ 1" at bounding box center [1008, 336] width 42 height 22
click at [1098, 308] on span "$$ 6" at bounding box center [1097, 311] width 42 height 22
click at [1137, 315] on span "$$ ×" at bounding box center [1141, 311] width 42 height 22
click at [1059, 337] on span "$$ 2" at bounding box center [1052, 336] width 42 height 22
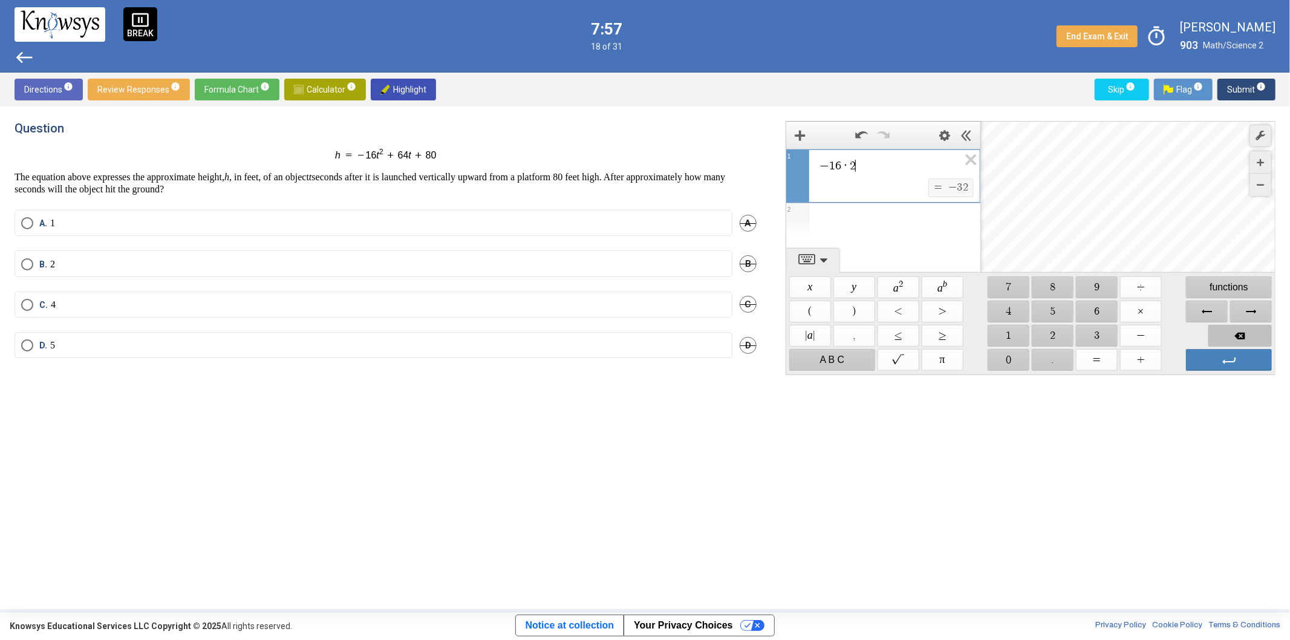
click at [1225, 334] on span "Backspace" at bounding box center [1239, 336] width 63 height 22
click at [1018, 306] on span "$$ 4" at bounding box center [1008, 311] width 42 height 22
click at [1149, 357] on span "$$ +" at bounding box center [1141, 360] width 42 height 22
click at [1086, 313] on span "$$ 6" at bounding box center [1097, 311] width 42 height 22
click at [1008, 315] on span "$$ 4" at bounding box center [1008, 311] width 42 height 22
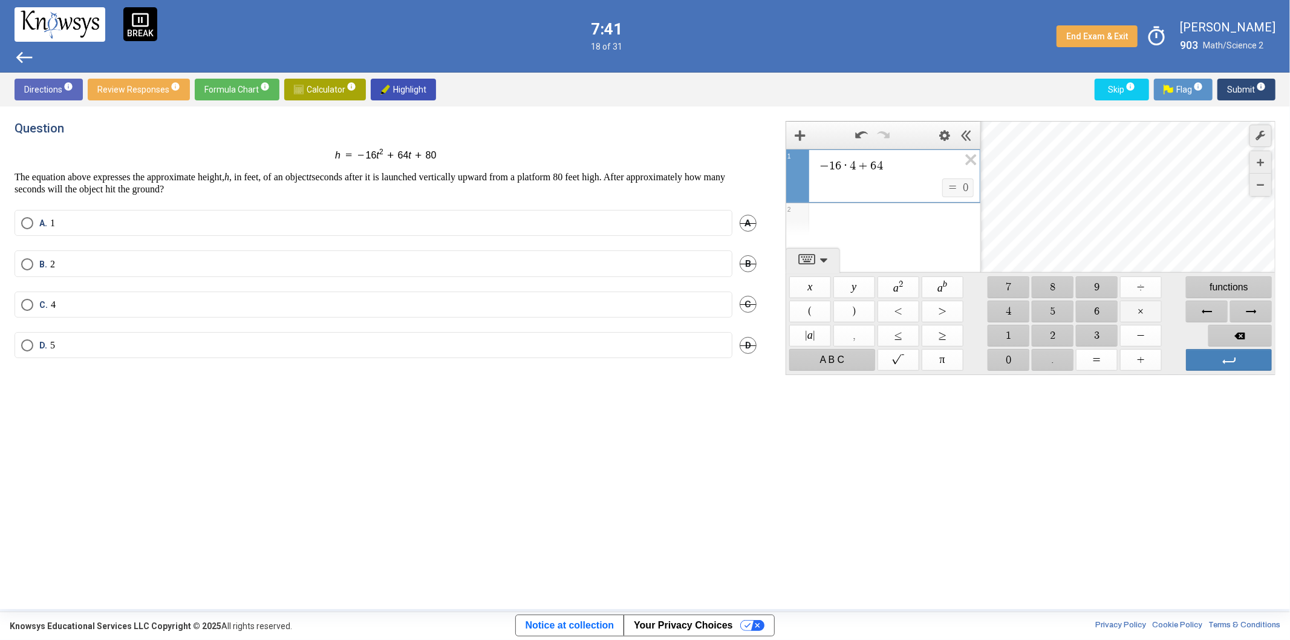
click at [1141, 310] on span "$$ ×" at bounding box center [1141, 311] width 42 height 22
click at [1052, 329] on span "$$ 2" at bounding box center [1052, 336] width 42 height 22
click at [1144, 359] on span "$$ +" at bounding box center [1141, 360] width 42 height 22
click at [1065, 284] on span "$$ 8" at bounding box center [1052, 287] width 42 height 22
click at [1011, 355] on span "$$ 0" at bounding box center [1008, 360] width 42 height 22
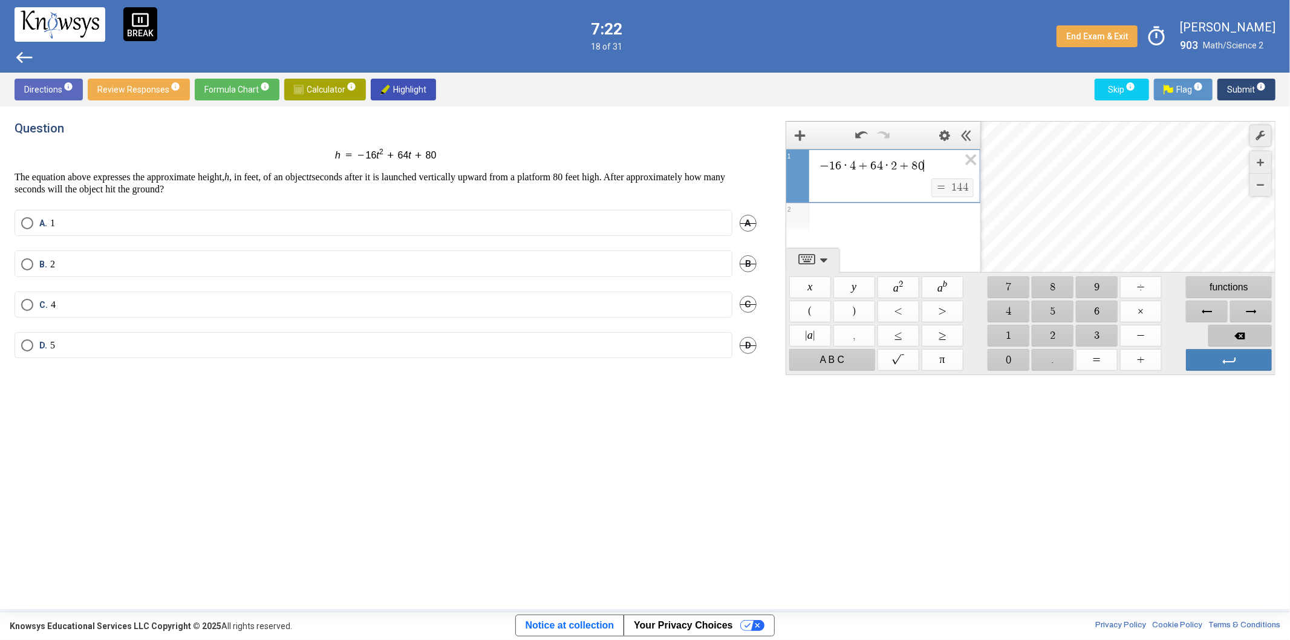
click at [1225, 333] on span "Backspace" at bounding box center [1239, 336] width 63 height 22
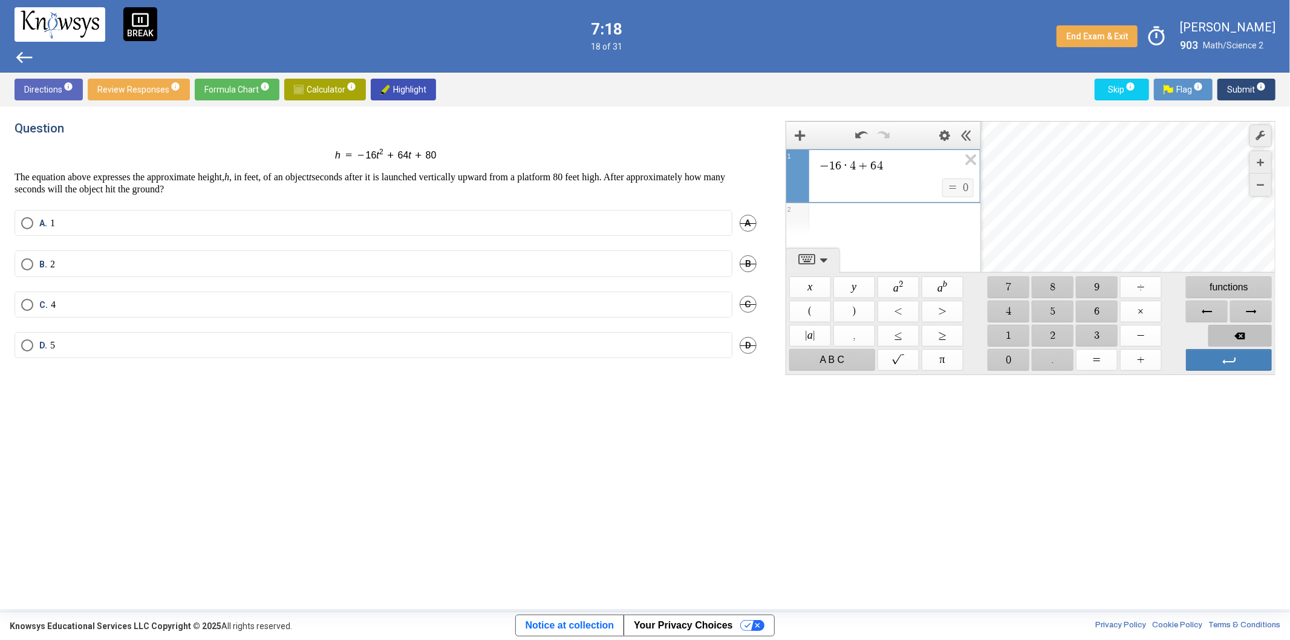
click at [1228, 330] on span "Backspace" at bounding box center [1239, 336] width 63 height 22
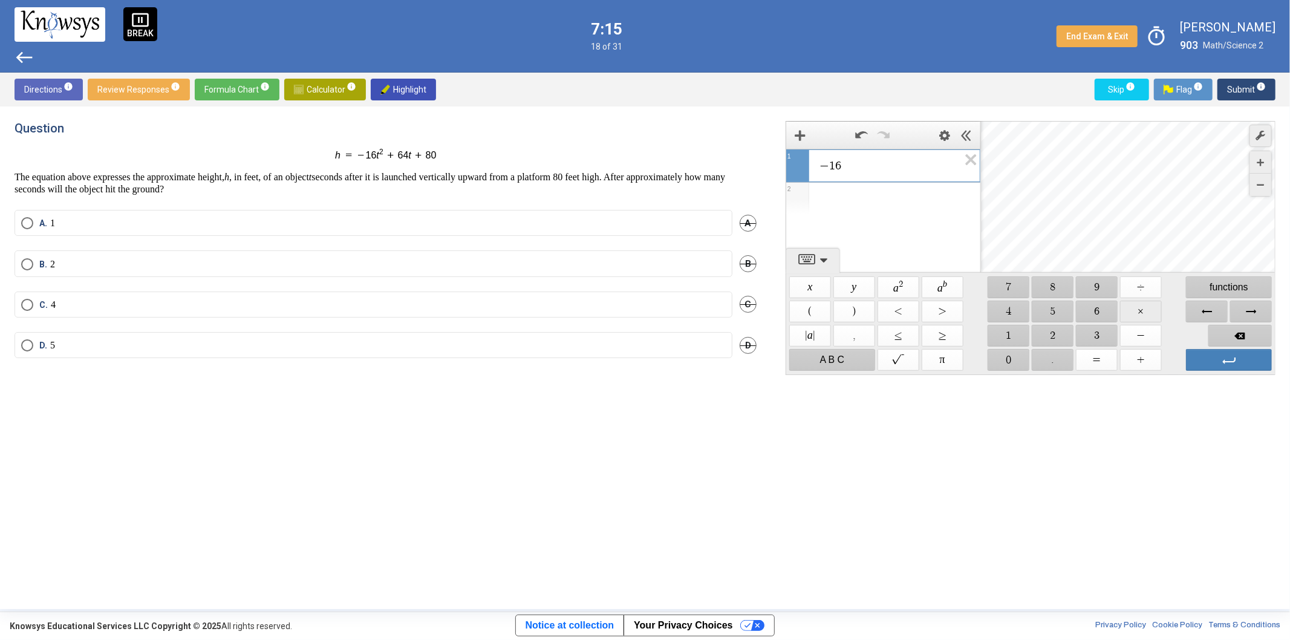
click at [1134, 316] on span "$$ ×" at bounding box center [1141, 311] width 42 height 22
click at [1060, 329] on span "$$ 2" at bounding box center [1052, 336] width 42 height 22
click at [1055, 310] on span "$$ 5" at bounding box center [1052, 311] width 42 height 22
click at [1097, 355] on span "$$ =" at bounding box center [1097, 360] width 42 height 22
click at [1234, 329] on span "Backspace" at bounding box center [1239, 336] width 63 height 22
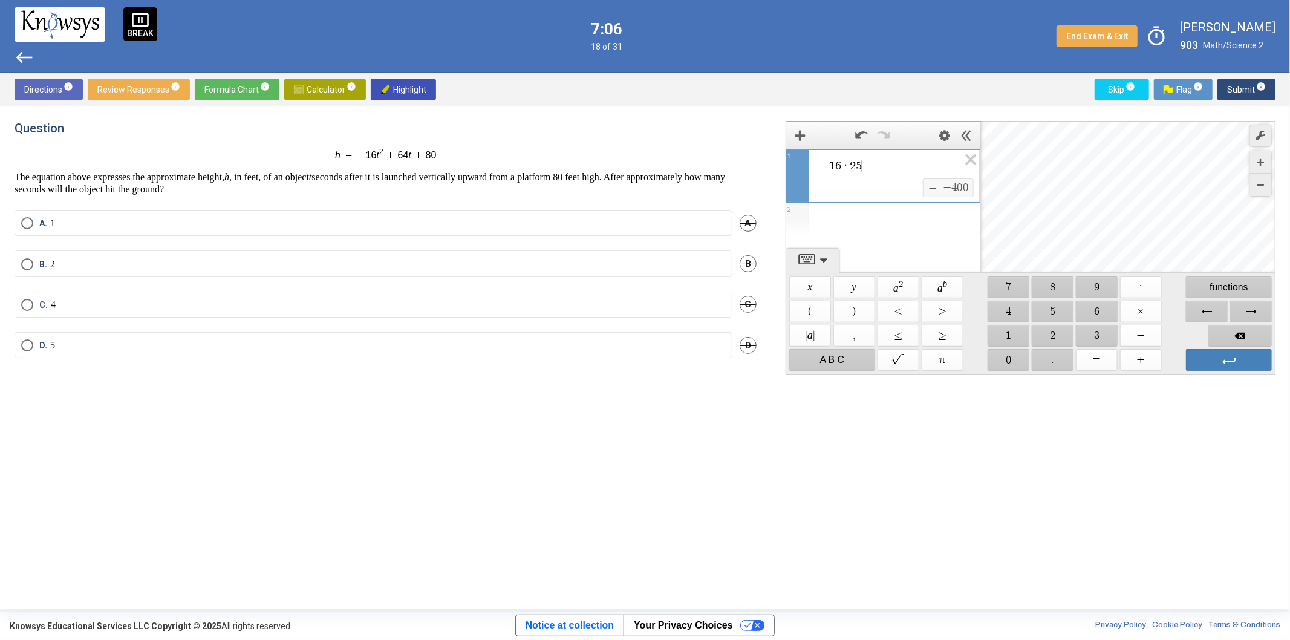
click at [1231, 323] on div "Keypad" at bounding box center [1240, 335] width 66 height 24
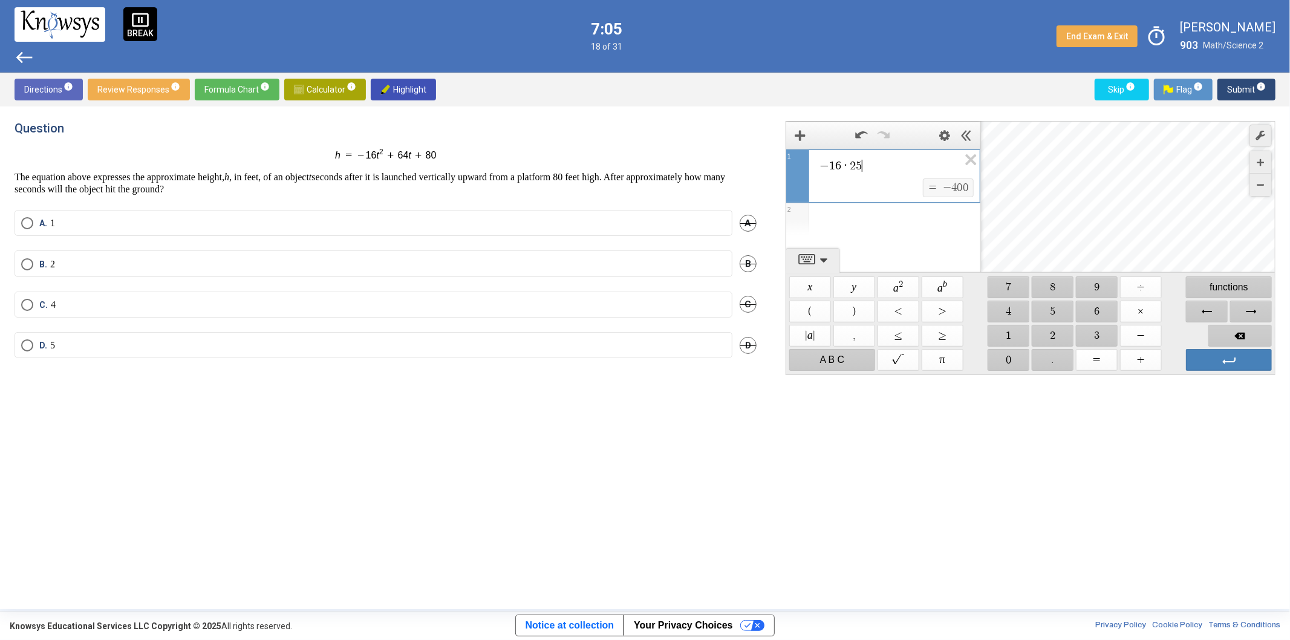
click at [1231, 323] on div "Keypad" at bounding box center [1240, 335] width 66 height 24
click at [1140, 360] on span "$$ +" at bounding box center [1141, 360] width 42 height 22
click at [1101, 311] on span "$$ 6" at bounding box center [1097, 311] width 42 height 22
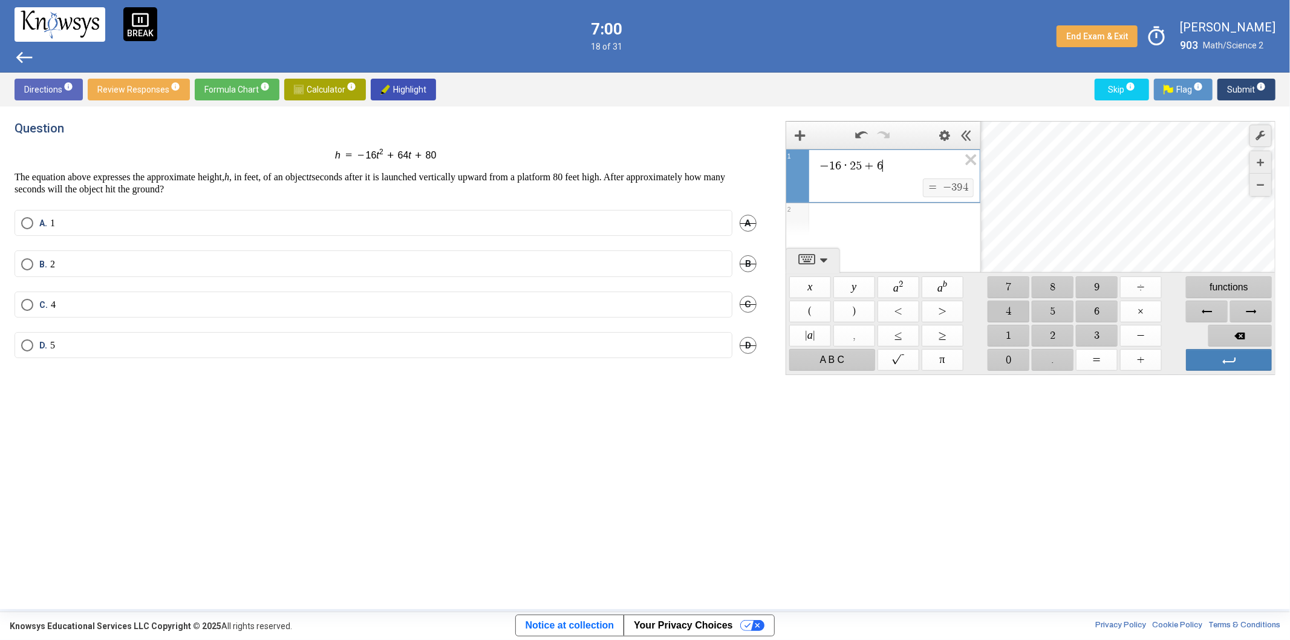
click at [1014, 313] on span "$$ 4" at bounding box center [1008, 311] width 42 height 22
click at [1140, 307] on span "$$ ×" at bounding box center [1141, 311] width 42 height 22
click at [1057, 306] on span "$$ 5" at bounding box center [1052, 311] width 42 height 22
click at [1137, 361] on span "$$ +" at bounding box center [1141, 360] width 42 height 22
click at [1056, 287] on span "$$ 8" at bounding box center [1052, 287] width 42 height 22
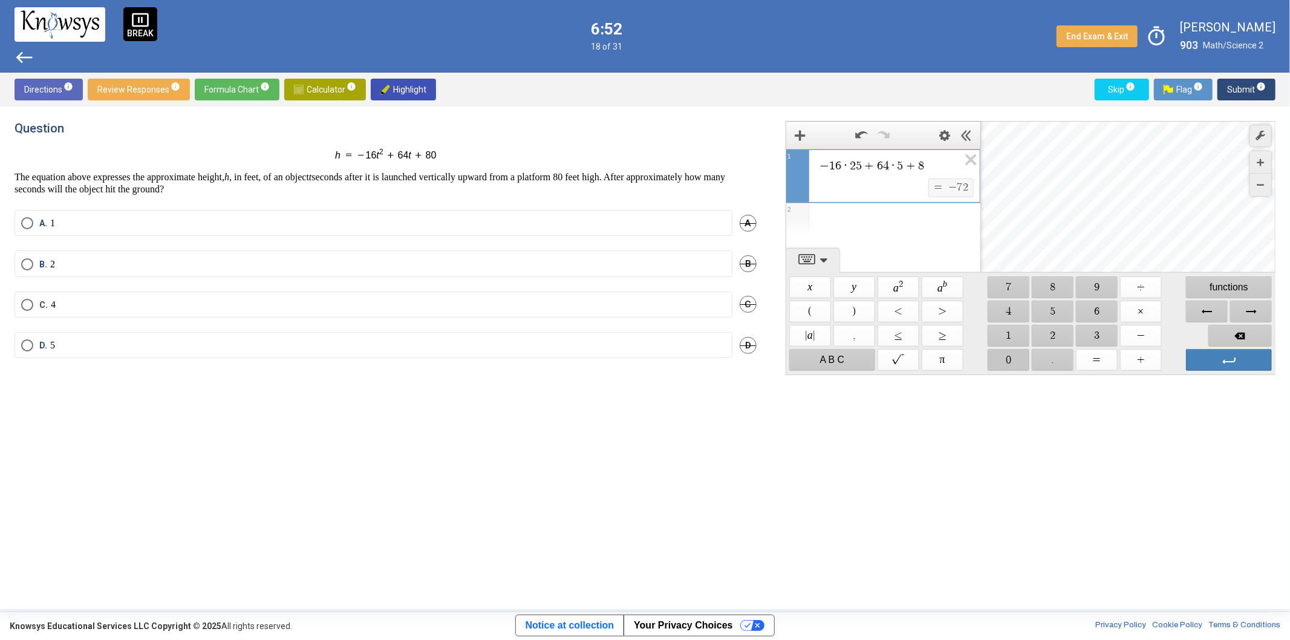
click at [1010, 354] on span "$$ 0" at bounding box center [1008, 360] width 42 height 22
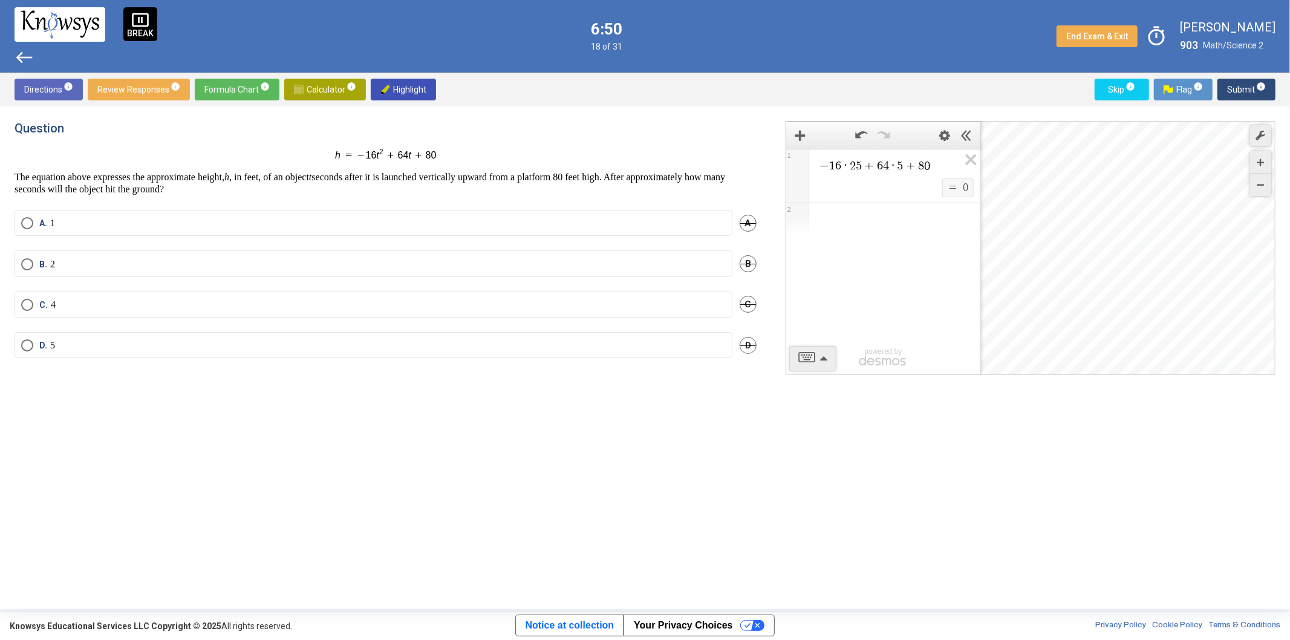
click at [42, 336] on mat-radio-button "D. 5" at bounding box center [374, 345] width 718 height 26
click at [27, 342] on span "Select an option" at bounding box center [27, 345] width 12 height 12
click at [1248, 92] on span "Submit info" at bounding box center [1246, 90] width 39 height 22
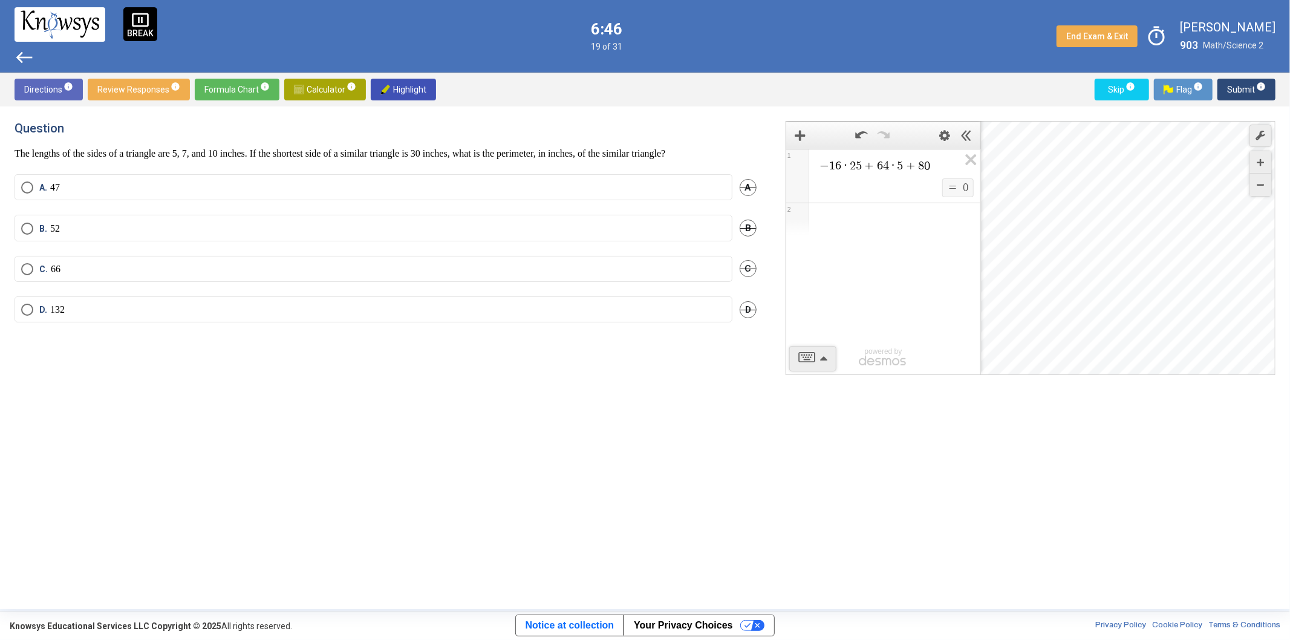
click at [317, 88] on span "Calculator info" at bounding box center [325, 90] width 62 height 22
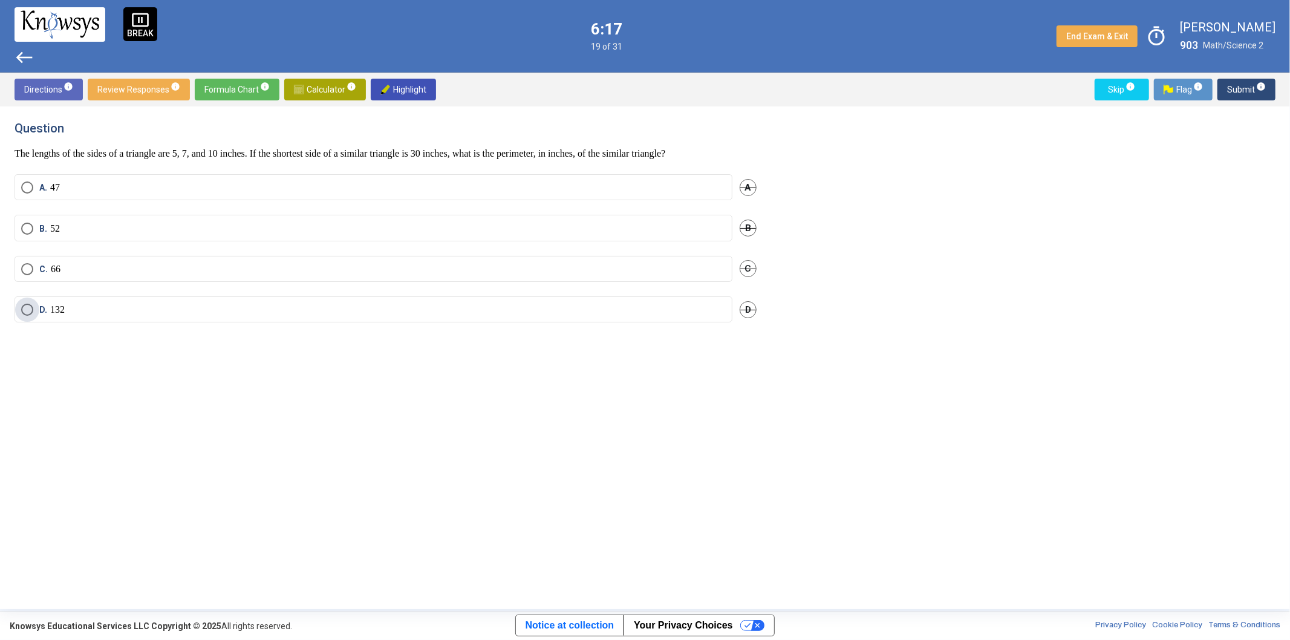
click at [27, 310] on span "Select an option" at bounding box center [27, 309] width 12 height 12
click at [1247, 94] on span "Submit info" at bounding box center [1246, 90] width 39 height 22
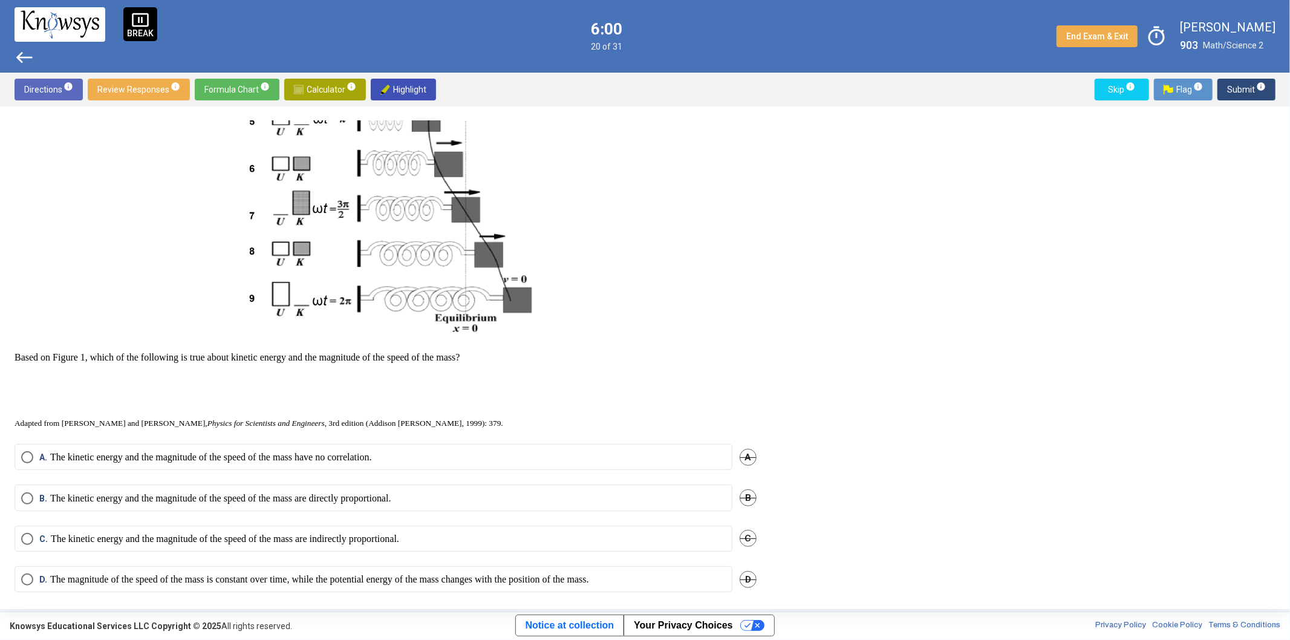
scroll to position [404, 0]
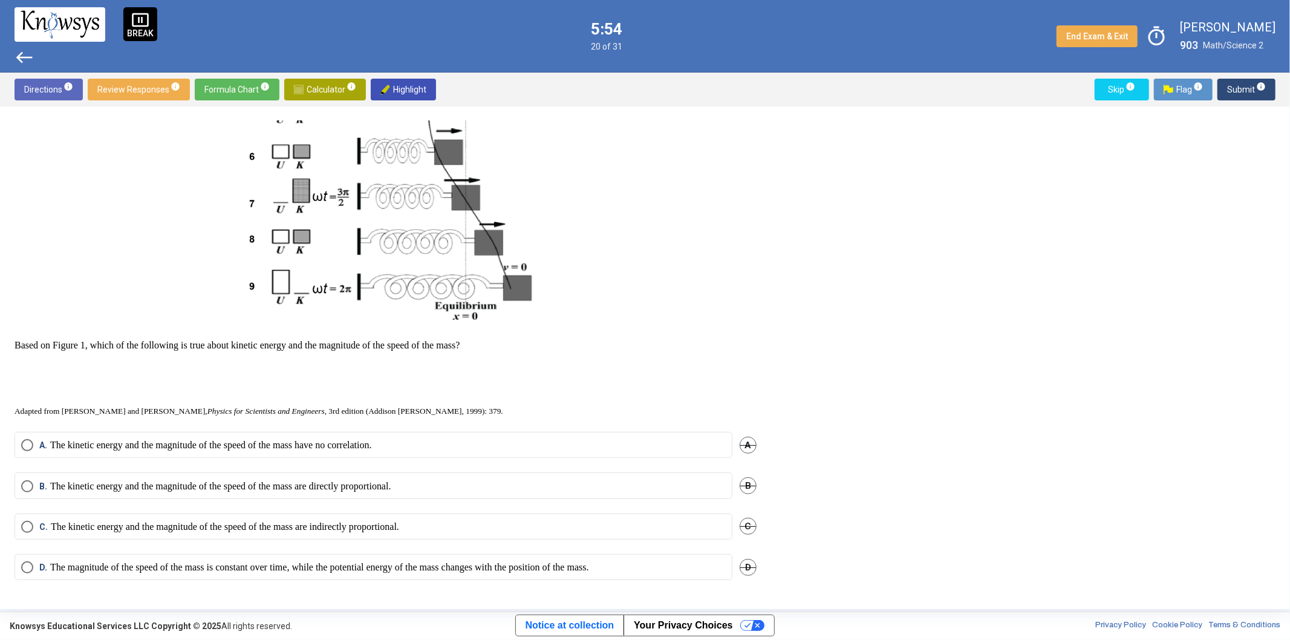
click at [303, 488] on p "The kinetic energy and the magnitude of the speed of the mass are directly prop…" at bounding box center [220, 486] width 341 height 12
click at [334, 525] on p "The kinetic energy and the magnitude of the speed of the mass are indirectly pr…" at bounding box center [225, 527] width 348 height 12
click at [1253, 85] on span "Submit info" at bounding box center [1246, 90] width 39 height 22
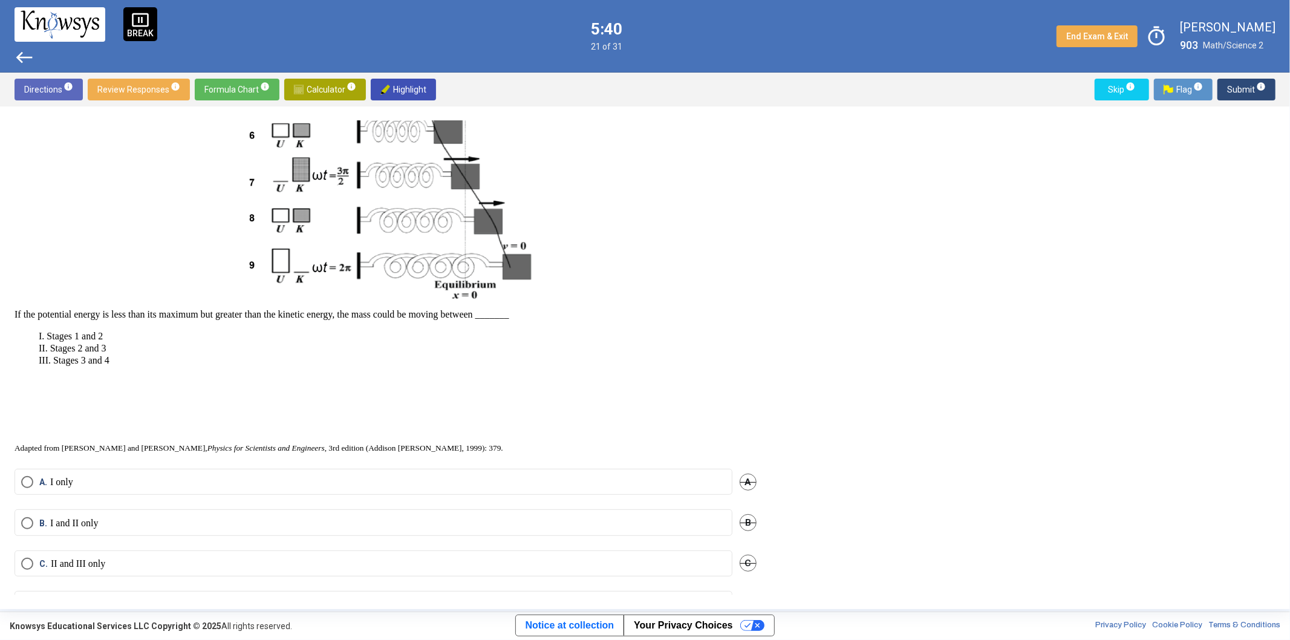
click at [121, 488] on label "A. I only" at bounding box center [373, 482] width 704 height 12
click at [1267, 86] on button "Submit info" at bounding box center [1246, 90] width 58 height 22
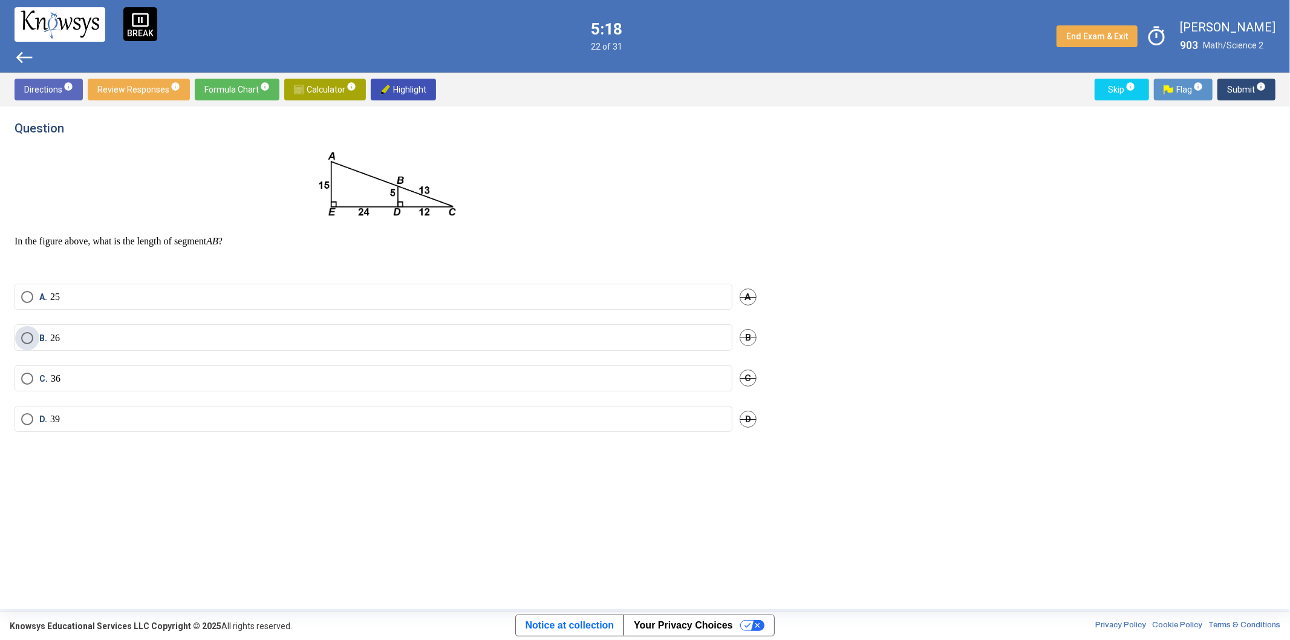
click at [24, 339] on span "Select an option" at bounding box center [27, 338] width 12 height 12
click at [1234, 83] on span "Submit info" at bounding box center [1246, 90] width 39 height 22
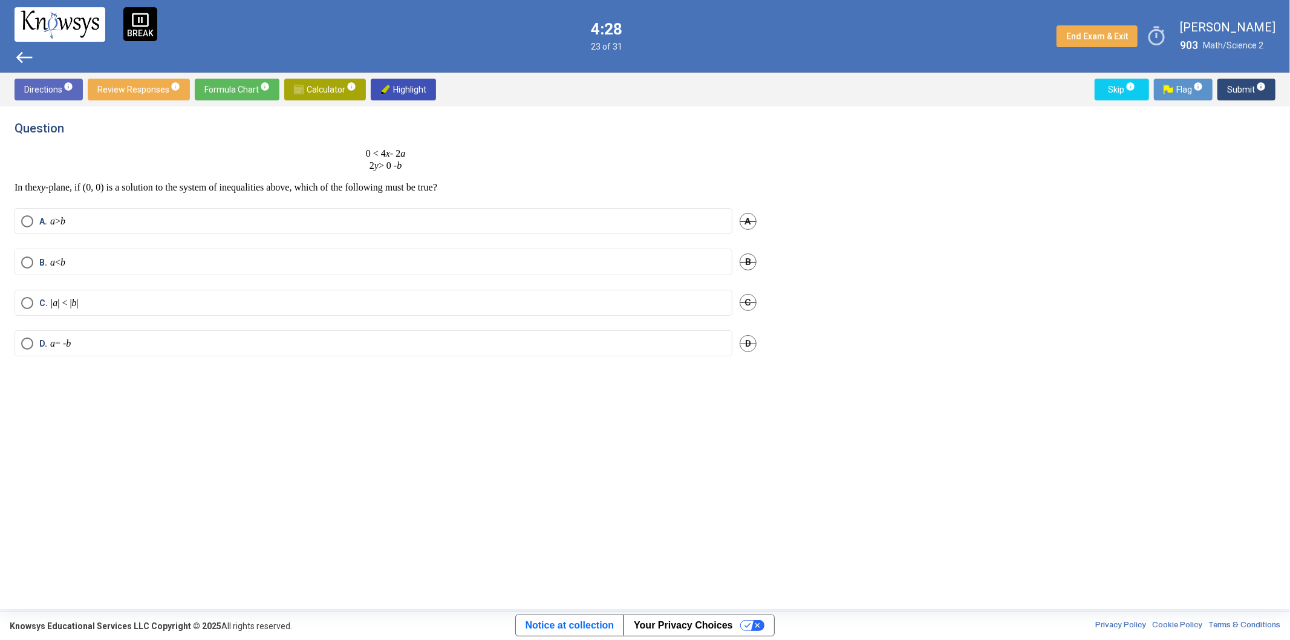
click at [99, 225] on label "A. a > b" at bounding box center [373, 221] width 704 height 12
click at [1241, 86] on span "Submit info" at bounding box center [1246, 90] width 39 height 22
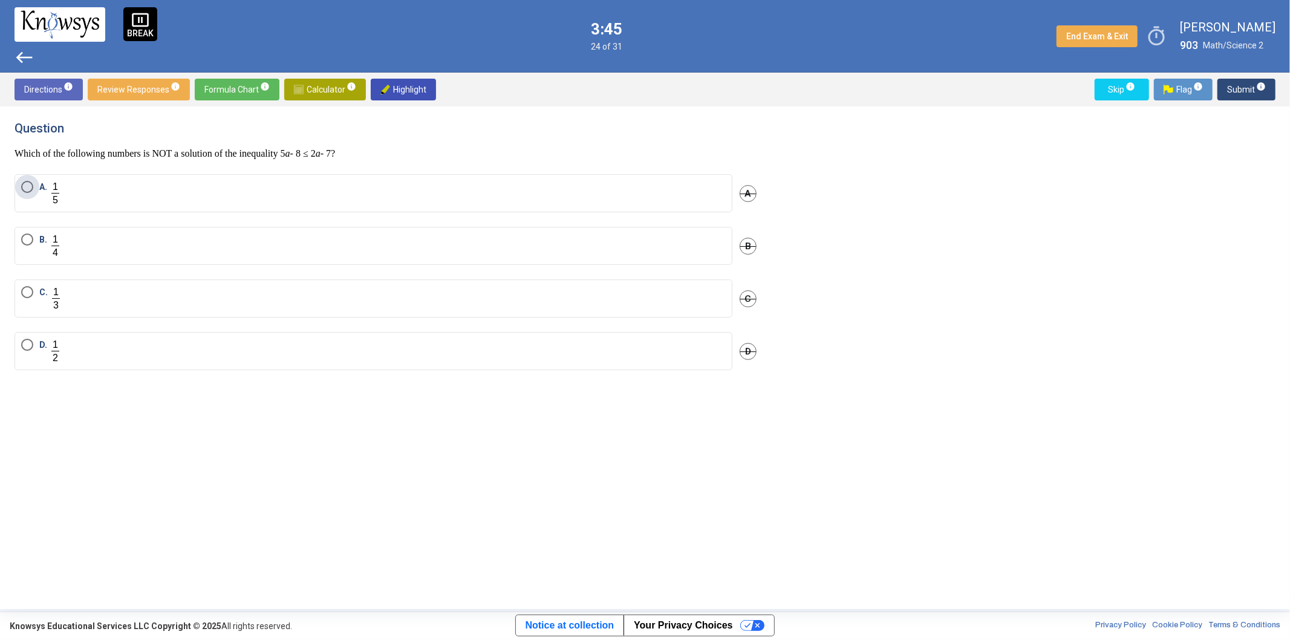
click at [31, 187] on span "Select an option" at bounding box center [27, 187] width 12 height 12
click at [109, 353] on label "D." at bounding box center [373, 351] width 704 height 25
click at [1259, 96] on span "Submit info" at bounding box center [1246, 90] width 39 height 22
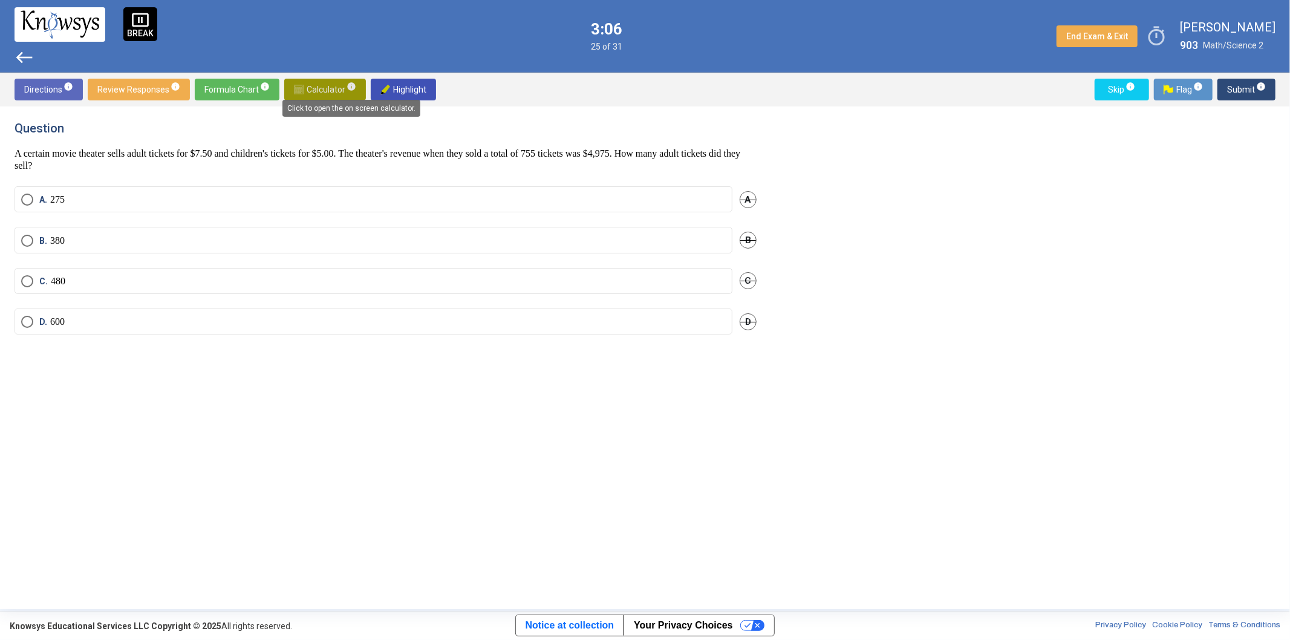
click at [351, 89] on span "info" at bounding box center [351, 87] width 10 height 10
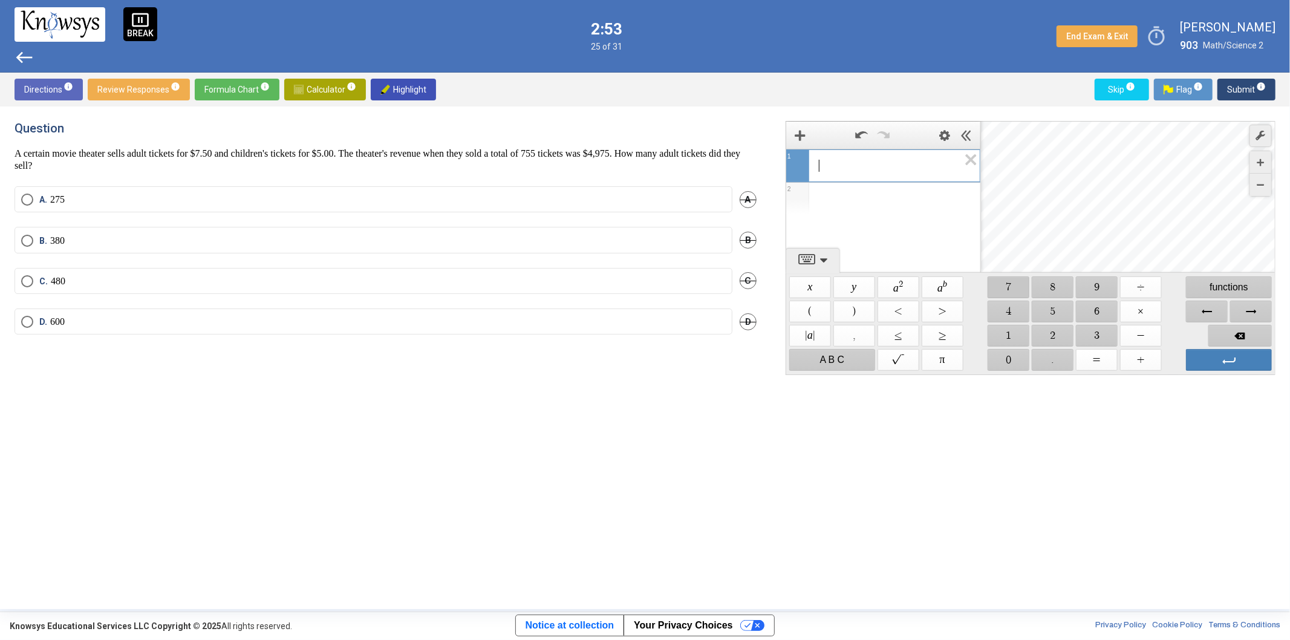
click at [1010, 284] on span "$$ 7" at bounding box center [1008, 287] width 42 height 22
click at [1140, 311] on span "$$ ×" at bounding box center [1141, 311] width 42 height 22
click at [970, 161] on icon "Expression List" at bounding box center [966, 163] width 27 height 28
click at [1138, 310] on span "$$ ×" at bounding box center [1141, 311] width 42 height 22
click at [967, 166] on icon "Expression List" at bounding box center [966, 163] width 27 height 28
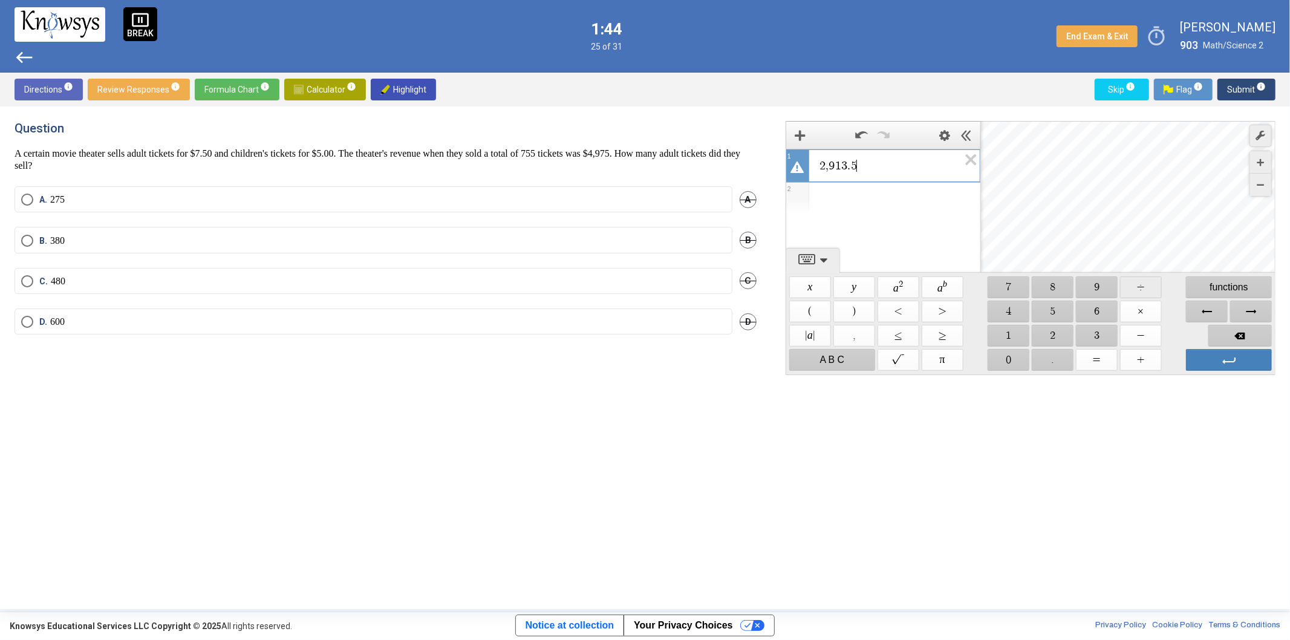
click at [1141, 289] on span "$$ ÷" at bounding box center [1141, 287] width 42 height 22
click at [91, 276] on label "C. 480" at bounding box center [373, 281] width 704 height 12
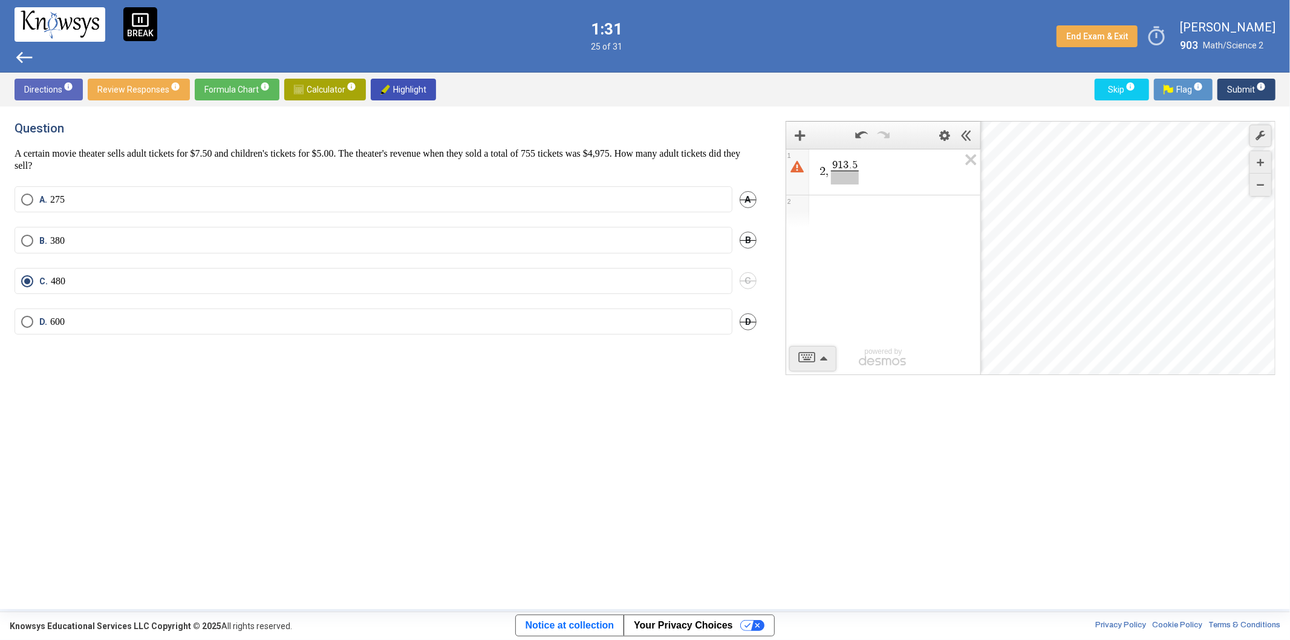
click at [1239, 76] on div "Directions info Review Responses info Formula Chart info Calculator info Highli…" at bounding box center [645, 90] width 1290 height 34
click at [1239, 77] on div "Directions info Review Responses info Formula Chart info Calculator info Highli…" at bounding box center [645, 90] width 1290 height 34
drag, startPoint x: 1239, startPoint y: 77, endPoint x: 1241, endPoint y: 89, distance: 12.2
click at [1241, 89] on div "Directions info Review Responses info Formula Chart info Calculator info Highli…" at bounding box center [645, 90] width 1290 height 34
click at [1241, 89] on span "Submit info" at bounding box center [1246, 90] width 39 height 22
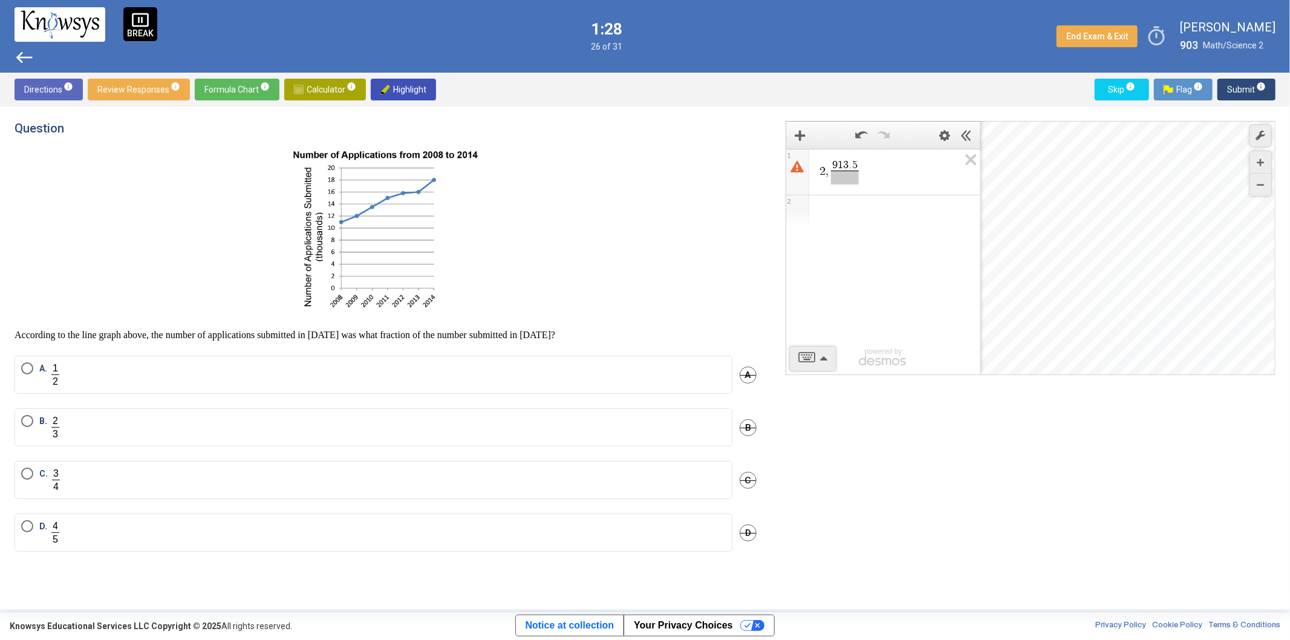
click at [342, 92] on span "Calculator info" at bounding box center [325, 90] width 62 height 22
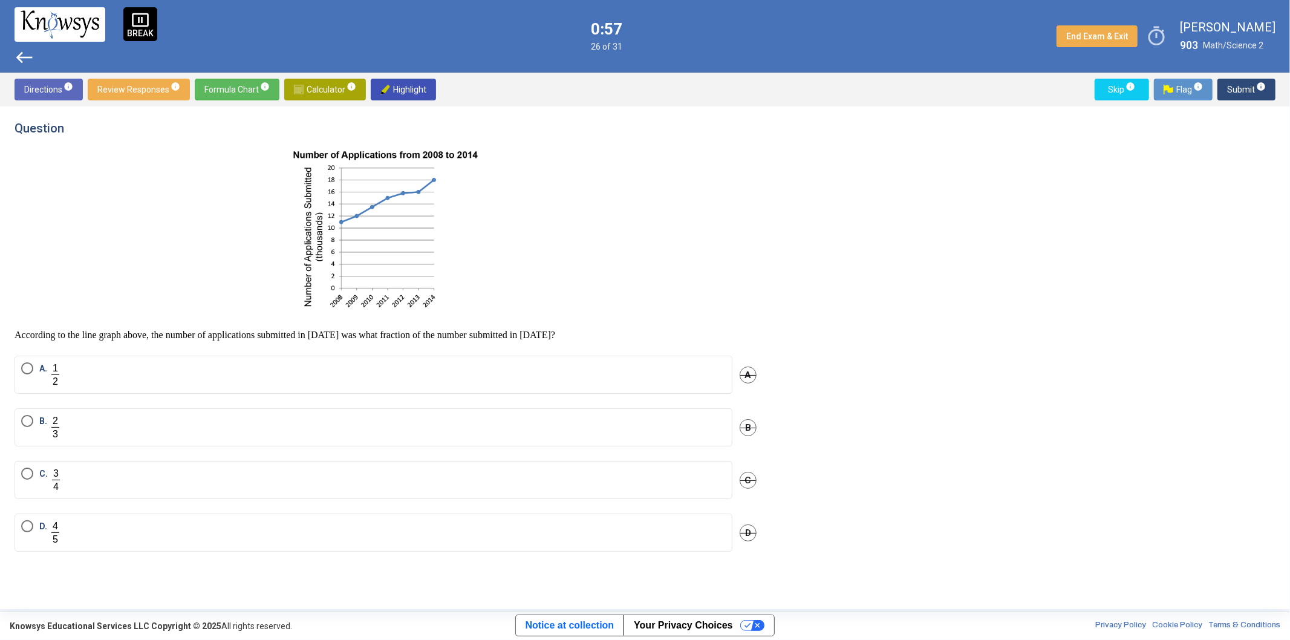
click at [99, 423] on label "B." at bounding box center [373, 427] width 704 height 25
click at [236, 372] on label "A." at bounding box center [373, 374] width 704 height 25
click at [1244, 86] on span "Submit info" at bounding box center [1246, 90] width 39 height 22
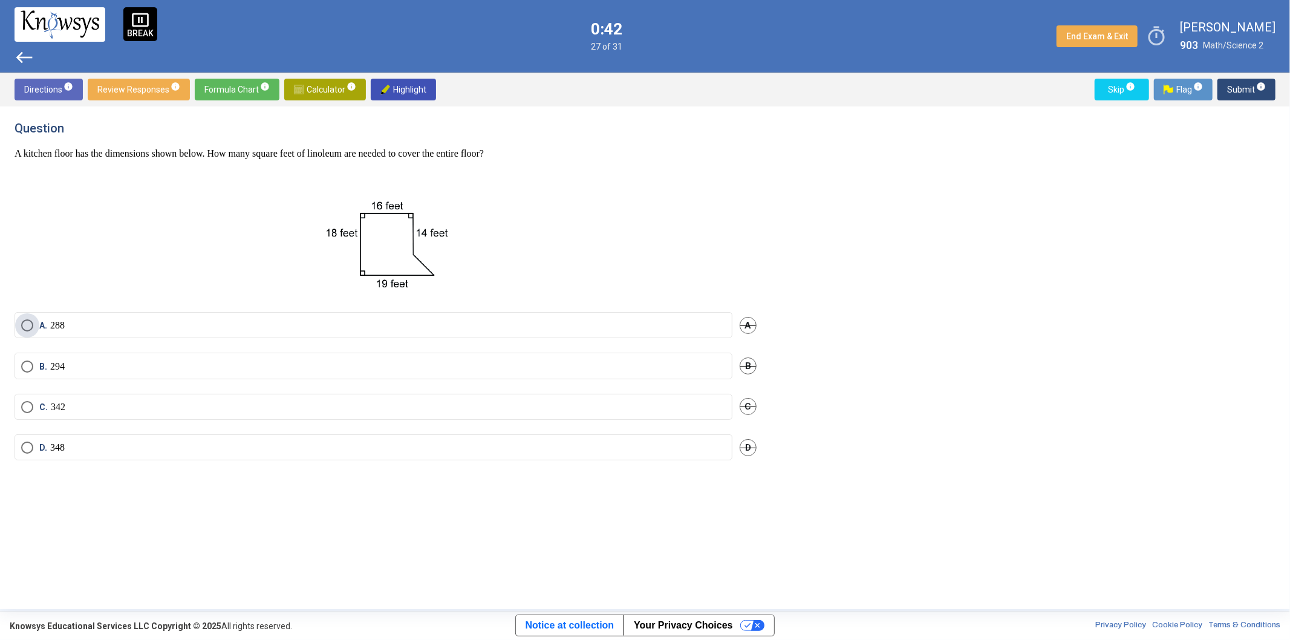
click at [65, 325] on p "288" at bounding box center [57, 325] width 15 height 12
click at [1242, 92] on span "Submit info" at bounding box center [1246, 90] width 39 height 22
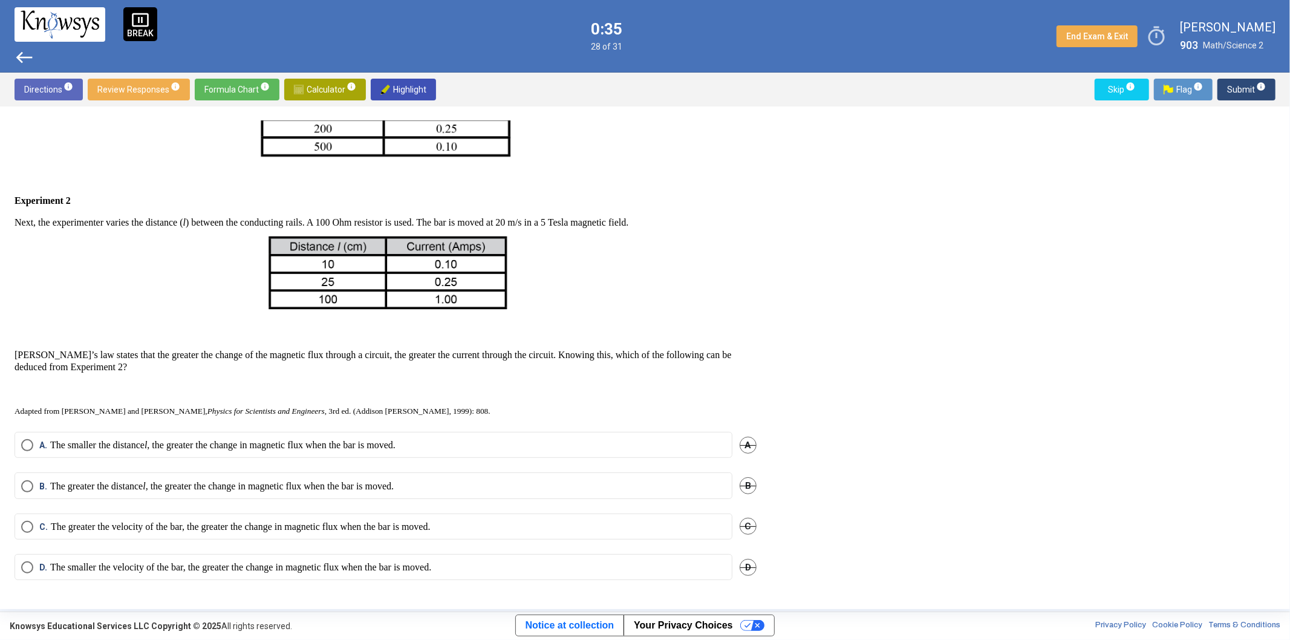
scroll to position [361, 0]
click at [178, 565] on p "The smaller the velocity of the bar, the greater the change in magnetic flux wh…" at bounding box center [240, 567] width 381 height 12
click at [1242, 97] on span "Submit info" at bounding box center [1246, 90] width 39 height 22
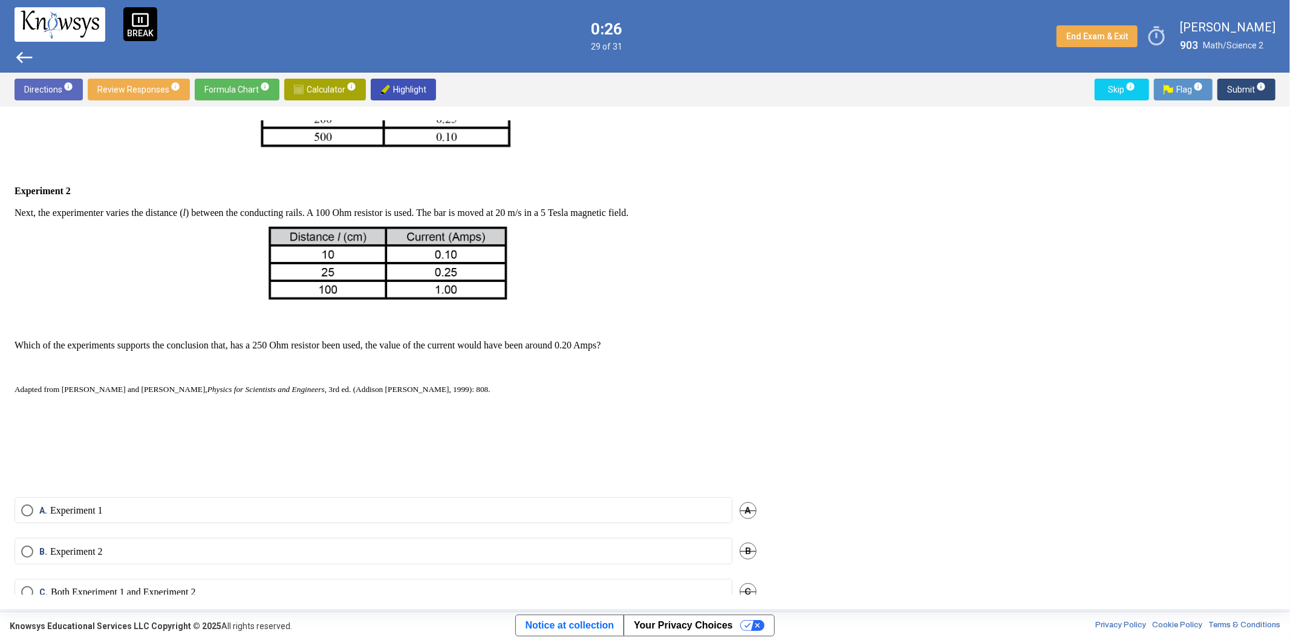
click at [166, 557] on label "B. Experiment 2" at bounding box center [373, 551] width 704 height 12
click at [1258, 85] on span "info" at bounding box center [1261, 87] width 10 height 10
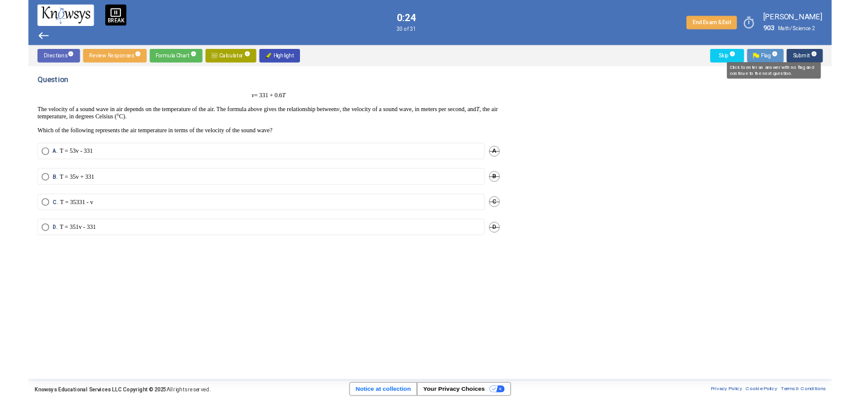
scroll to position [0, 0]
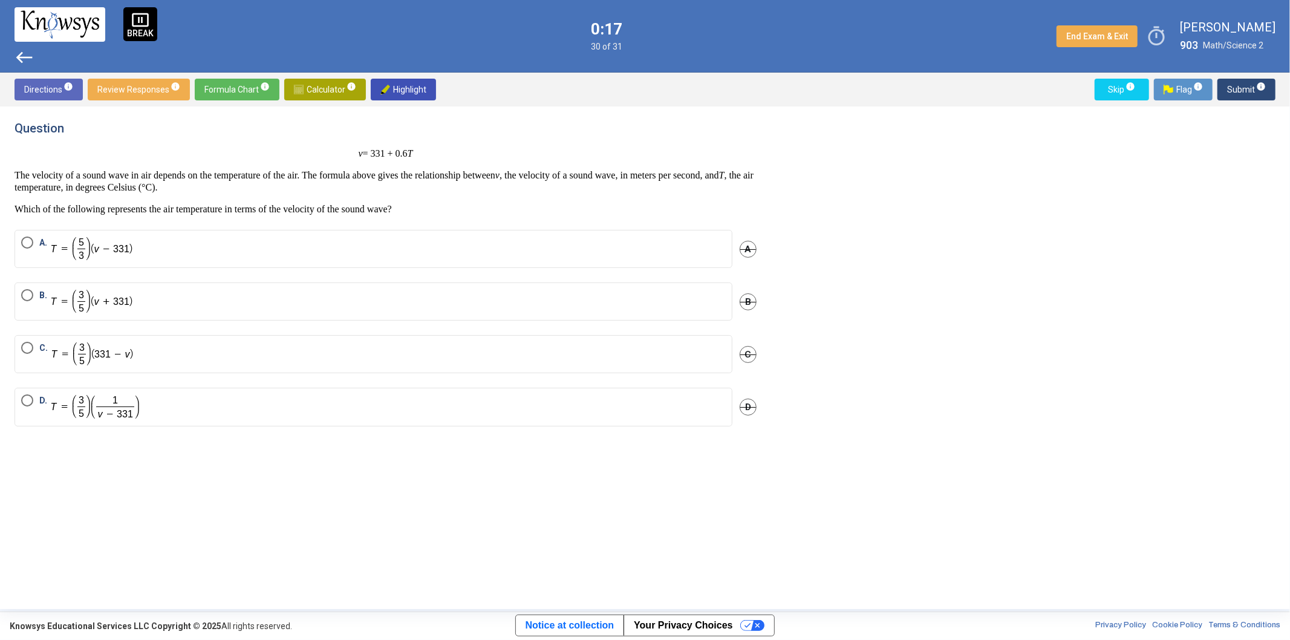
click at [184, 355] on label "C." at bounding box center [373, 354] width 704 height 25
click at [1253, 87] on span "Submit info" at bounding box center [1246, 90] width 39 height 22
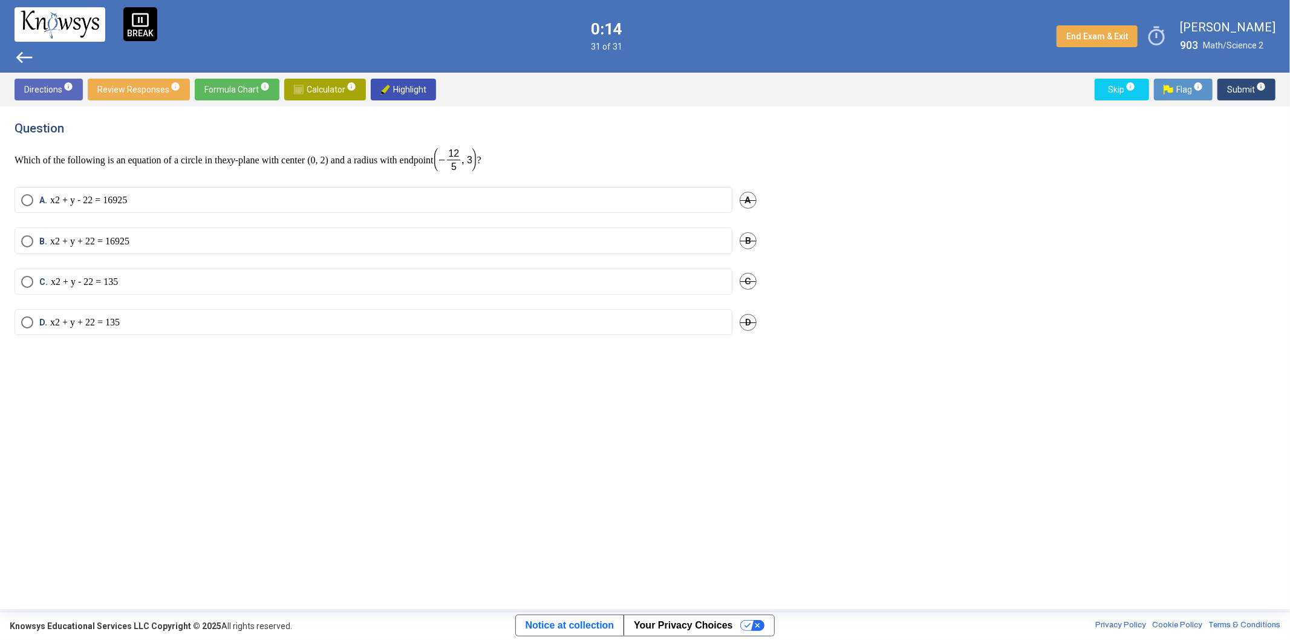
click at [955, 193] on div "Question Which of the following is an equation of a circle in the xy -plane wit…" at bounding box center [645, 357] width 1260 height 473
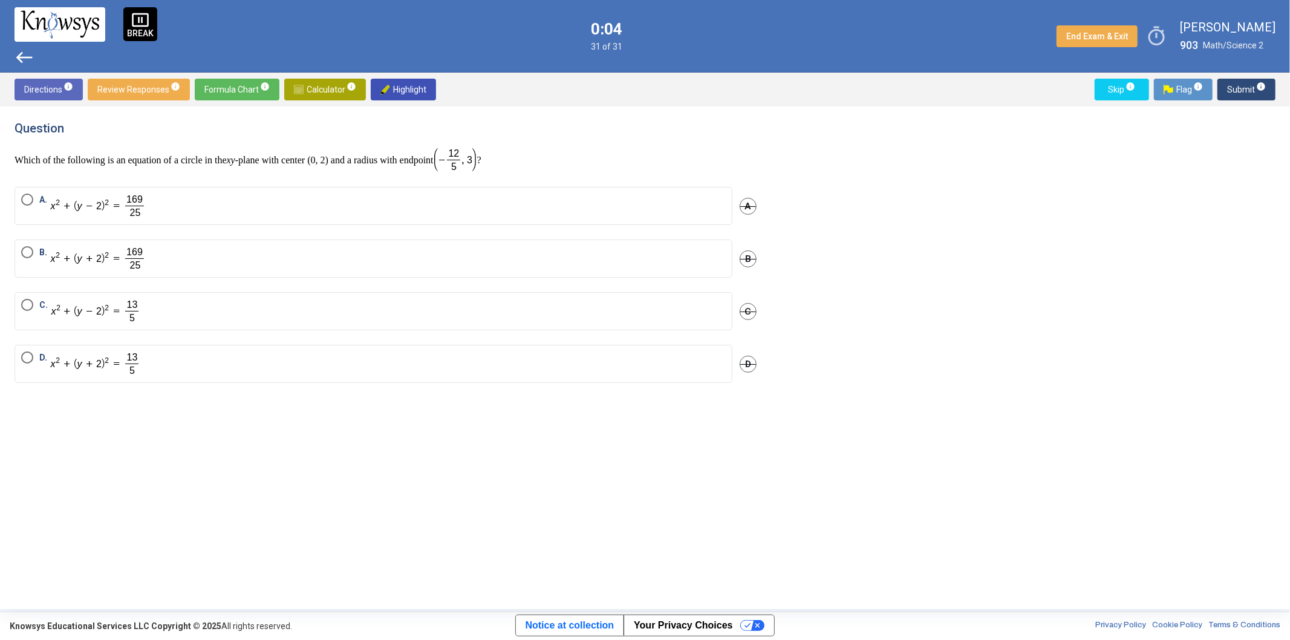
click at [186, 210] on label "A." at bounding box center [373, 205] width 704 height 25
click at [1234, 94] on span "Submit info" at bounding box center [1246, 90] width 39 height 22
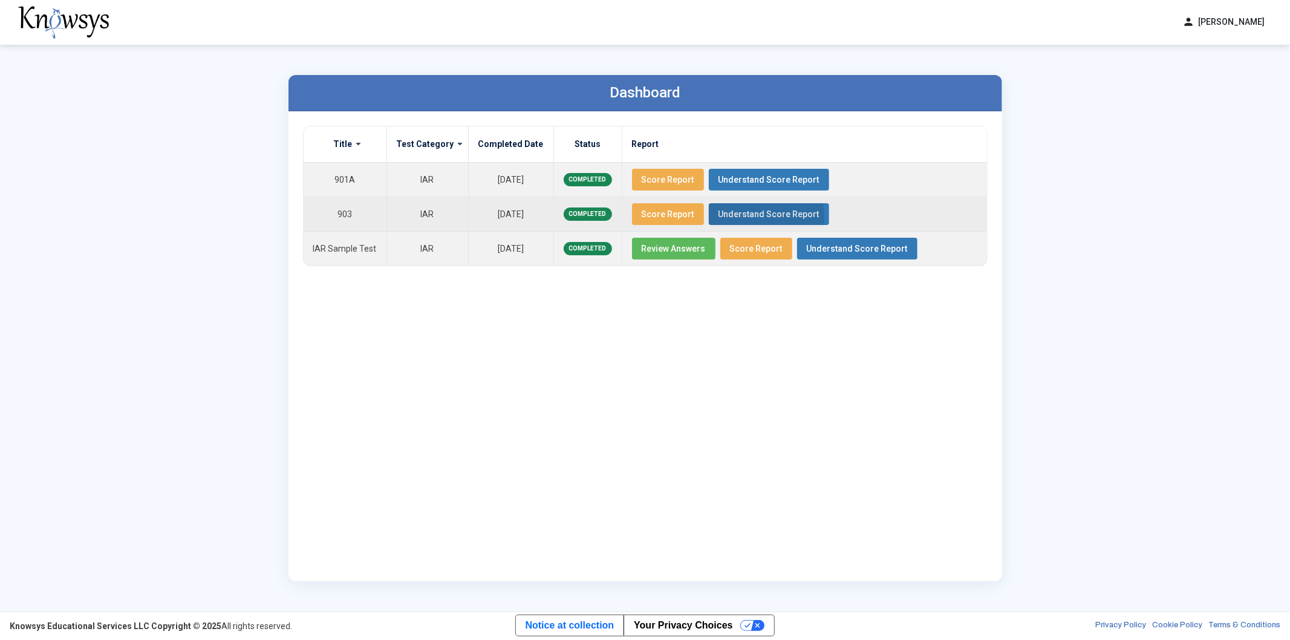
click at [739, 216] on span "Understand Score Report" at bounding box center [768, 214] width 101 height 10
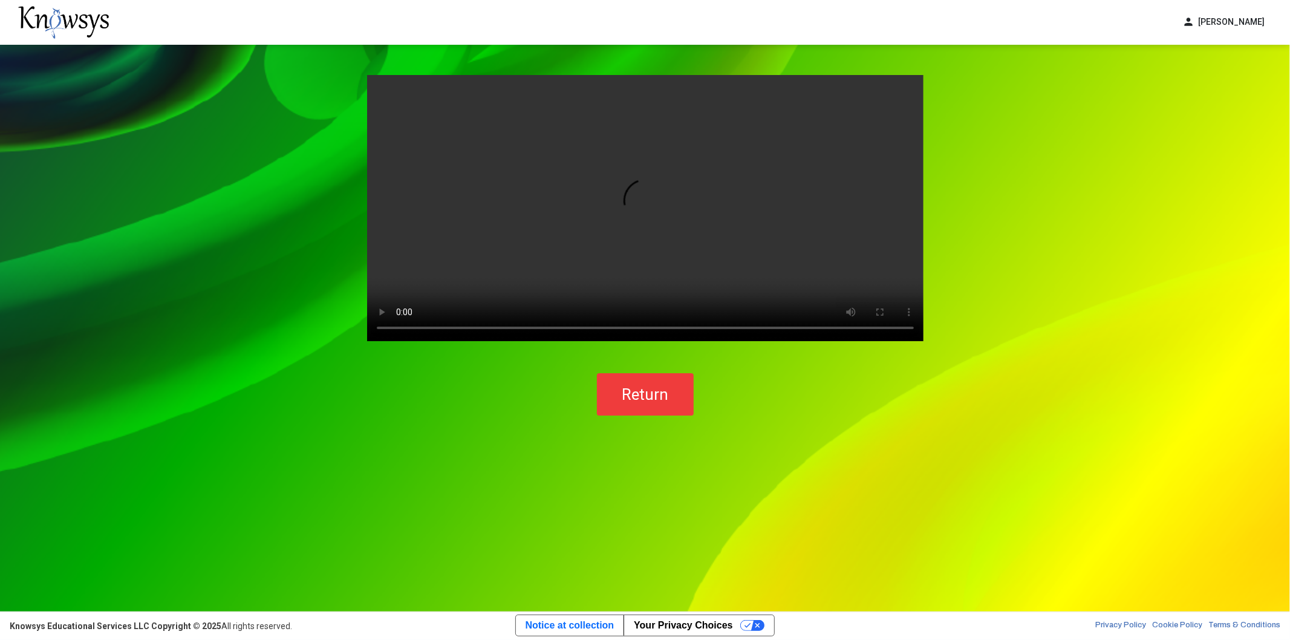
click at [637, 385] on span "Return" at bounding box center [644, 394] width 47 height 18
